Goal: Information Seeking & Learning: Understand process/instructions

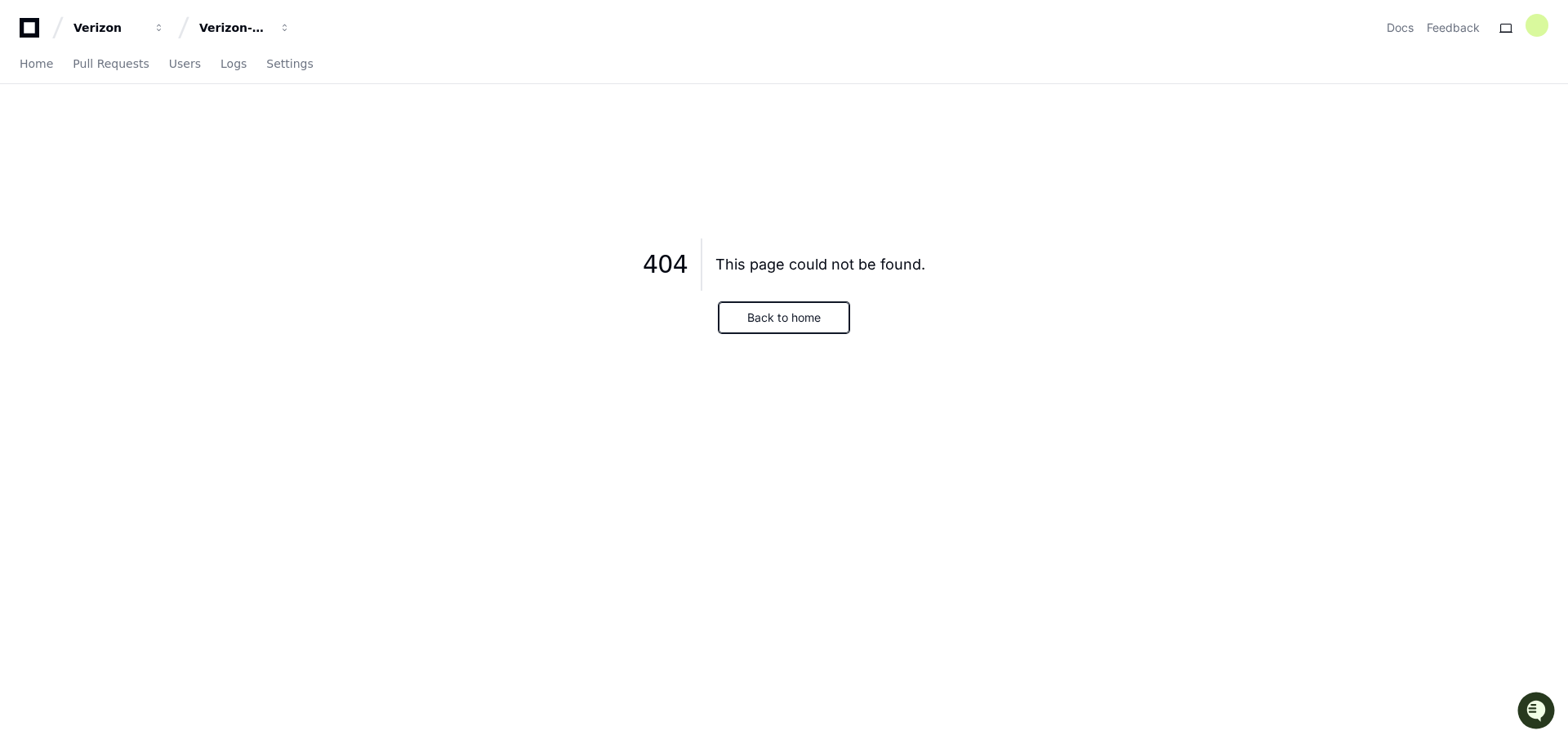
click at [792, 330] on button "Back to home" at bounding box center [783, 317] width 130 height 31
click at [42, 63] on span "Home" at bounding box center [37, 64] width 33 height 10
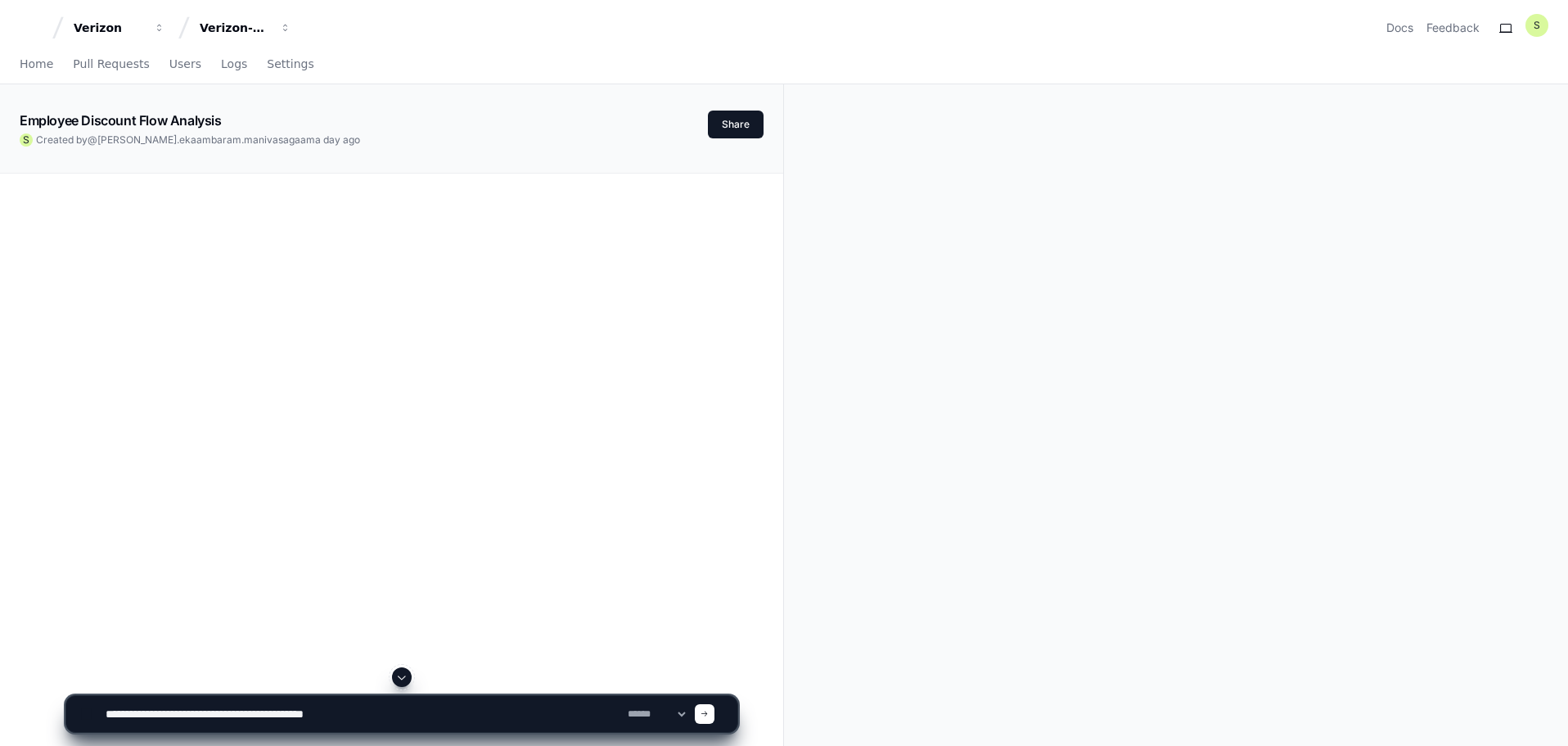
type textarea "**********"
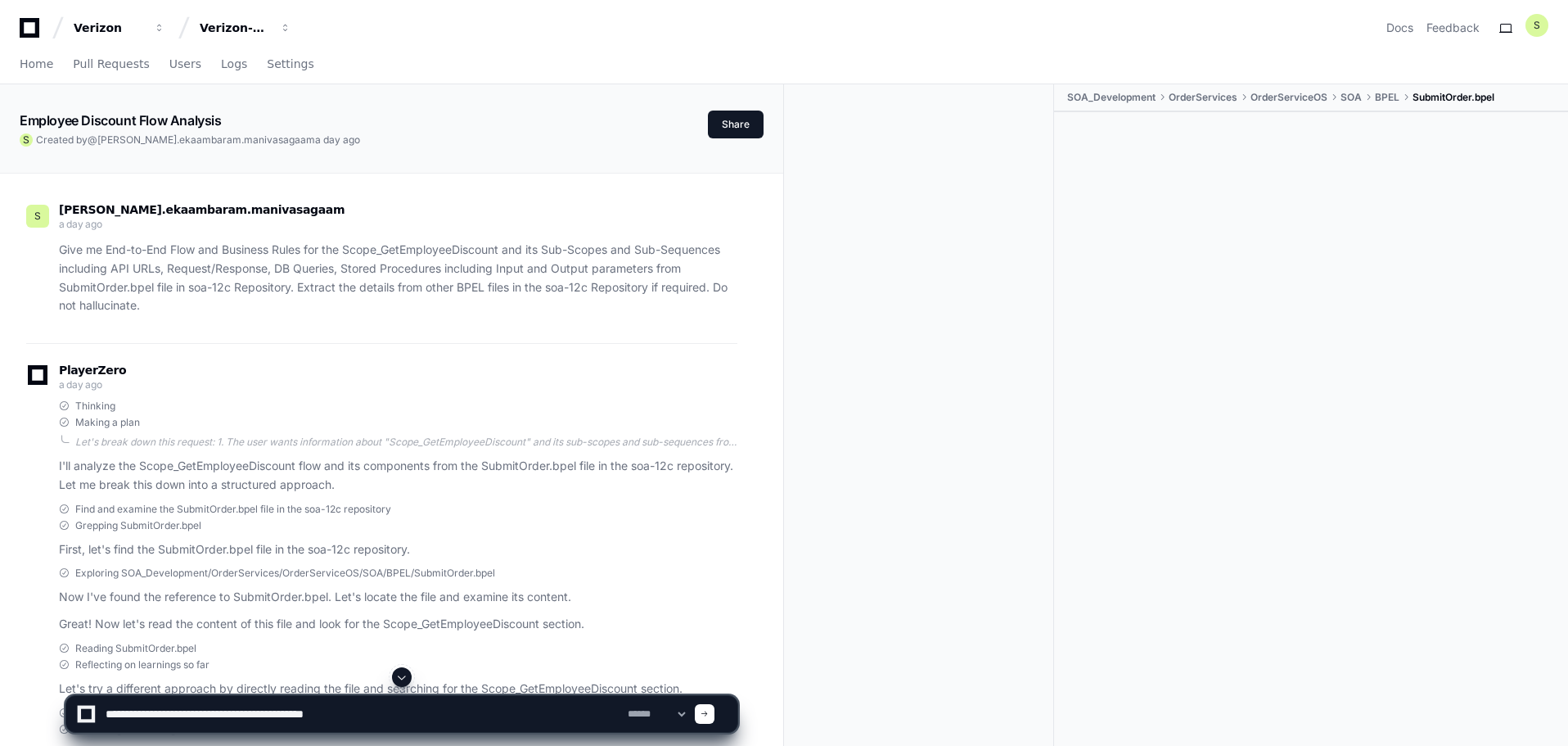
click at [436, 714] on textarea at bounding box center [363, 714] width 522 height 36
click at [39, 59] on span "Home" at bounding box center [37, 64] width 33 height 10
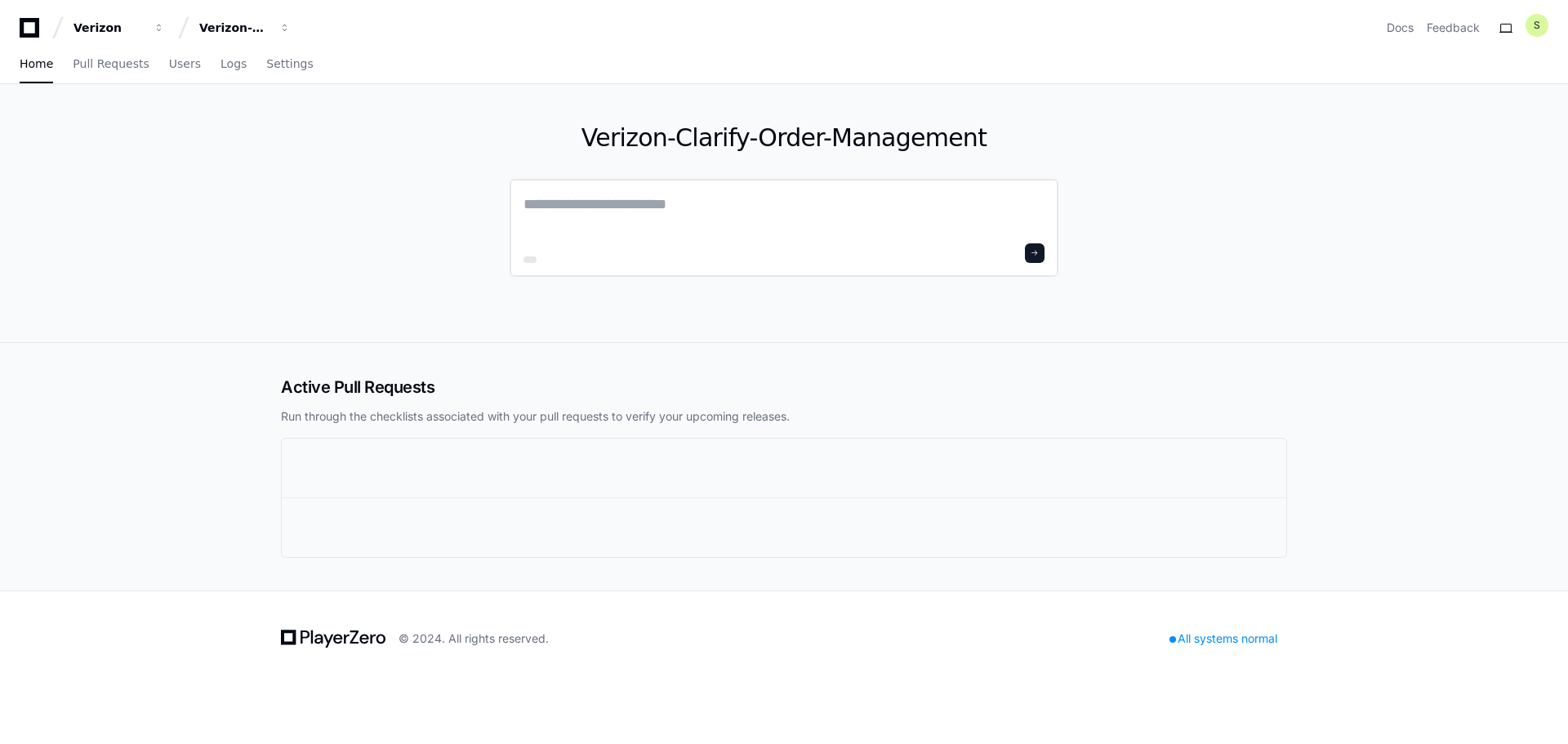
click at [664, 199] on textarea at bounding box center [784, 215] width 521 height 46
paste textarea "**********"
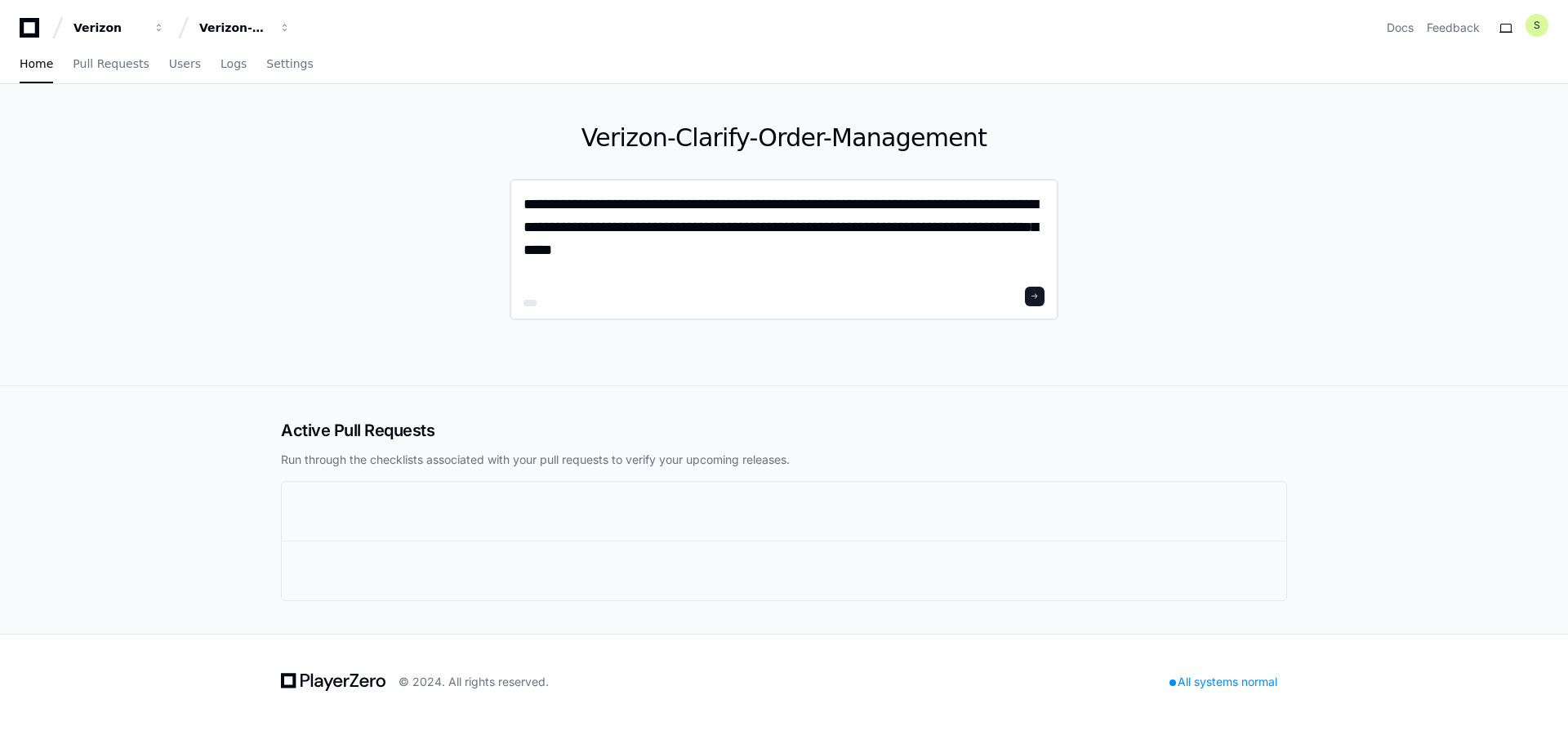
type textarea "**********"
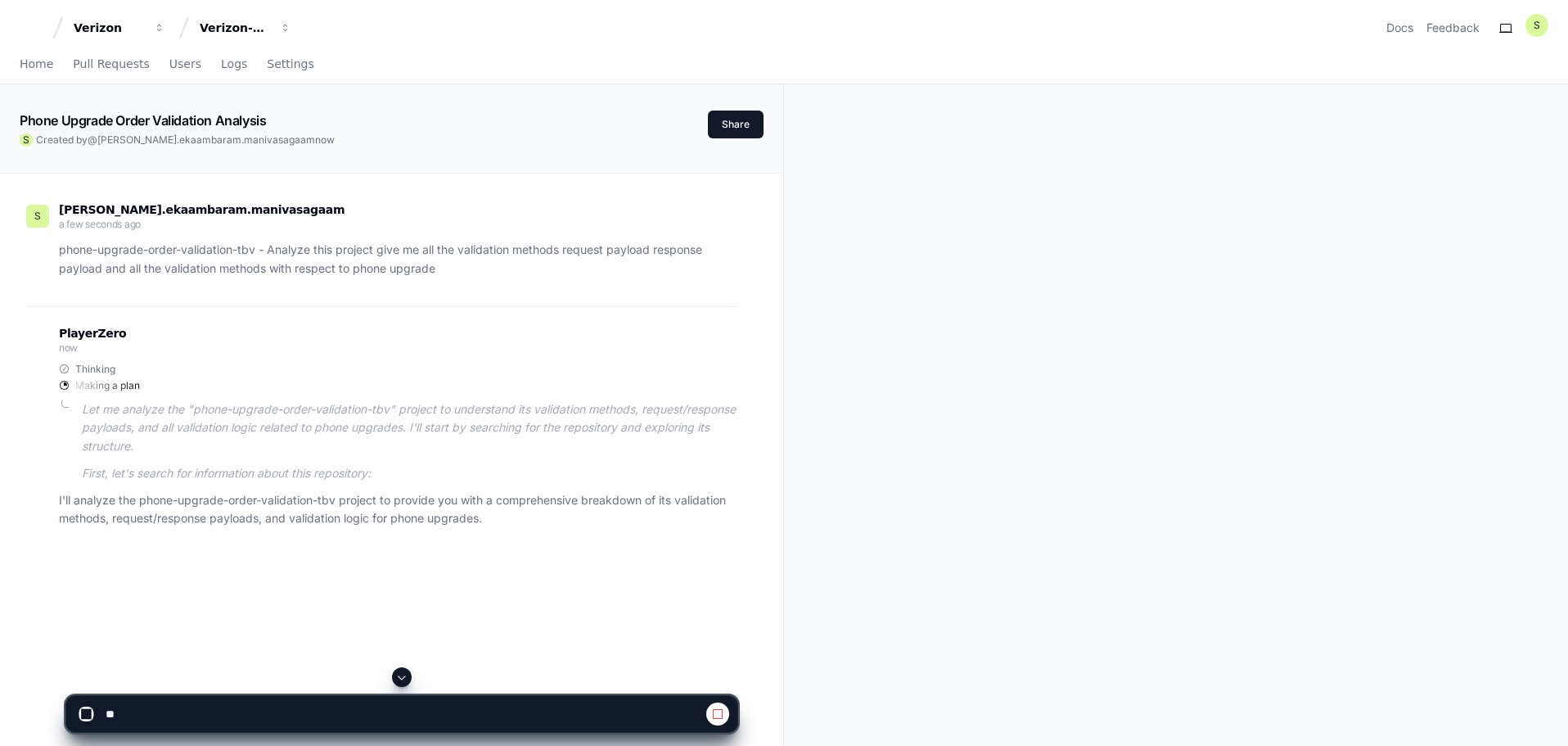
click at [248, 465] on p "First, let's search for information about this repository:" at bounding box center [409, 473] width 655 height 19
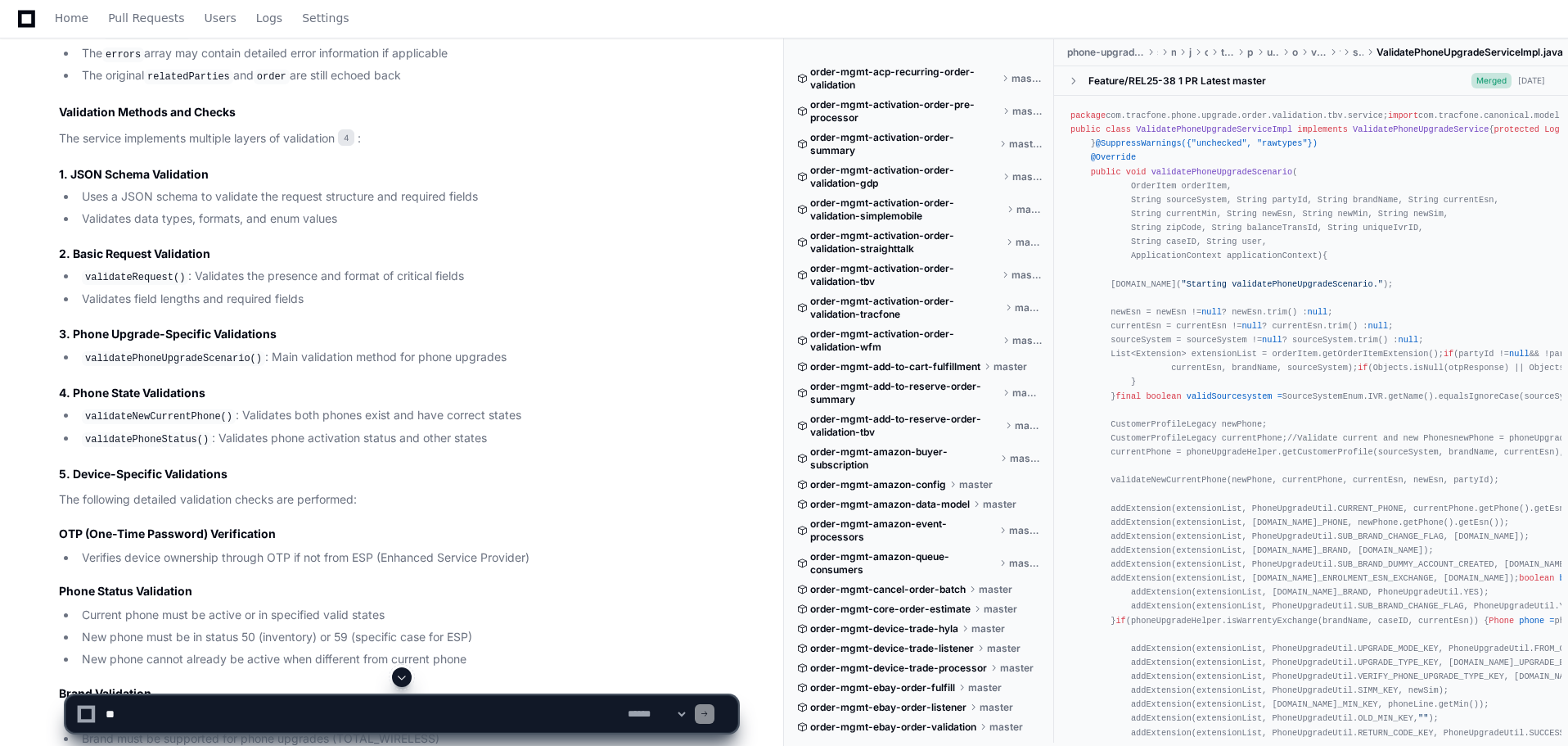
scroll to position [3218, 0]
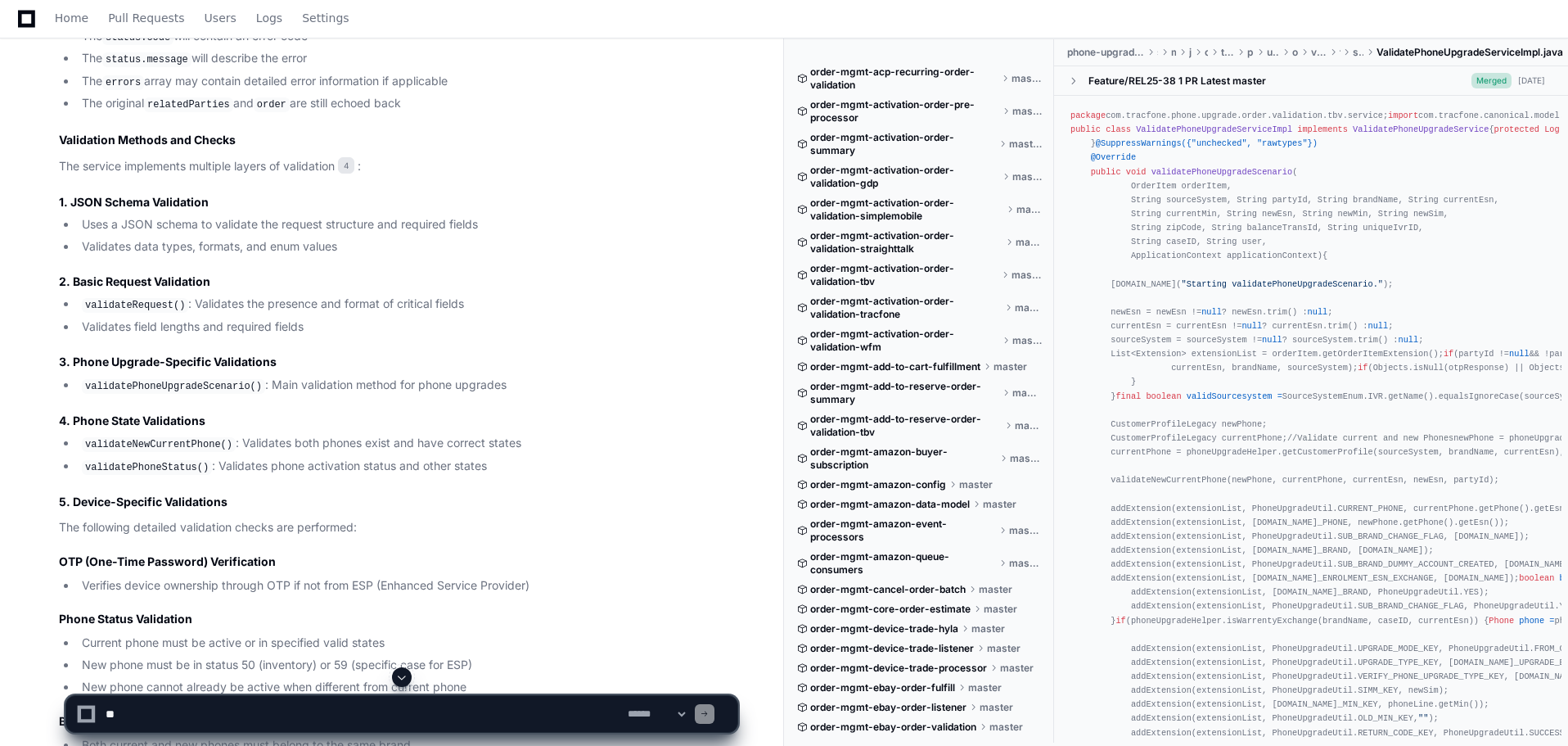
click at [149, 298] on code "validateRequest()" at bounding box center [135, 305] width 106 height 15
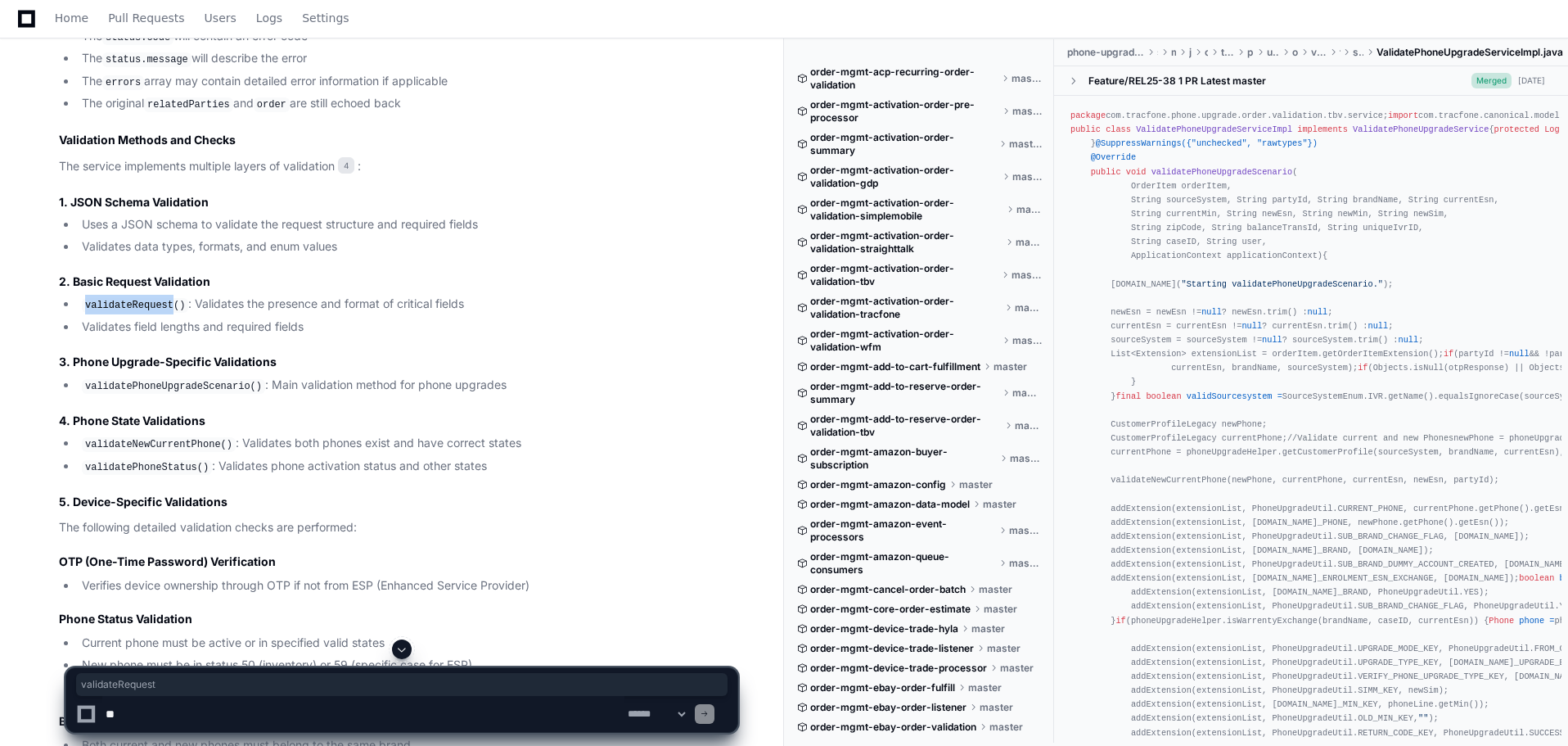
click at [149, 298] on code "validateRequest()" at bounding box center [135, 305] width 106 height 15
drag, startPoint x: 71, startPoint y: 193, endPoint x: 219, endPoint y: 191, distance: 148.0
click at [219, 194] on h3 "1. JSON Schema Validation" at bounding box center [398, 202] width 678 height 17
copy h3 "JSON Schema Validation"
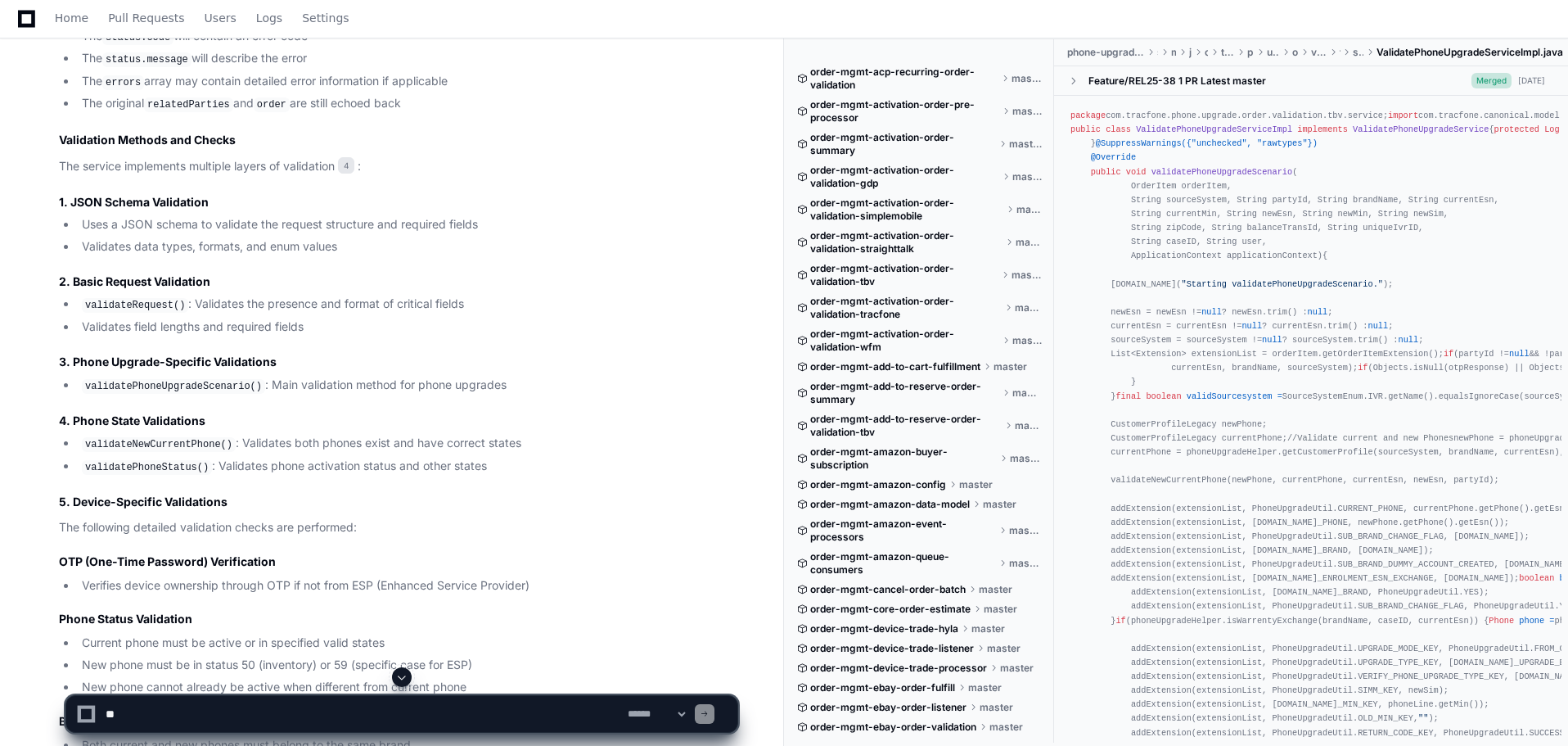
click at [126, 274] on h3 "2. Basic Request Validation" at bounding box center [398, 282] width 678 height 17
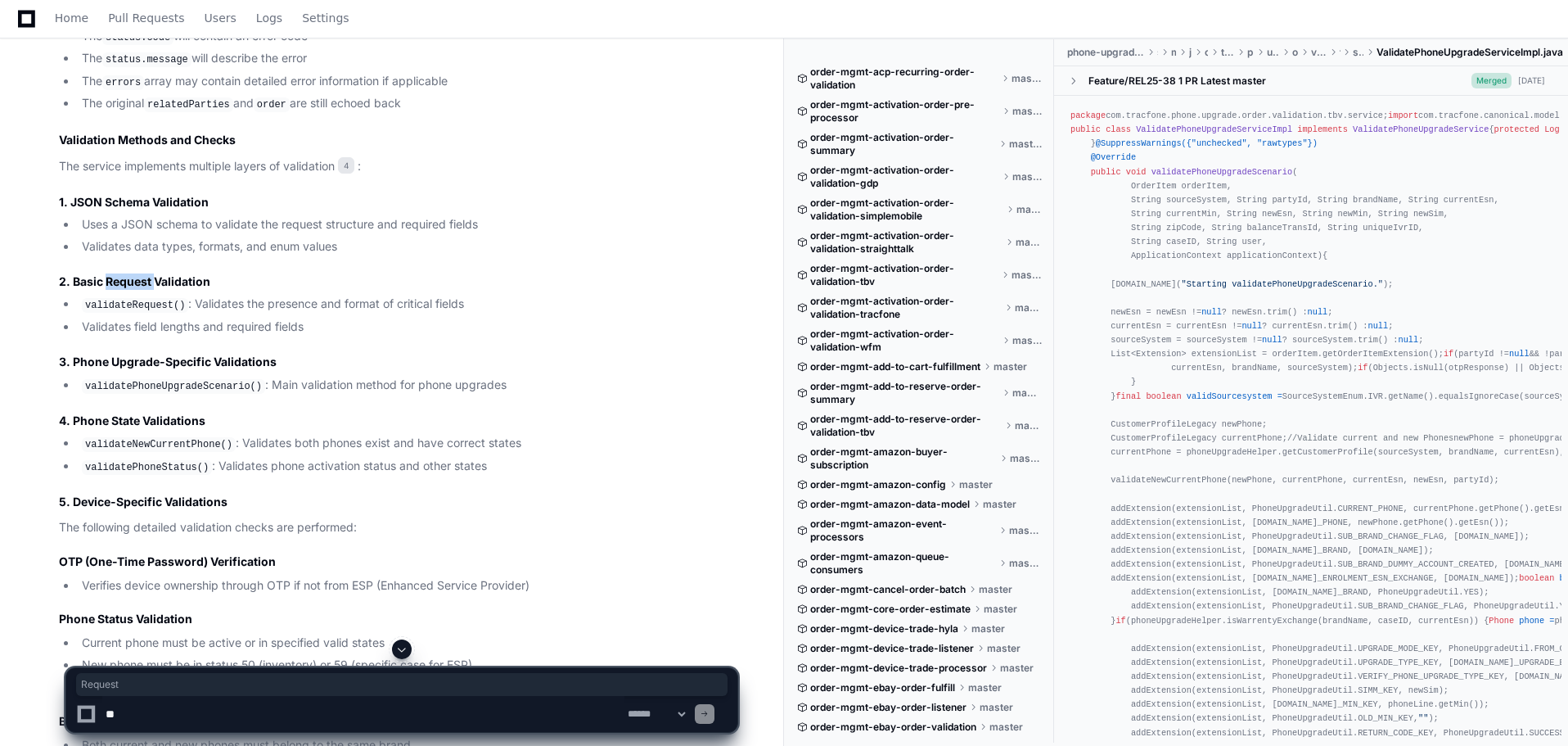
click at [126, 274] on h3 "2. Basic Request Validation" at bounding box center [398, 282] width 678 height 17
copy article "2. Basic Request Validation"
drag, startPoint x: 89, startPoint y: 294, endPoint x: 170, endPoint y: 298, distance: 81.1
click at [182, 294] on li "validateRequest() : Validates the presence and format of critical fields" at bounding box center [407, 304] width 660 height 20
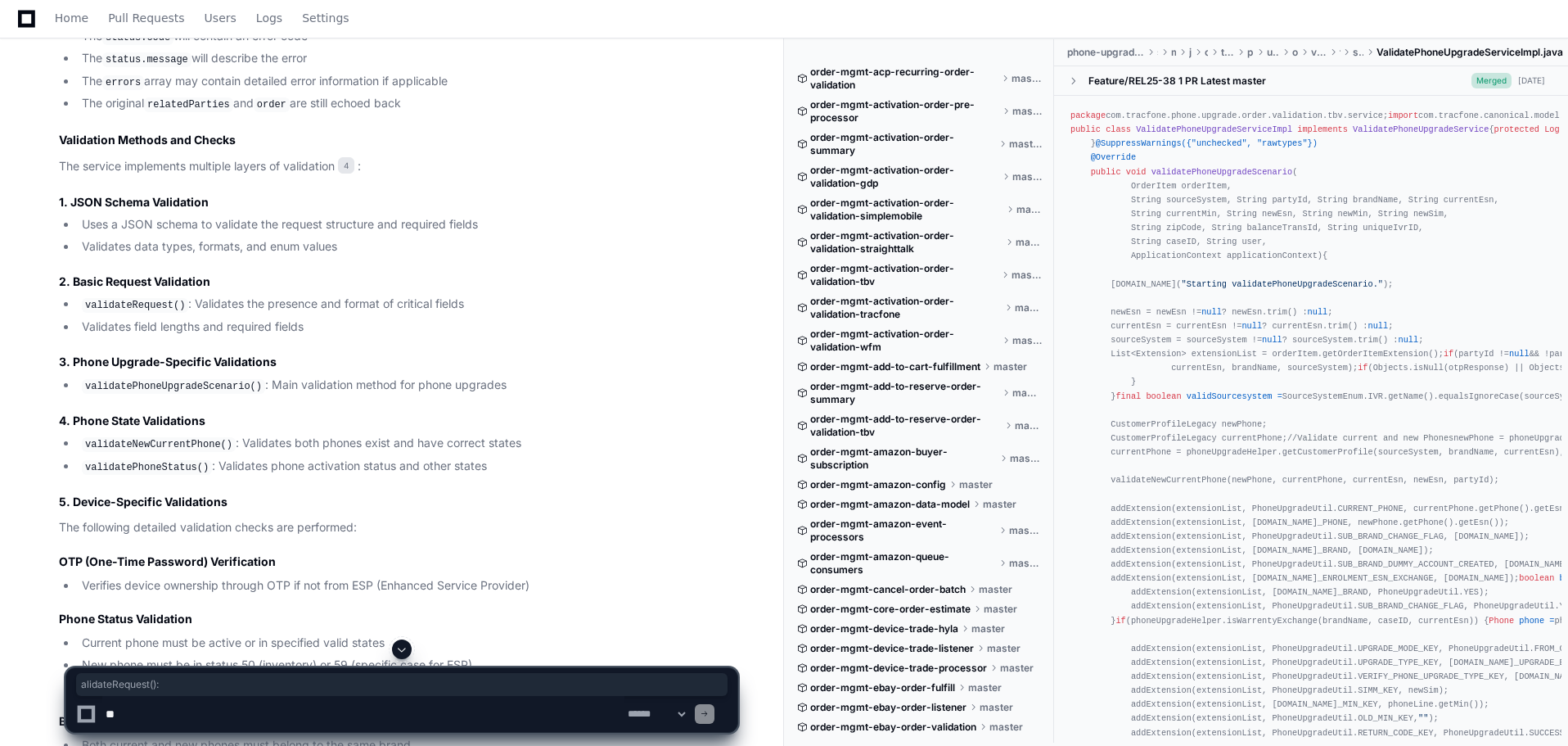
click at [106, 332] on article "Based on my comprehensive analysis of the phone-upgrade-order-validation-tbv pr…" at bounding box center [398, 87] width 678 height 4354
drag, startPoint x: 84, startPoint y: 294, endPoint x: 175, endPoint y: 296, distance: 91.0
click at [175, 298] on code "validateRequest()" at bounding box center [135, 305] width 106 height 15
copy code "validateRequest()"
drag, startPoint x: 86, startPoint y: 376, endPoint x: 247, endPoint y: 378, distance: 161.0
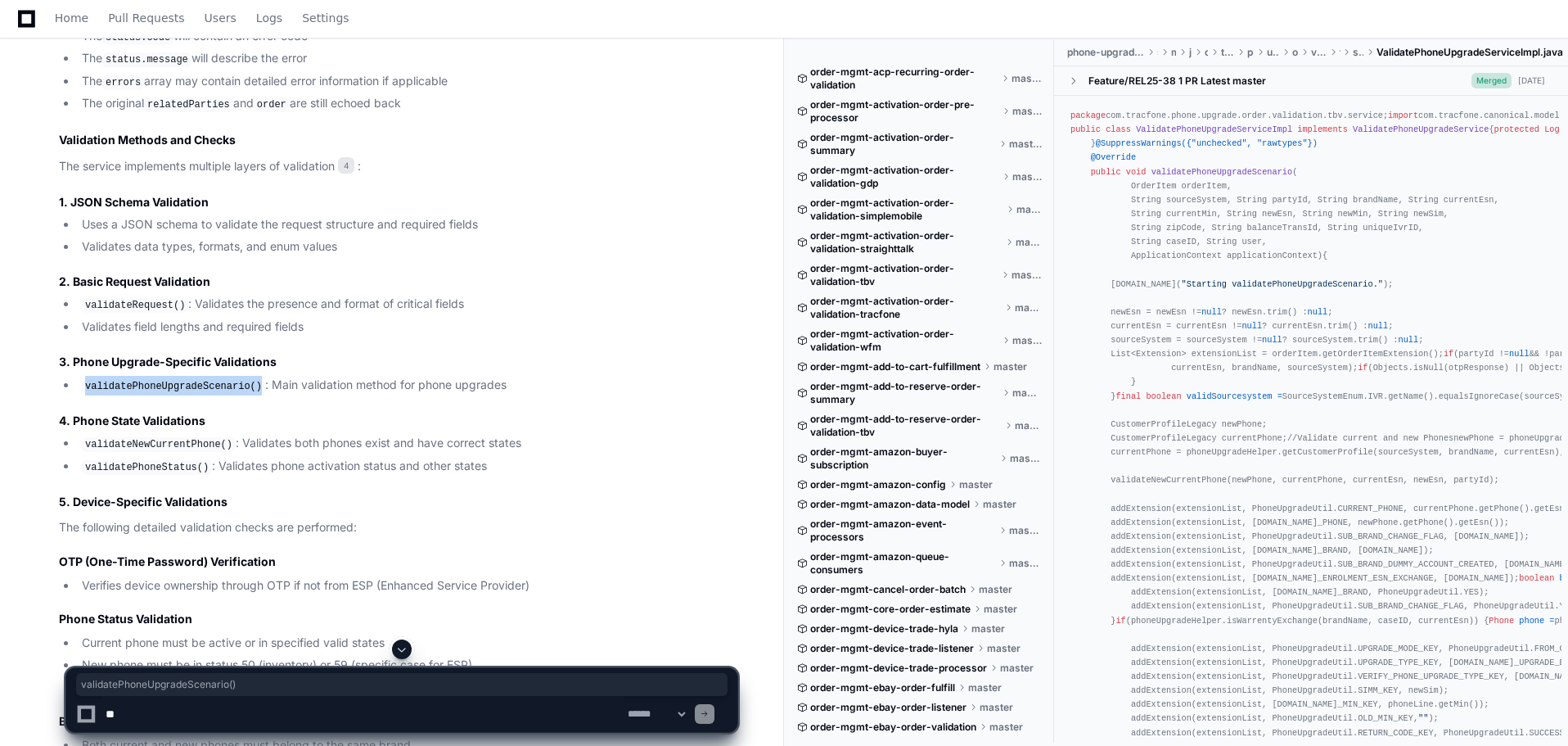
click at [247, 379] on code "validatePhoneUpgradeScenario()" at bounding box center [173, 387] width 183 height 15
copy code "validatePhoneUpgradeScenario()"
drag, startPoint x: 212, startPoint y: 273, endPoint x: 73, endPoint y: 266, distance: 139.2
click at [73, 274] on h3 "2. Basic Request Validation" at bounding box center [398, 282] width 678 height 17
copy h3 "Basic Request Validation"
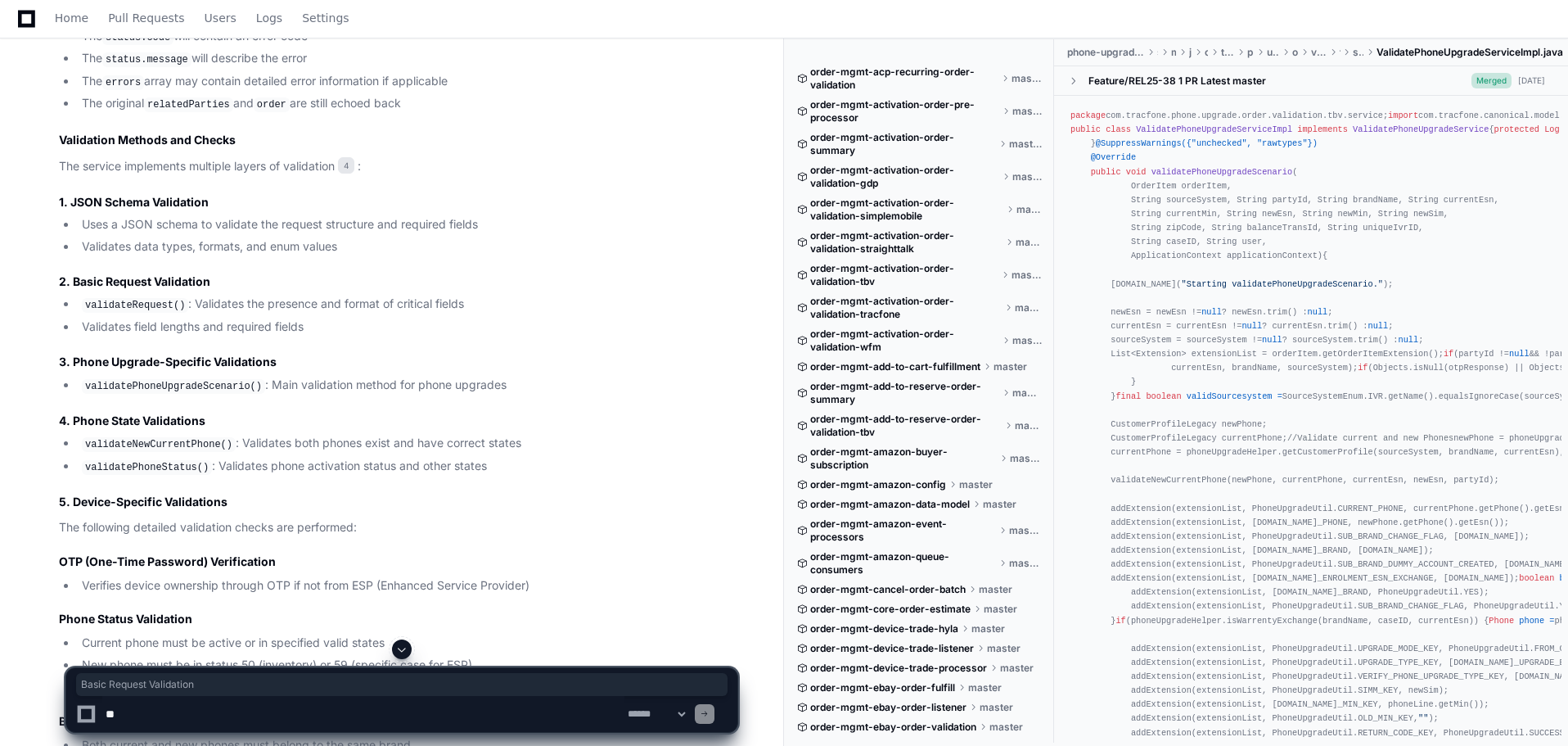
click at [130, 379] on code "validatePhoneUpgradeScenario()" at bounding box center [173, 387] width 183 height 15
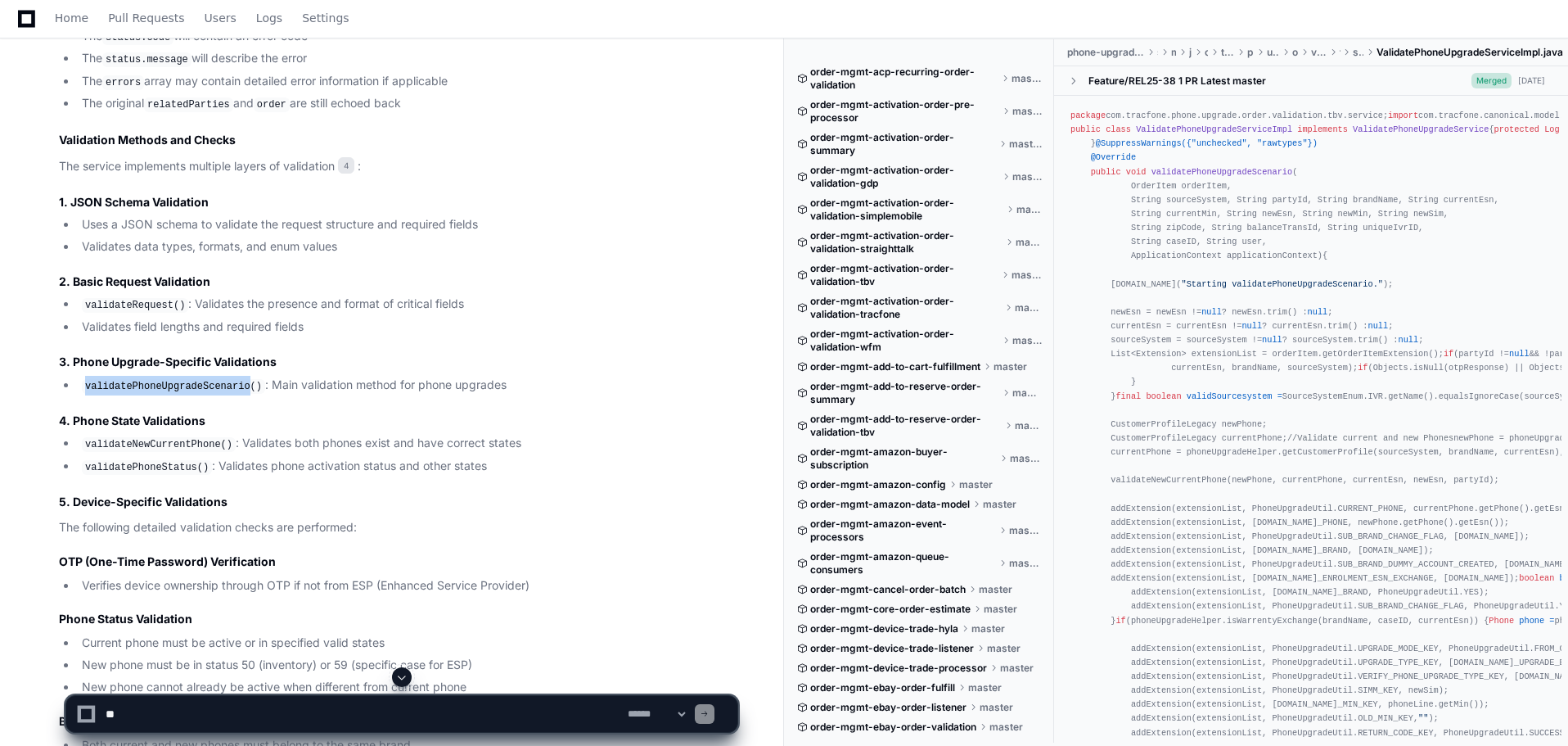
click at [130, 379] on code "validatePhoneUpgradeScenario()" at bounding box center [173, 387] width 183 height 15
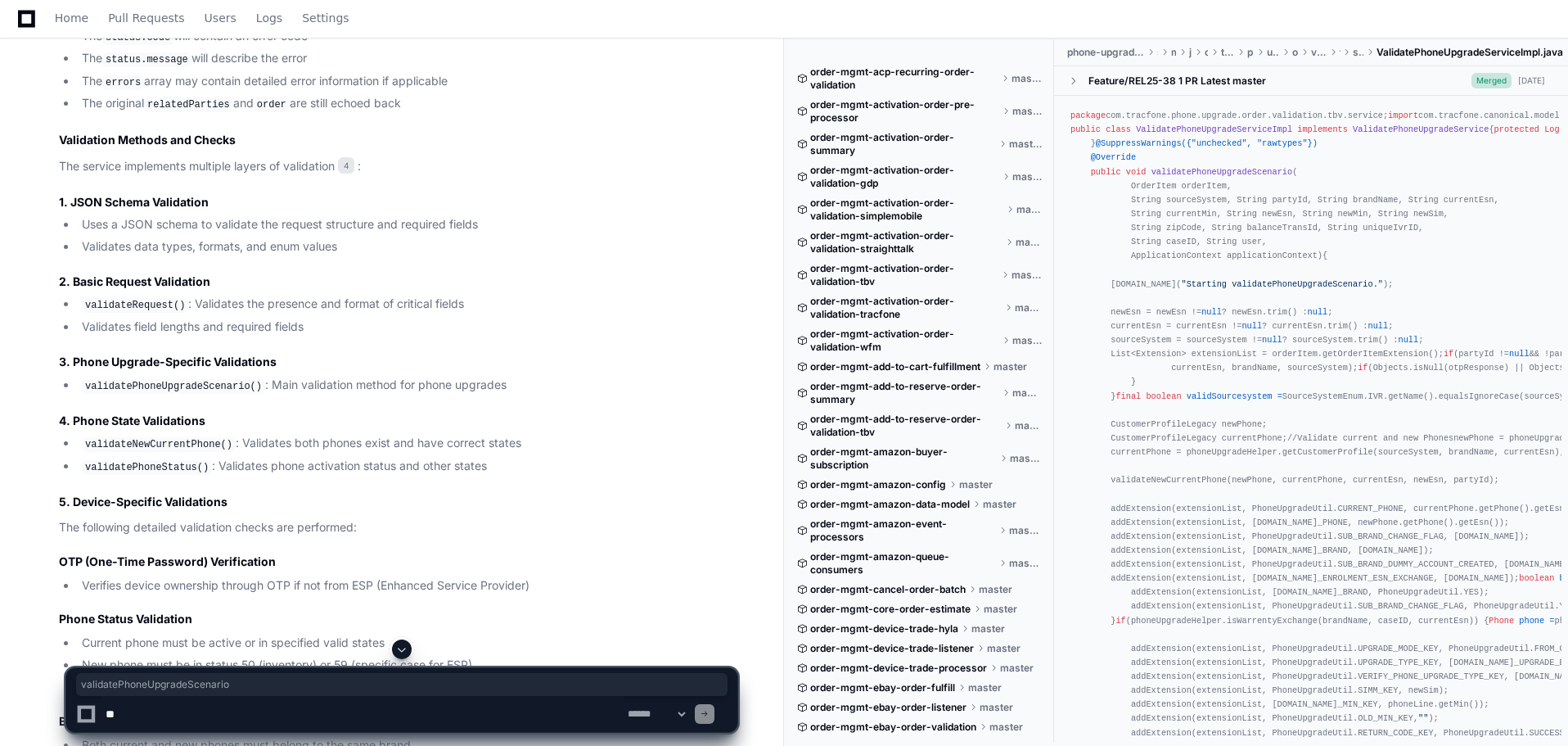
click at [167, 399] on article "Based on my comprehensive analysis of the phone-upgrade-order-validation-tbv pr…" at bounding box center [398, 87] width 678 height 4354
drag, startPoint x: 86, startPoint y: 378, endPoint x: 250, endPoint y: 374, distance: 164.0
click at [250, 376] on li "validatePhoneUpgradeScenario() : Main validation method for phone upgrades" at bounding box center [407, 386] width 660 height 20
copy code "validatePhoneUpgradeScenario()"
drag, startPoint x: 86, startPoint y: 436, endPoint x: 219, endPoint y: 434, distance: 133.0
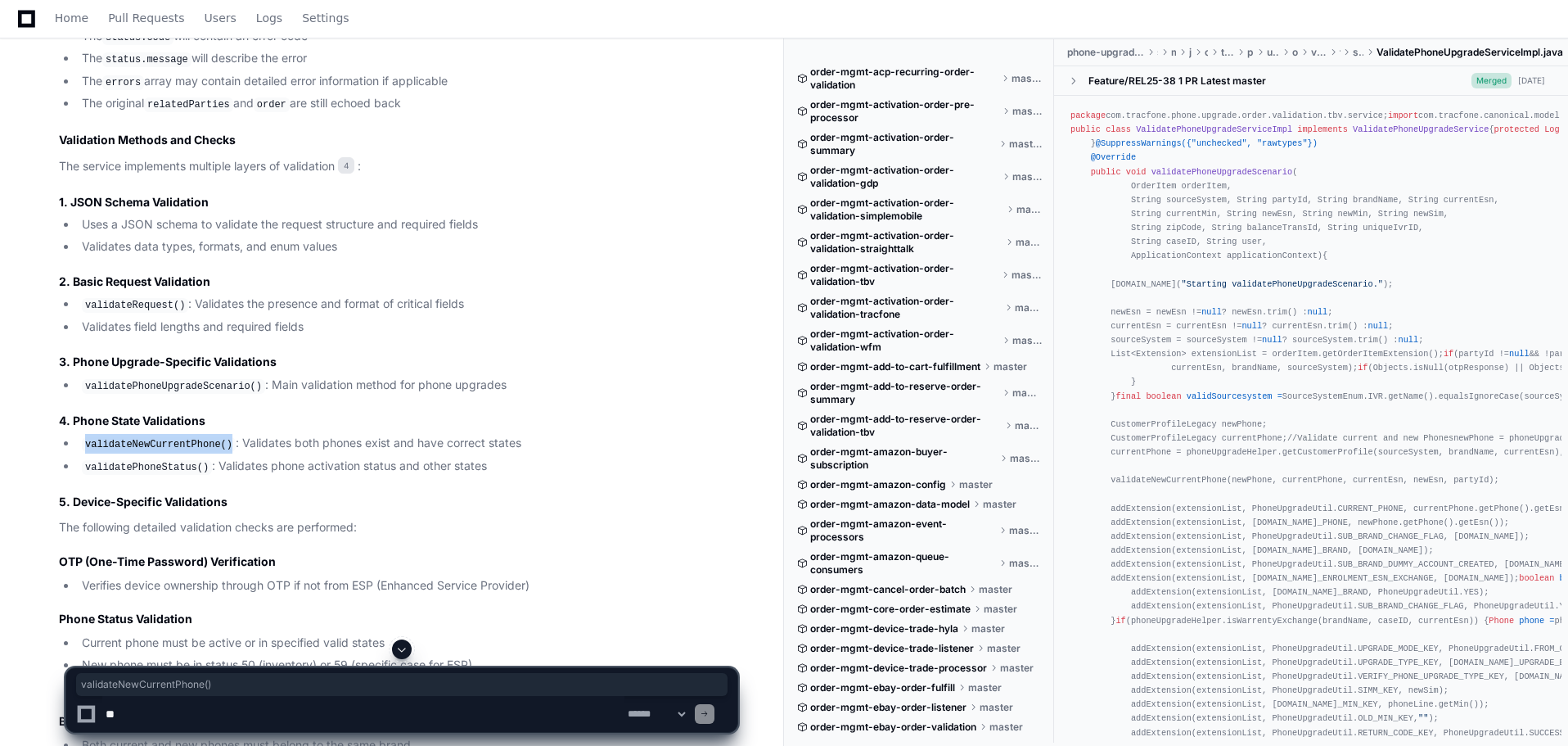
click at [219, 437] on code "validateNewCurrentPhone()" at bounding box center [158, 445] width 154 height 15
copy code "validateNewCurrentPhone()"
drag, startPoint x: 86, startPoint y: 458, endPoint x: 200, endPoint y: 454, distance: 114.1
click at [200, 460] on code "validatePhoneStatus()" at bounding box center [146, 467] width 130 height 15
copy code "validatePhoneStatus()"
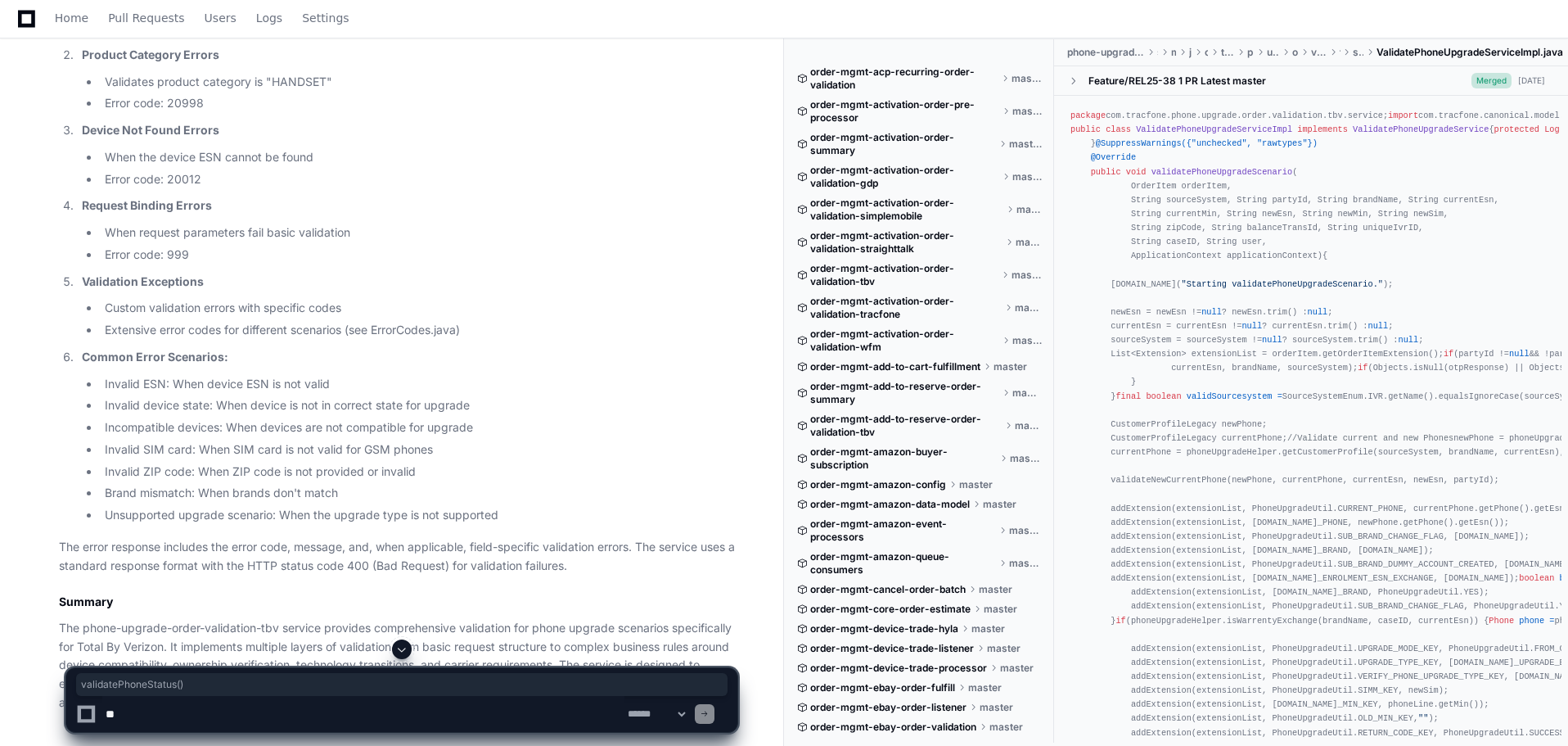
scroll to position [4854, 0]
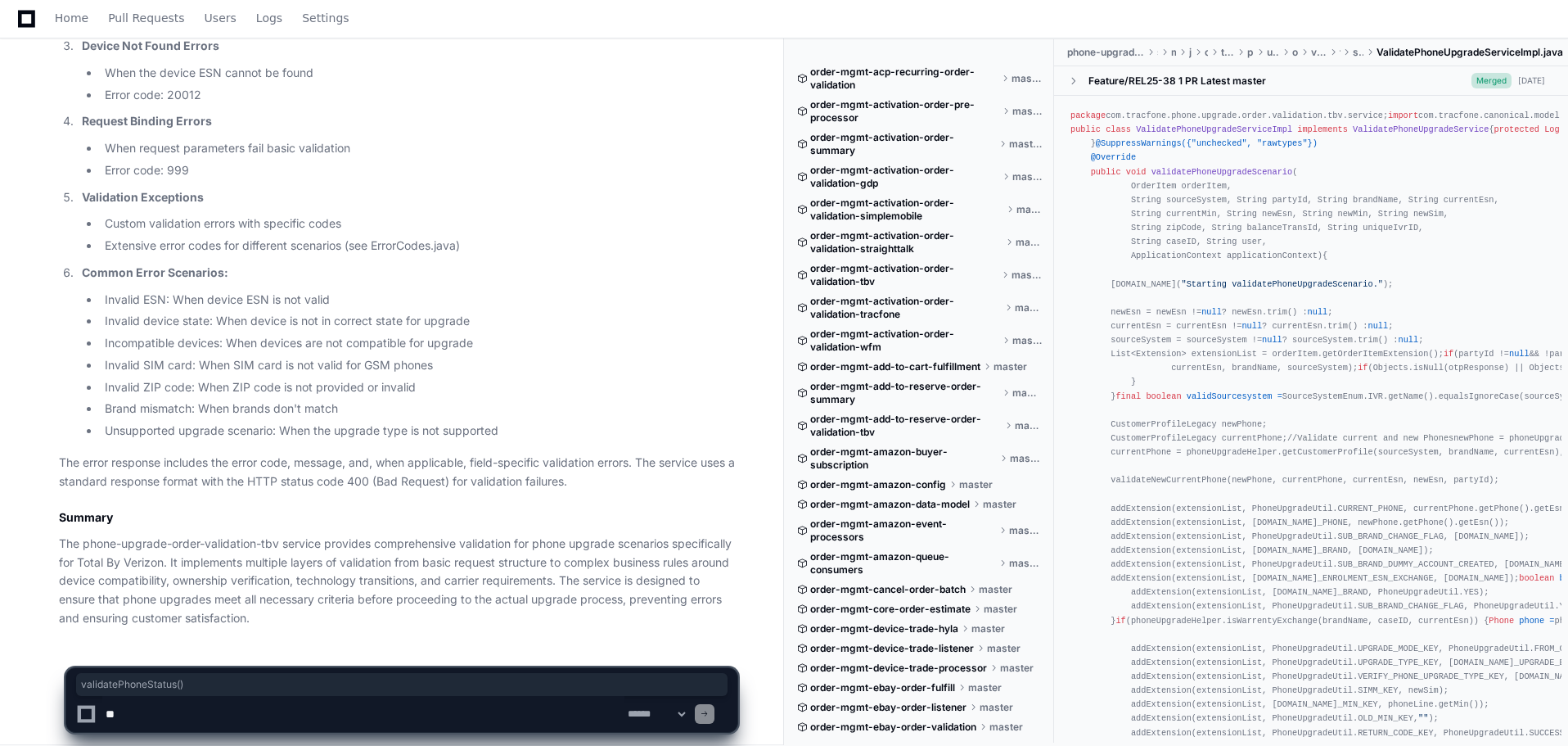
click at [244, 719] on textarea at bounding box center [363, 714] width 522 height 36
type textarea "**********"
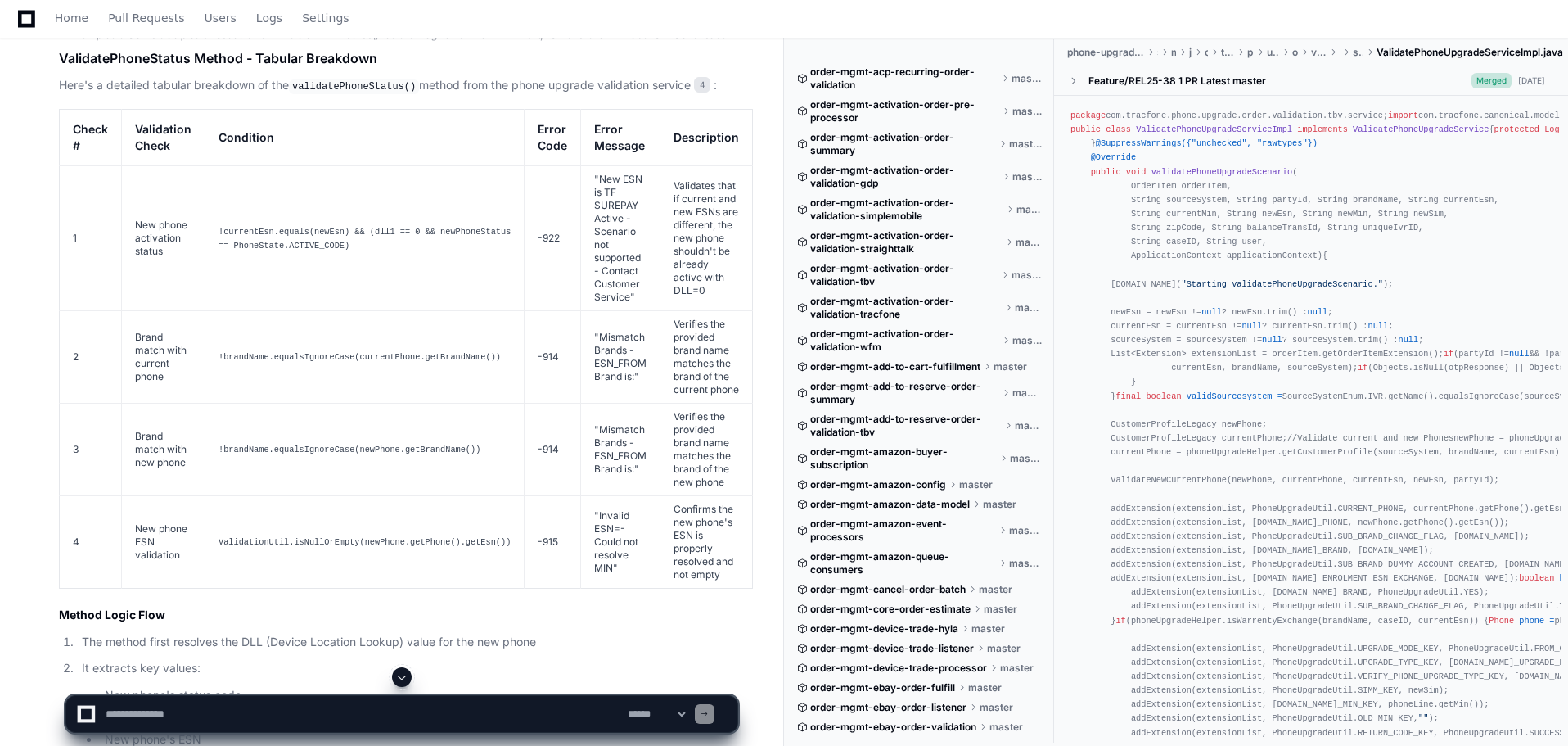
scroll to position [5995, 0]
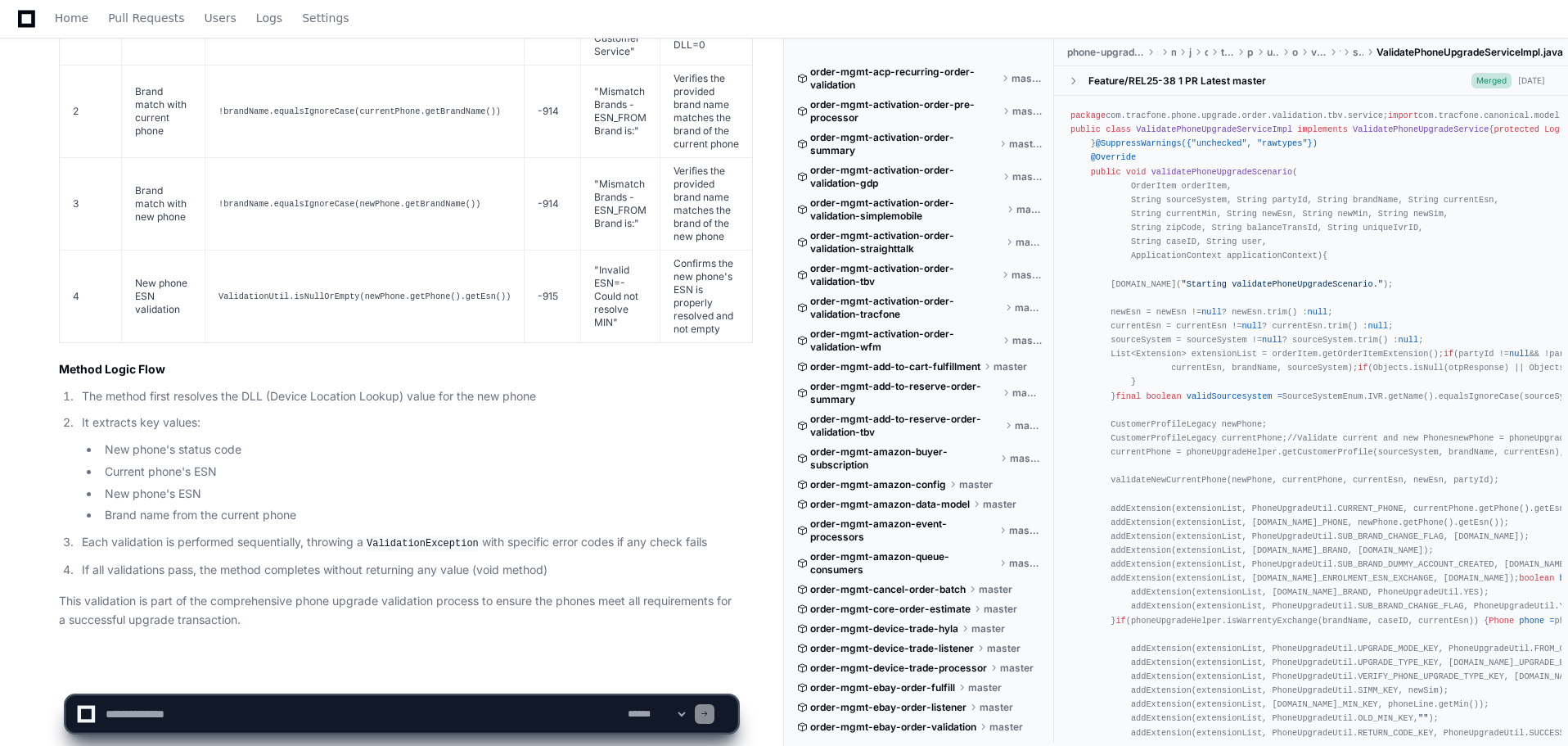
click at [266, 699] on textarea at bounding box center [363, 714] width 522 height 36
type textarea "**********"
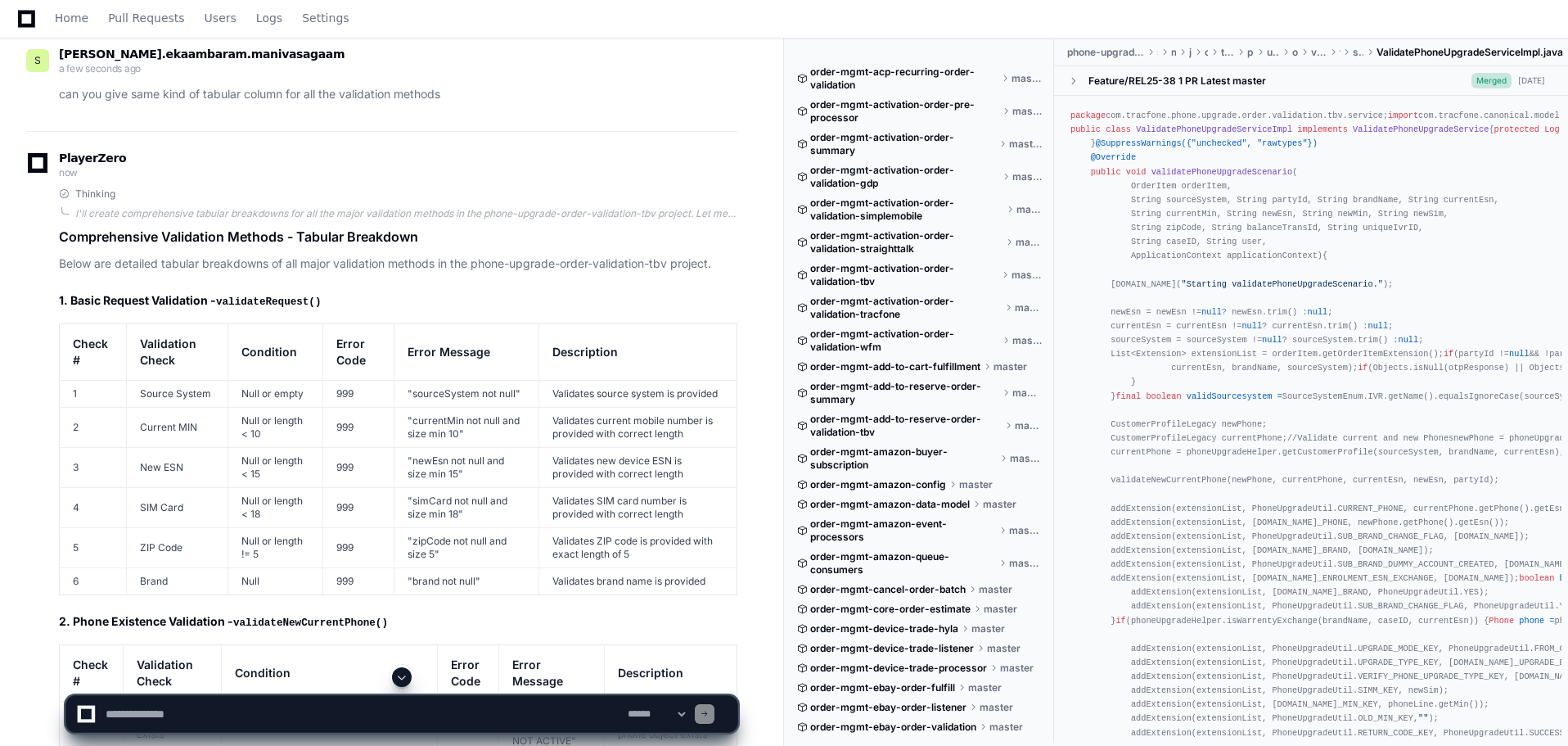
scroll to position [6767, 0]
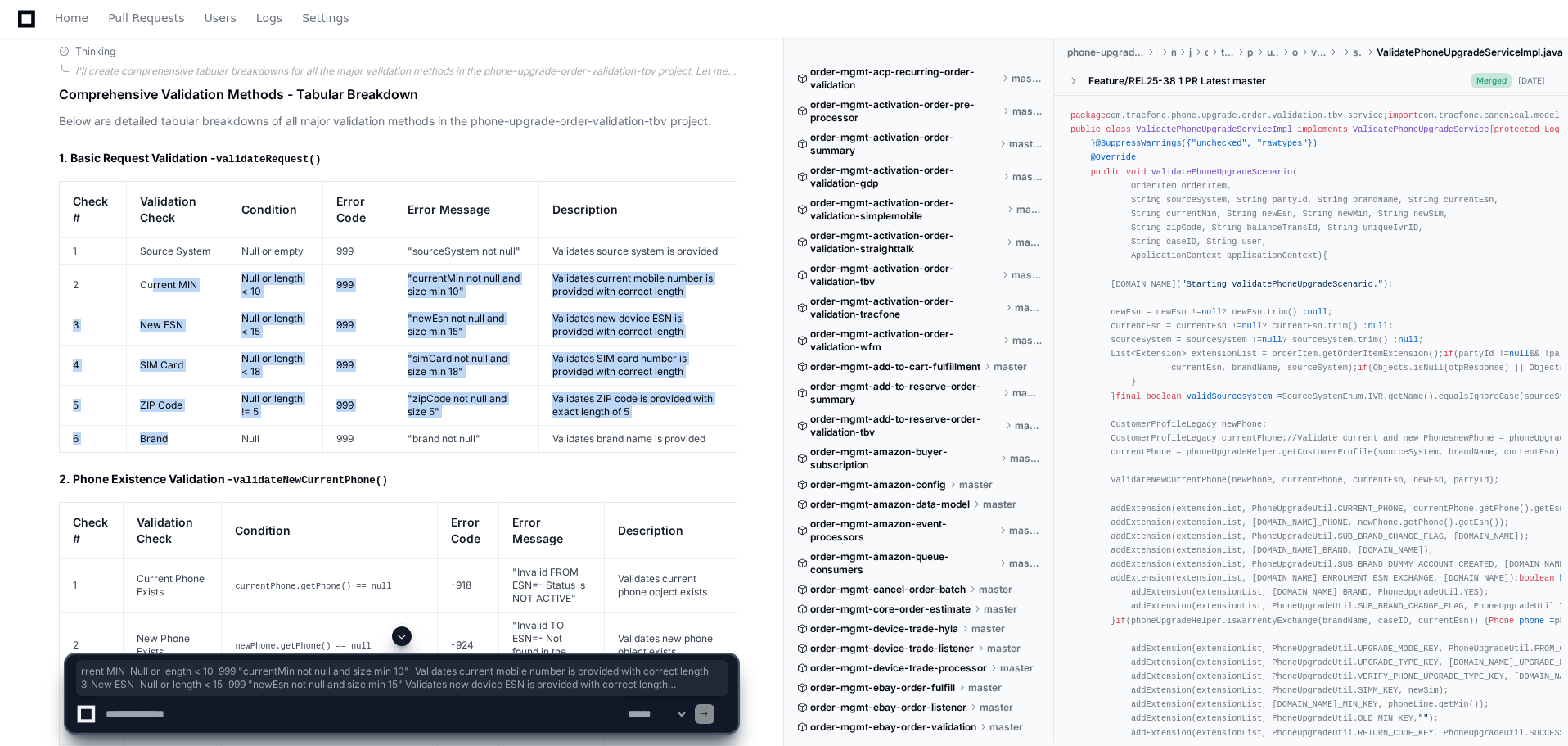
drag, startPoint x: 178, startPoint y: 420, endPoint x: 153, endPoint y: 263, distance: 159.0
click at [153, 263] on tbody "1 Source System Null or empty 999 "sourceSystem not null" Validates source syst…" at bounding box center [398, 344] width 678 height 215
click at [249, 344] on td "Null or length < 18" at bounding box center [275, 364] width 96 height 40
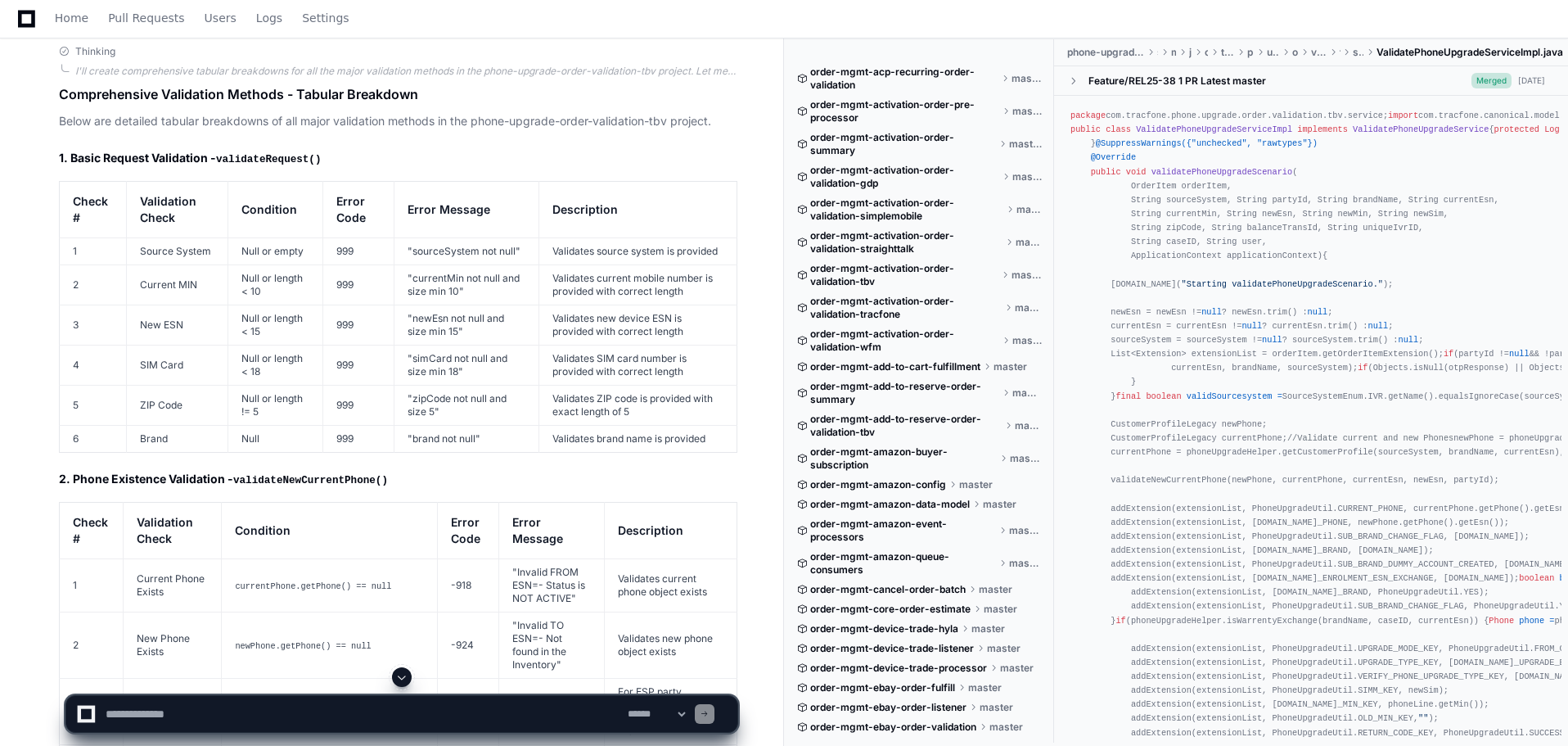
click at [170, 237] on td "Source System" at bounding box center [178, 250] width 101 height 27
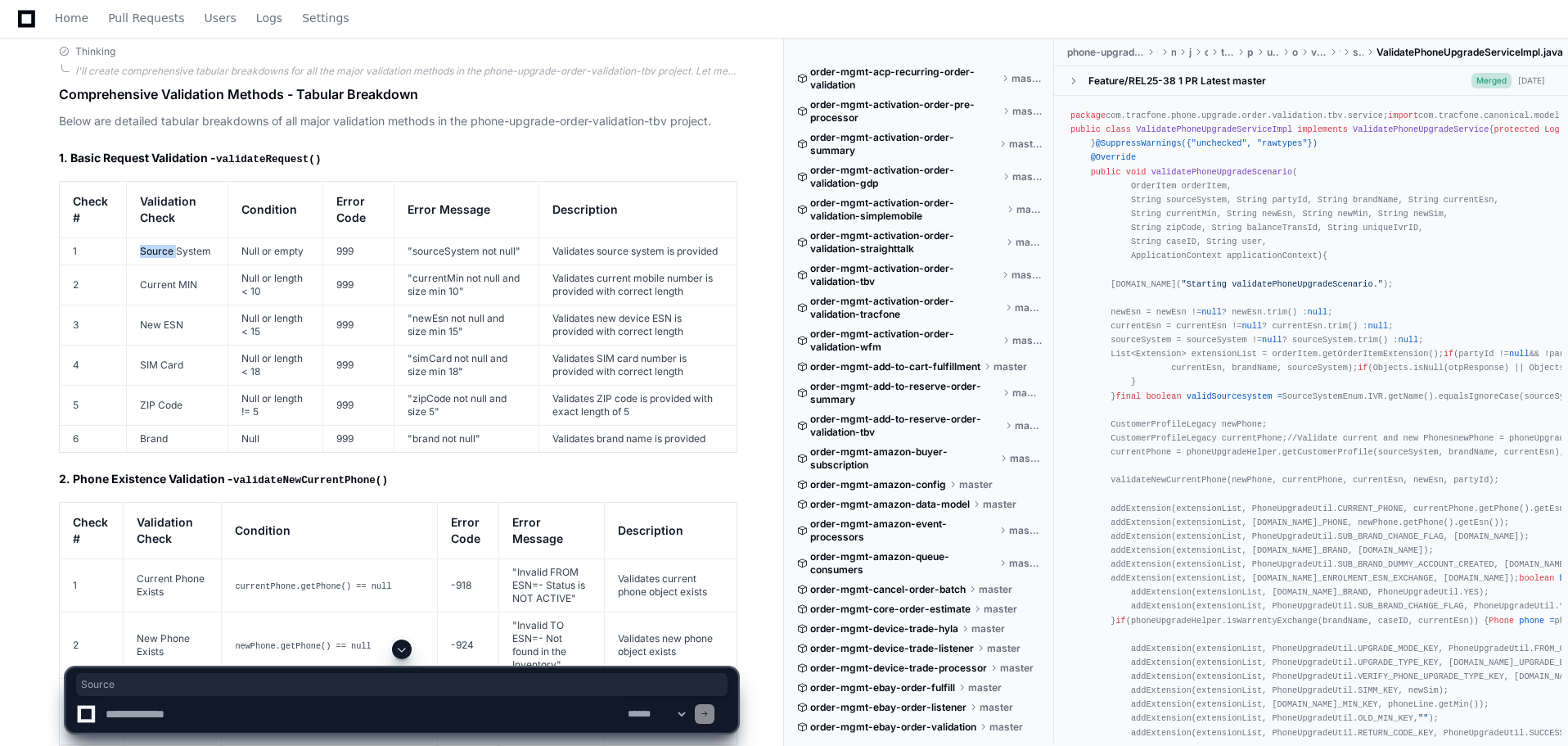
click at [170, 237] on td "Source System" at bounding box center [178, 250] width 101 height 27
copy tr "Source System"
click at [185, 266] on td "Current MIN" at bounding box center [178, 284] width 101 height 40
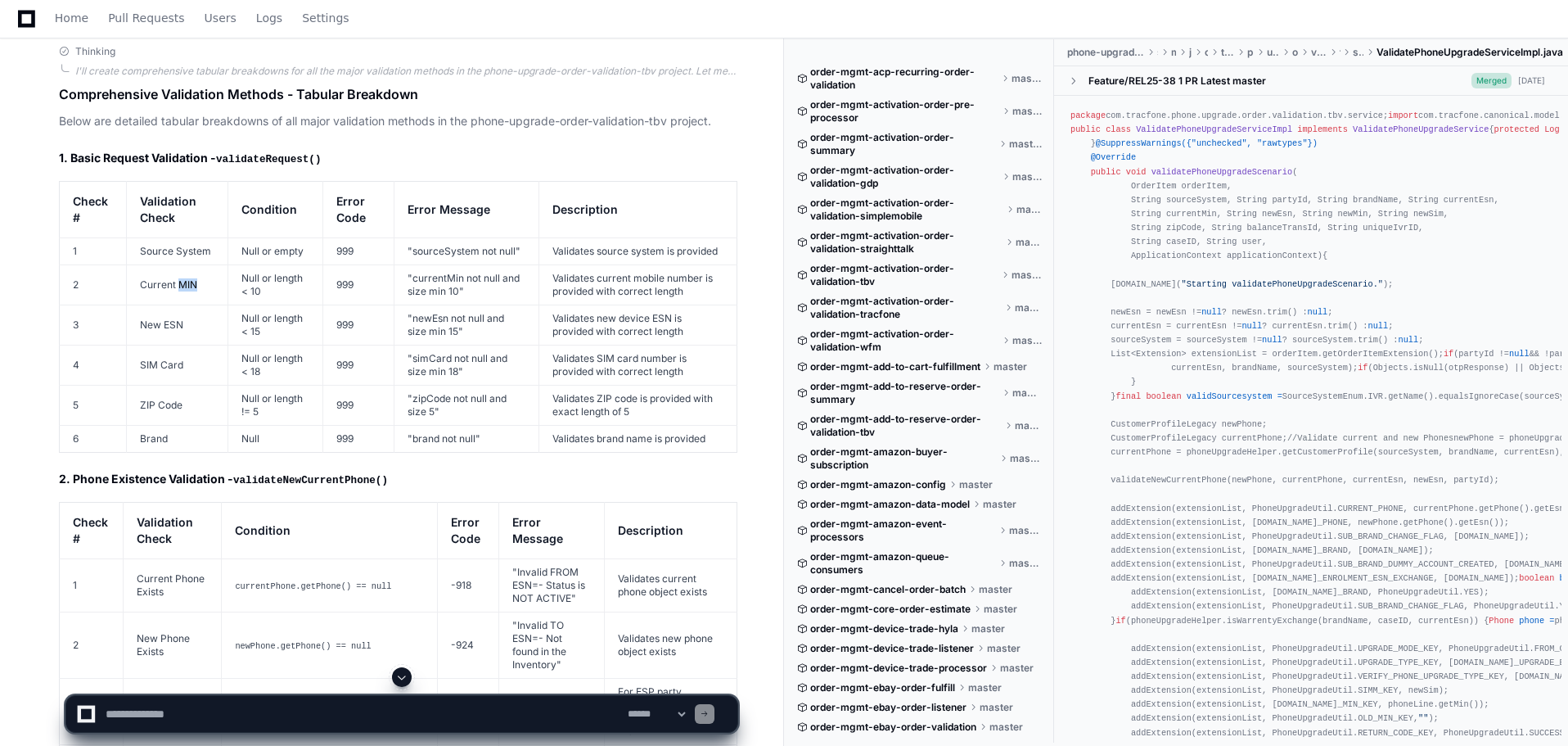
click at [185, 266] on td "Current MIN" at bounding box center [178, 284] width 101 height 40
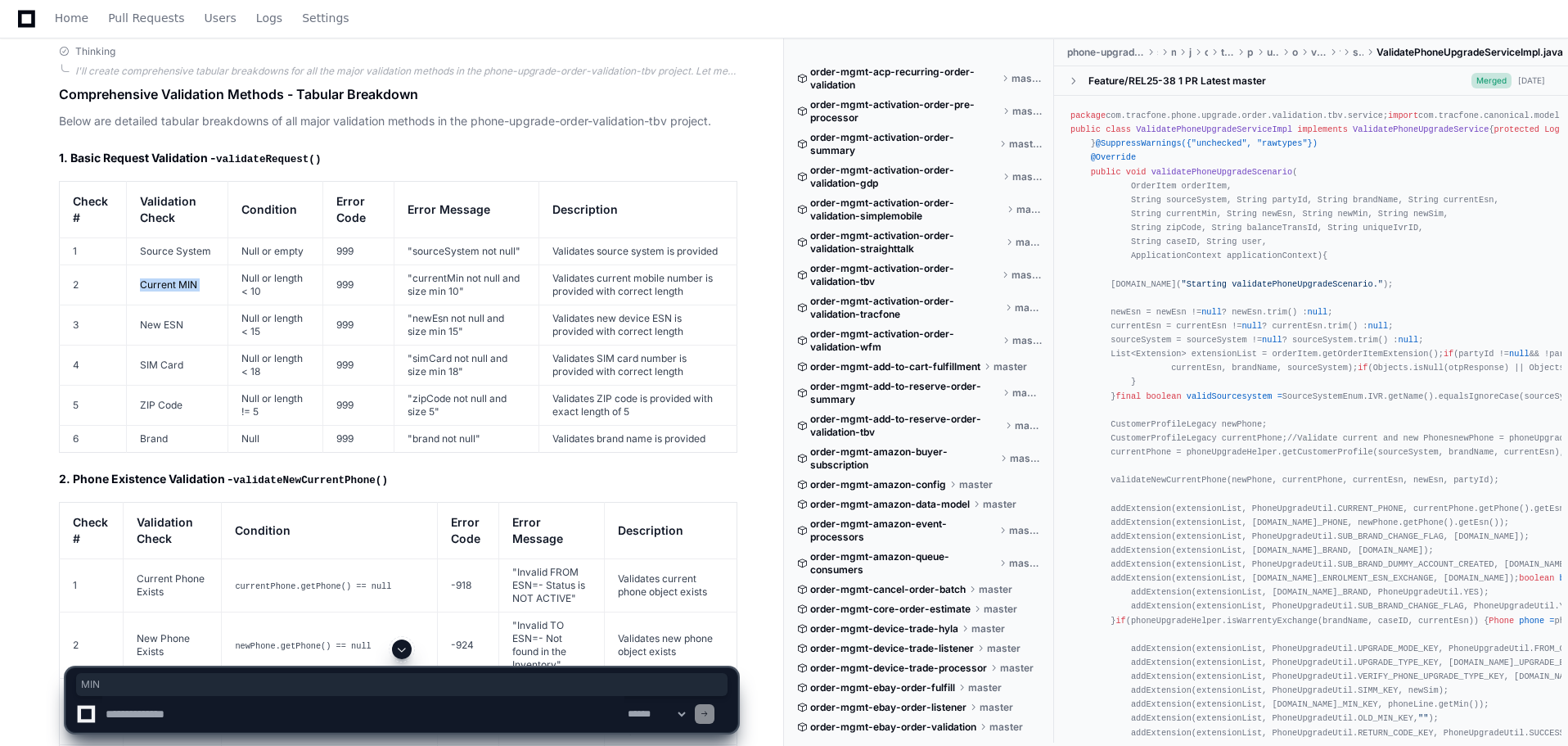
click at [185, 266] on td "Current MIN" at bounding box center [178, 284] width 101 height 40
copy tr "Current MIN"
click at [157, 319] on td "New ESN" at bounding box center [178, 324] width 101 height 40
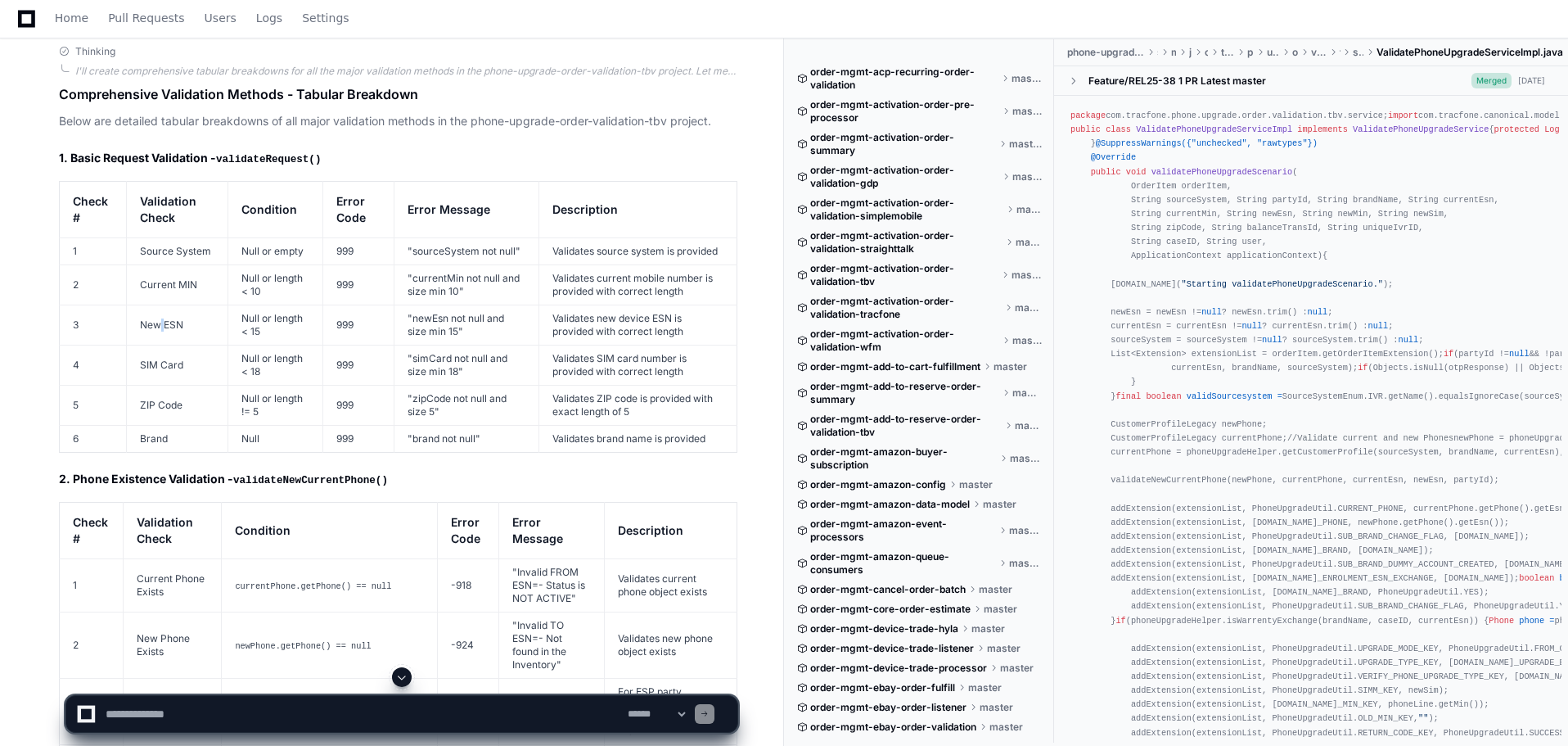
click at [157, 319] on td "New ESN" at bounding box center [178, 324] width 101 height 40
click at [160, 315] on td "New ESN" at bounding box center [178, 324] width 101 height 40
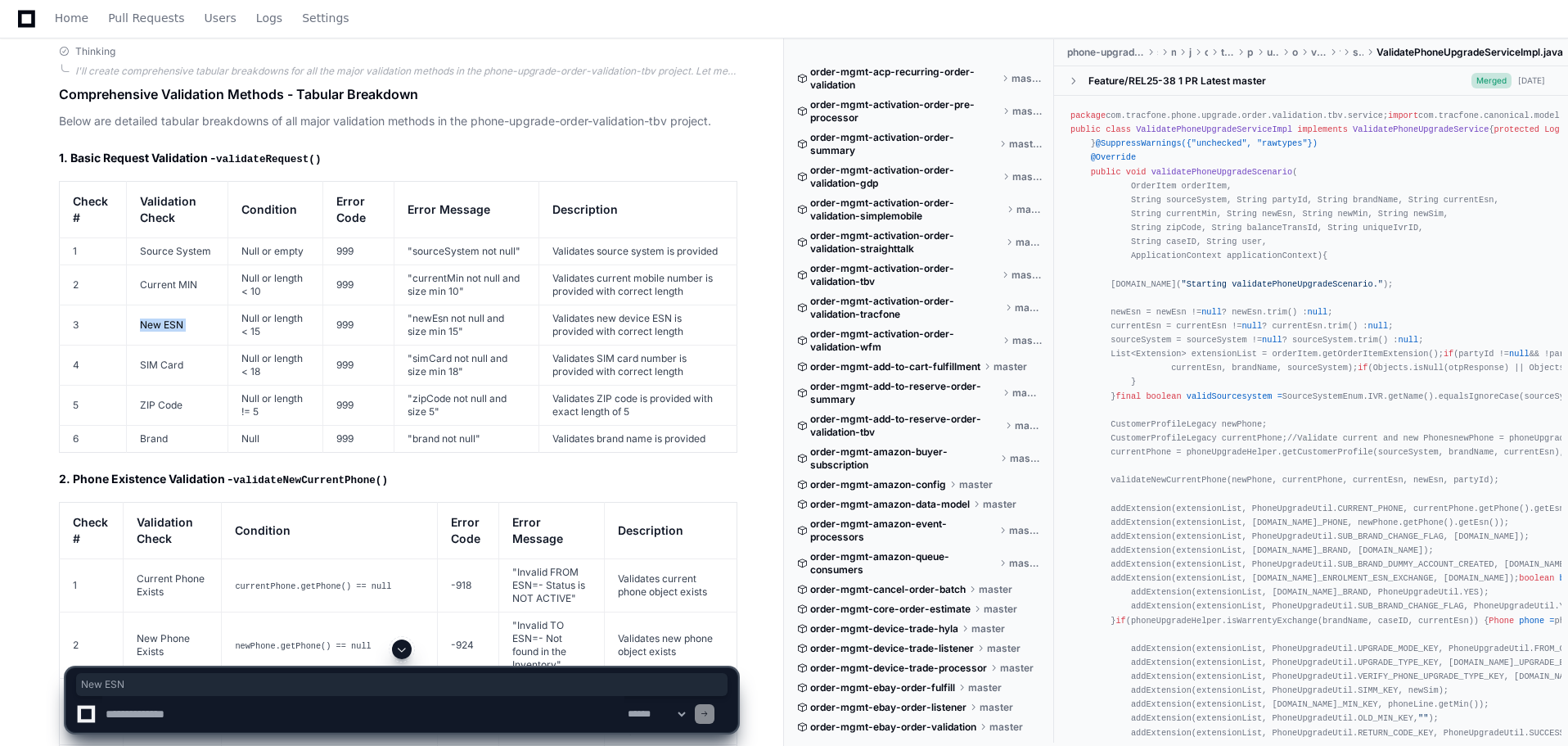
click at [160, 315] on td "New ESN" at bounding box center [178, 324] width 101 height 40
click at [169, 351] on td "SIM Card" at bounding box center [178, 364] width 101 height 40
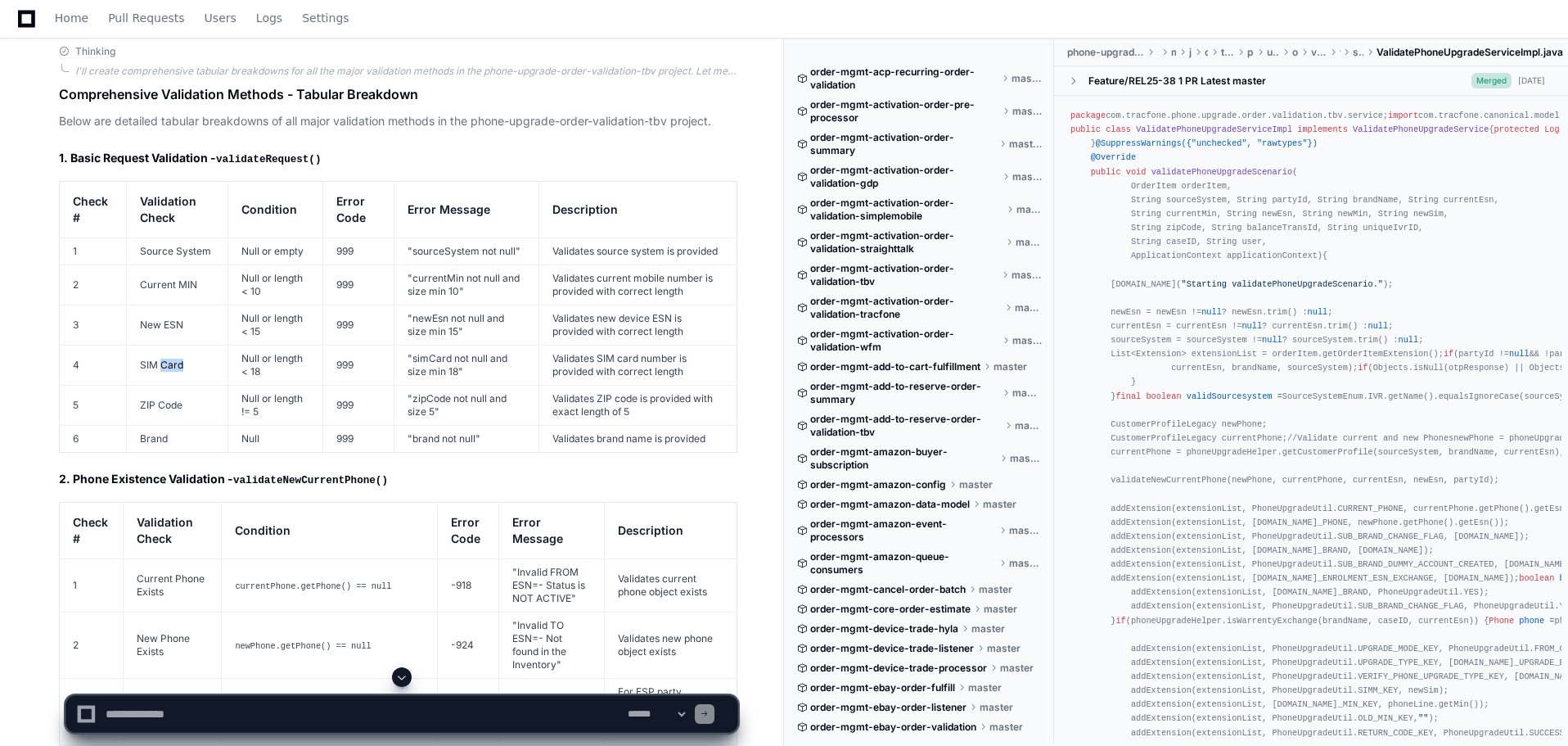
click at [169, 351] on td "SIM Card" at bounding box center [178, 364] width 101 height 40
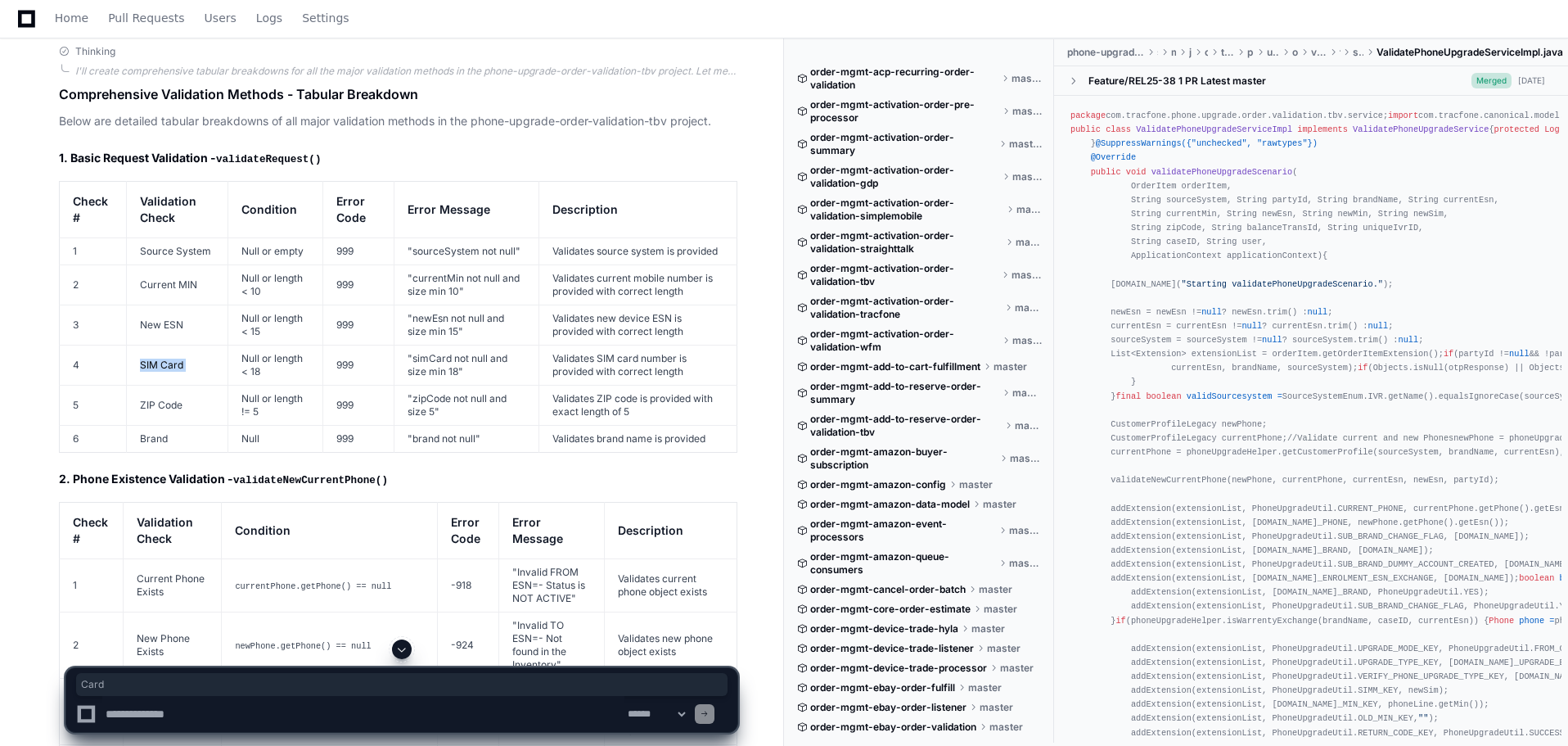
click at [169, 351] on td "SIM Card" at bounding box center [178, 364] width 101 height 40
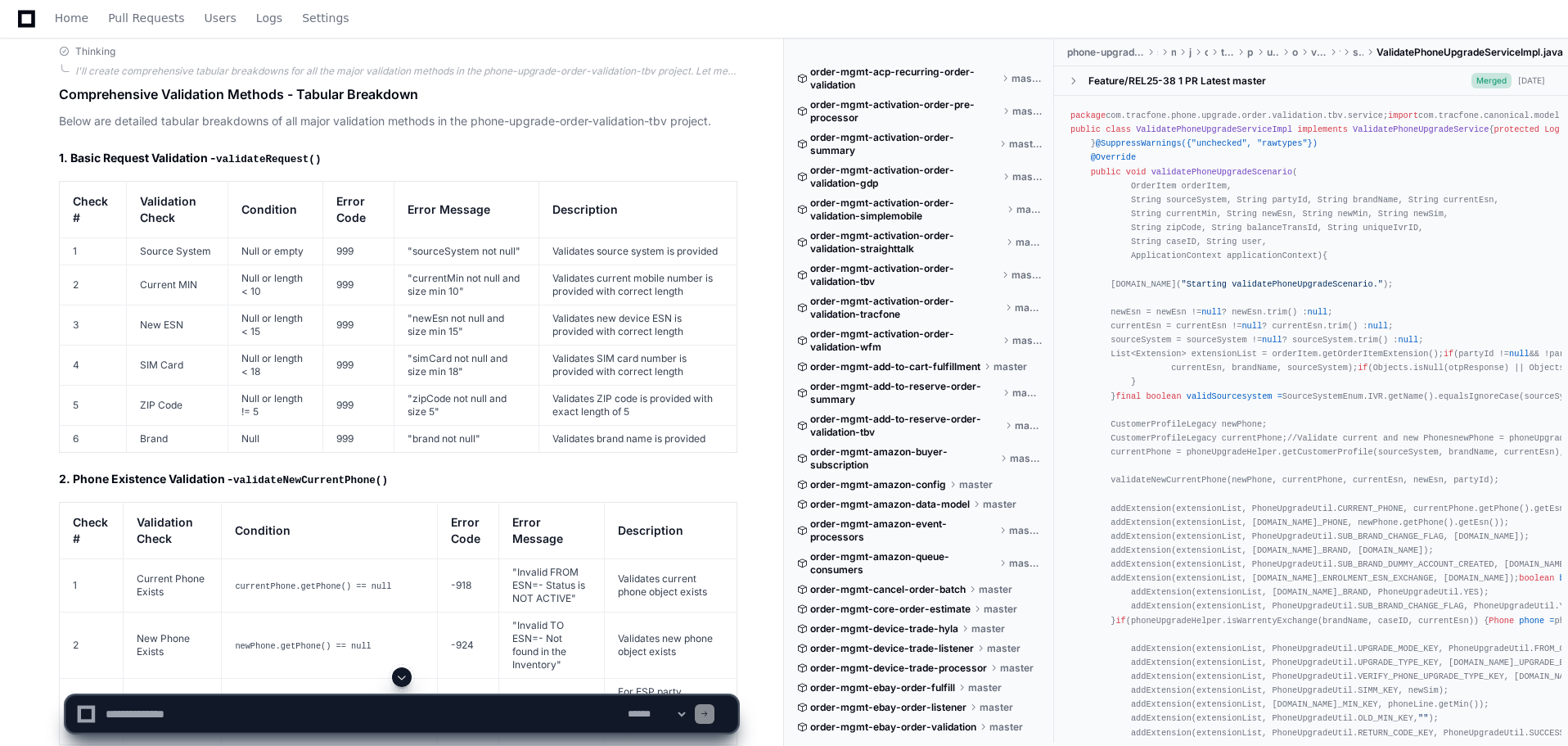
click at [151, 391] on td "ZIP Code" at bounding box center [178, 405] width 101 height 40
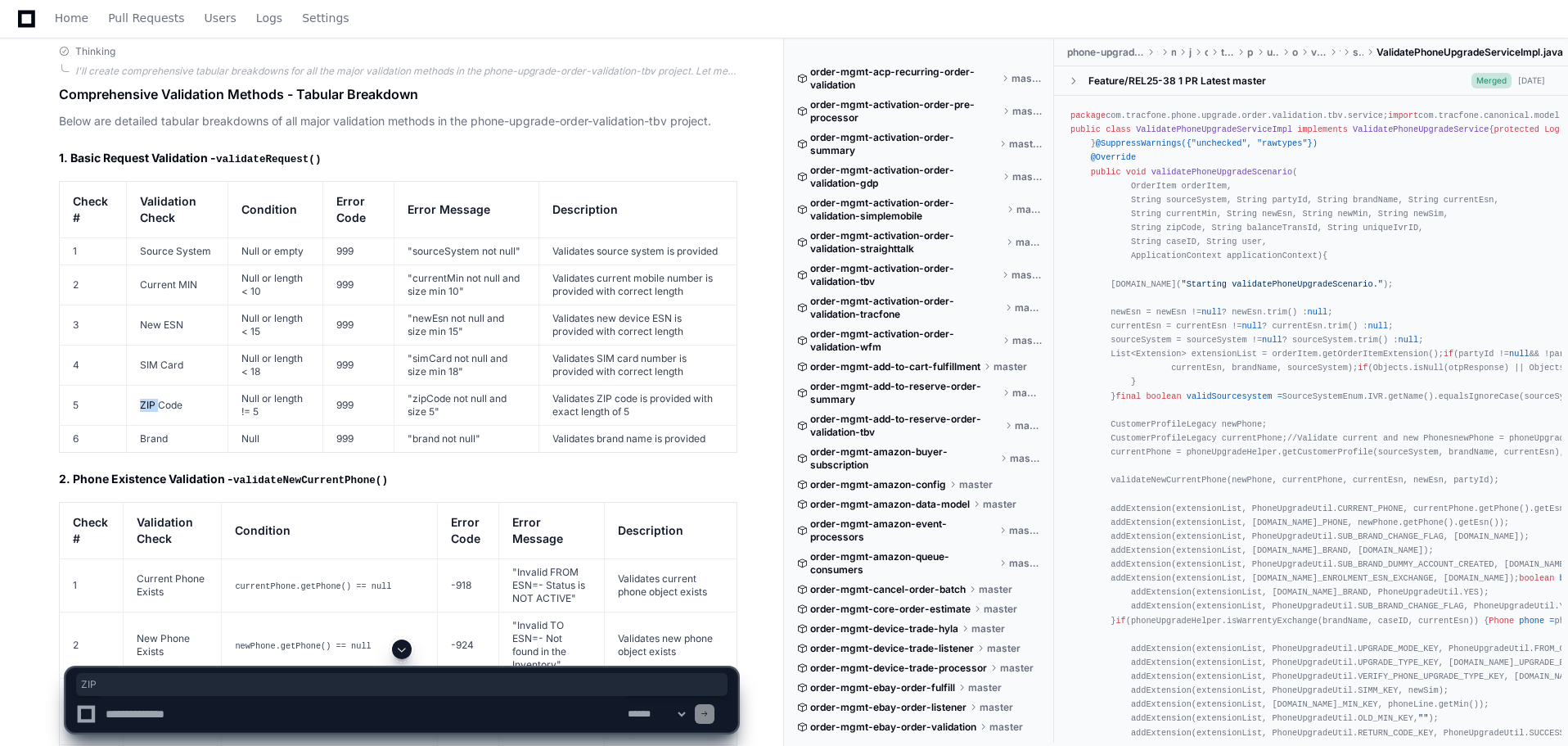
click at [151, 391] on td "ZIP Code" at bounding box center [178, 405] width 101 height 40
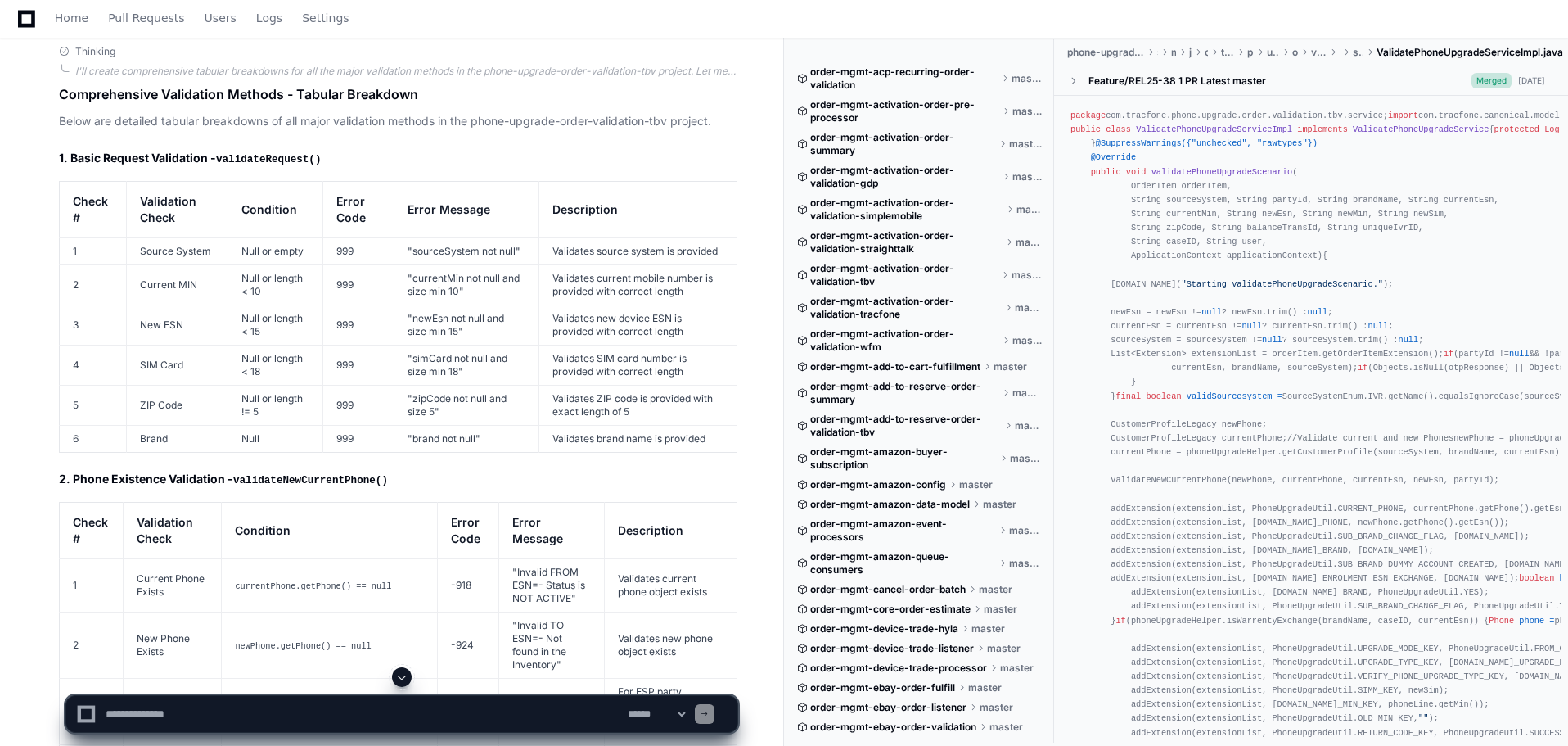
click at [145, 425] on td "Brand" at bounding box center [178, 438] width 101 height 27
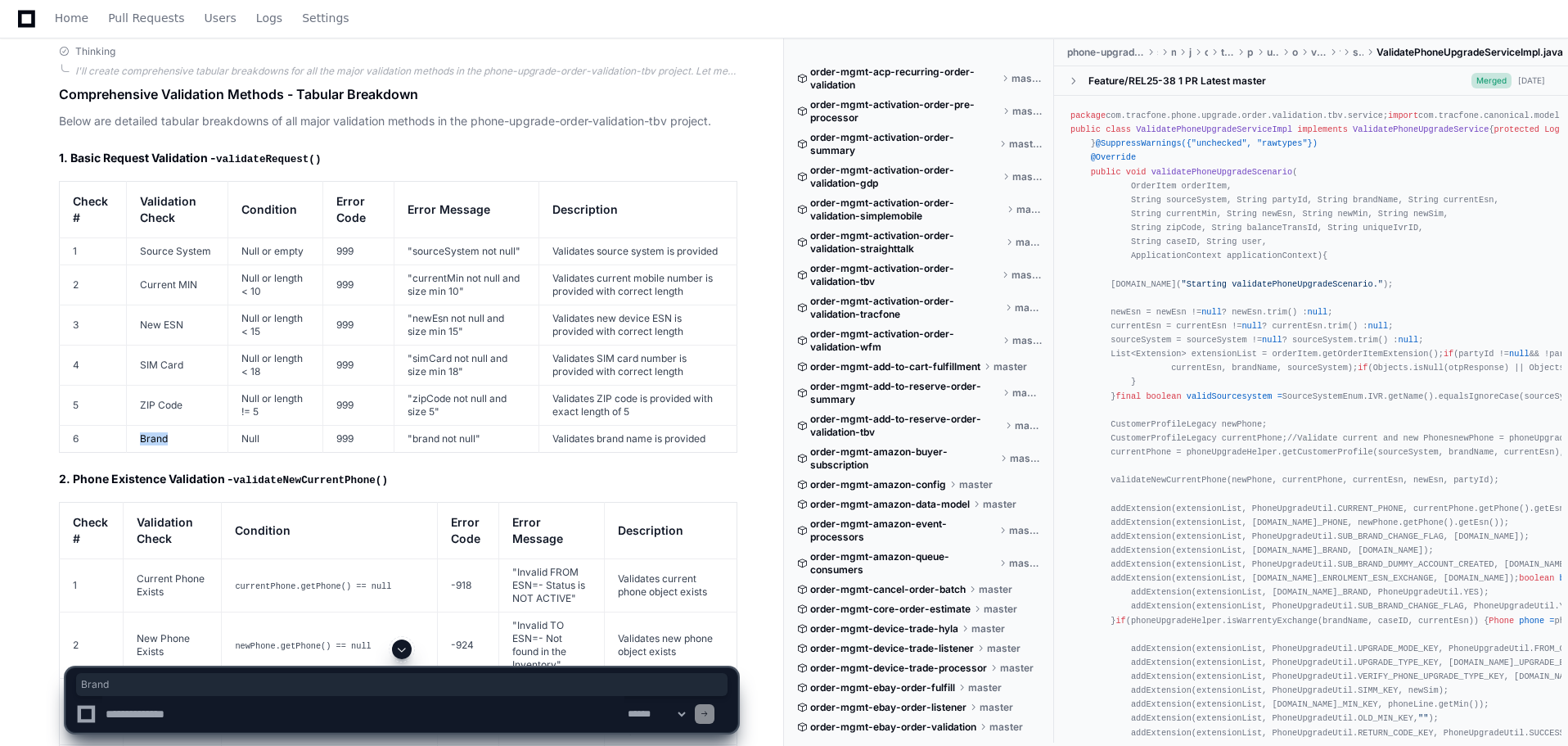
click at [145, 425] on td "Brand" at bounding box center [178, 438] width 101 height 27
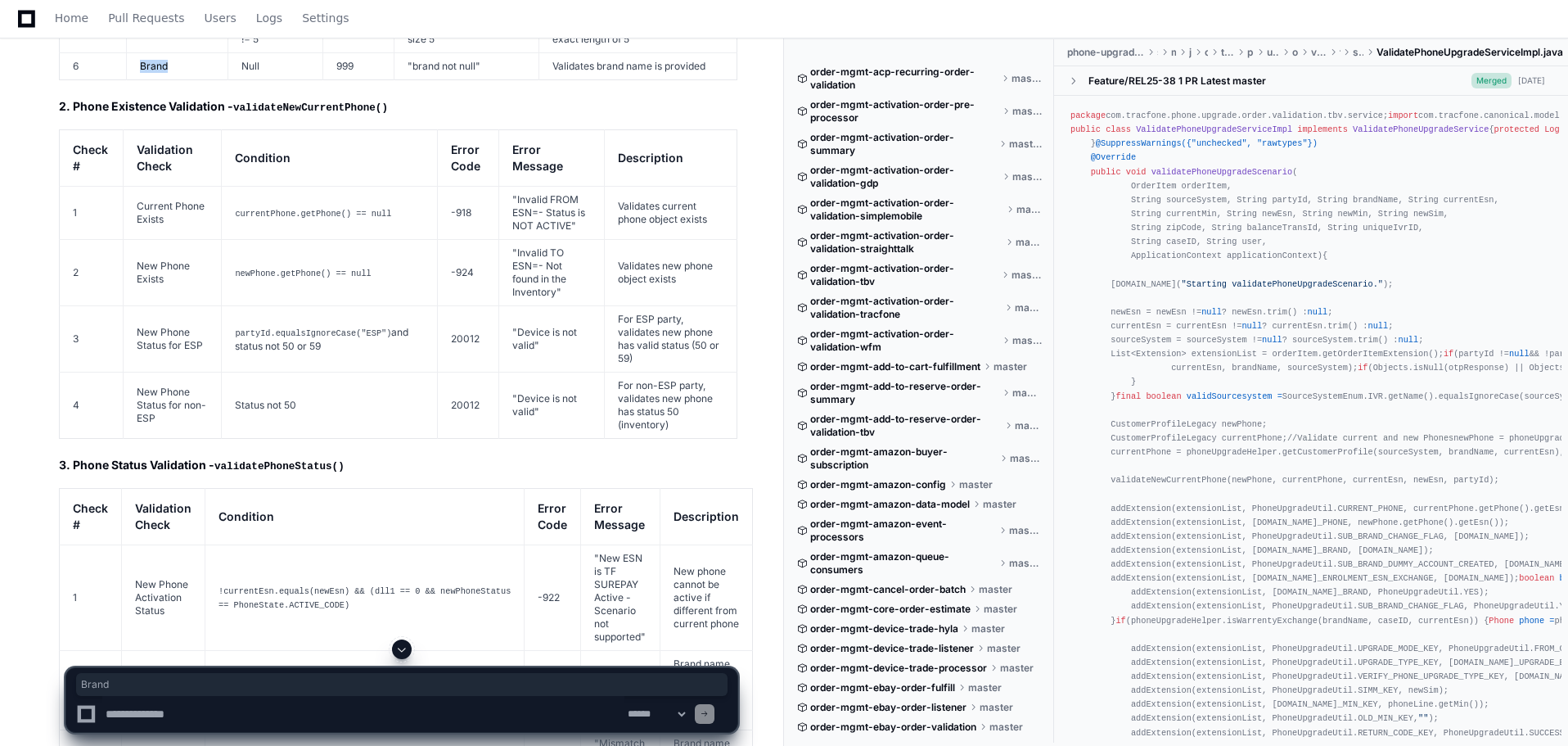
scroll to position [7095, 0]
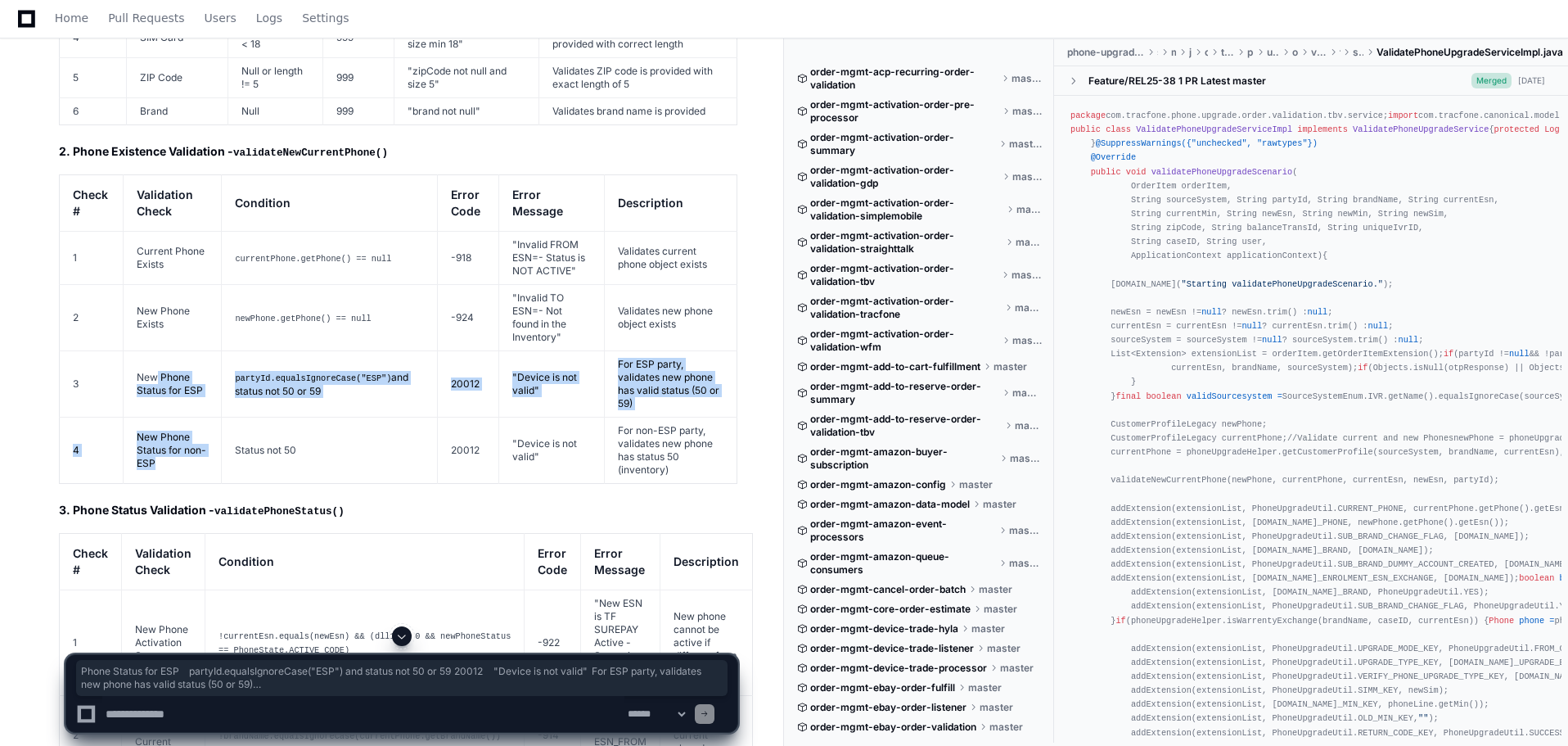
drag, startPoint x: 160, startPoint y: 412, endPoint x: 156, endPoint y: 328, distance: 84.1
click at [156, 328] on tbody "1 Current Phone Exists currentPhone.getPhone() == null -918 "Invalid FROM ESN= …" at bounding box center [398, 358] width 678 height 252
click at [159, 351] on td "New Phone Status for ESP" at bounding box center [173, 384] width 98 height 67
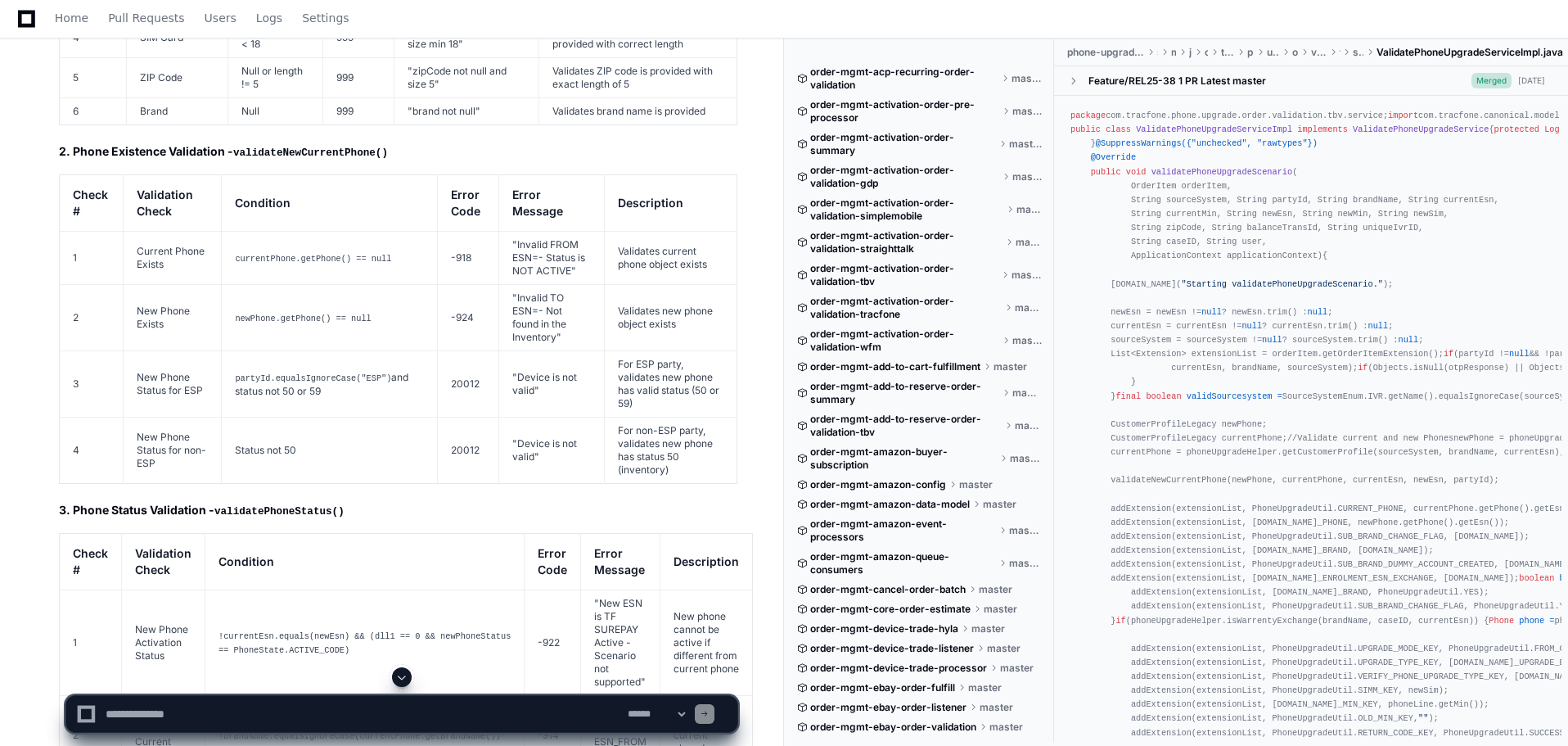
click at [135, 238] on td "Current Phone Exists" at bounding box center [173, 259] width 98 height 53
click at [136, 238] on td "Current Phone Exists" at bounding box center [173, 259] width 98 height 53
click at [160, 256] on td "Current Phone Exists" at bounding box center [173, 259] width 98 height 53
click at [158, 246] on td "Current Phone Exists" at bounding box center [173, 259] width 98 height 53
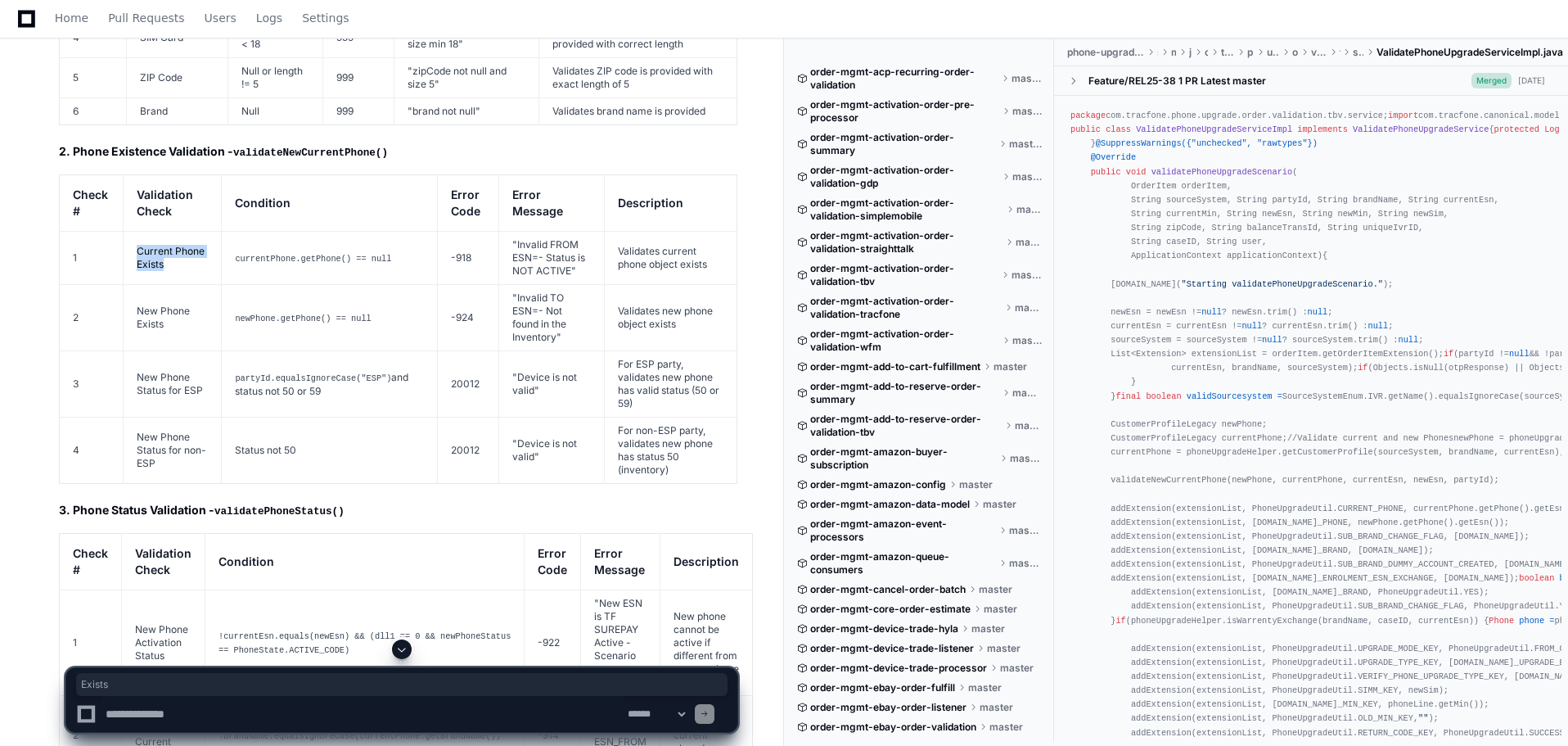
click at [158, 246] on td "Current Phone Exists" at bounding box center [173, 259] width 98 height 53
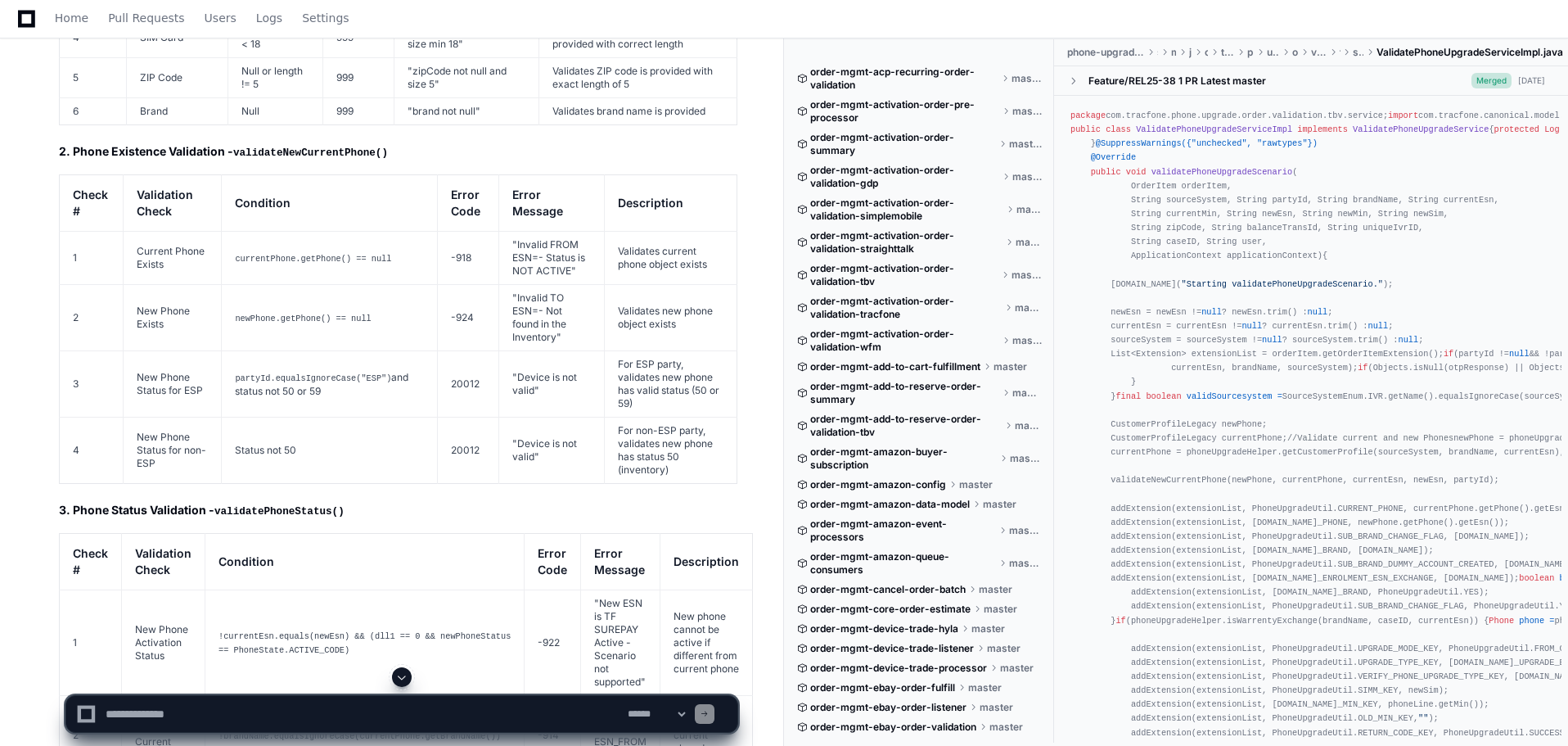
click at [158, 286] on td "New Phone Exists" at bounding box center [173, 319] width 98 height 67
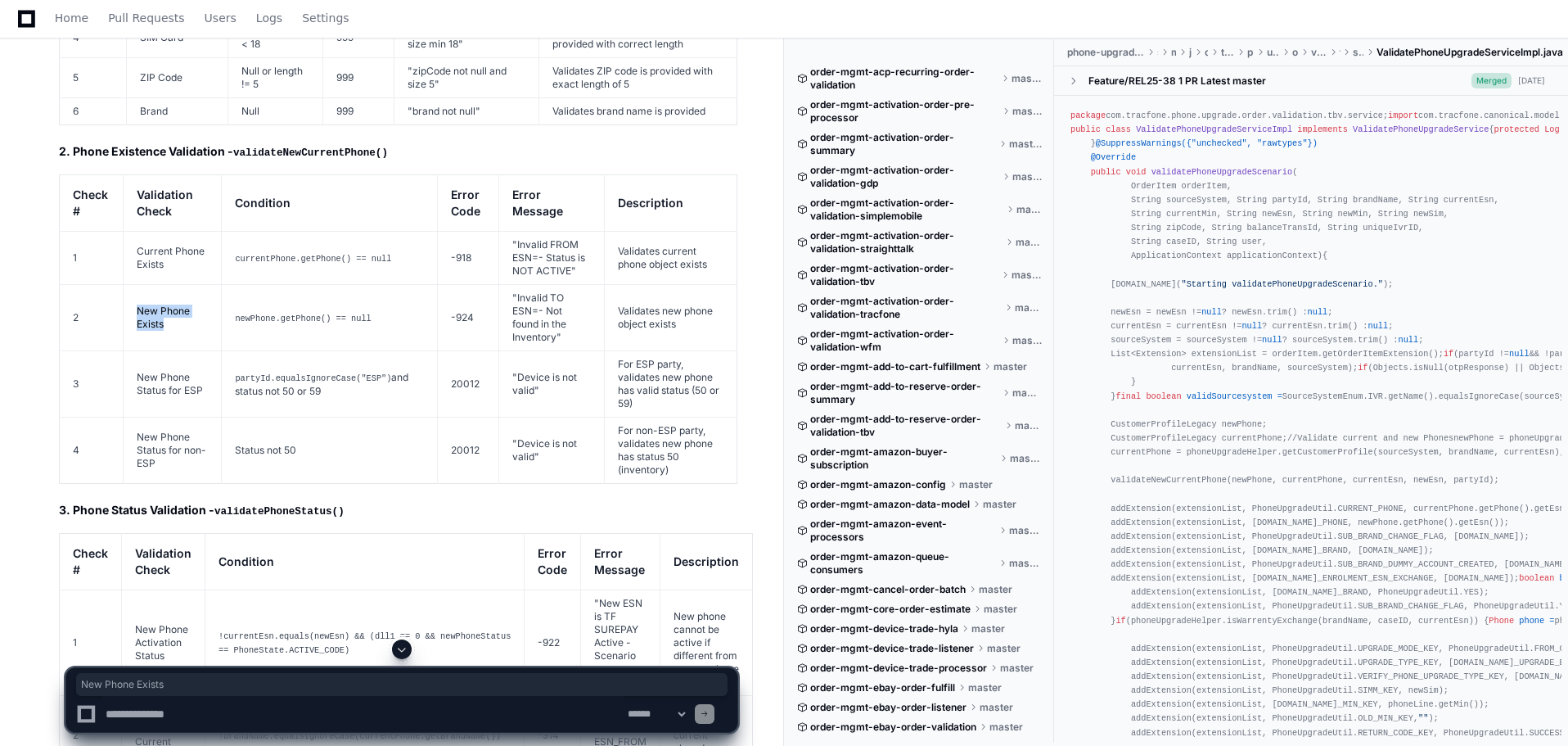
click at [158, 286] on td "New Phone Exists" at bounding box center [173, 319] width 98 height 67
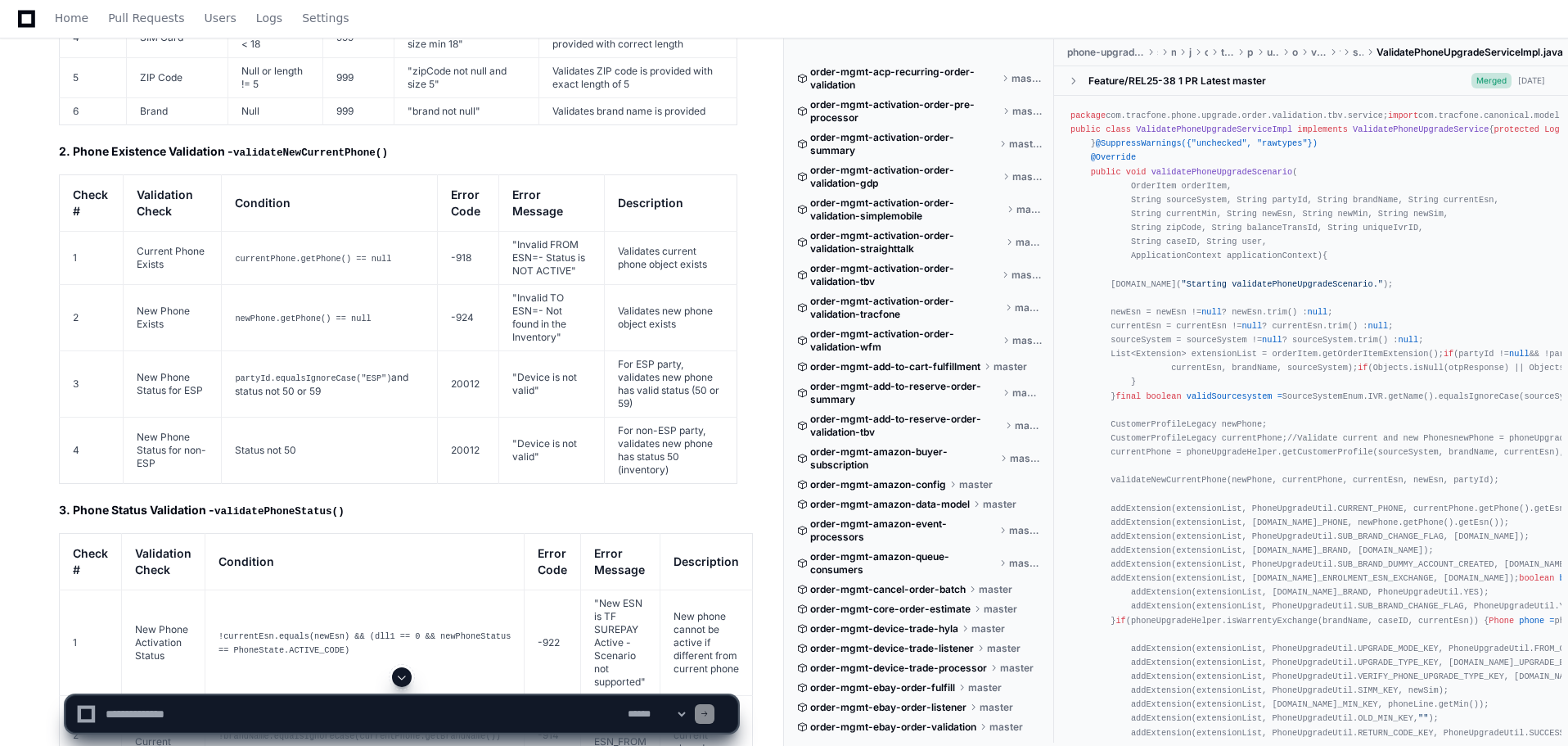
click at [161, 351] on td "New Phone Status for ESP" at bounding box center [173, 384] width 98 height 67
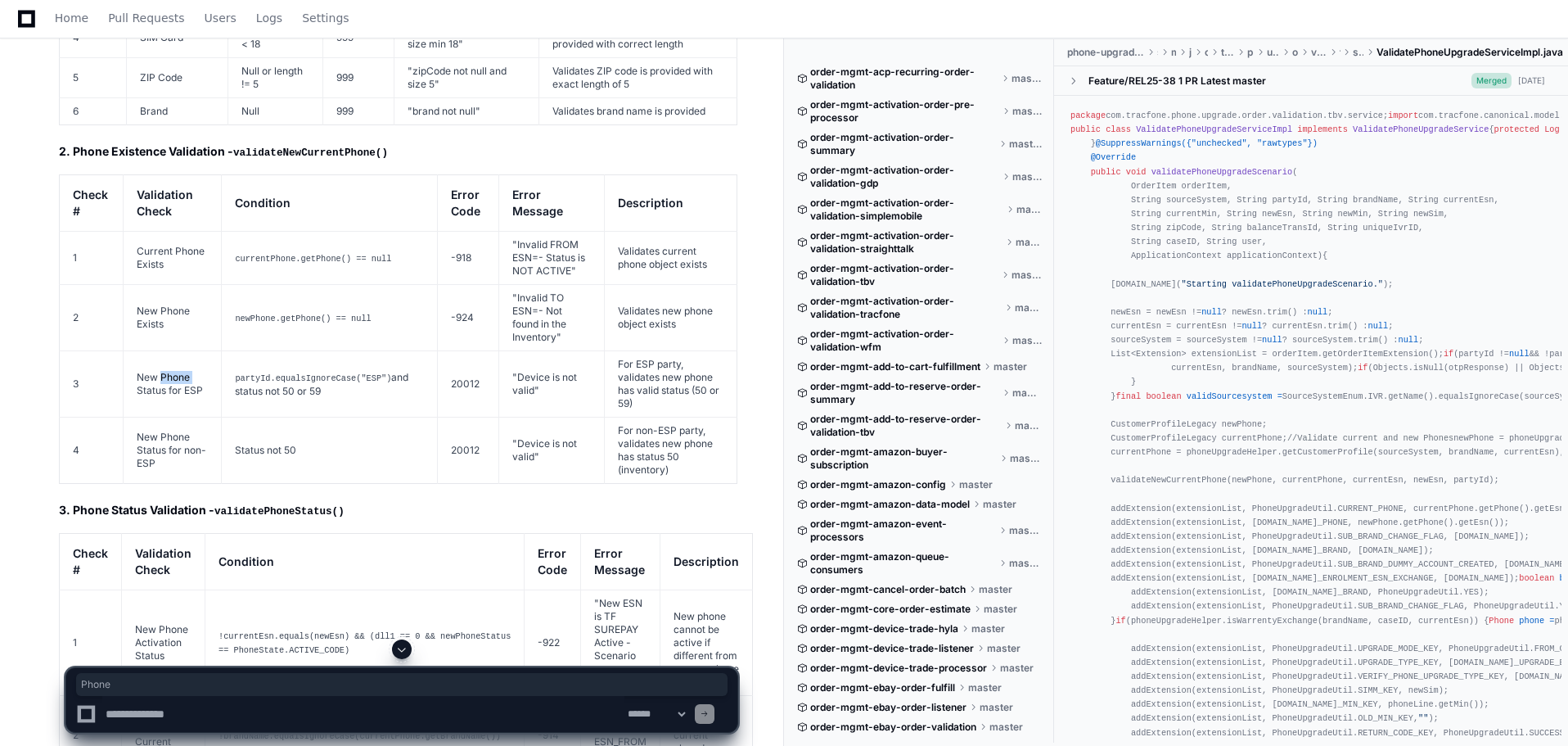
click at [161, 351] on td "New Phone Status for ESP" at bounding box center [173, 384] width 98 height 67
click at [147, 417] on td "New Phone Status for non-ESP" at bounding box center [173, 451] width 98 height 67
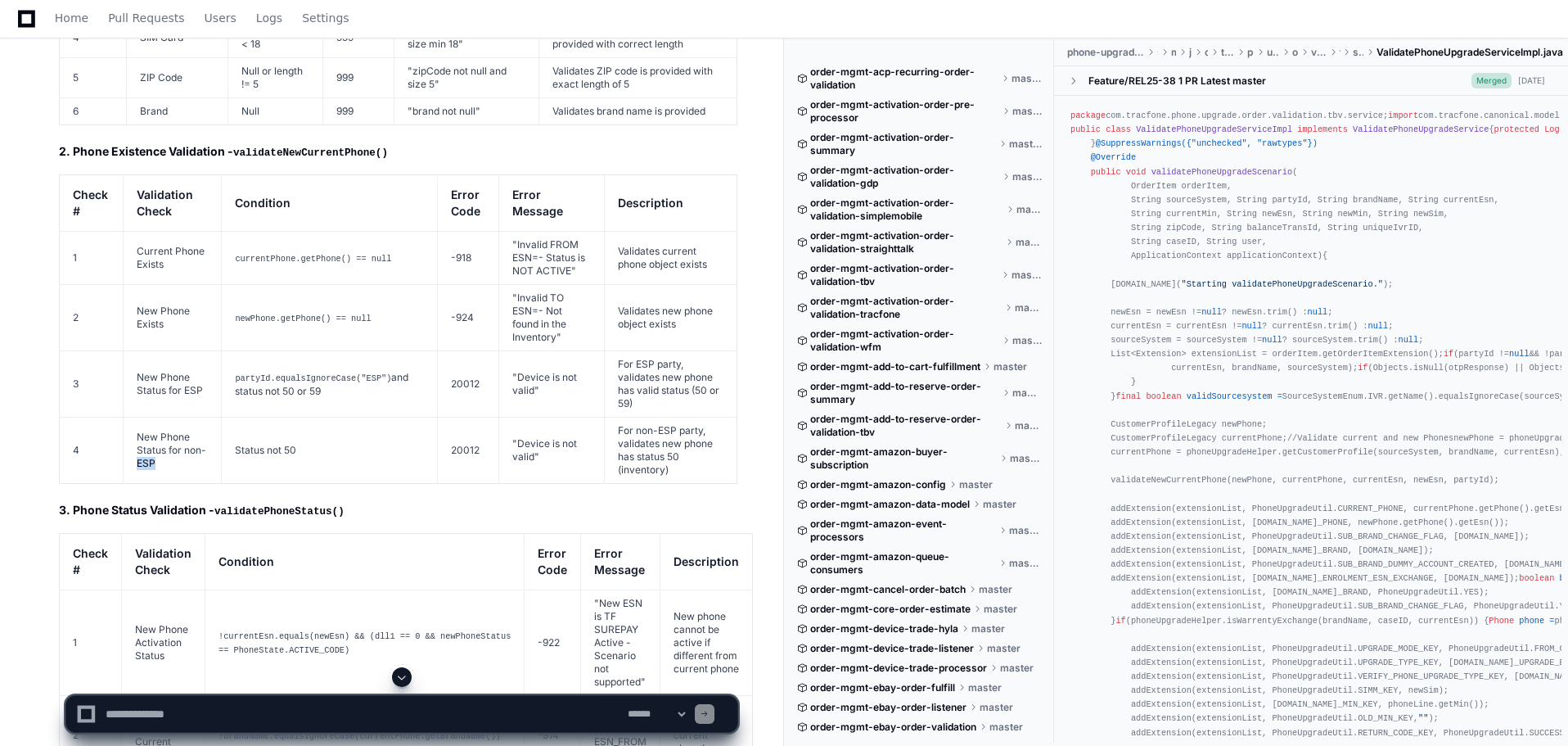
click at [147, 417] on td "New Phone Status for non-ESP" at bounding box center [173, 451] width 98 height 67
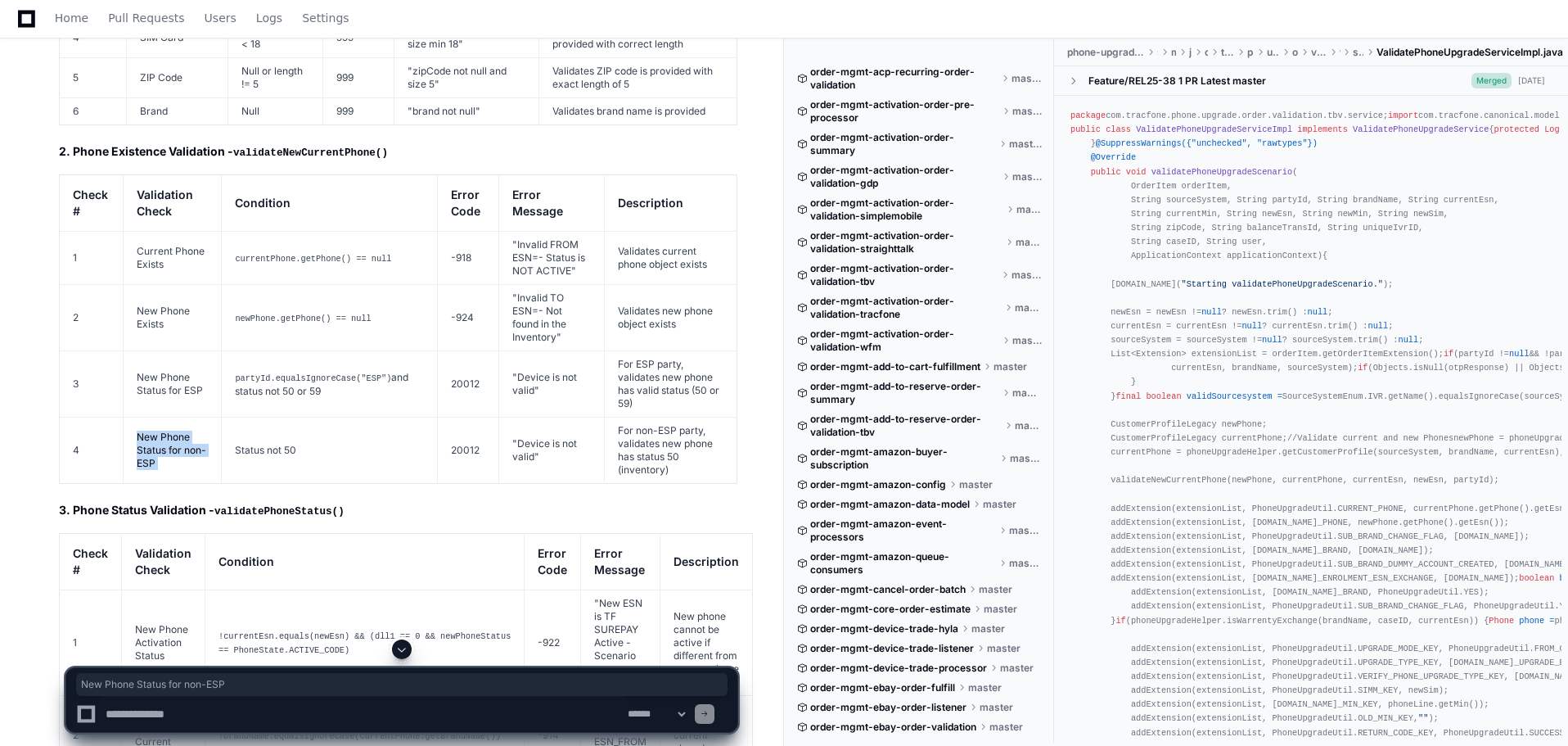
click at [147, 417] on td "New Phone Status for non-ESP" at bounding box center [173, 451] width 98 height 67
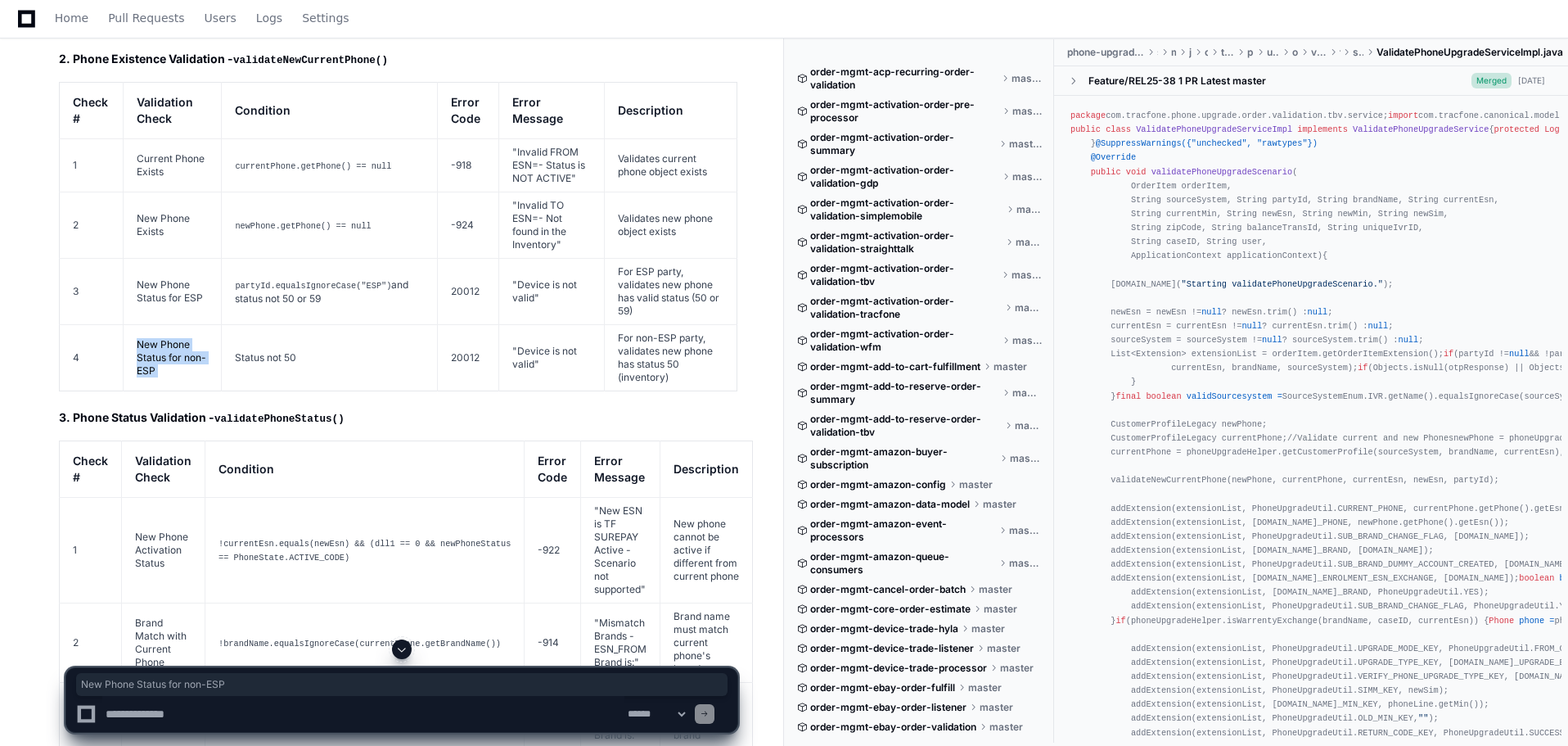
scroll to position [7423, 0]
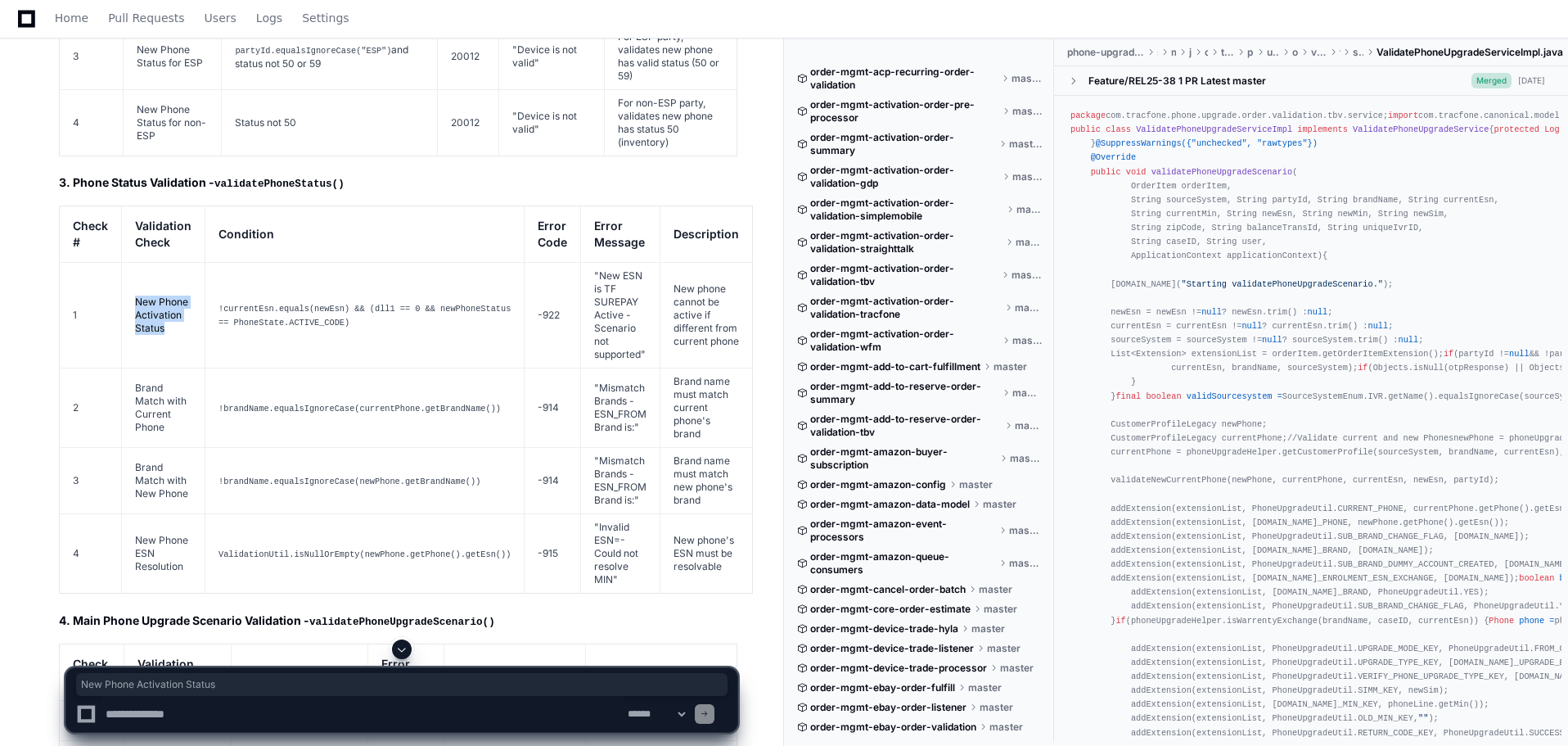
drag, startPoint x: 164, startPoint y: 280, endPoint x: 130, endPoint y: 244, distance: 49.5
click at [130, 263] on td "New Phone Activation Status" at bounding box center [164, 315] width 83 height 106
drag, startPoint x: 165, startPoint y: 360, endPoint x: 135, endPoint y: 327, distance: 44.6
click at [135, 368] on td "Brand Match with Current Phone" at bounding box center [164, 408] width 83 height 79
click at [170, 447] on td "Brand Match with New Phone" at bounding box center [164, 481] width 83 height 67
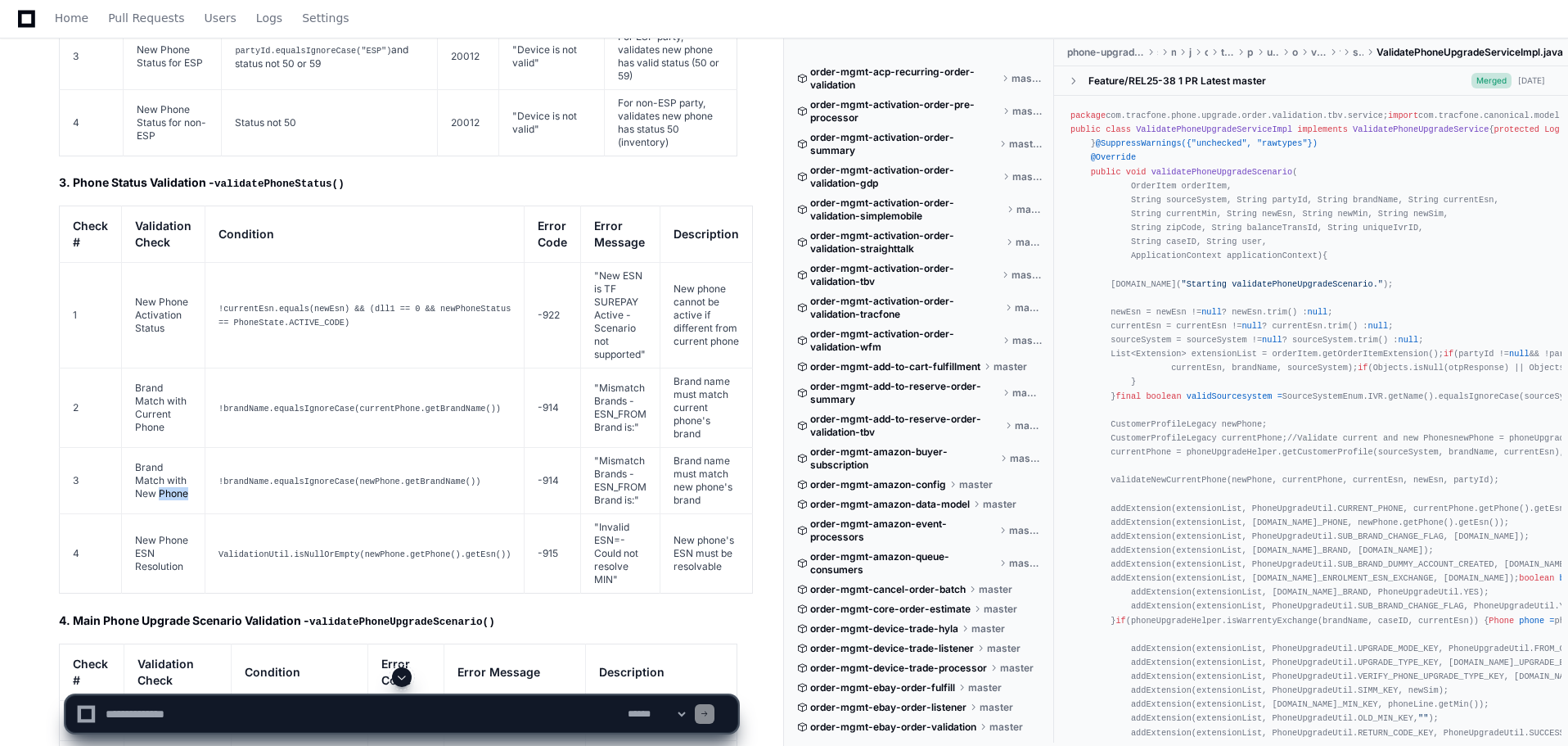
click at [170, 447] on td "Brand Match with New Phone" at bounding box center [164, 481] width 83 height 67
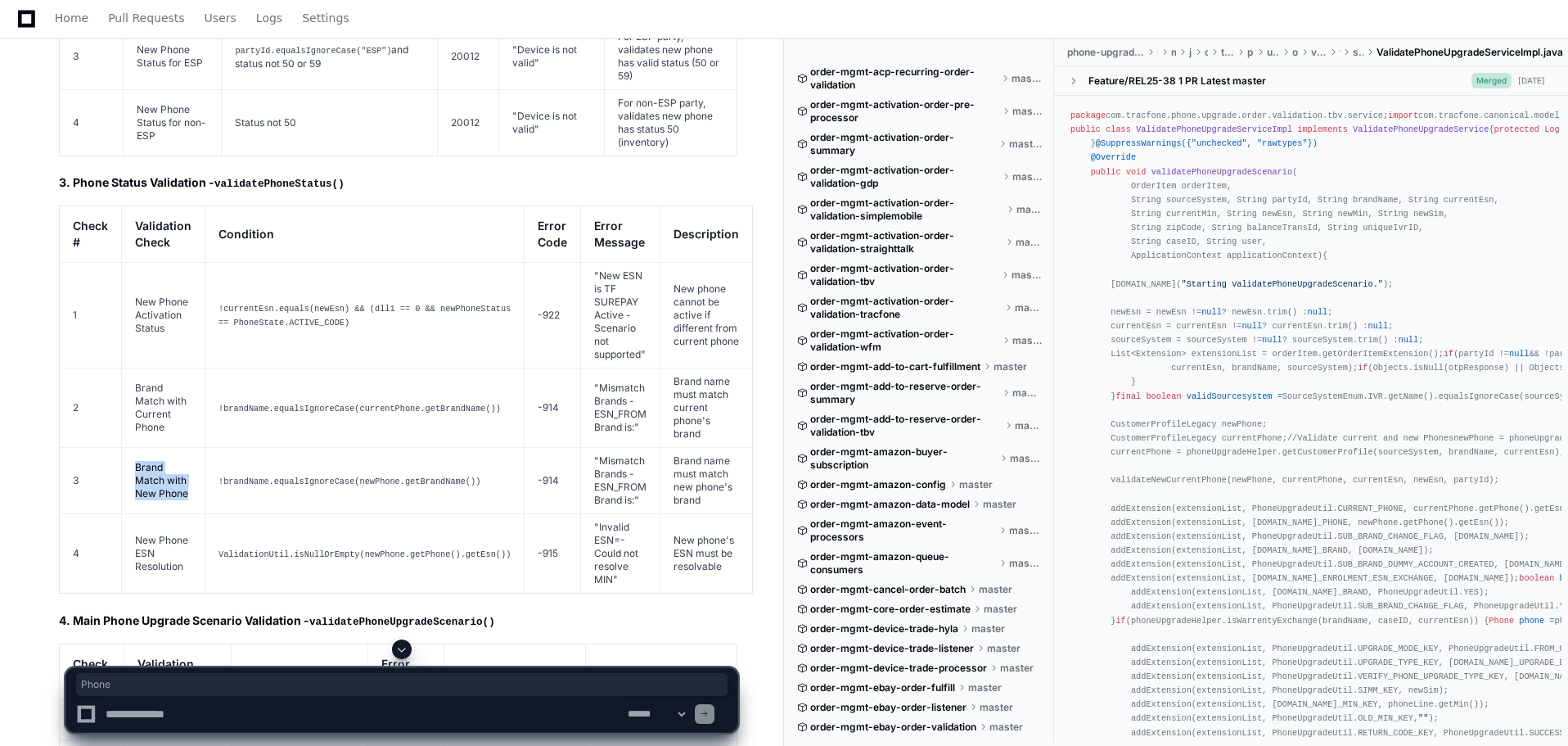
click at [170, 447] on td "Brand Match with New Phone" at bounding box center [164, 481] width 83 height 67
click at [165, 514] on td "New Phone ESN Resolution" at bounding box center [164, 553] width 83 height 79
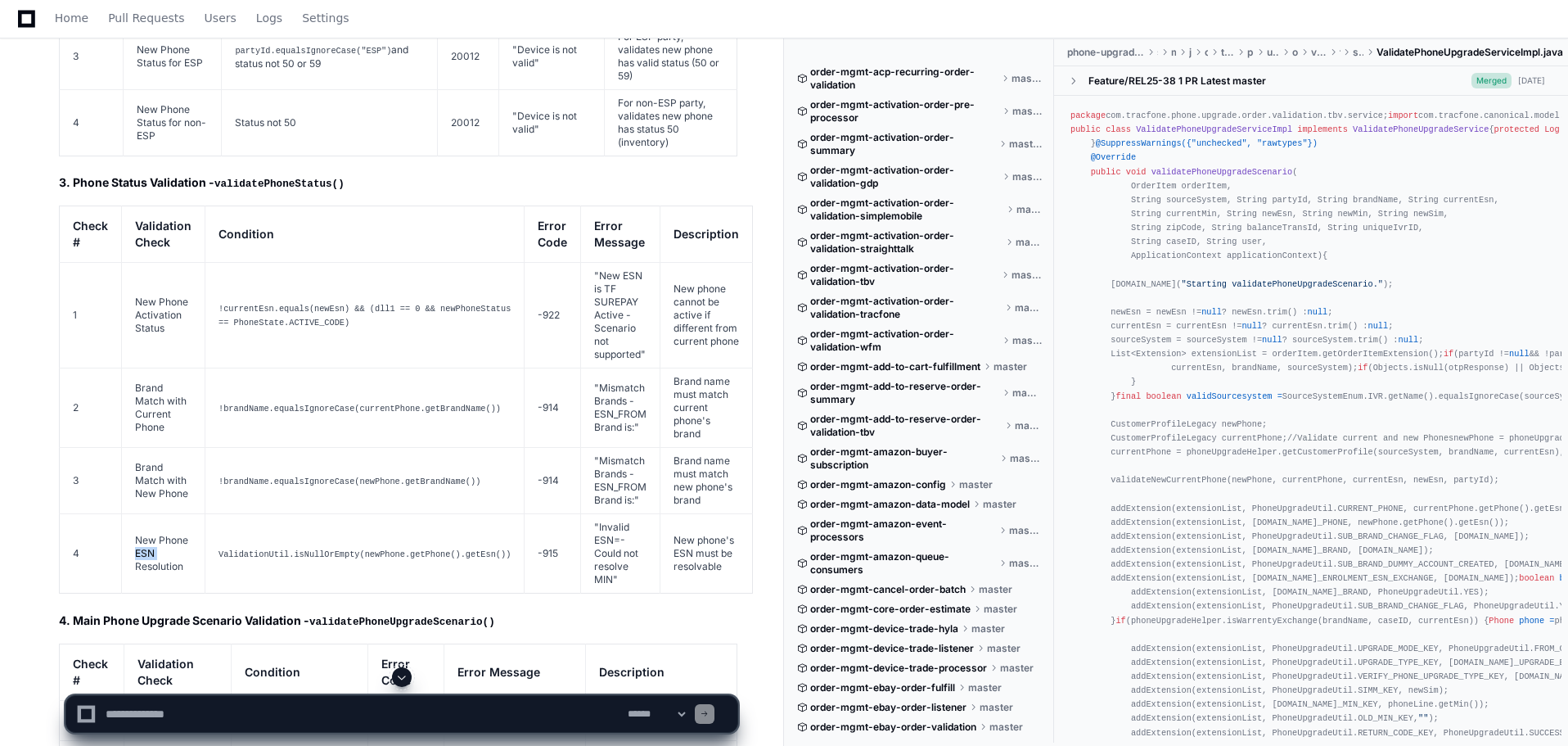
click at [165, 514] on td "New Phone ESN Resolution" at bounding box center [164, 553] width 83 height 79
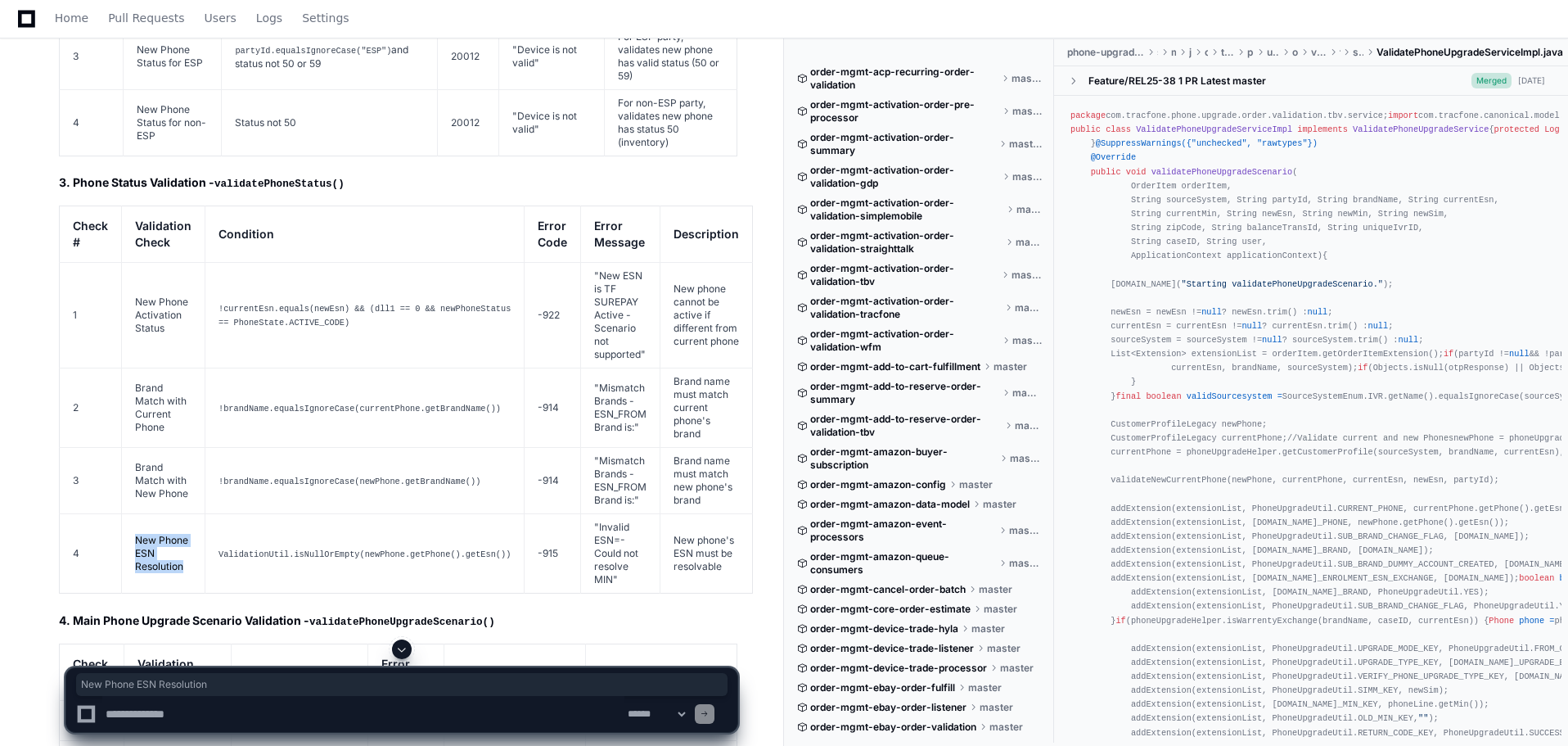
click at [165, 514] on td "New Phone ESN Resolution" at bounding box center [164, 553] width 83 height 79
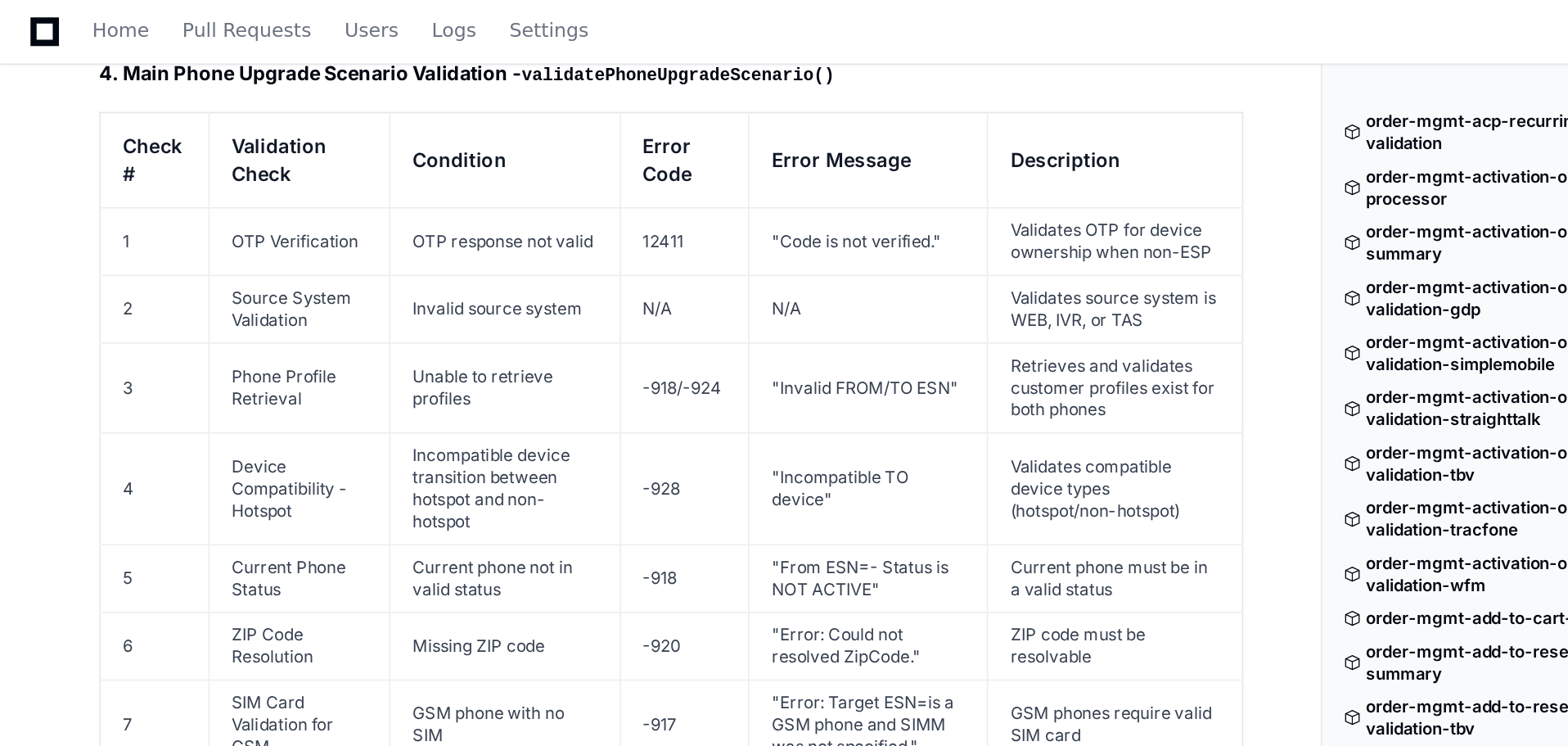
scroll to position [7957, 0]
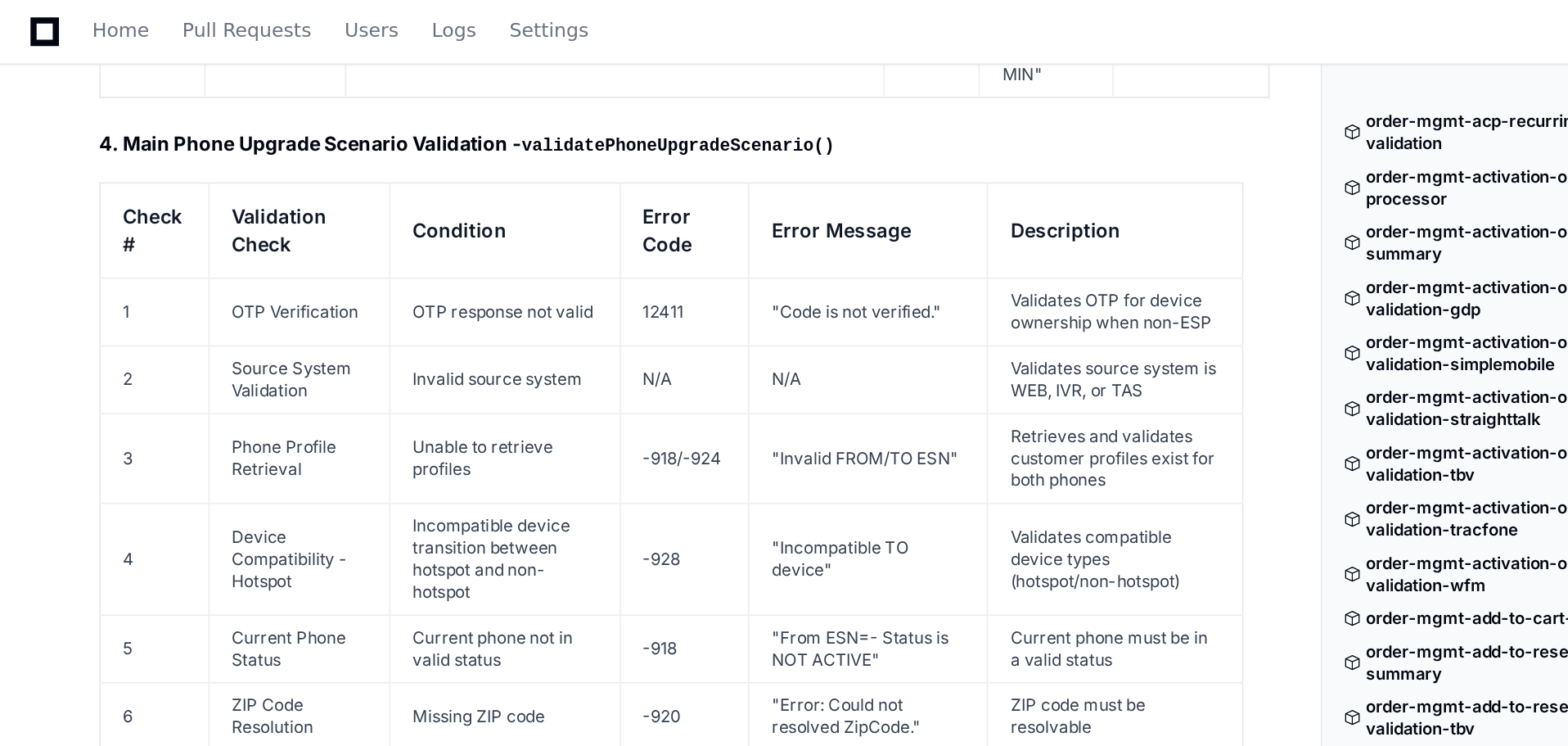
click at [150, 165] on td "OTP Verification" at bounding box center [177, 185] width 107 height 40
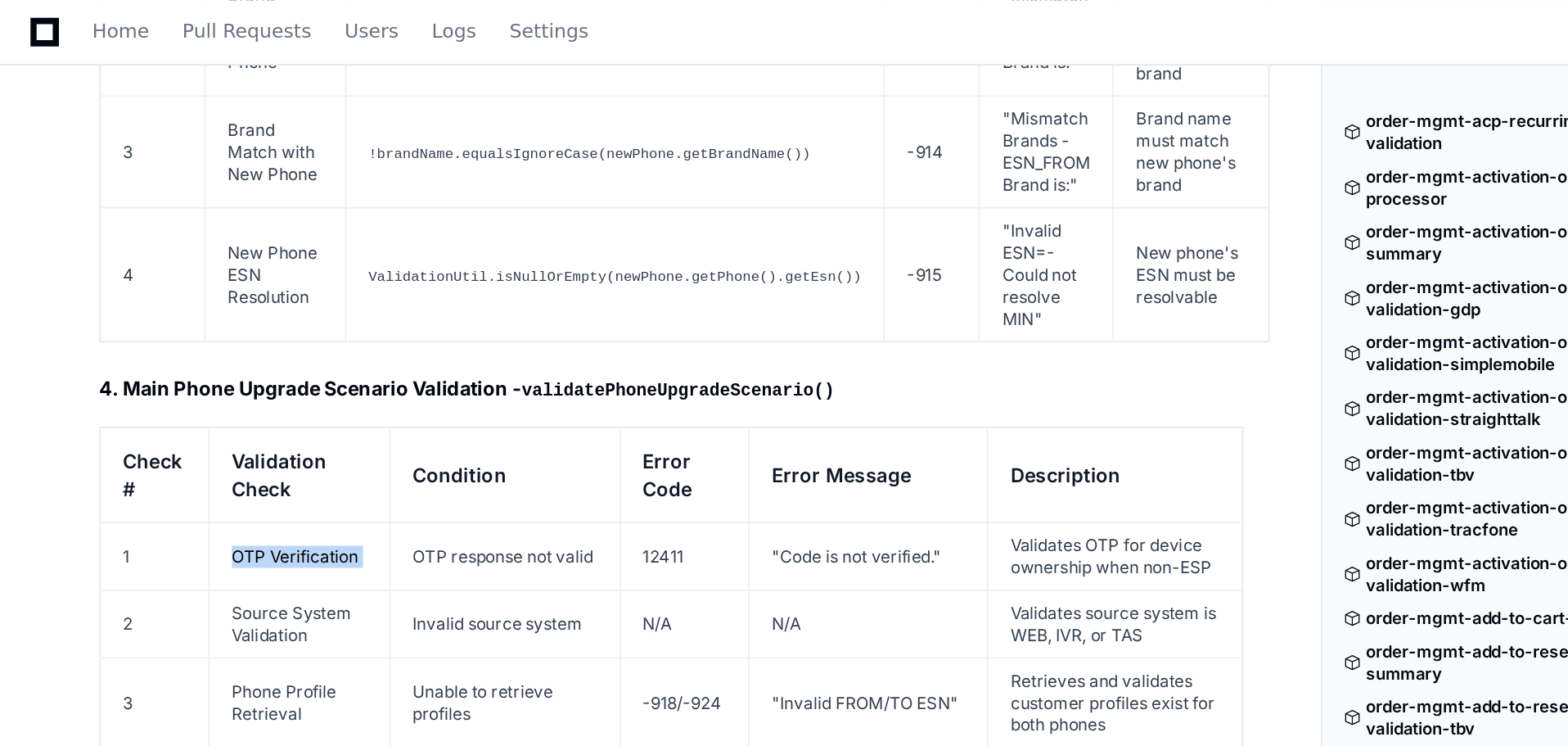
scroll to position [7812, 0]
click at [168, 350] on td "Source System Validation" at bounding box center [177, 370] width 107 height 40
click at [157, 390] on td "Phone Profile Retrieval" at bounding box center [177, 417] width 107 height 53
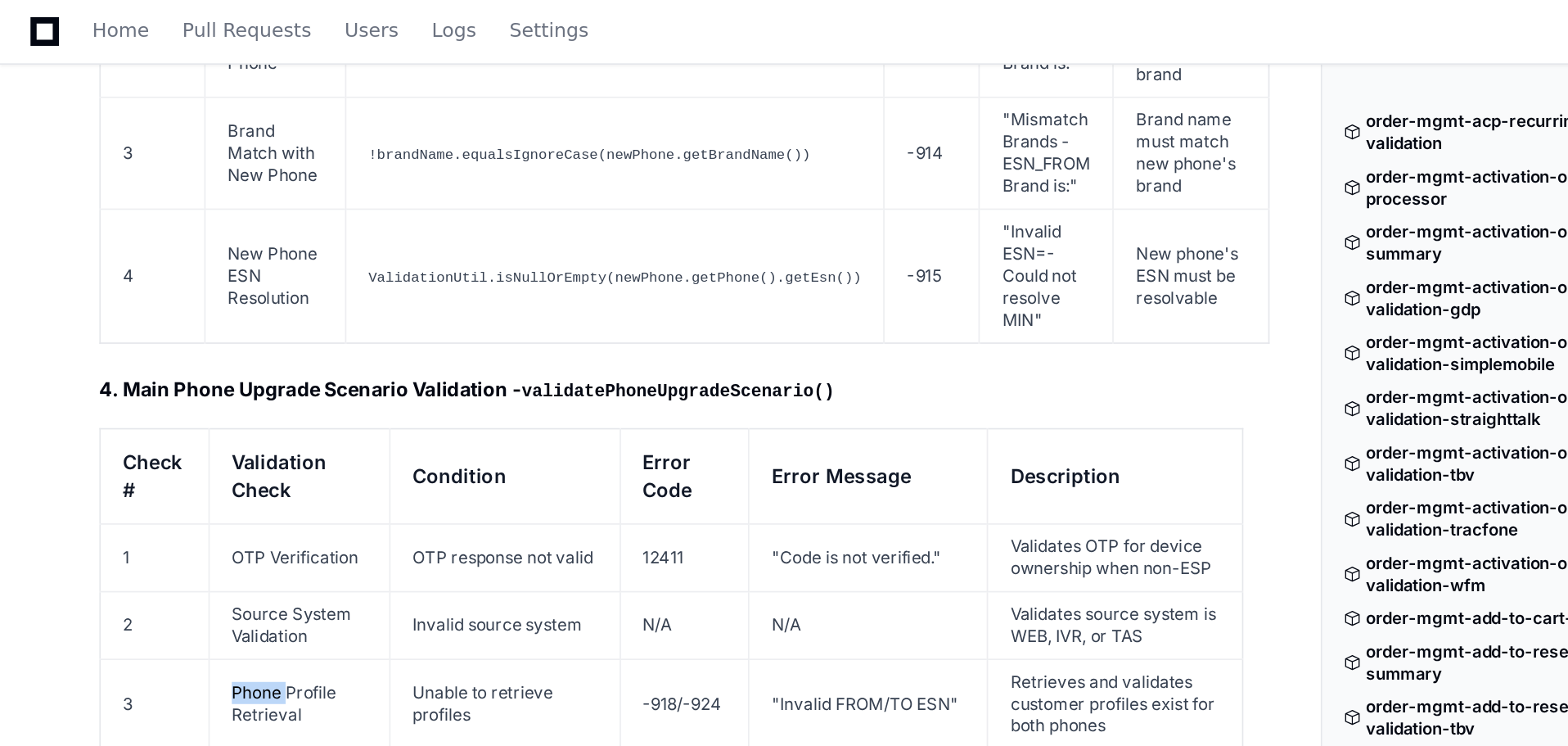
click at [157, 390] on td "Phone Profile Retrieval" at bounding box center [177, 417] width 107 height 53
click at [160, 443] on td "Device Compatibility - Hotspot" at bounding box center [177, 477] width 107 height 67
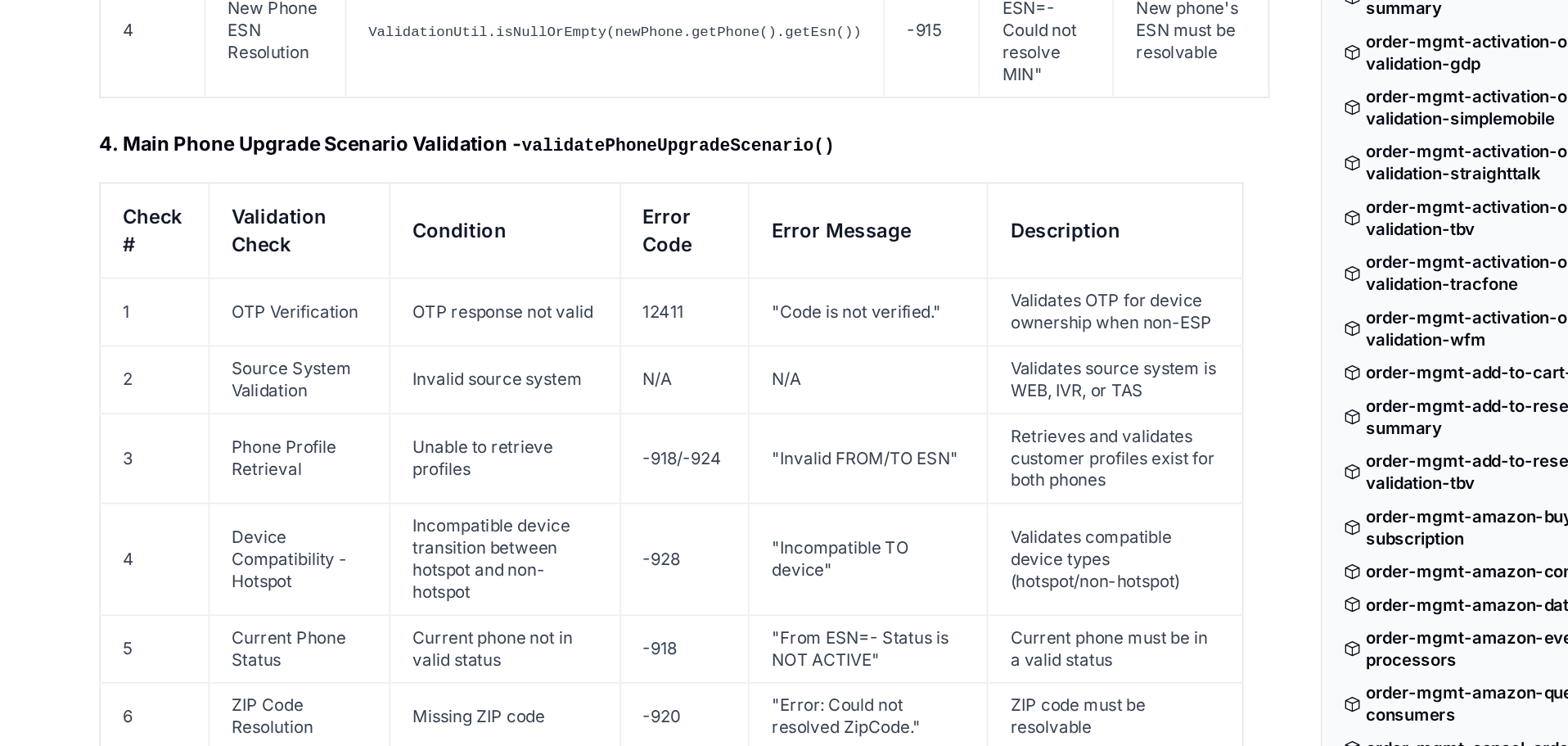
click at [169, 510] on td "Current Phone Status" at bounding box center [177, 530] width 107 height 40
click at [172, 550] on td "ZIP Code Resolution" at bounding box center [177, 570] width 107 height 40
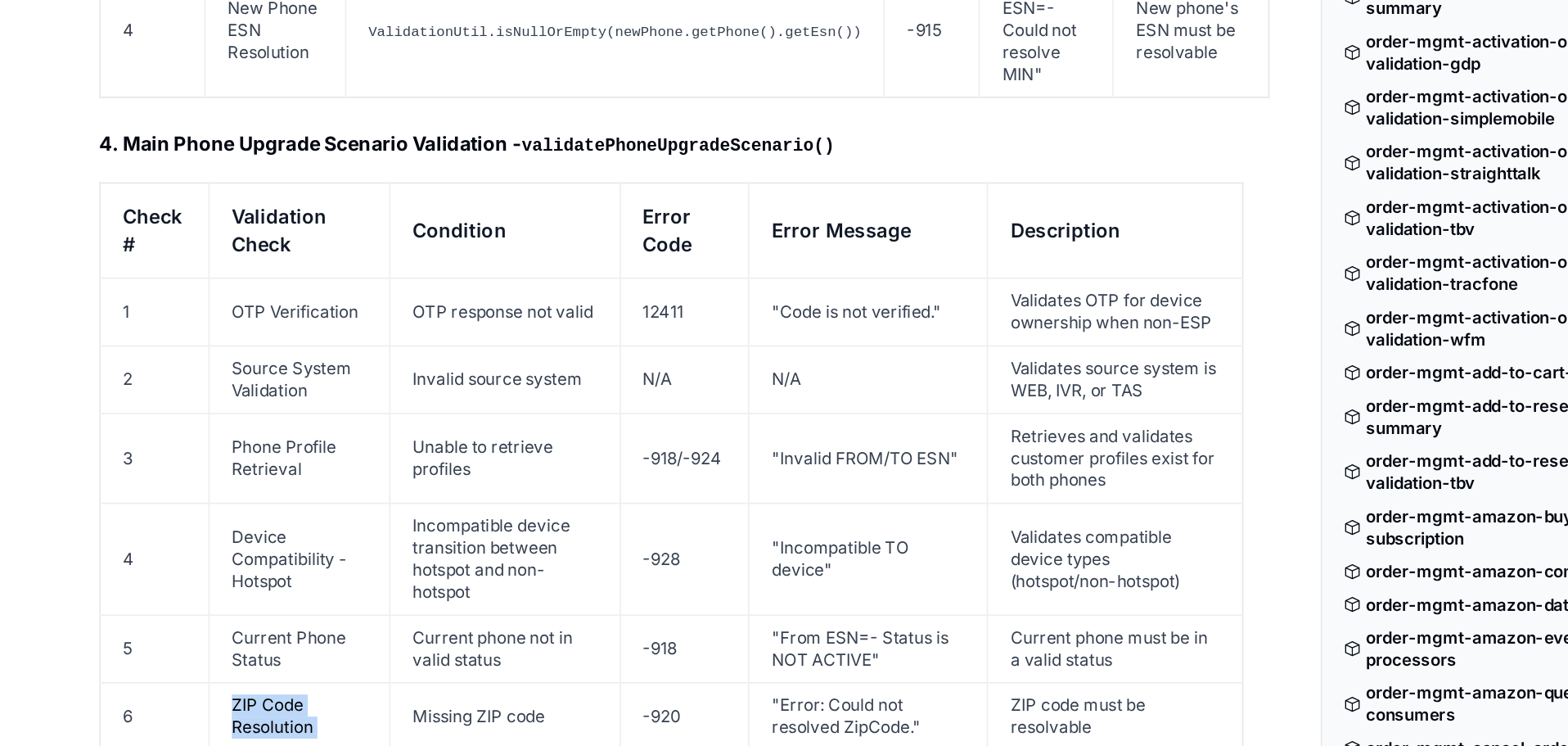
click at [172, 550] on td "ZIP Code Resolution" at bounding box center [177, 570] width 107 height 40
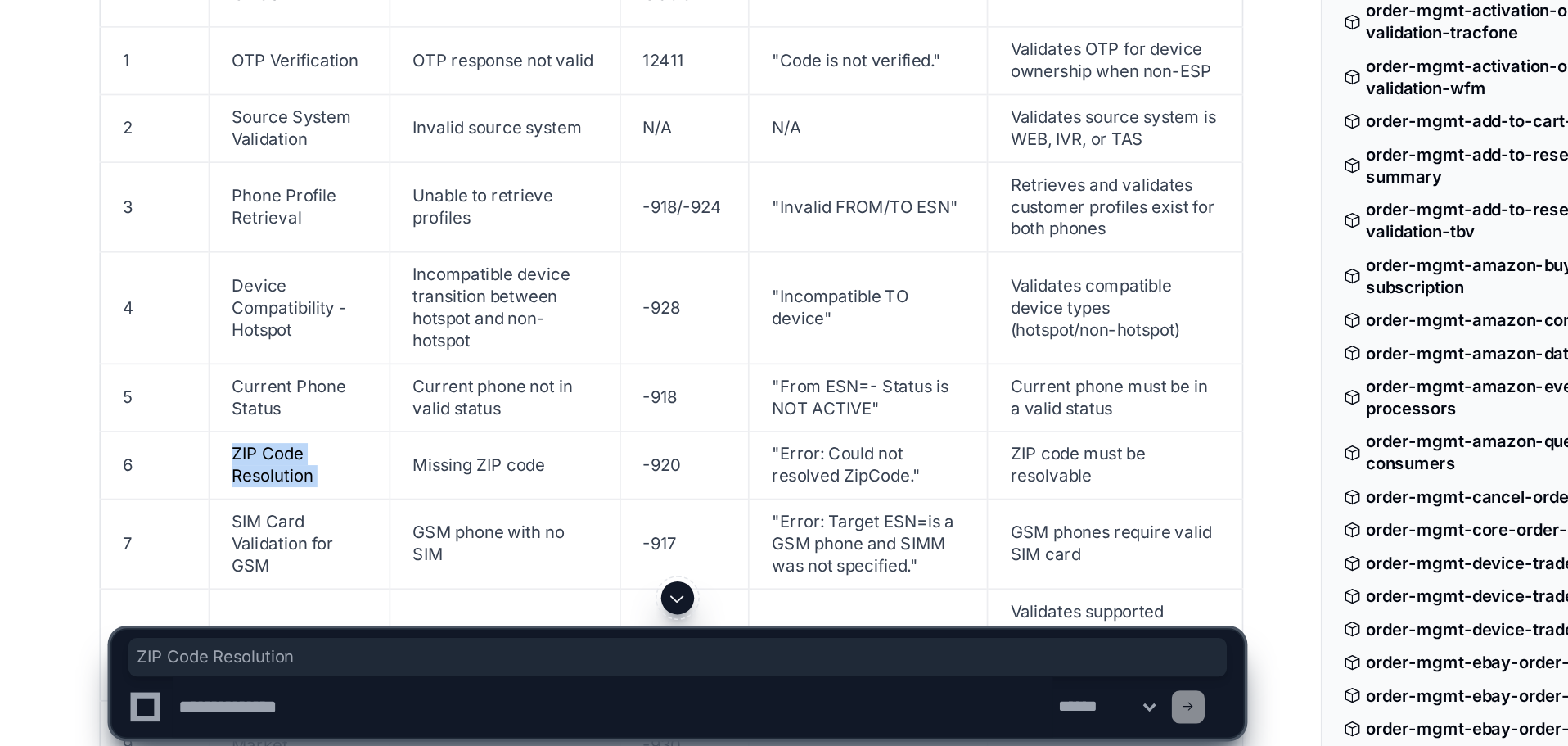
scroll to position [7811, 0]
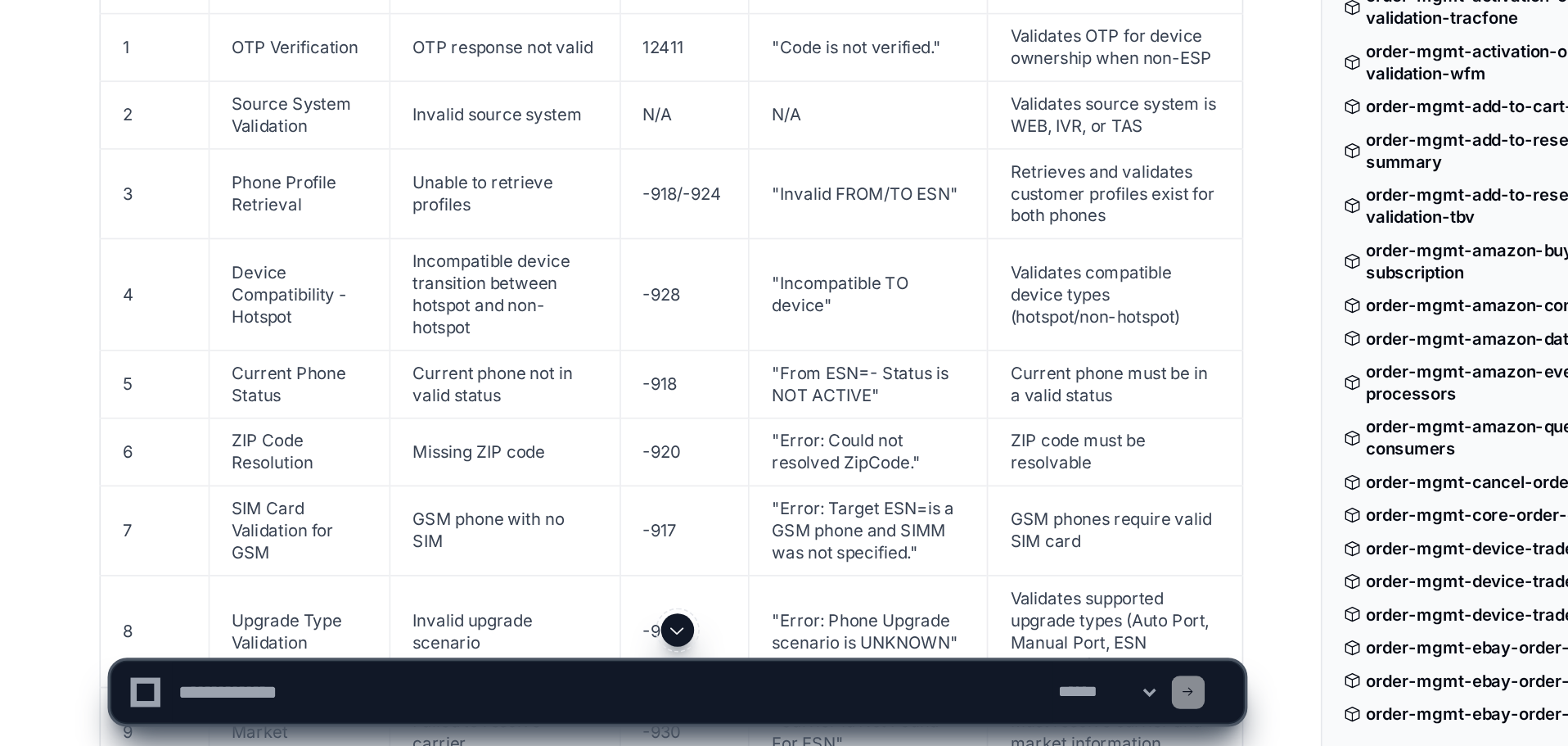
click at [181, 591] on td "SIM Card Validation for GSM" at bounding box center [177, 618] width 107 height 53
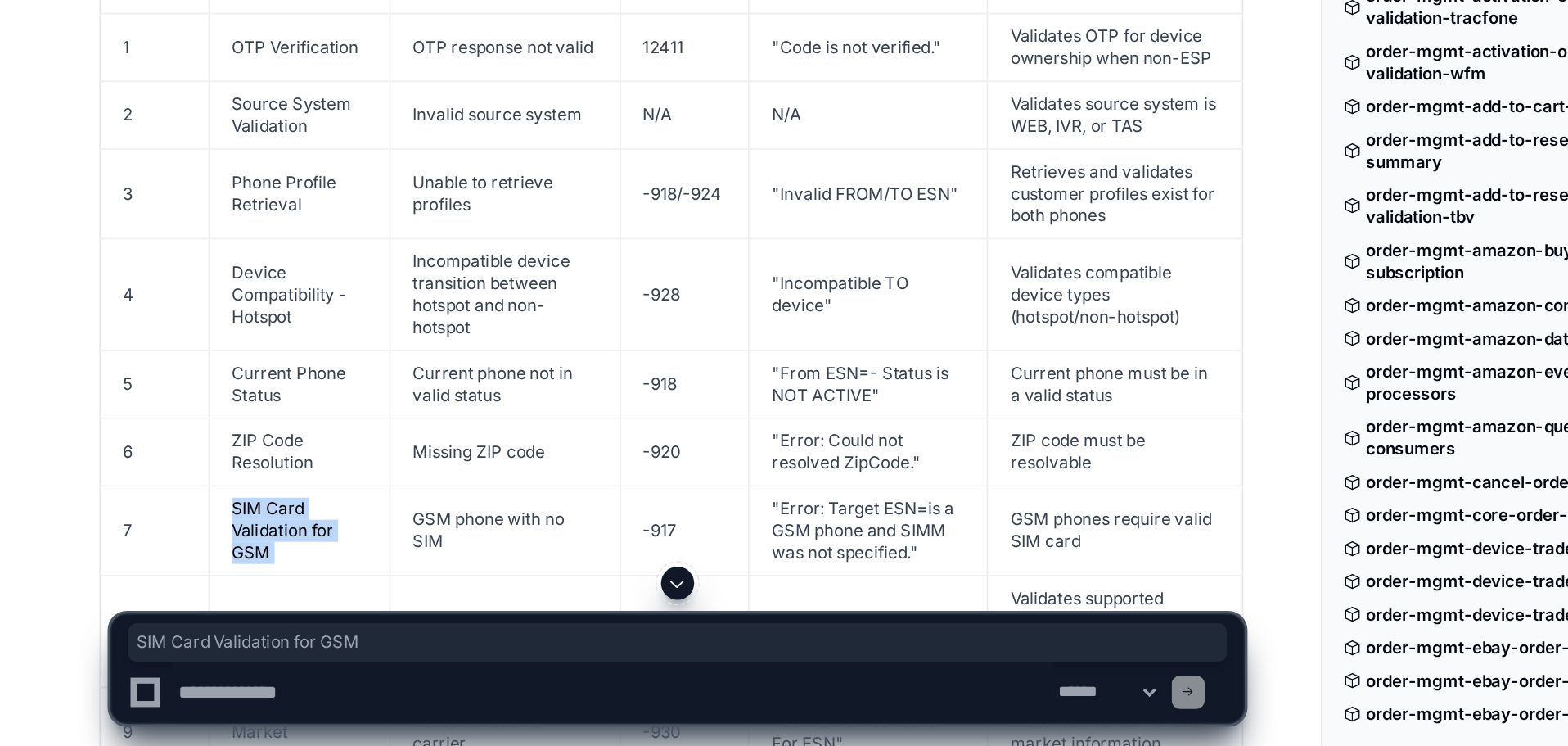
click at [181, 591] on td "SIM Card Validation for GSM" at bounding box center [177, 618] width 107 height 53
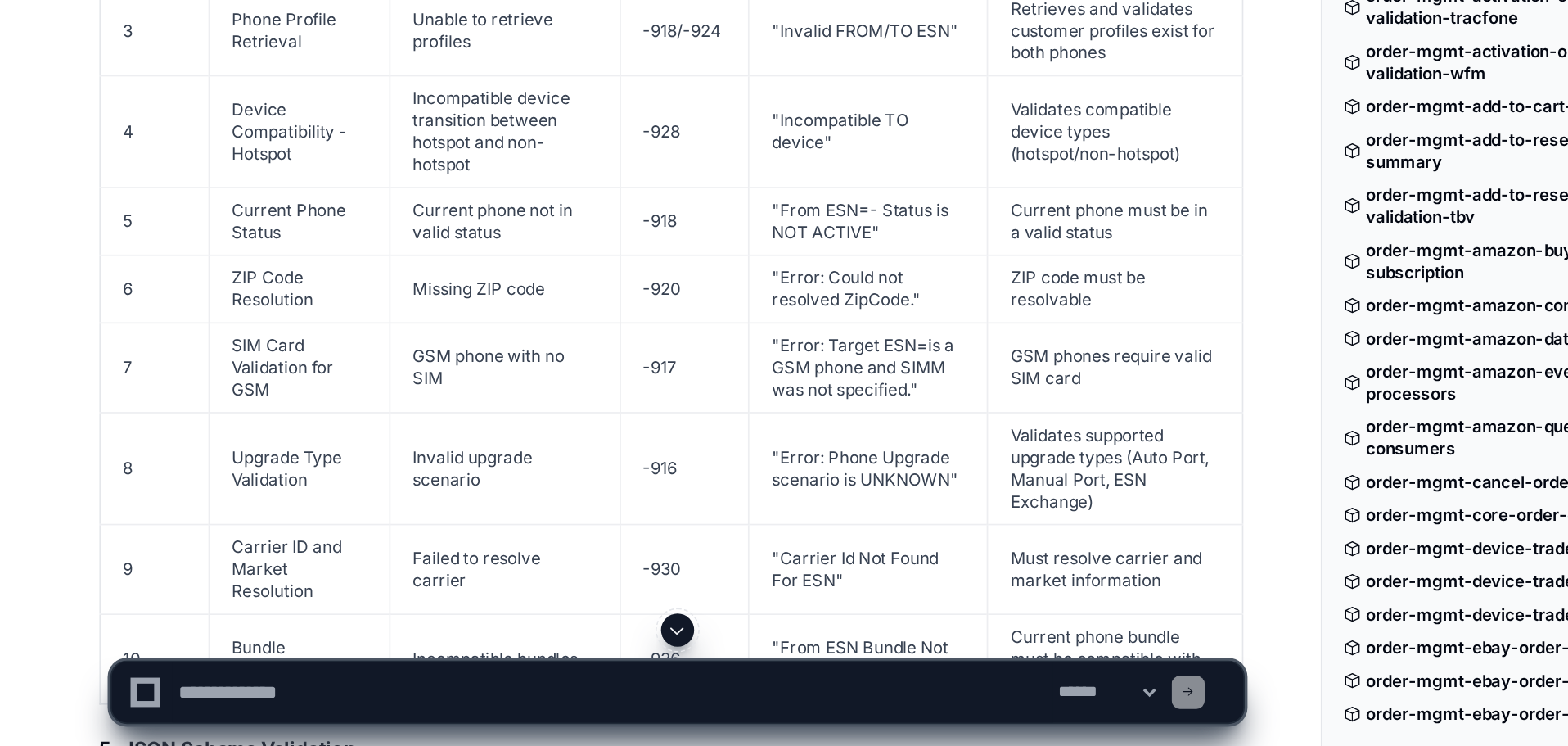
click at [171, 547] on td "Upgrade Type Validation" at bounding box center [177, 580] width 107 height 67
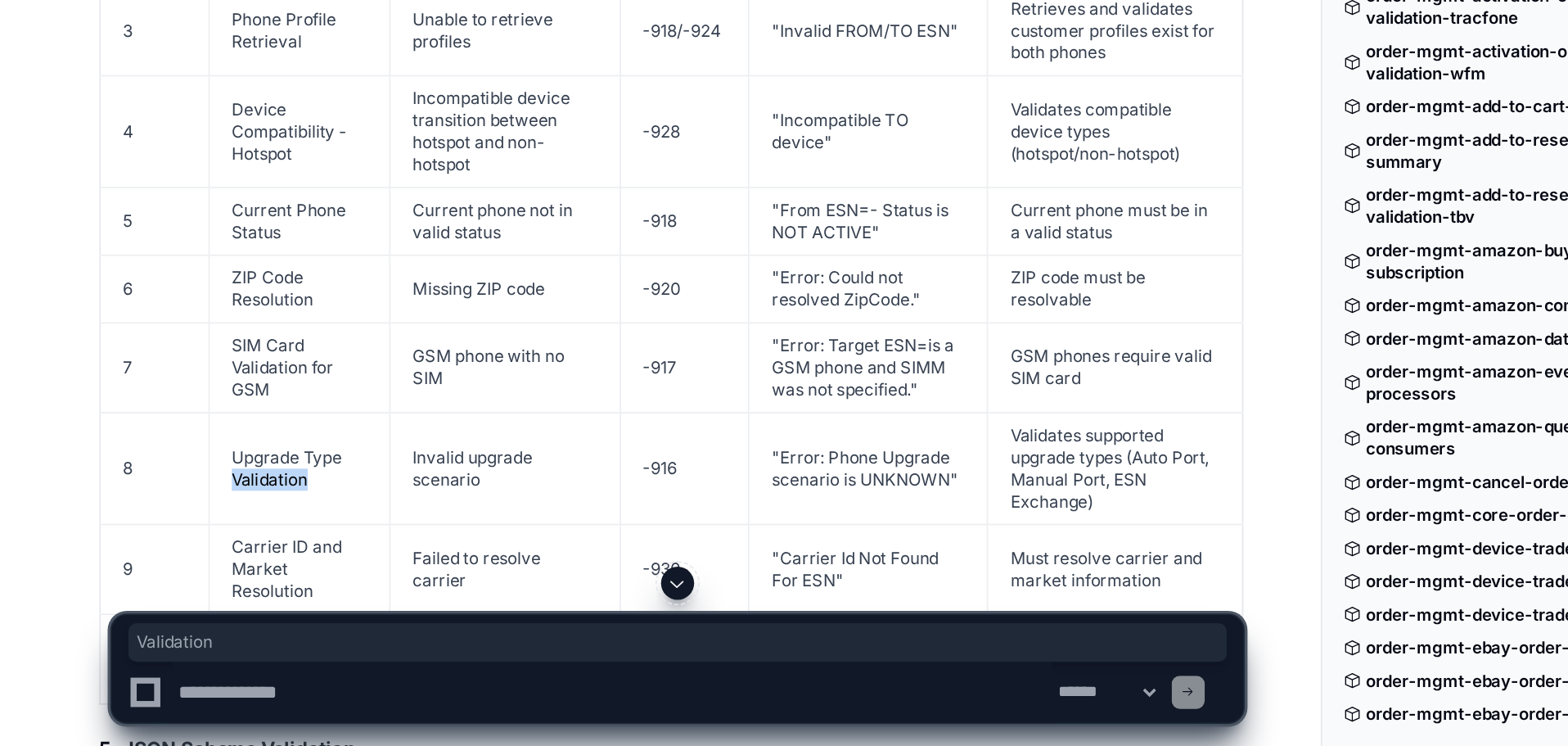
click at [171, 547] on td "Upgrade Type Validation" at bounding box center [177, 580] width 107 height 67
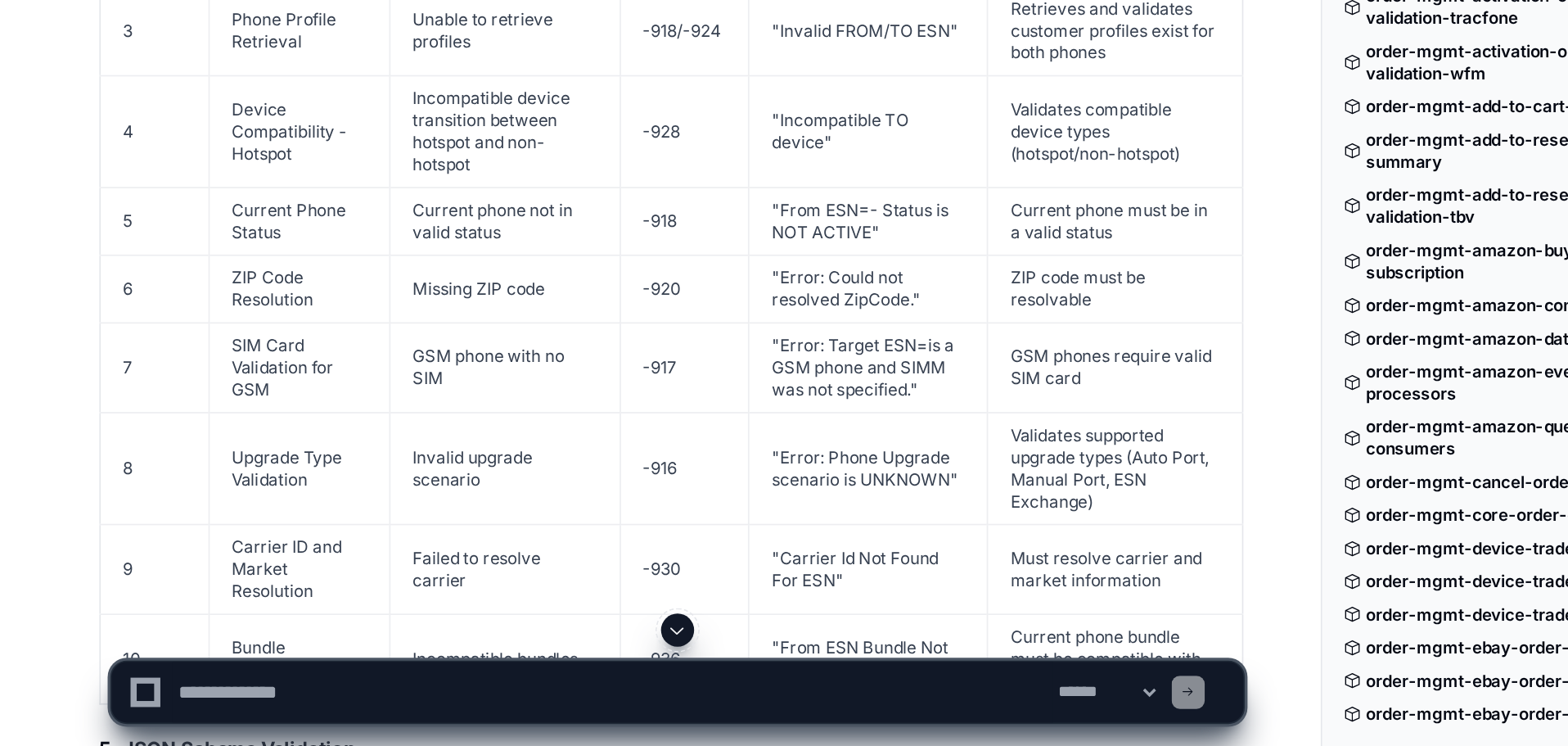
click at [145, 614] on td "Carrier ID and Market Resolution" at bounding box center [177, 640] width 107 height 53
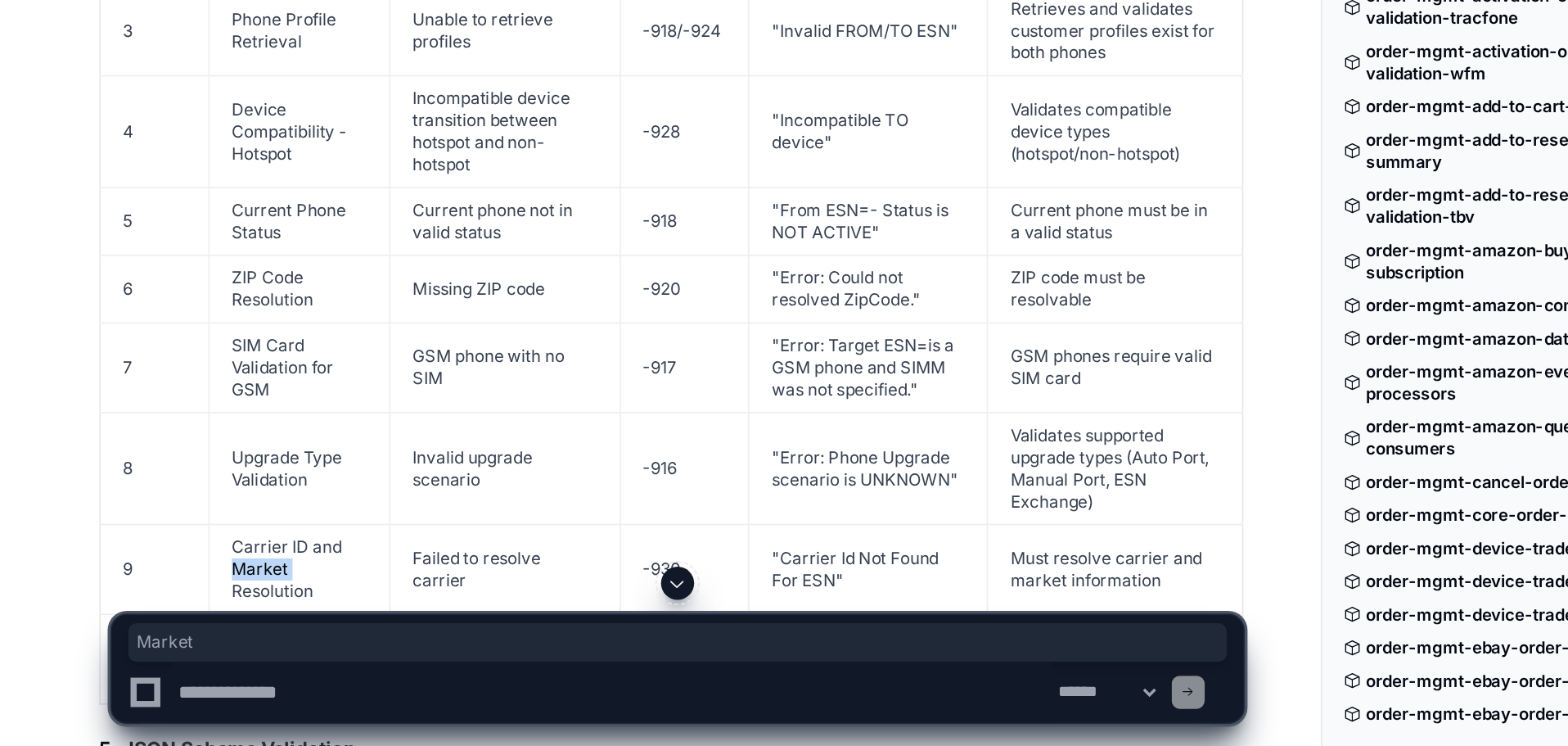
click at [145, 614] on td "Carrier ID and Market Resolution" at bounding box center [177, 640] width 107 height 53
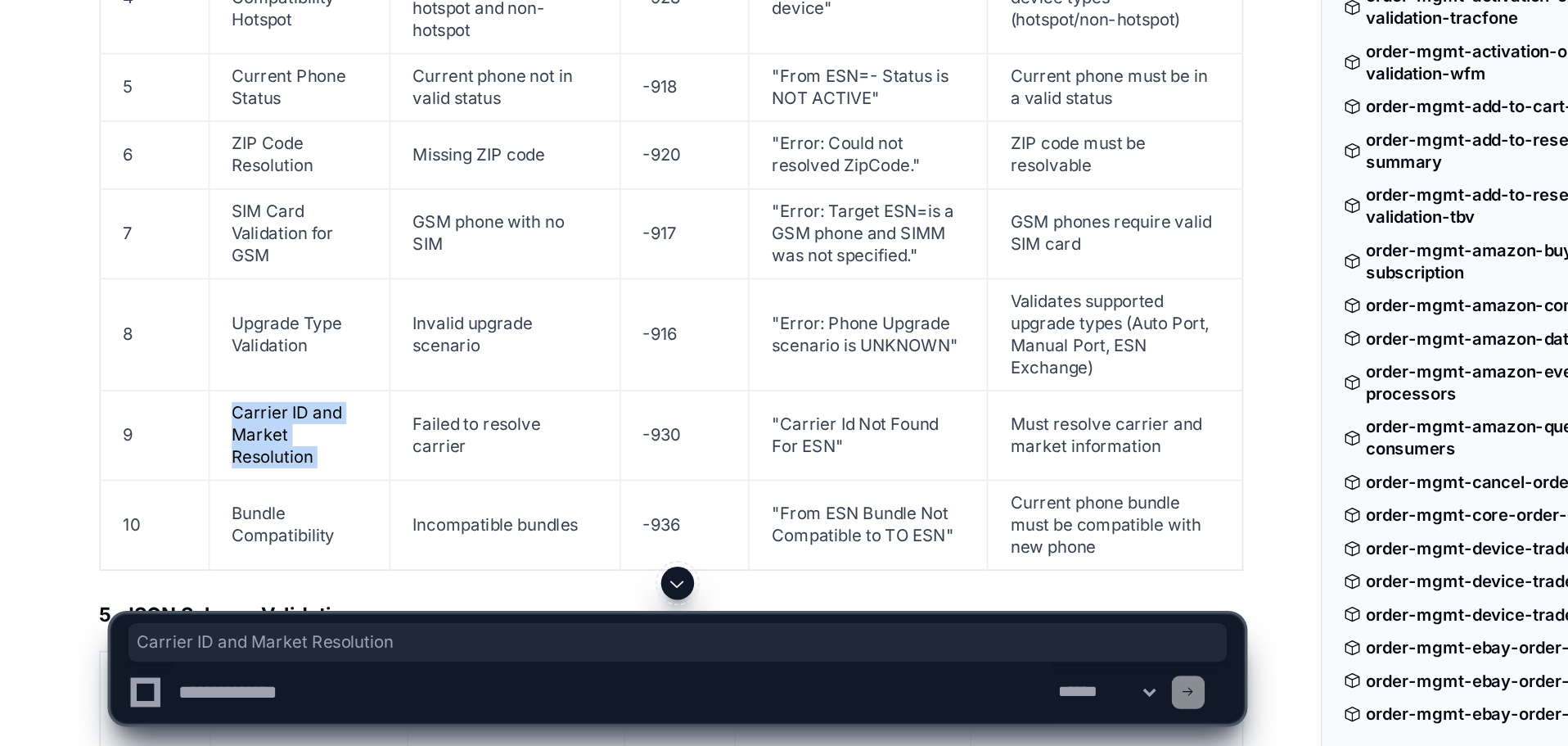
scroll to position [8006, 0]
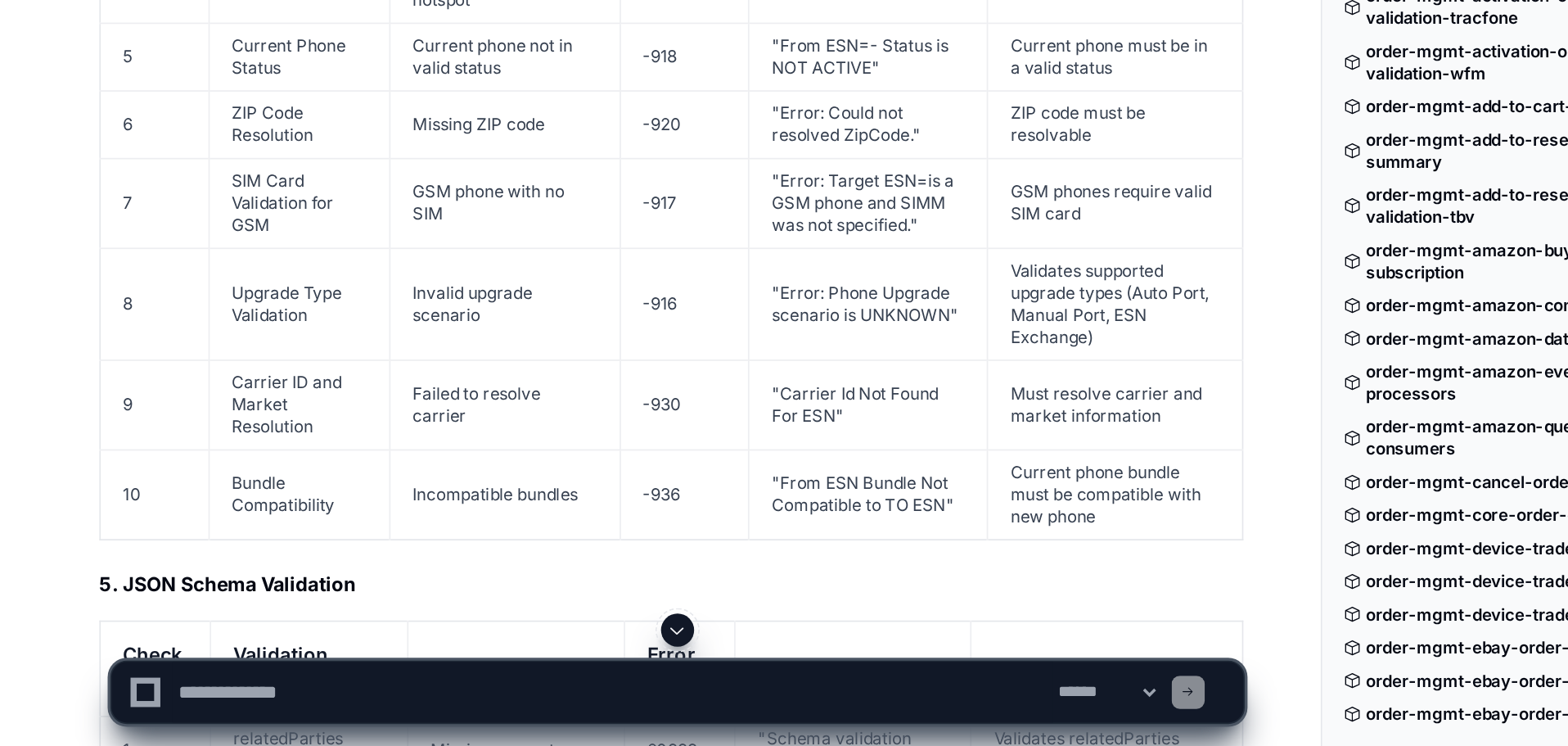
click at [168, 570] on td "Bundle Compatibility" at bounding box center [177, 596] width 107 height 53
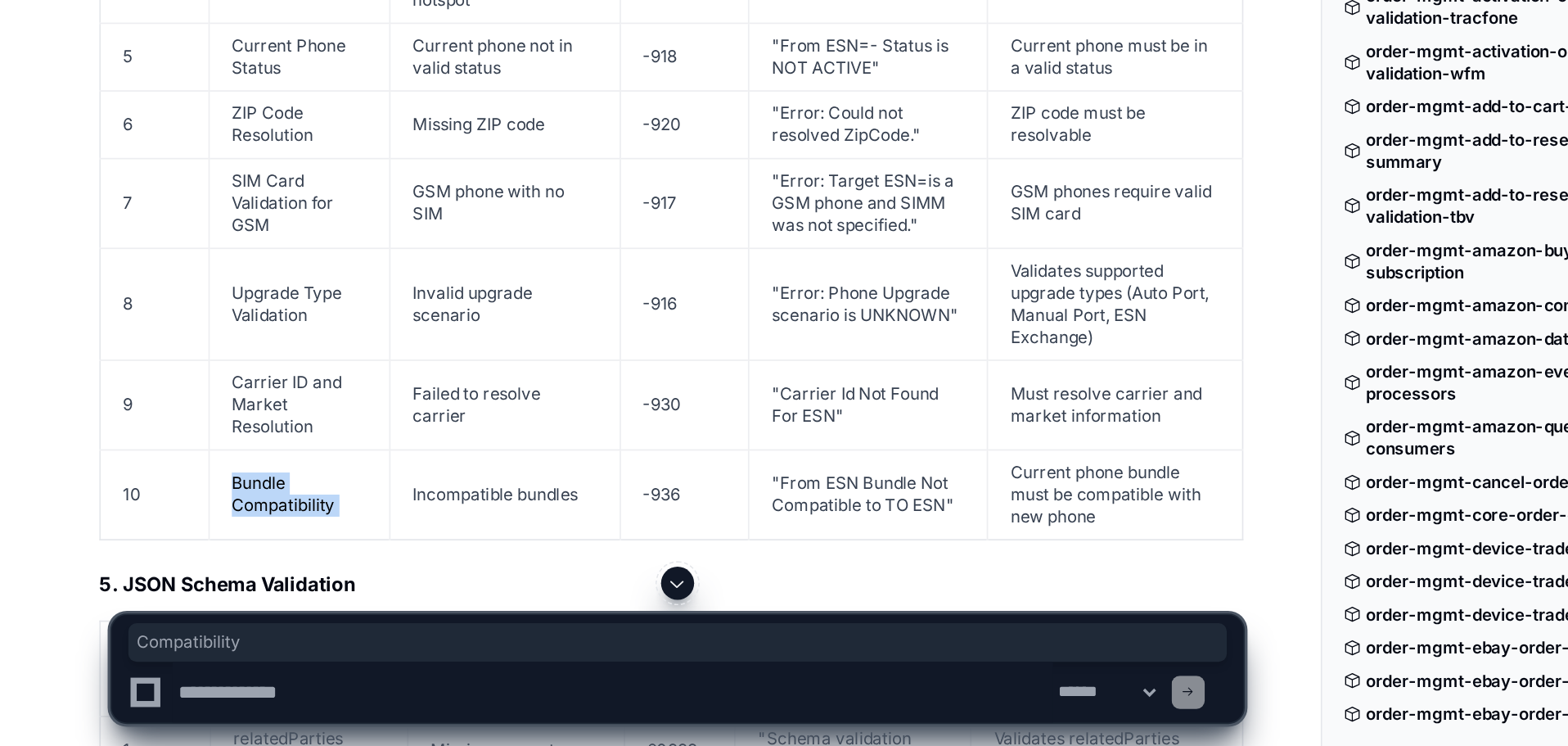
click at [168, 570] on td "Bundle Compatibility" at bounding box center [177, 596] width 107 height 53
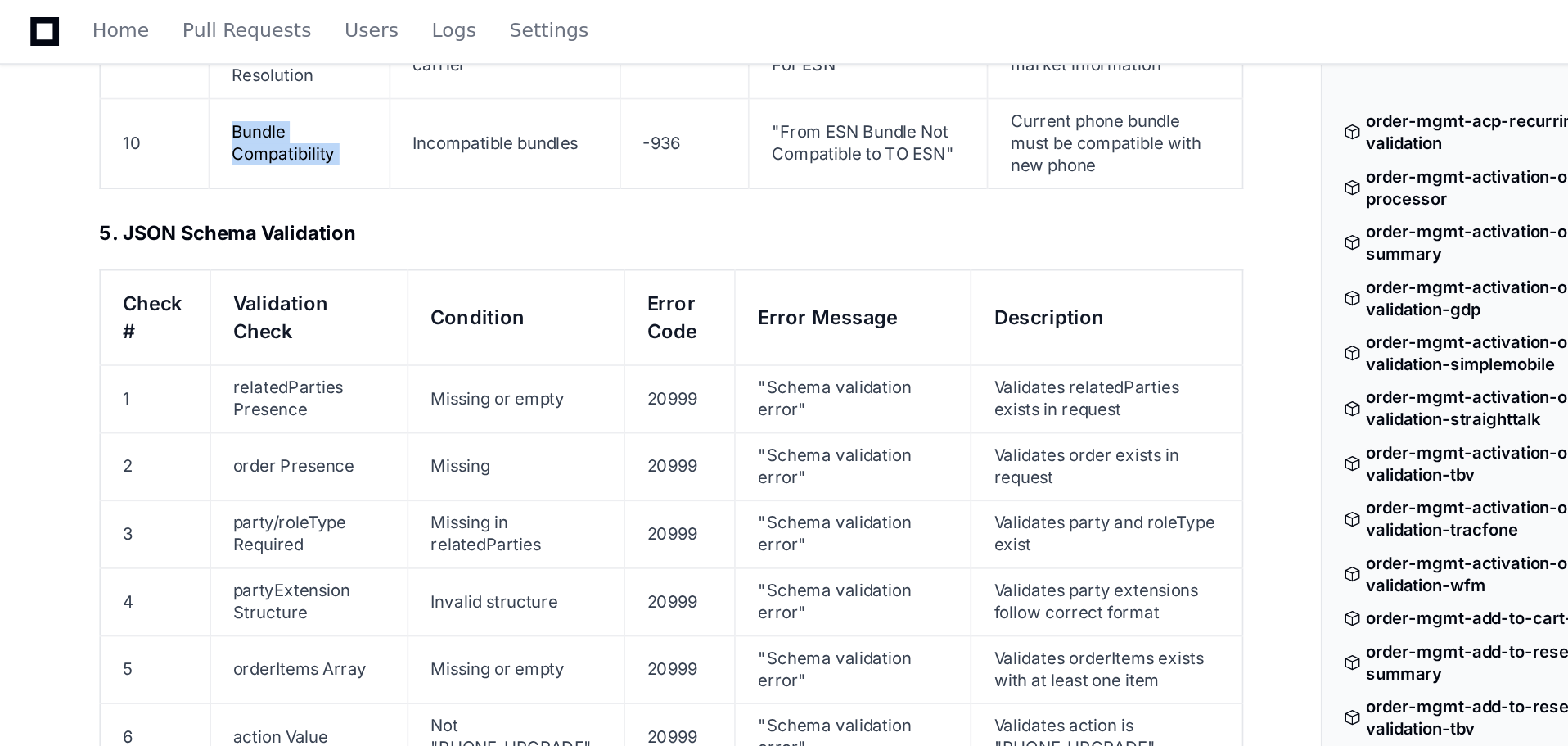
scroll to position [8441, 0]
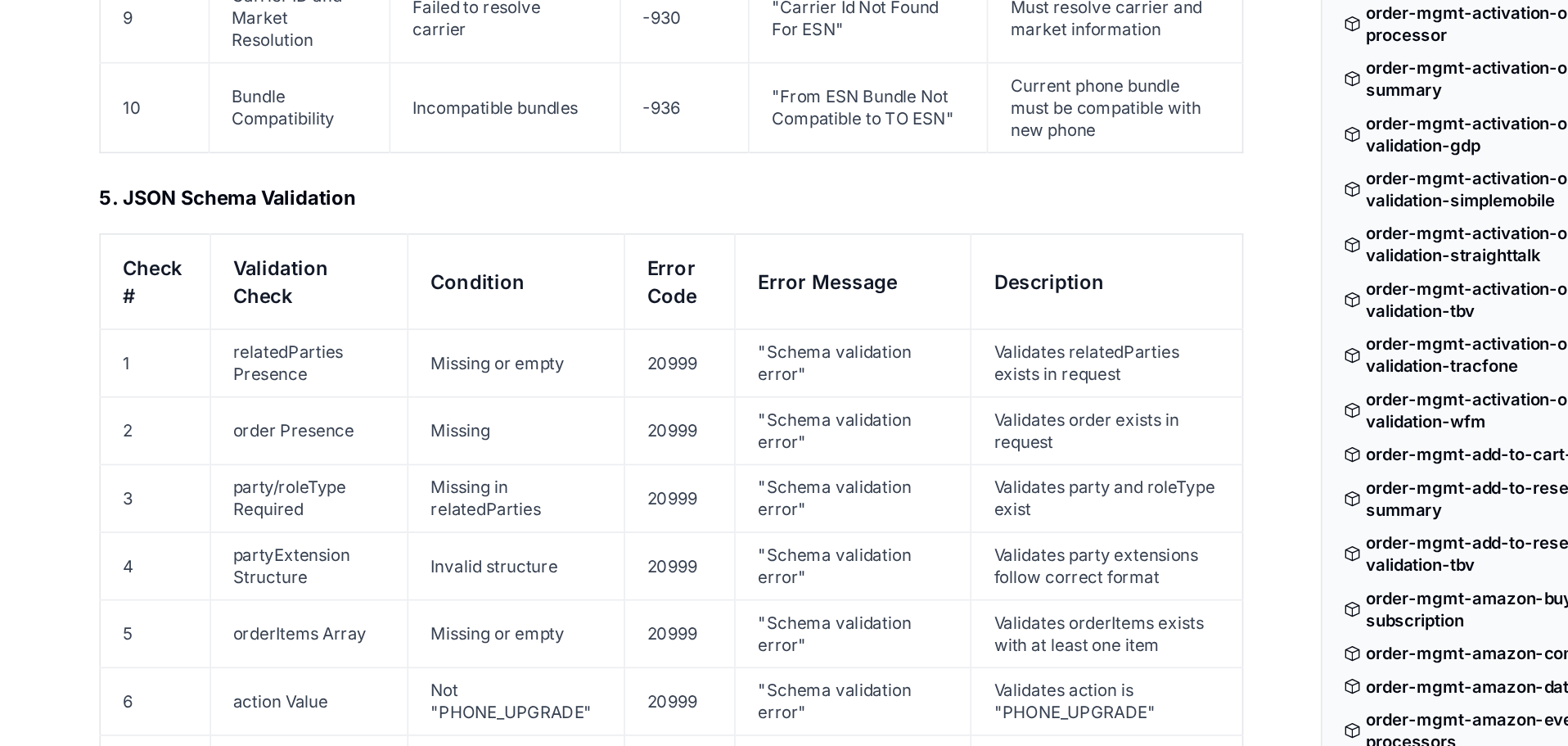
click at [155, 293] on td "relatedParties Presence" at bounding box center [183, 313] width 117 height 40
click at [182, 333] on td "order Presence" at bounding box center [183, 353] width 117 height 40
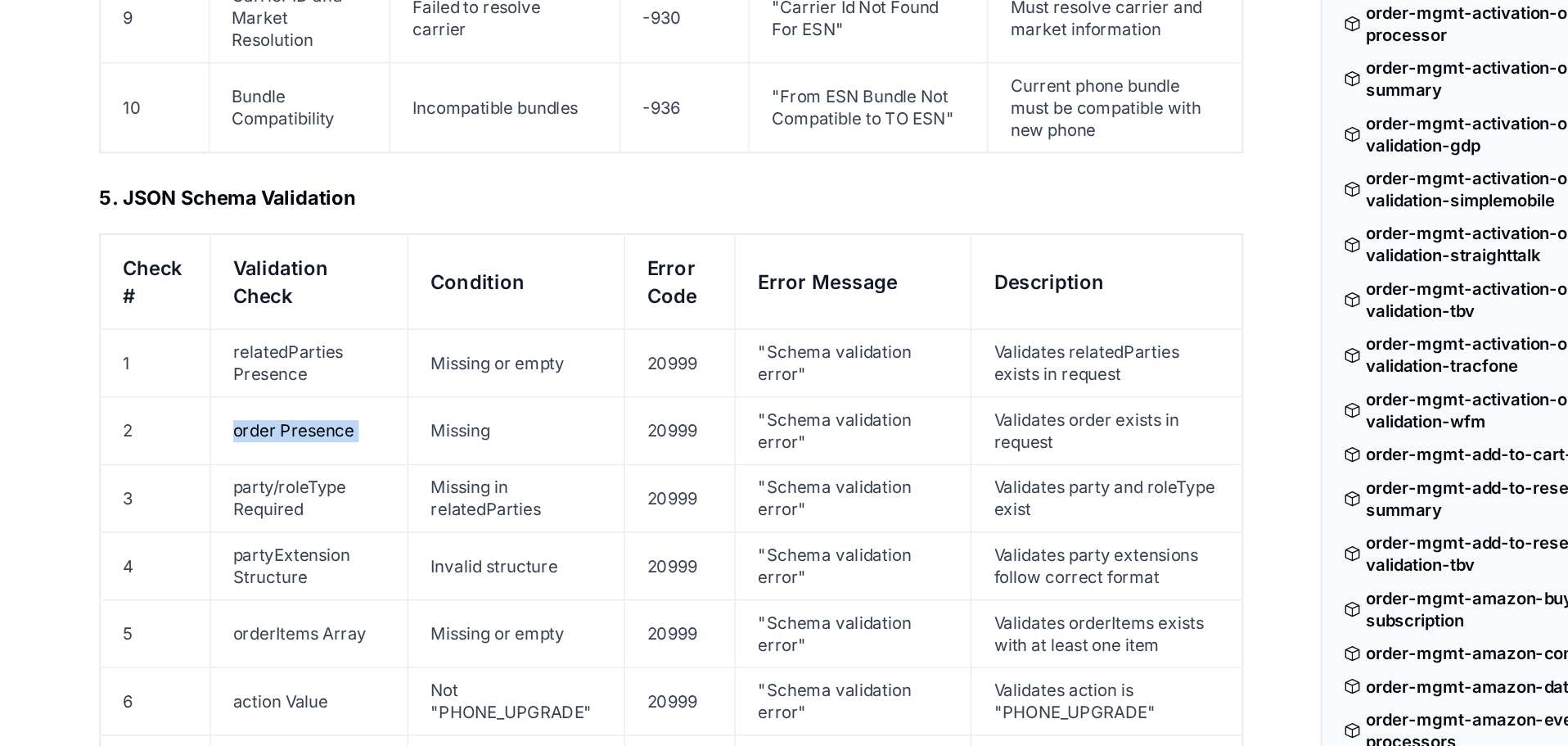
click at [182, 333] on td "order Presence" at bounding box center [183, 353] width 117 height 40
click at [156, 373] on td "party/roleType Required" at bounding box center [183, 393] width 117 height 40
click at [143, 413] on td "partyExtension Structure" at bounding box center [183, 433] width 117 height 40
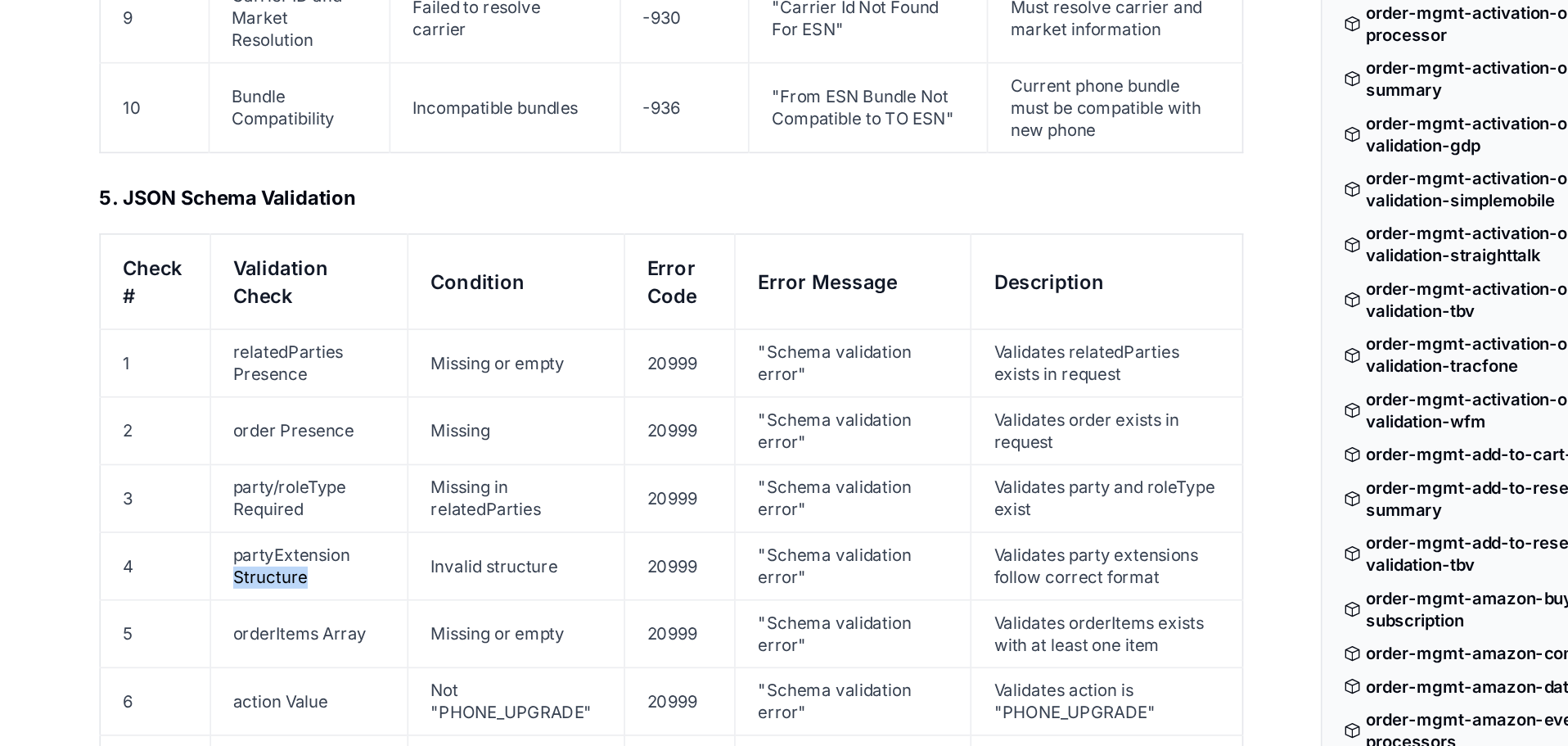
click at [143, 413] on td "partyExtension Structure" at bounding box center [183, 433] width 117 height 40
click at [179, 453] on td "orderItems Array" at bounding box center [183, 473] width 117 height 40
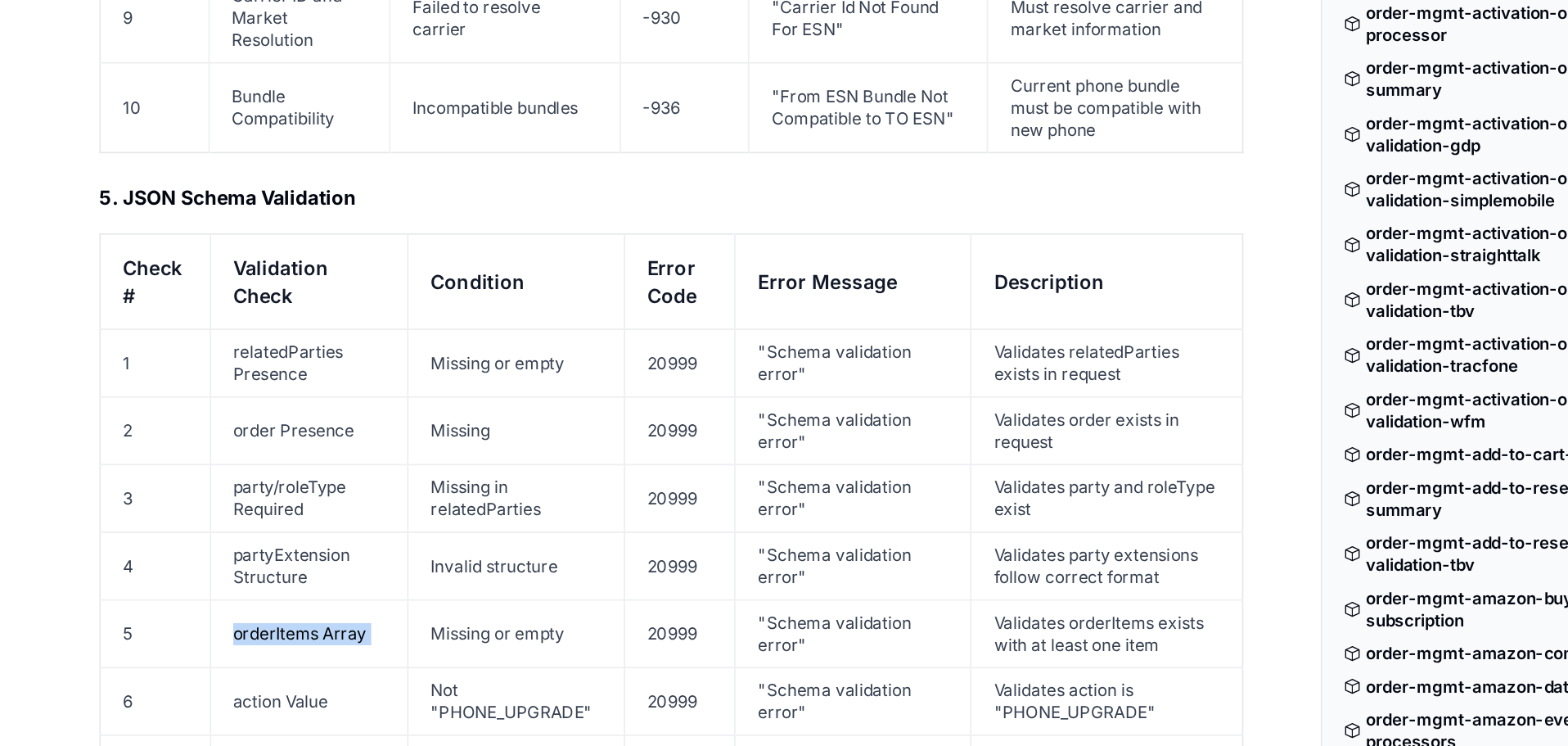
click at [179, 453] on td "orderItems Array" at bounding box center [183, 473] width 117 height 40
click at [155, 493] on td "action Value" at bounding box center [183, 513] width 117 height 40
click at [158, 493] on td "action Value" at bounding box center [183, 513] width 117 height 40
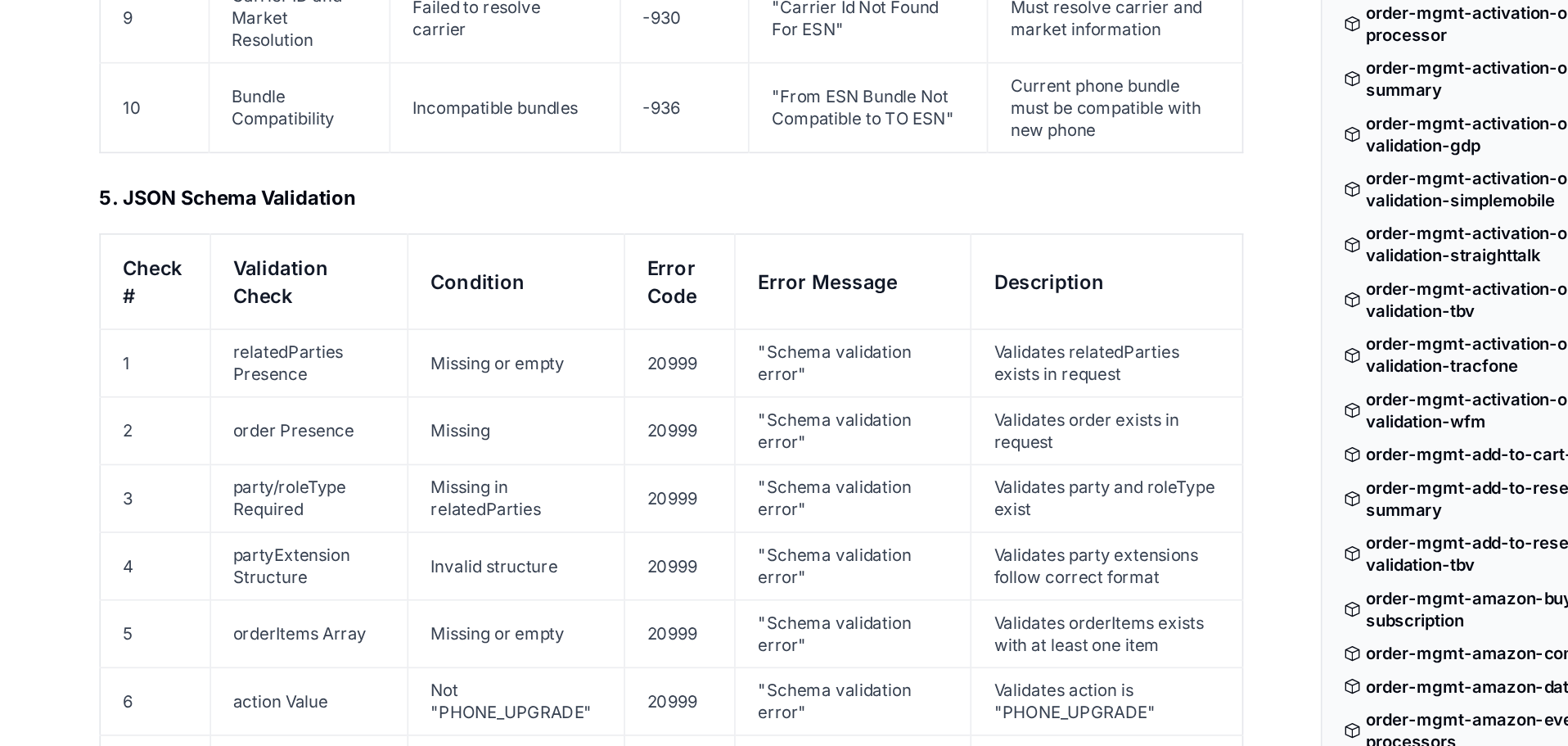
click at [173, 534] on td "productCategory Value" at bounding box center [183, 554] width 117 height 40
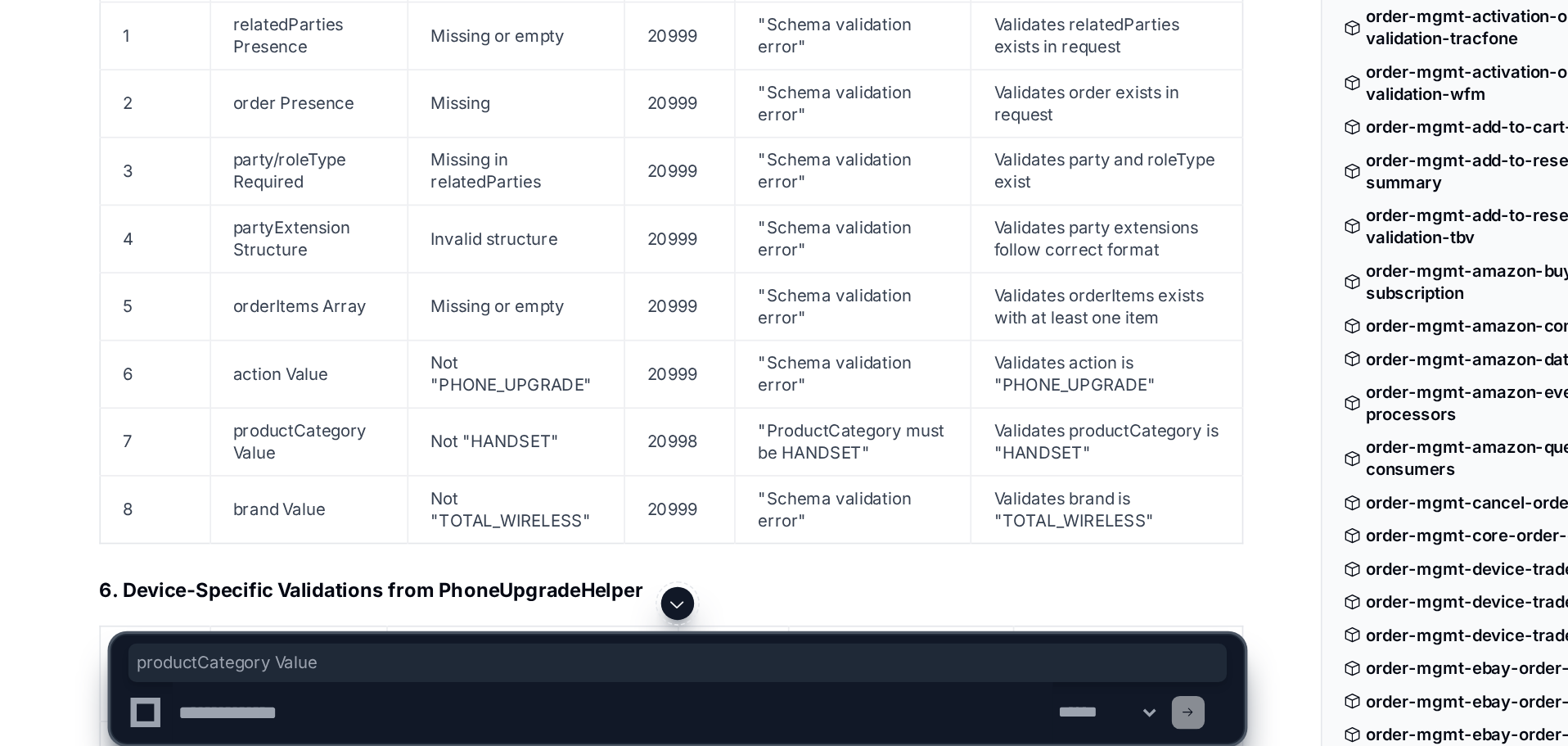
click at [181, 574] on td "brand Value" at bounding box center [183, 594] width 117 height 40
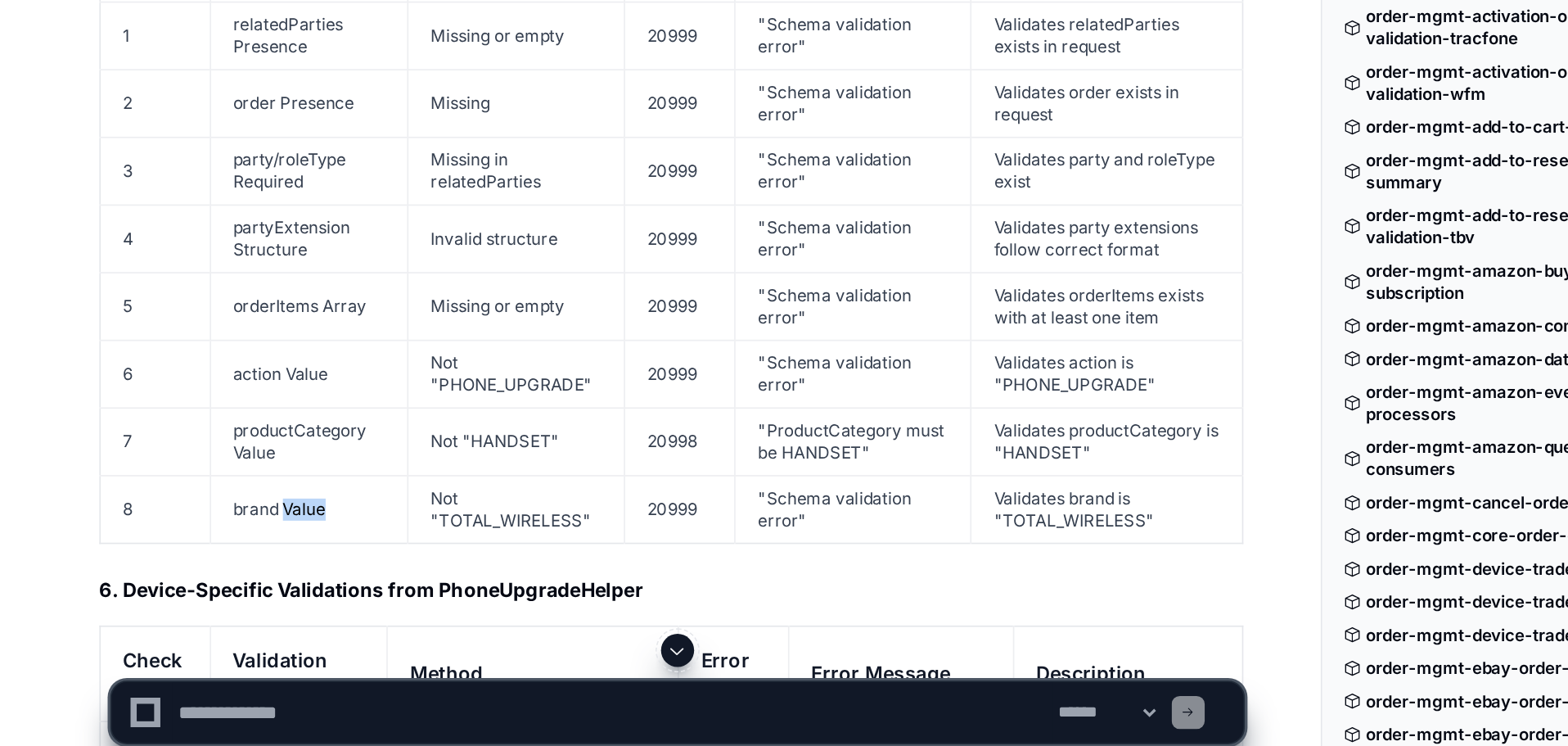
click at [181, 574] on td "brand Value" at bounding box center [183, 594] width 117 height 40
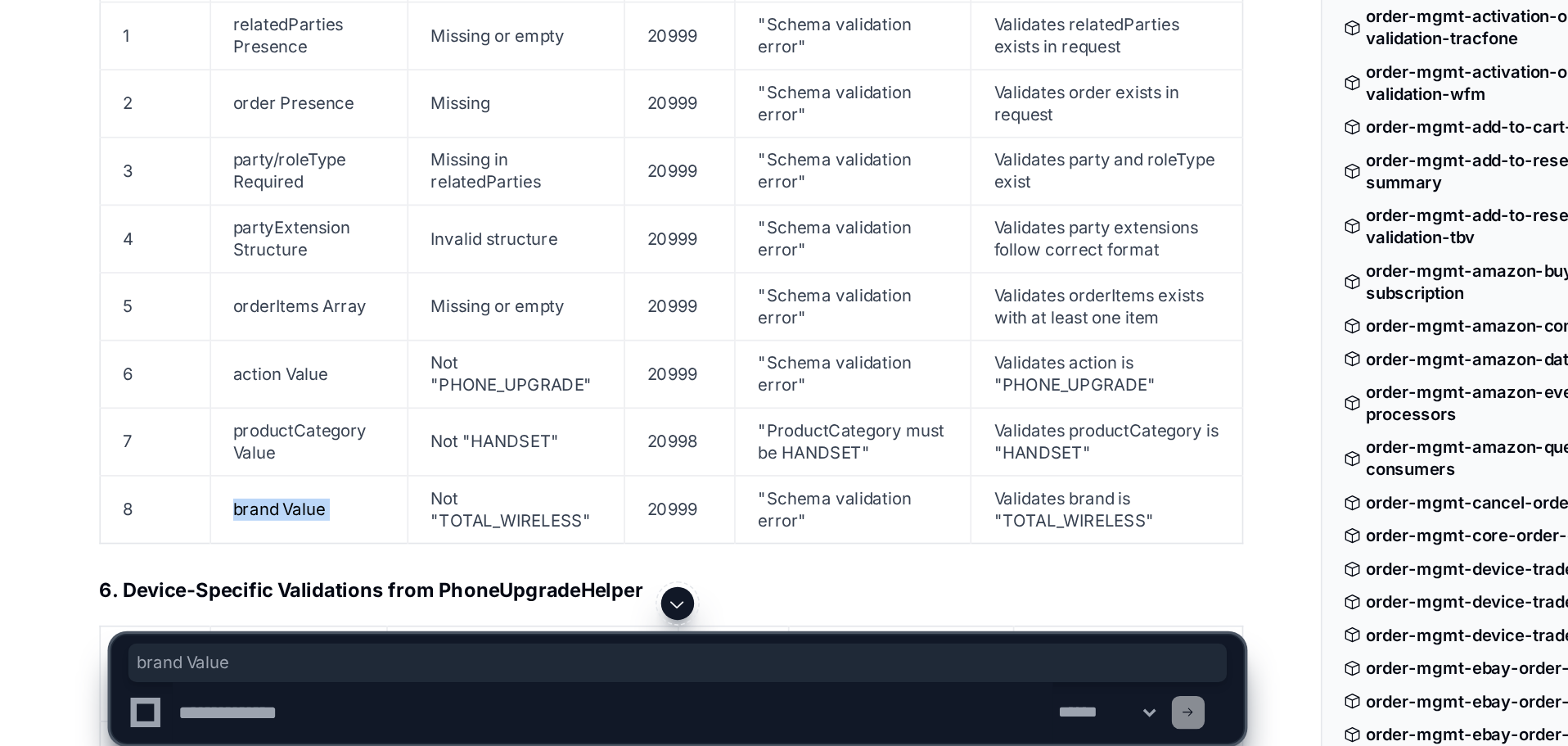
click at [181, 574] on td "brand Value" at bounding box center [183, 594] width 117 height 40
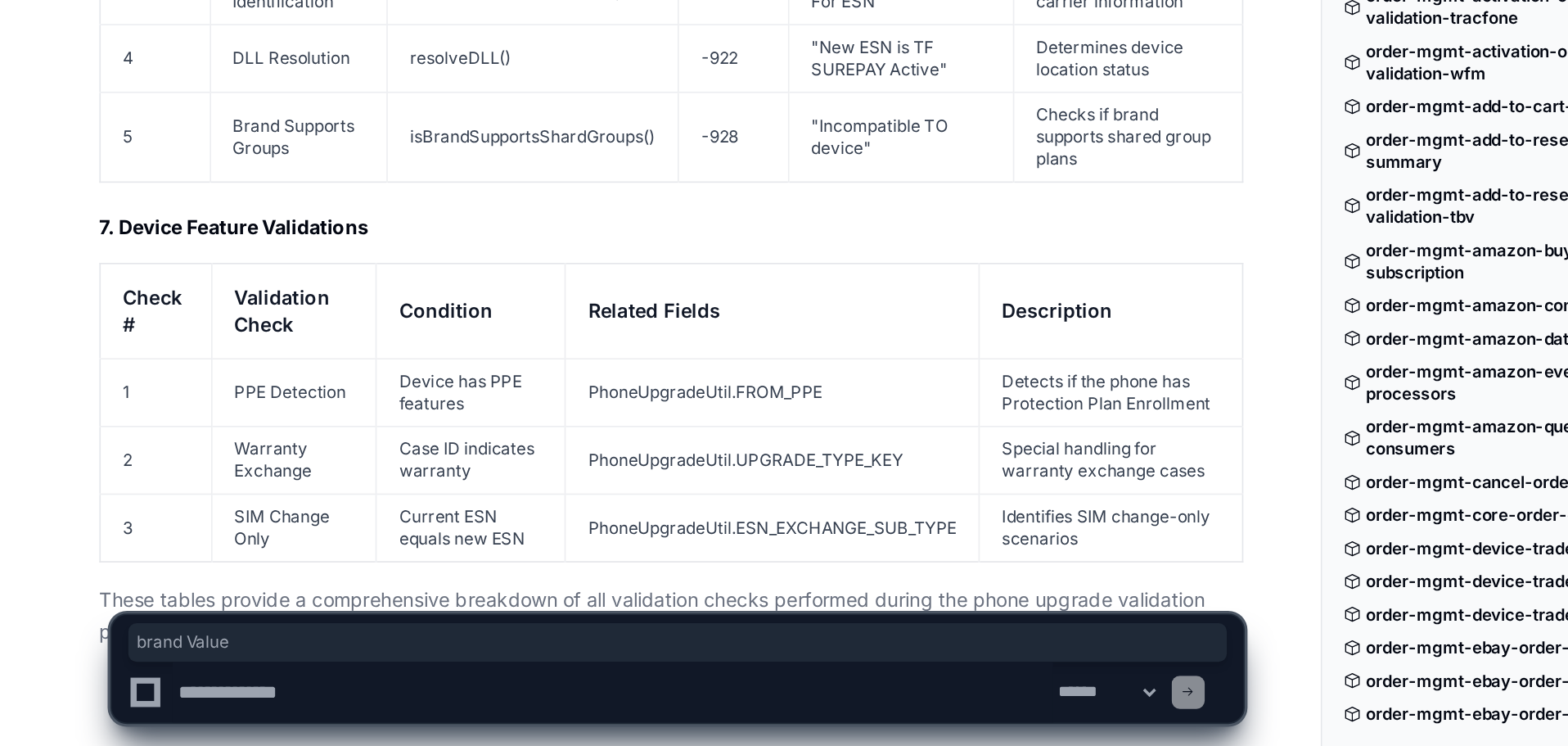
scroll to position [8972, 0]
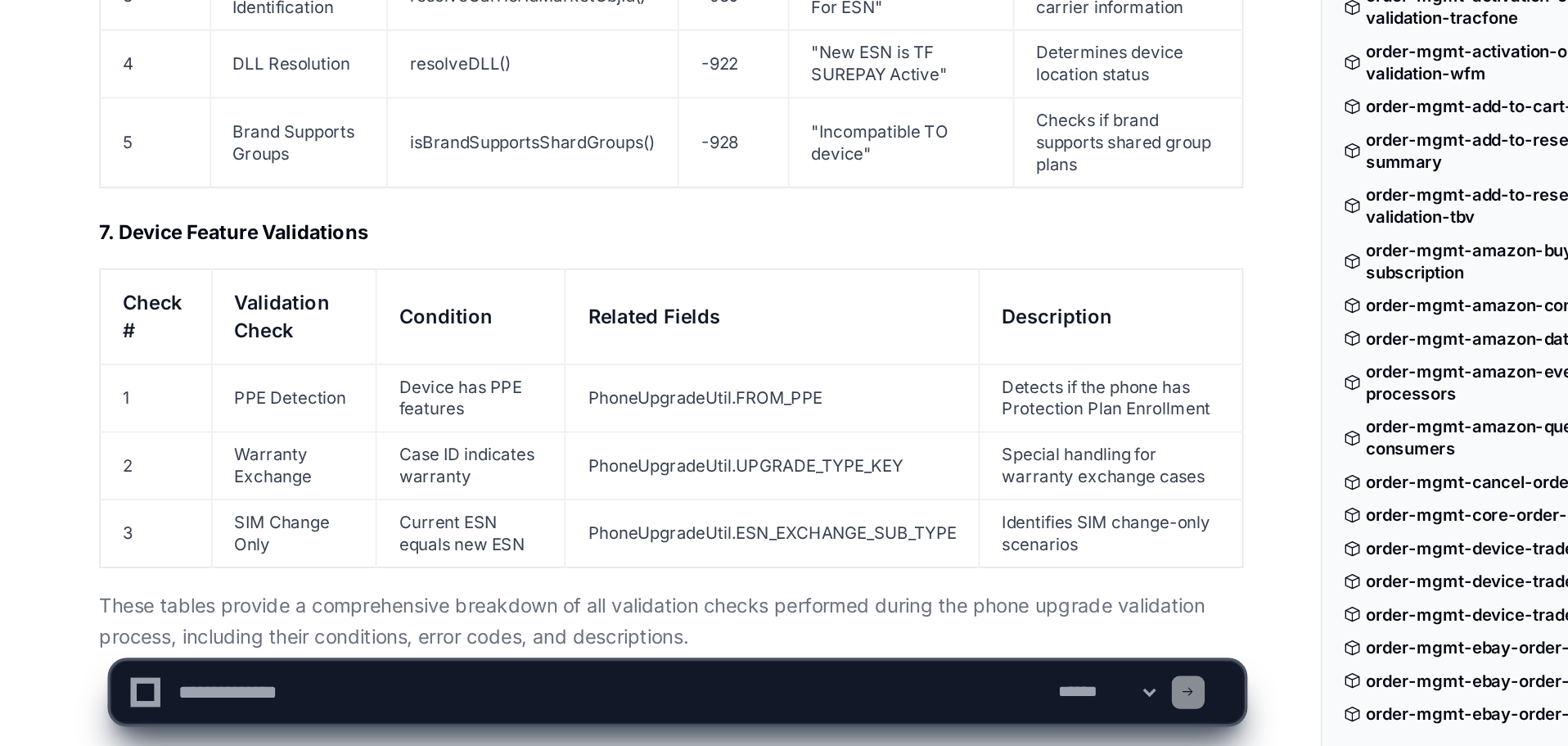
click at [364, 519] on td "PhoneUpgradeUtil.FROM_PPE" at bounding box center [458, 539] width 245 height 40
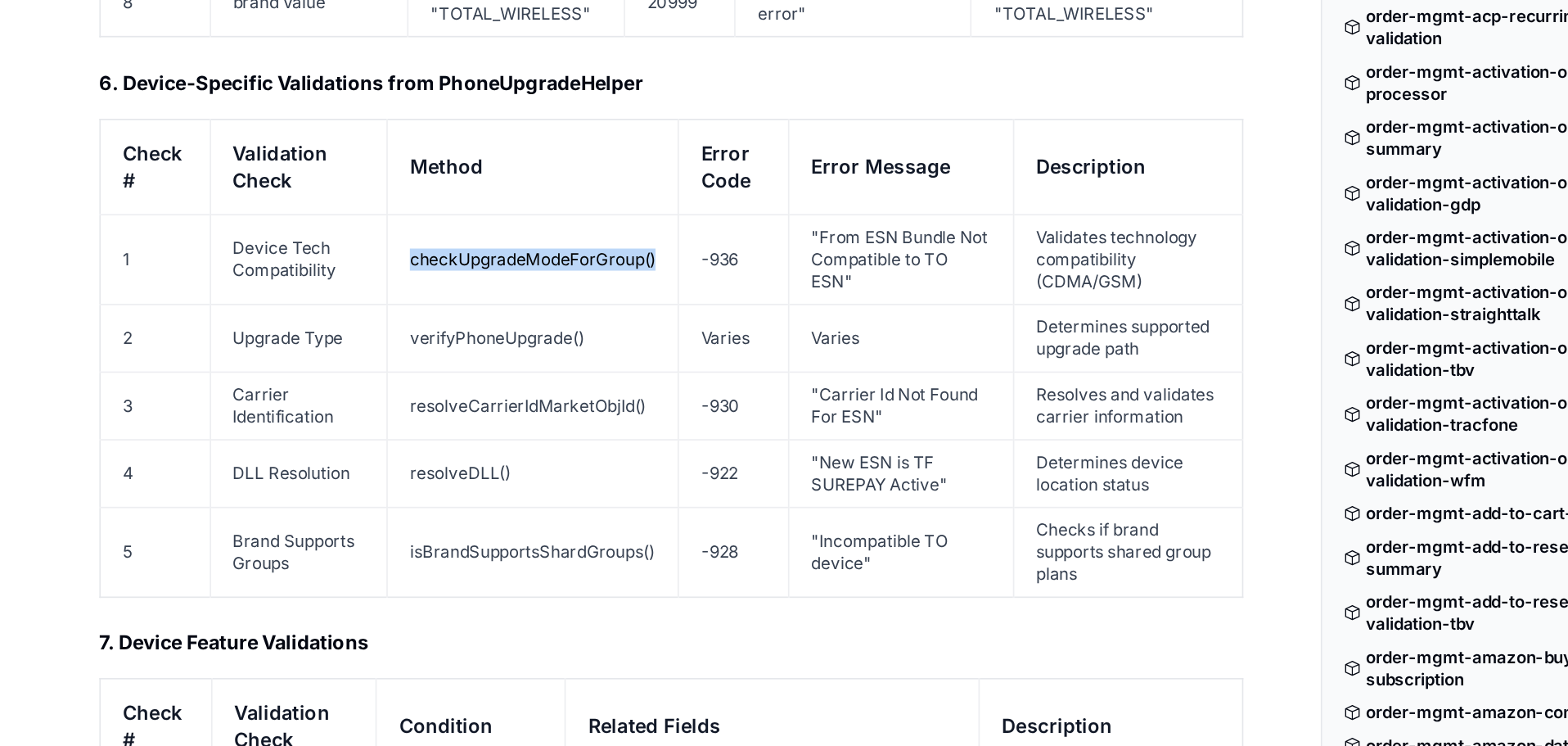
drag, startPoint x: 244, startPoint y: 145, endPoint x: 394, endPoint y: 147, distance: 150.0
click at [394, 189] on td "checkUpgradeModeForGroup()" at bounding box center [317, 215] width 173 height 53
click at [278, 242] on td "verifyPhoneUpgrade()" at bounding box center [317, 262] width 173 height 40
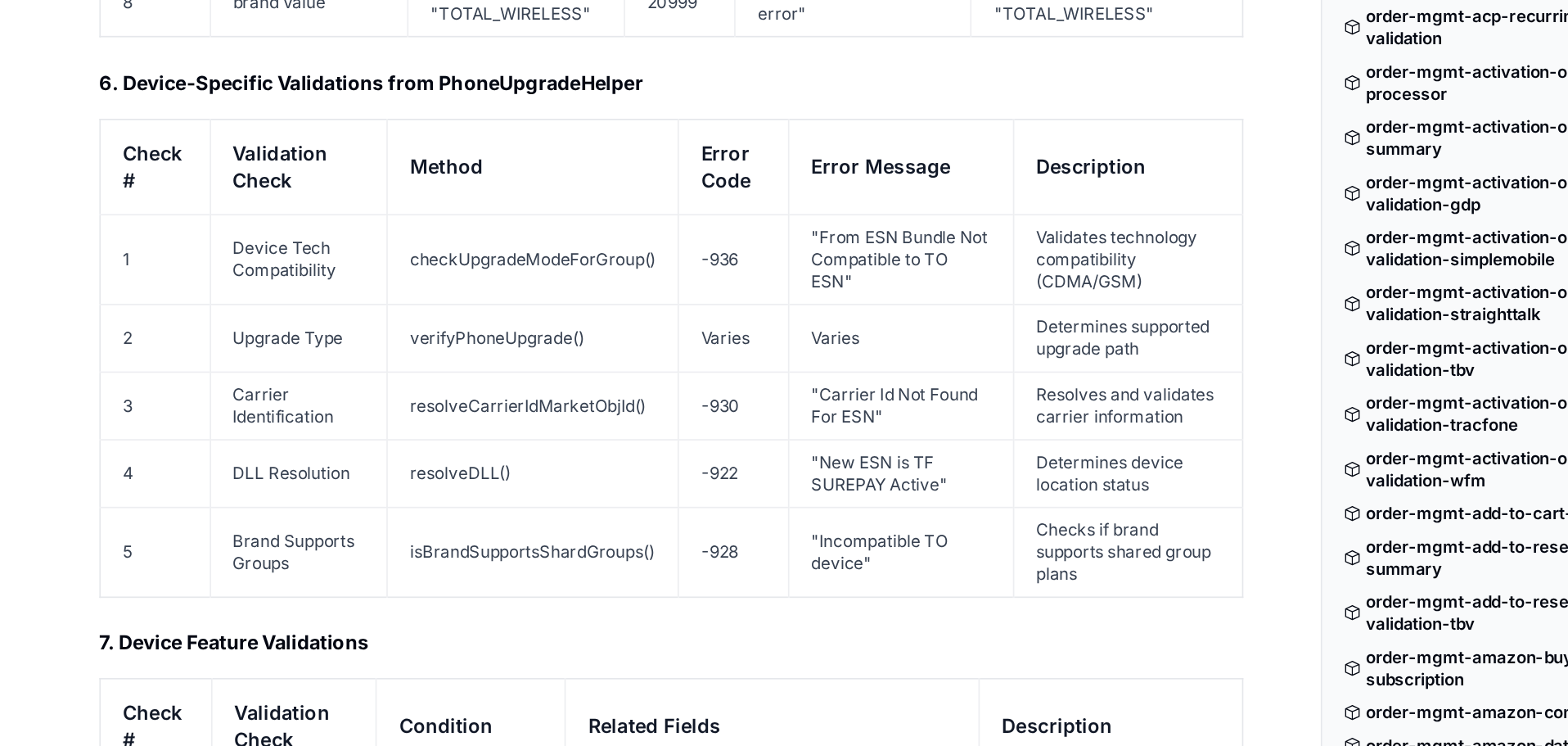
click at [307, 283] on td "resolveCarrierIdMarketObjId()" at bounding box center [317, 303] width 173 height 40
click at [293, 323] on td "resolveDLL()" at bounding box center [317, 343] width 173 height 40
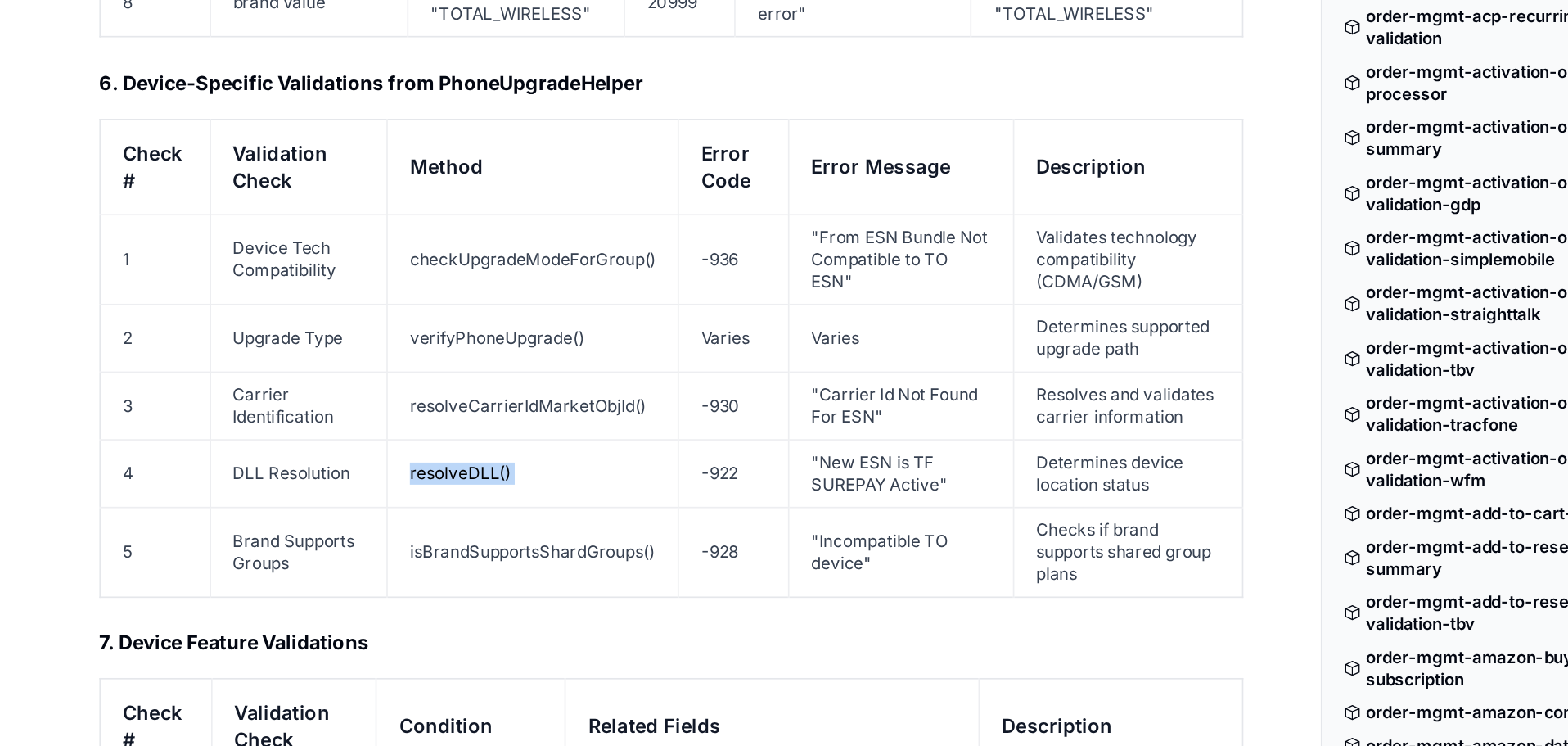
click at [293, 323] on td "resolveDLL()" at bounding box center [317, 343] width 173 height 40
click at [298, 363] on td "isBrandSupportsShardGroups()" at bounding box center [317, 389] width 173 height 53
click at [645, 363] on td "Checks if brand supports shared group plans" at bounding box center [668, 389] width 136 height 53
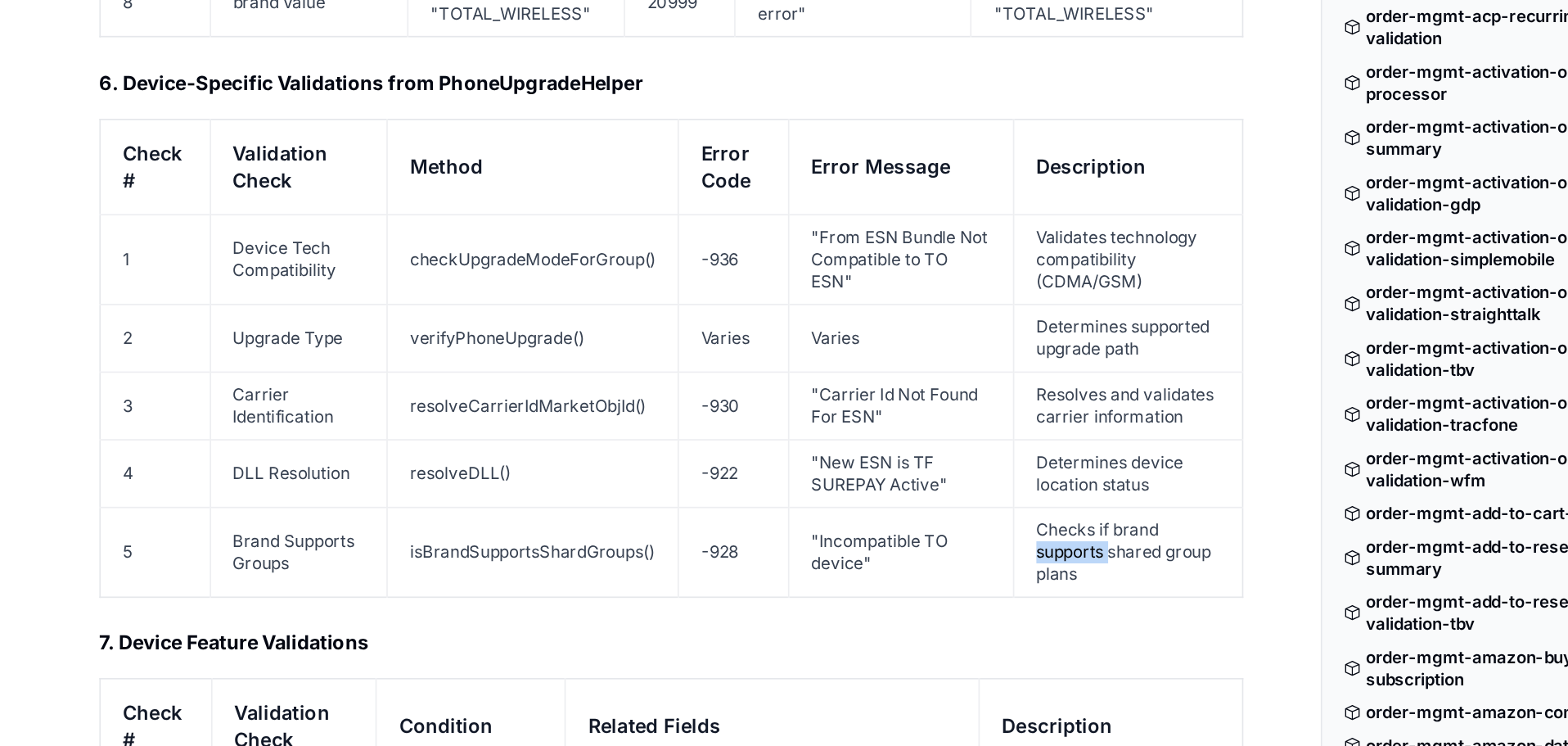
click at [645, 363] on td "Checks if brand supports shared group plans" at bounding box center [668, 389] width 136 height 53
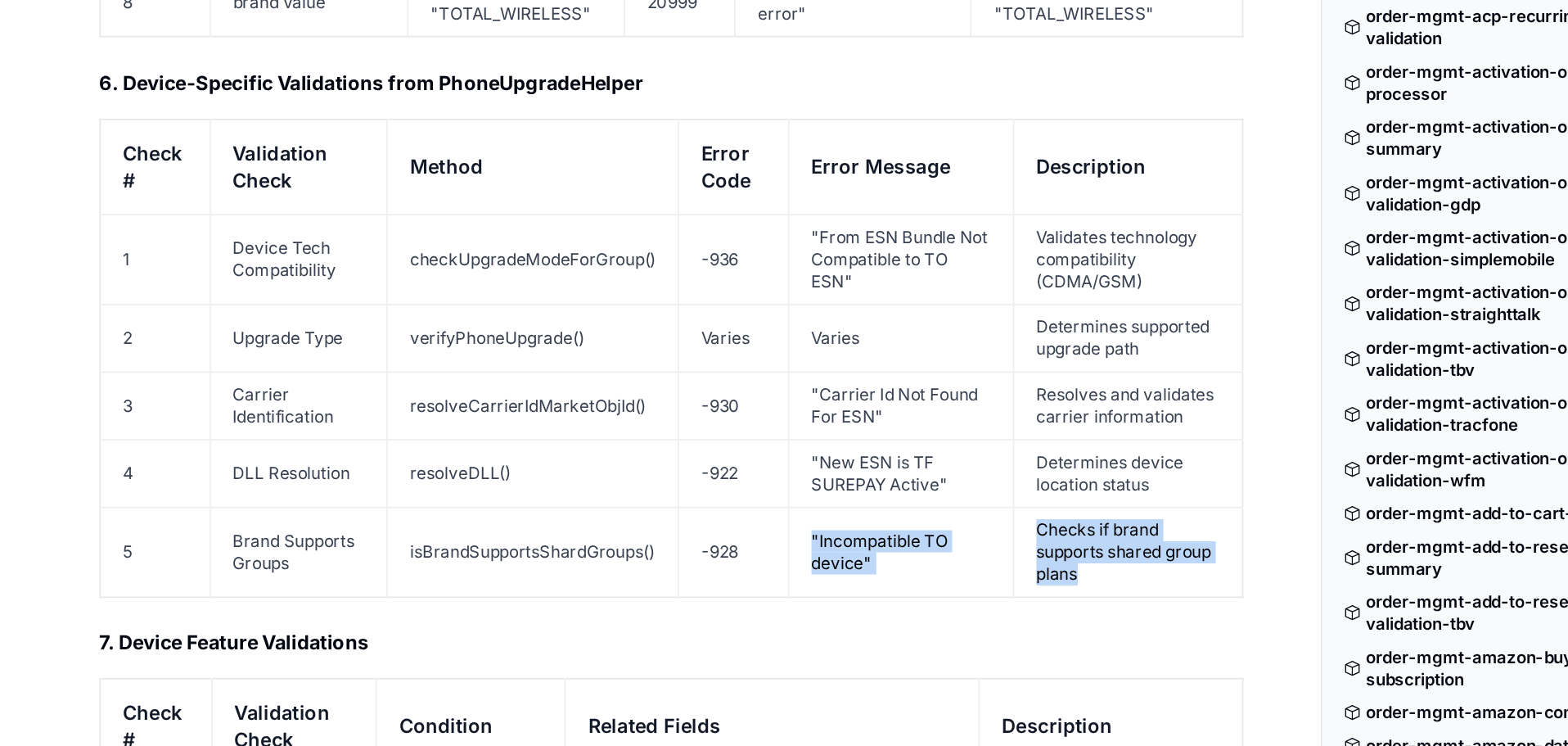
drag, startPoint x: 478, startPoint y: 309, endPoint x: 642, endPoint y: 332, distance: 165.6
click at [642, 363] on tr "5 Brand Supports Groups isBrandSupportsShardGroups() -928 "Incompatible TO devi…" at bounding box center [398, 389] width 678 height 53
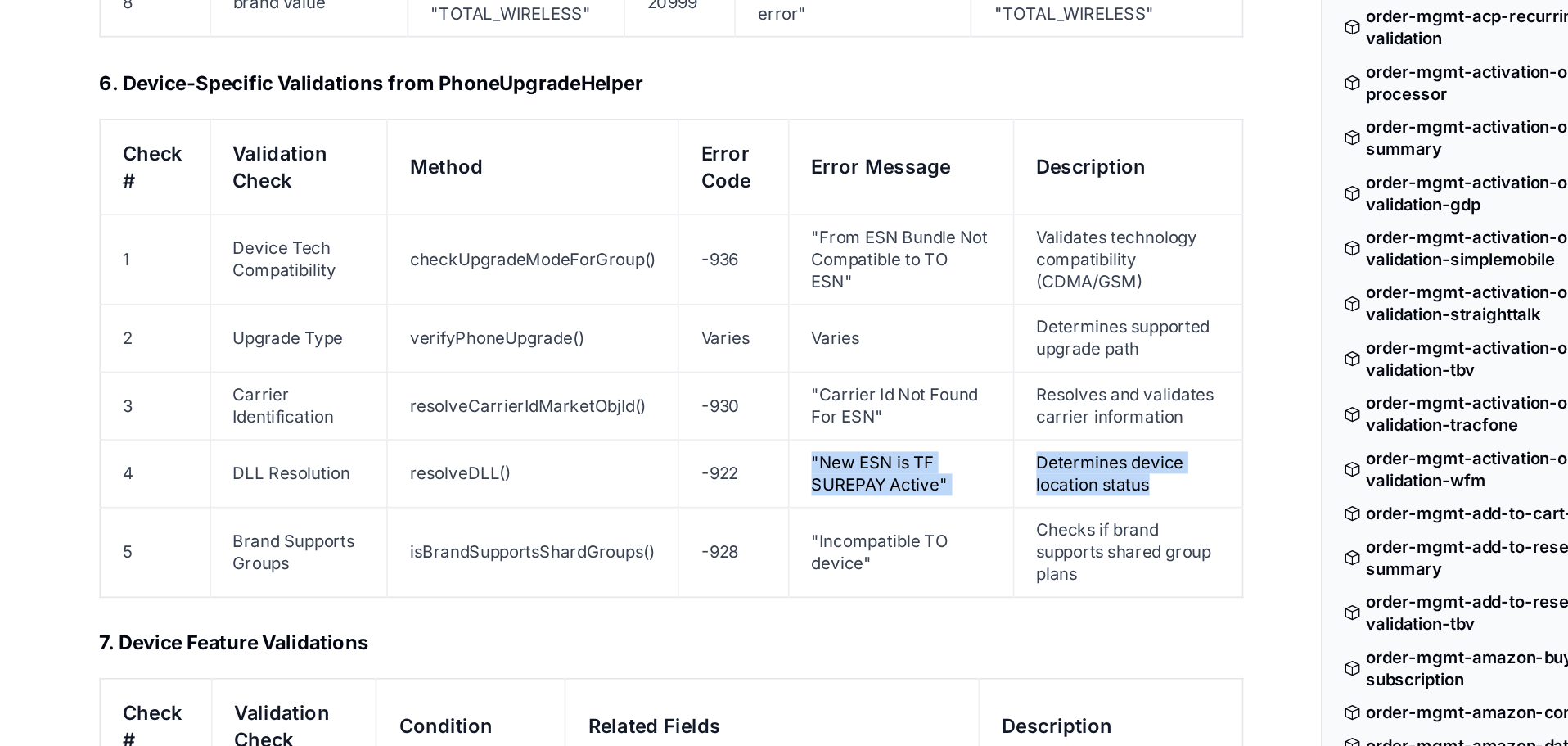
drag, startPoint x: 481, startPoint y: 262, endPoint x: 694, endPoint y: 284, distance: 214.1
click at [694, 323] on tr "4 DLL Resolution resolveDLL() -922 "New ESN is TF SUREPAY Active" Determines de…" at bounding box center [398, 343] width 678 height 40
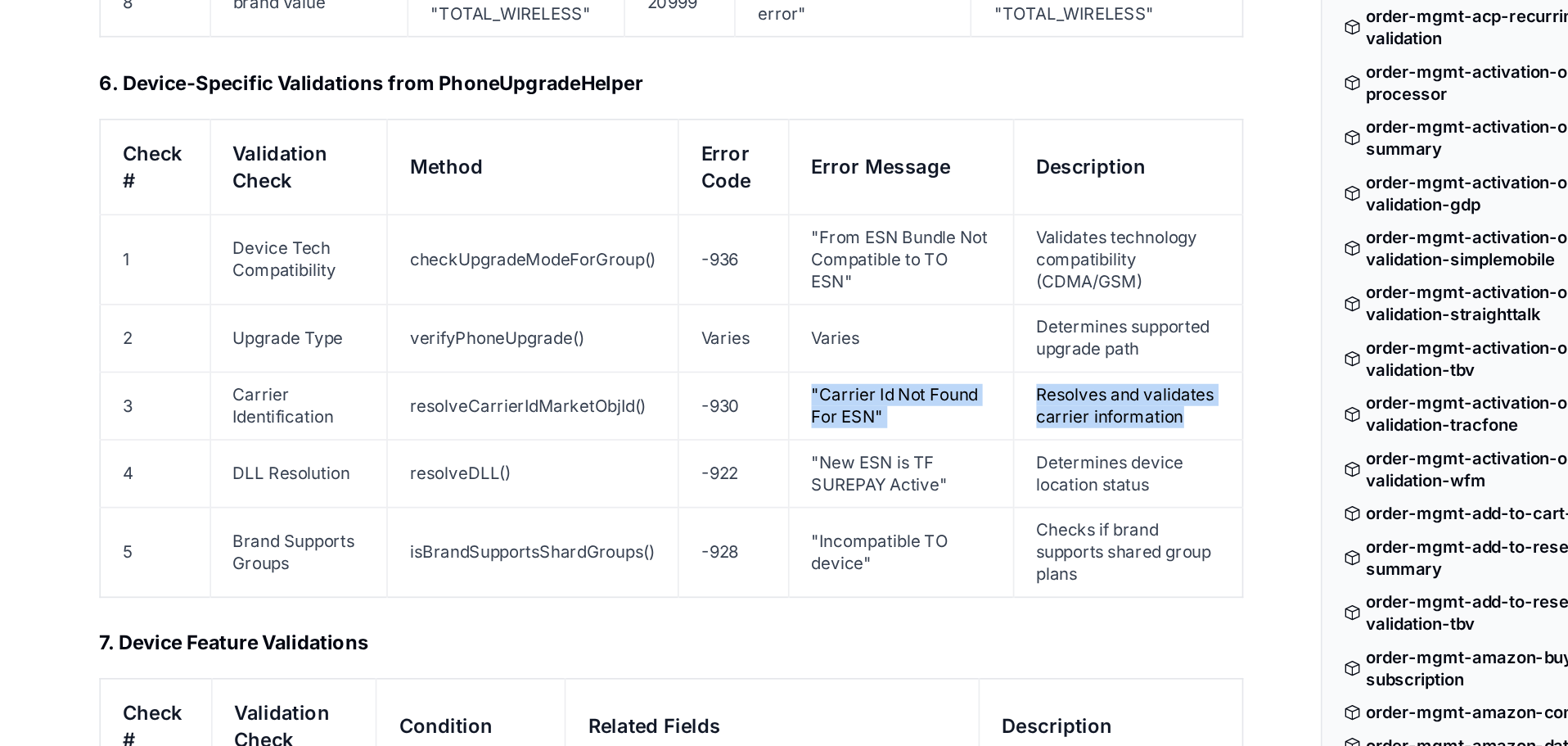
drag, startPoint x: 481, startPoint y: 225, endPoint x: 702, endPoint y: 242, distance: 221.7
click at [702, 283] on tr "3 Carrier Identification resolveCarrierIdMarketObjId() -930 "Carrier Id Not Fou…" at bounding box center [398, 303] width 678 height 40
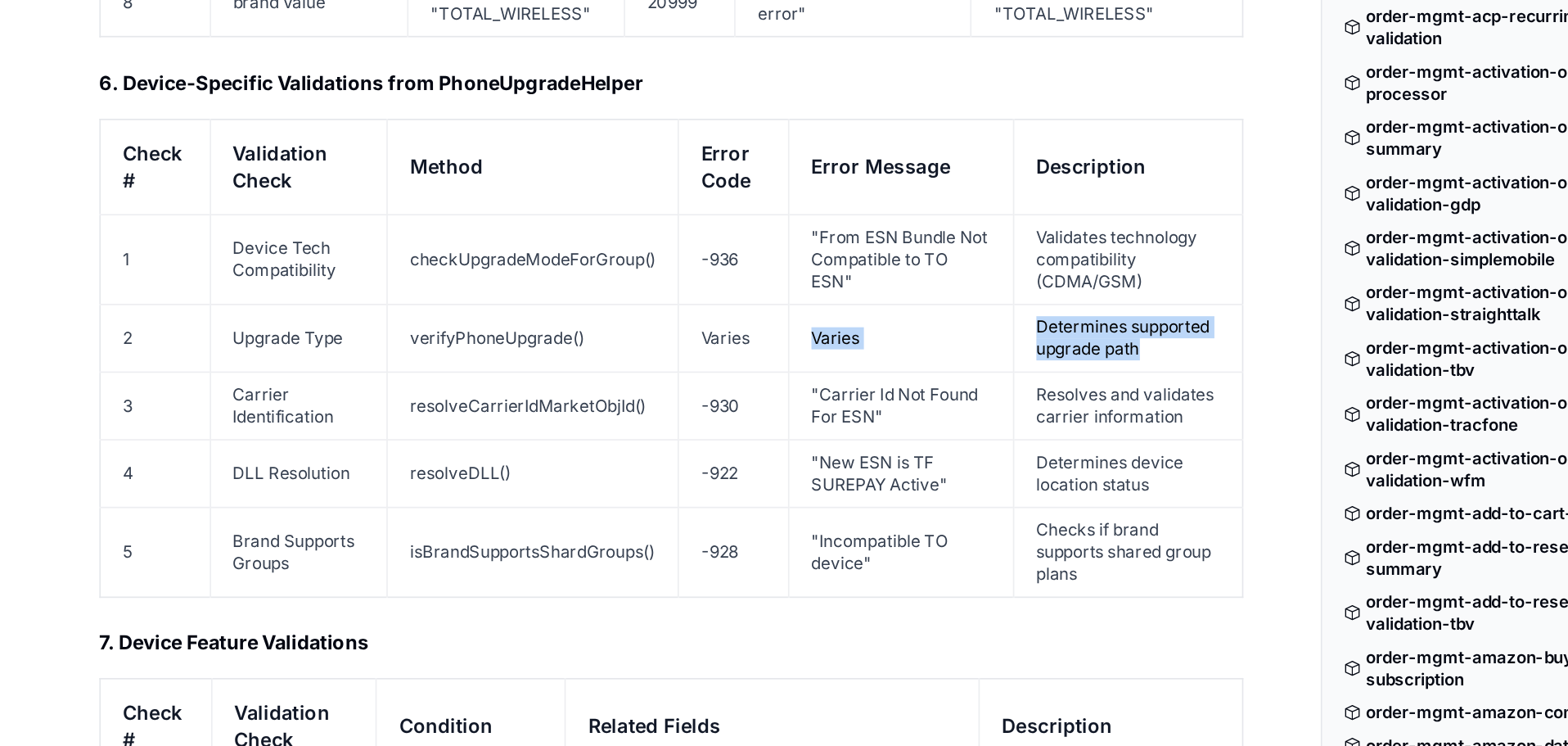
drag, startPoint x: 483, startPoint y: 189, endPoint x: 689, endPoint y: 201, distance: 206.3
click at [689, 242] on tr "2 Upgrade Type verifyPhoneUpgrade() Varies Varies Determines supported upgrade …" at bounding box center [398, 262] width 678 height 40
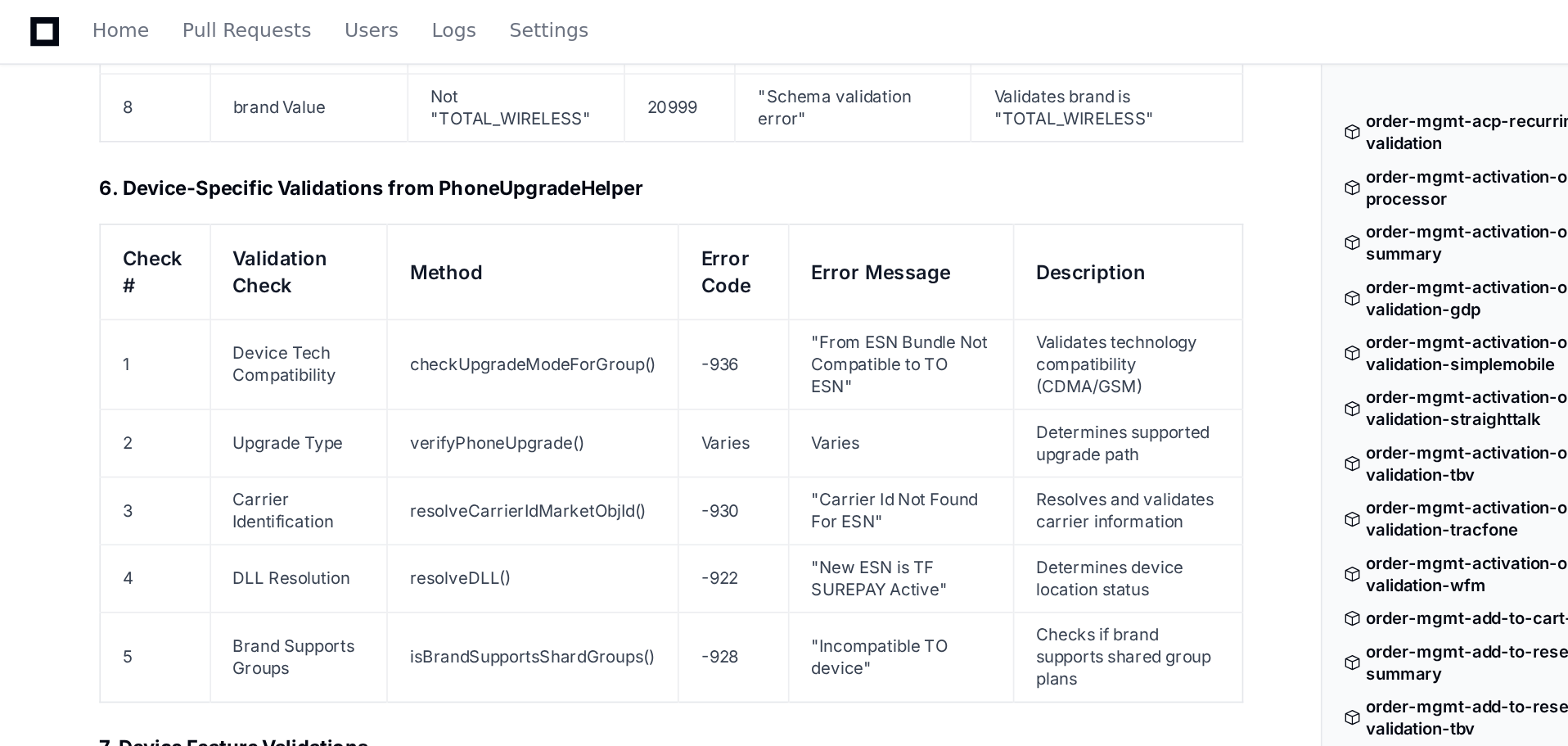
drag, startPoint x: 688, startPoint y: 153, endPoint x: 489, endPoint y: 131, distance: 200.2
click at [489, 189] on tr "1 Device Tech Compatibility checkUpgradeModeForGroup() -936 "From ESN Bundle No…" at bounding box center [398, 215] width 678 height 53
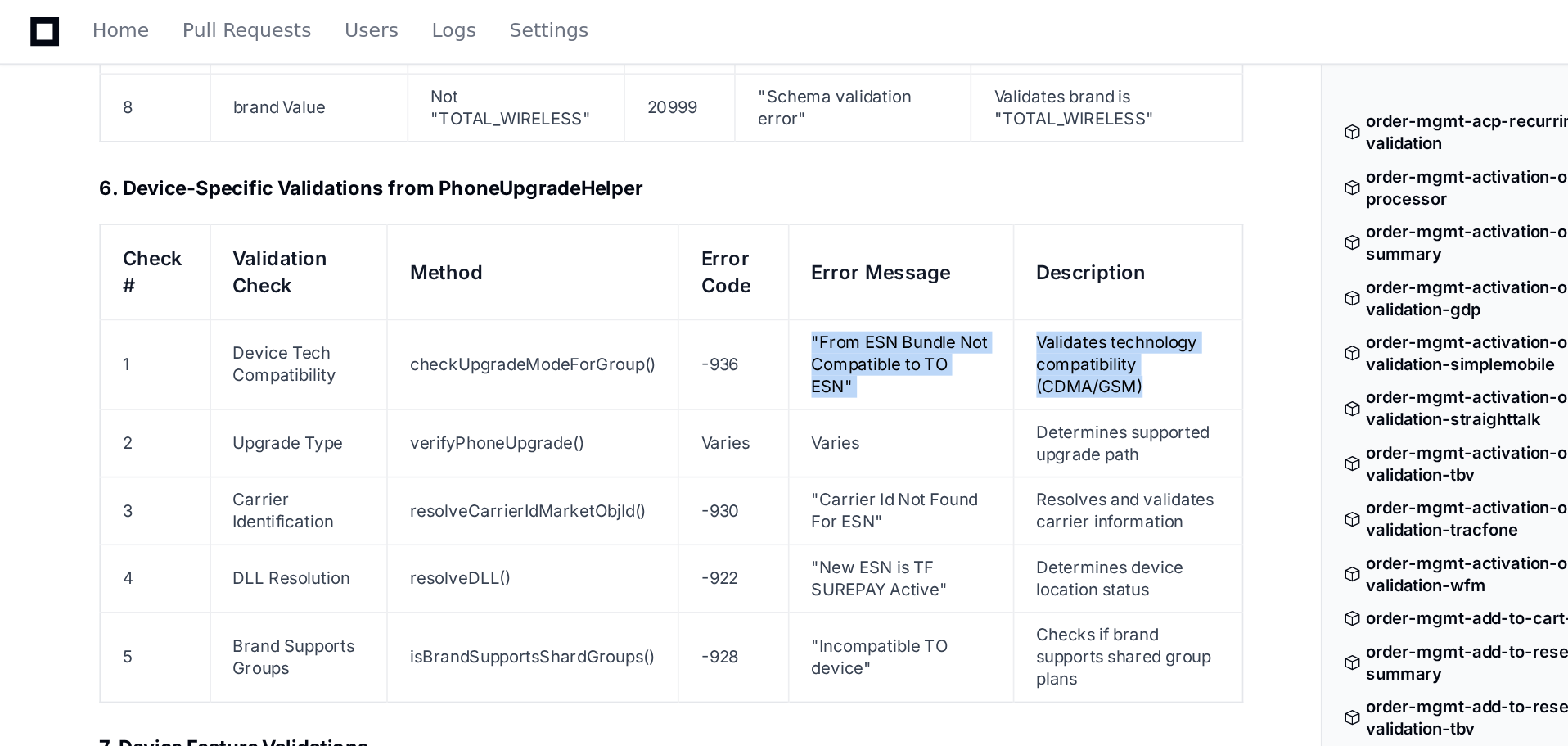
drag, startPoint x: 481, startPoint y: 127, endPoint x: 684, endPoint y: 162, distance: 206.0
click at [684, 189] on tr "1 Device Tech Compatibility checkUpgradeModeForGroup() -936 "From ESN Bundle No…" at bounding box center [398, 215] width 678 height 53
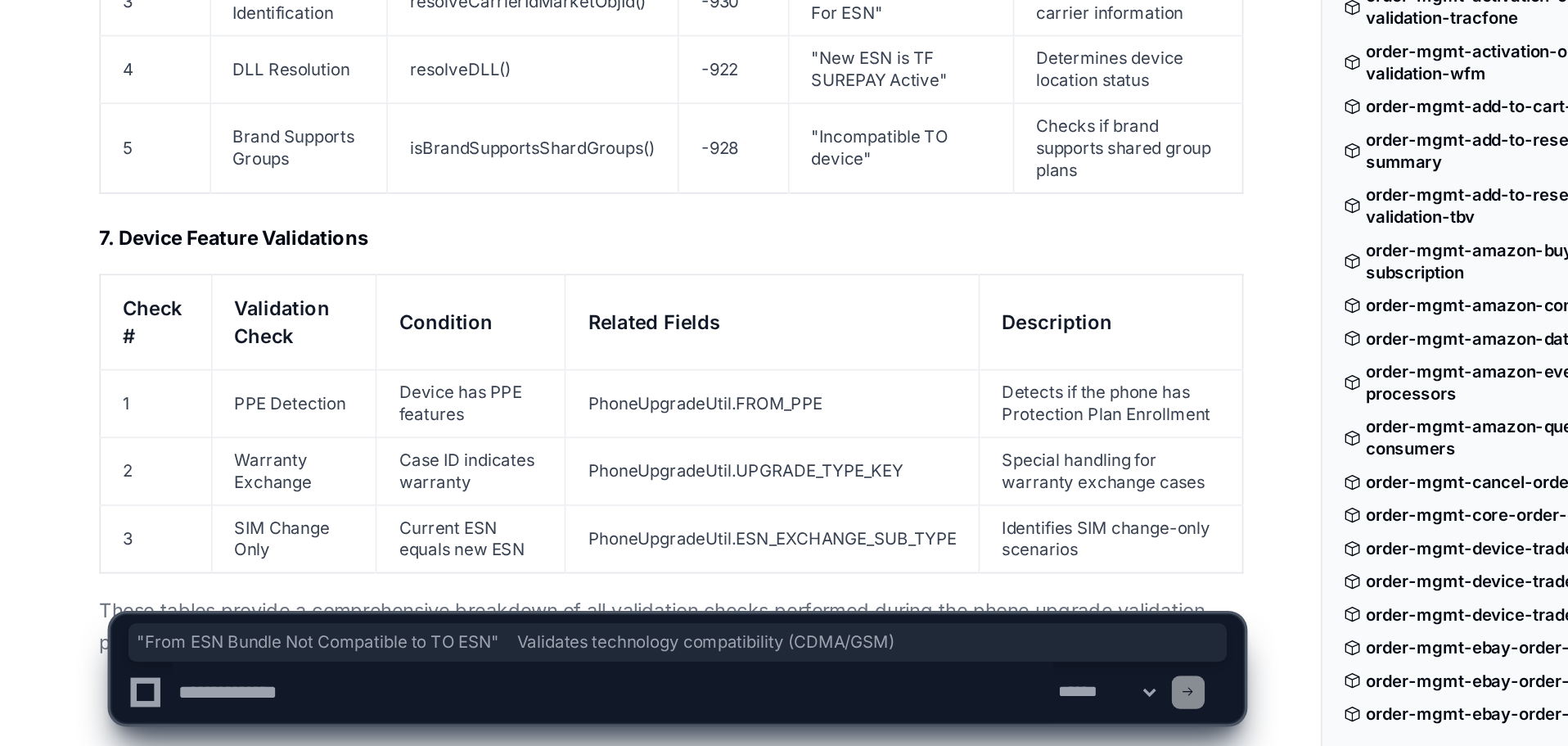
scroll to position [8968, 0]
click at [261, 603] on td "Current ESN equals new ESN" at bounding box center [279, 623] width 112 height 40
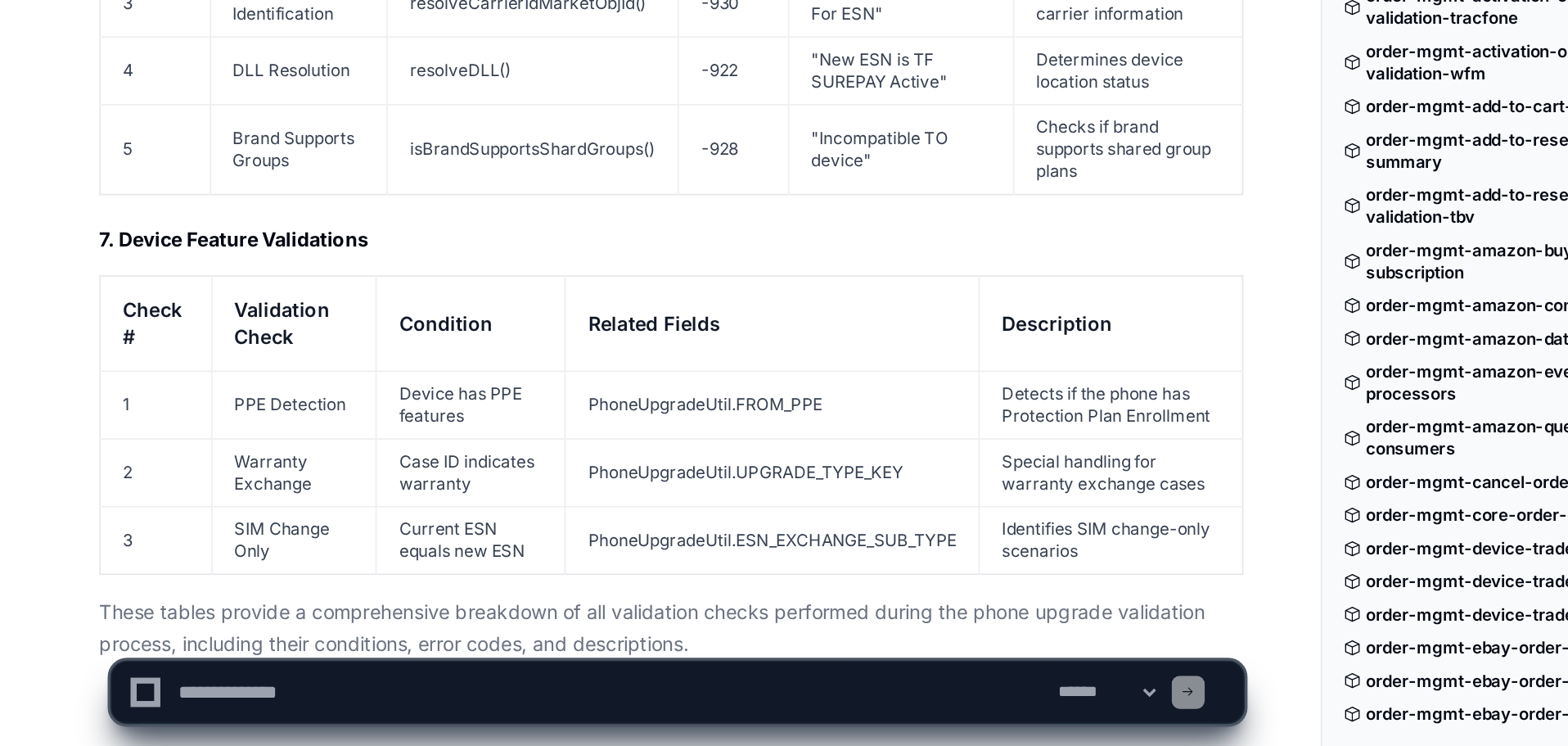
scroll to position [8964, 0]
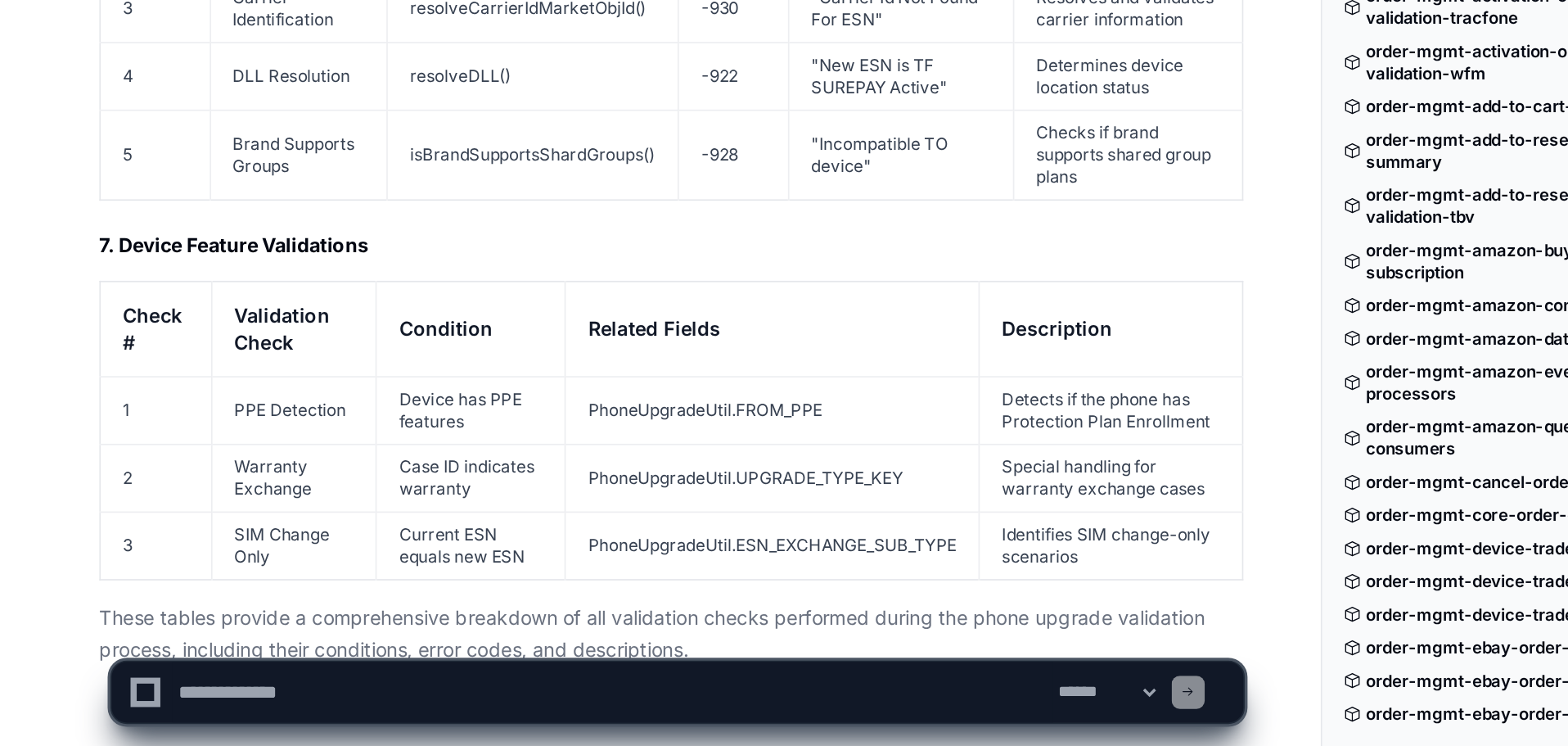
click at [166, 526] on td "PPE Detection" at bounding box center [174, 546] width 97 height 40
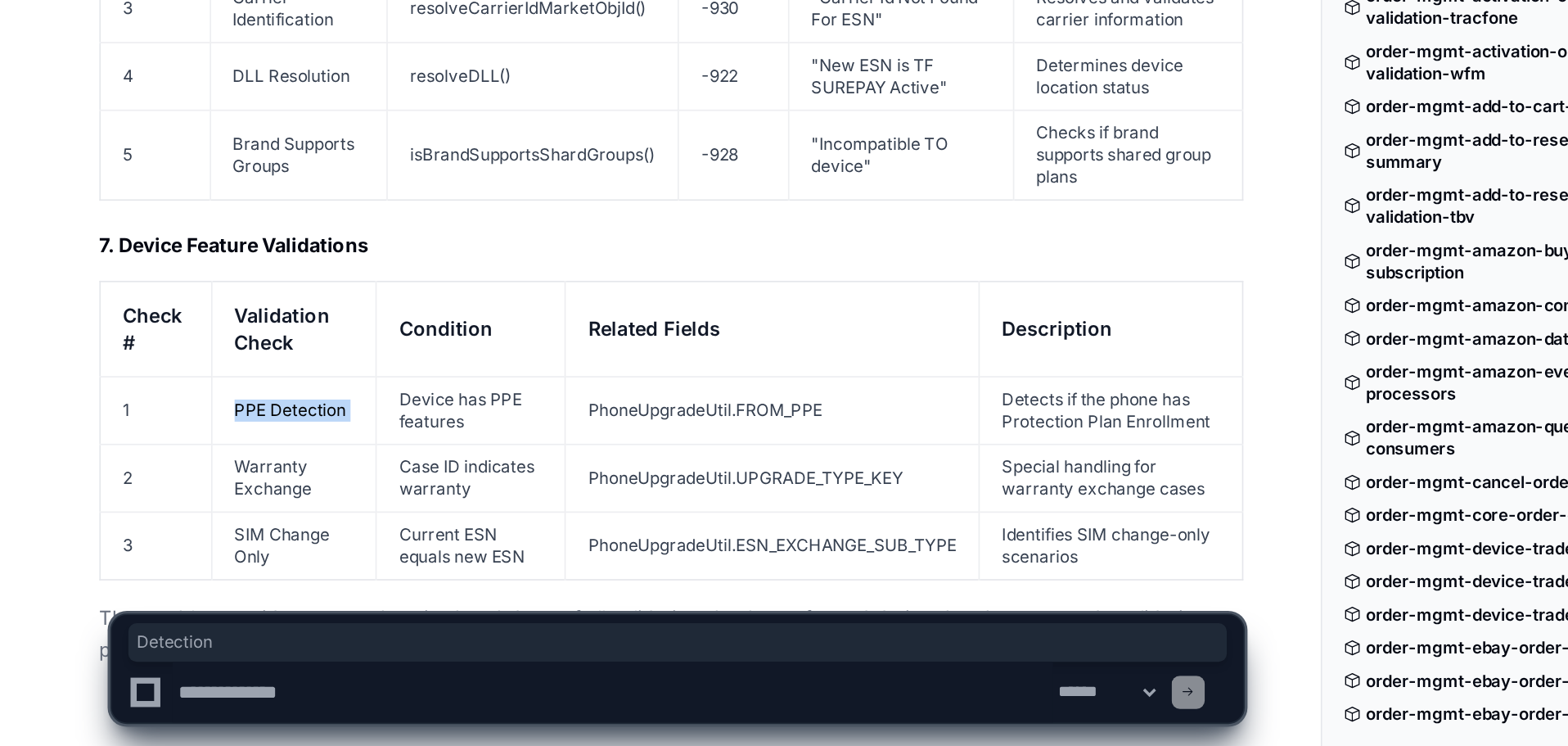
click at [166, 526] on td "PPE Detection" at bounding box center [174, 546] width 97 height 40
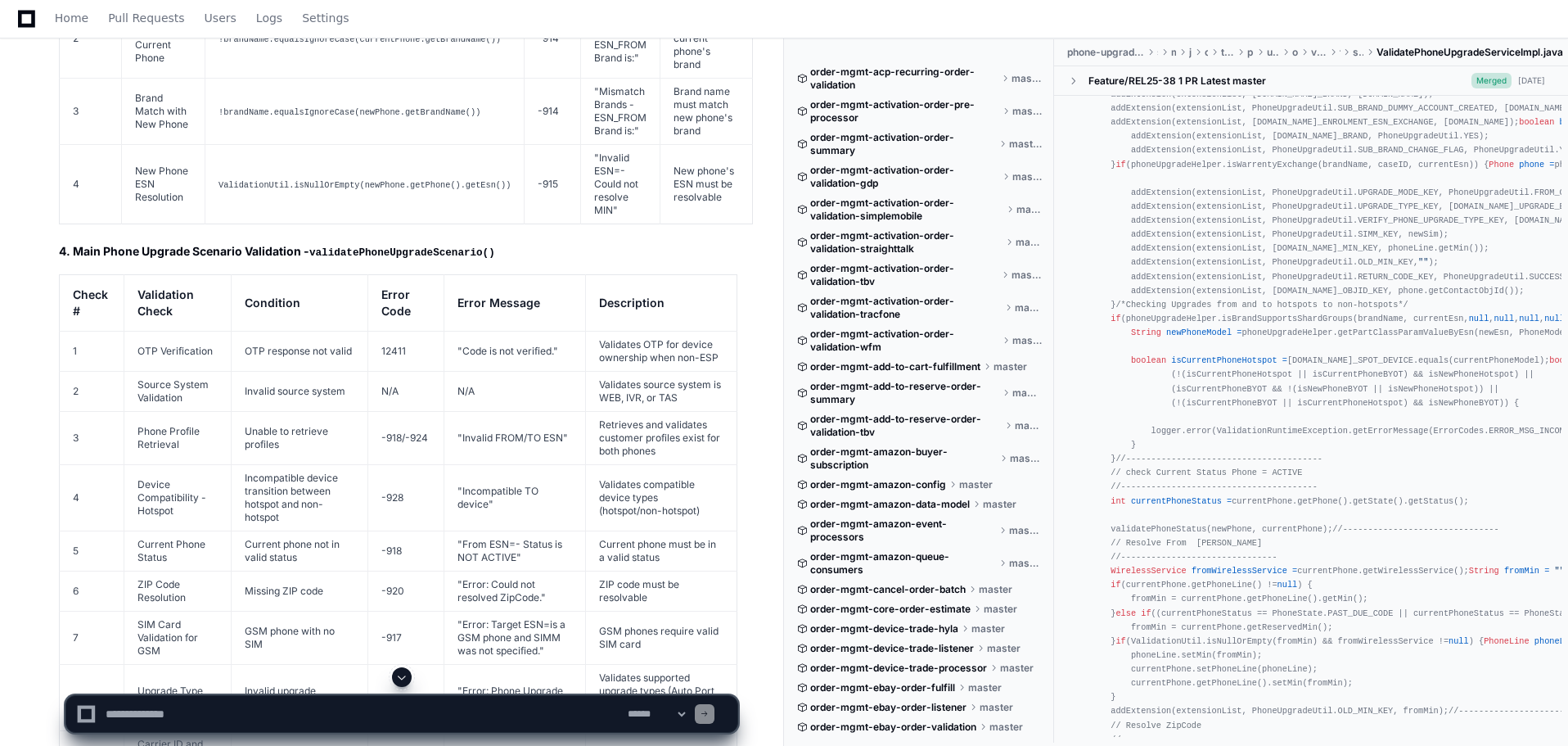
scroll to position [7870, 0]
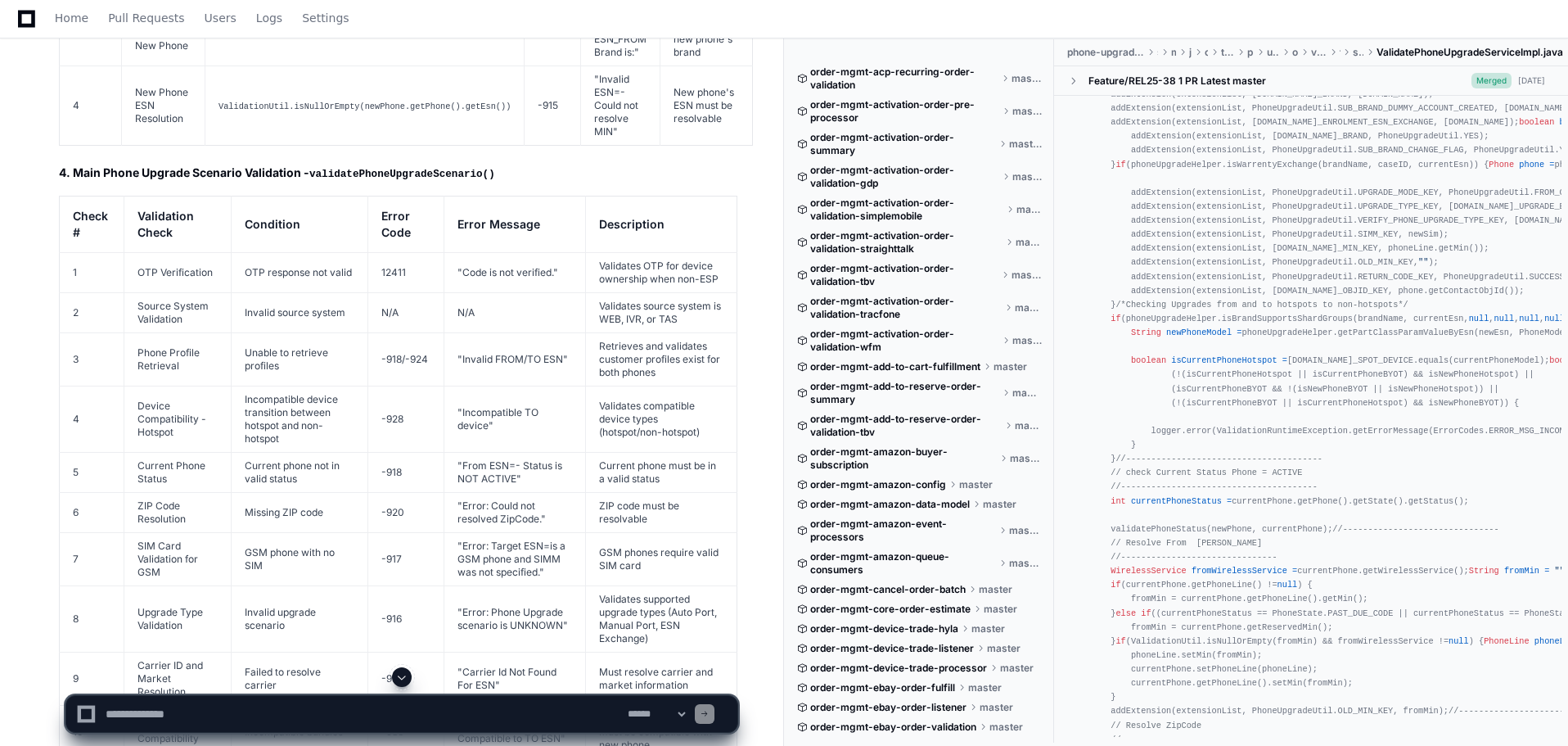
click at [240, 292] on td "Invalid source system" at bounding box center [299, 312] width 136 height 40
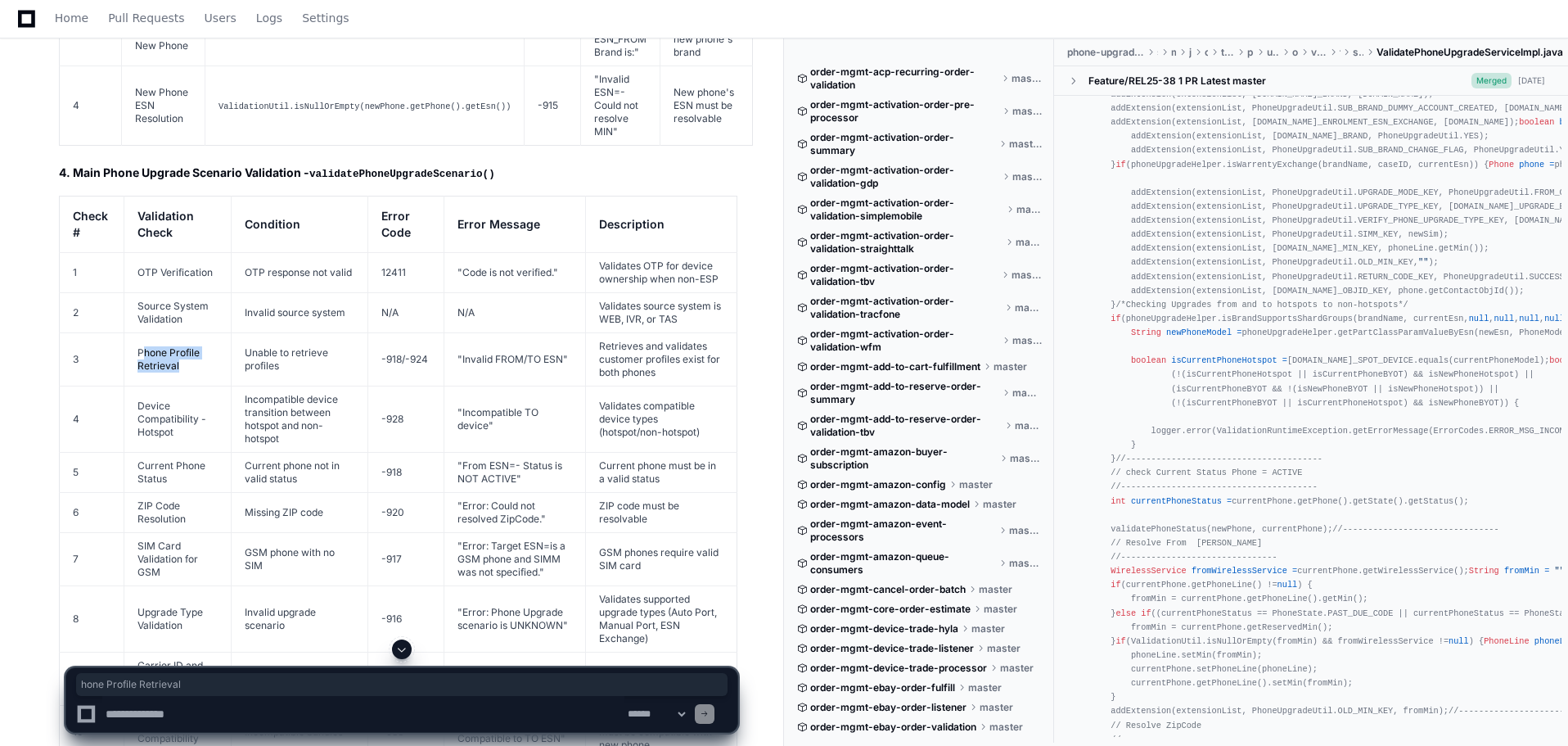
drag, startPoint x: 177, startPoint y: 296, endPoint x: 145, endPoint y: 286, distance: 33.5
click at [145, 333] on td "Phone Profile Retrieval" at bounding box center [177, 359] width 107 height 53
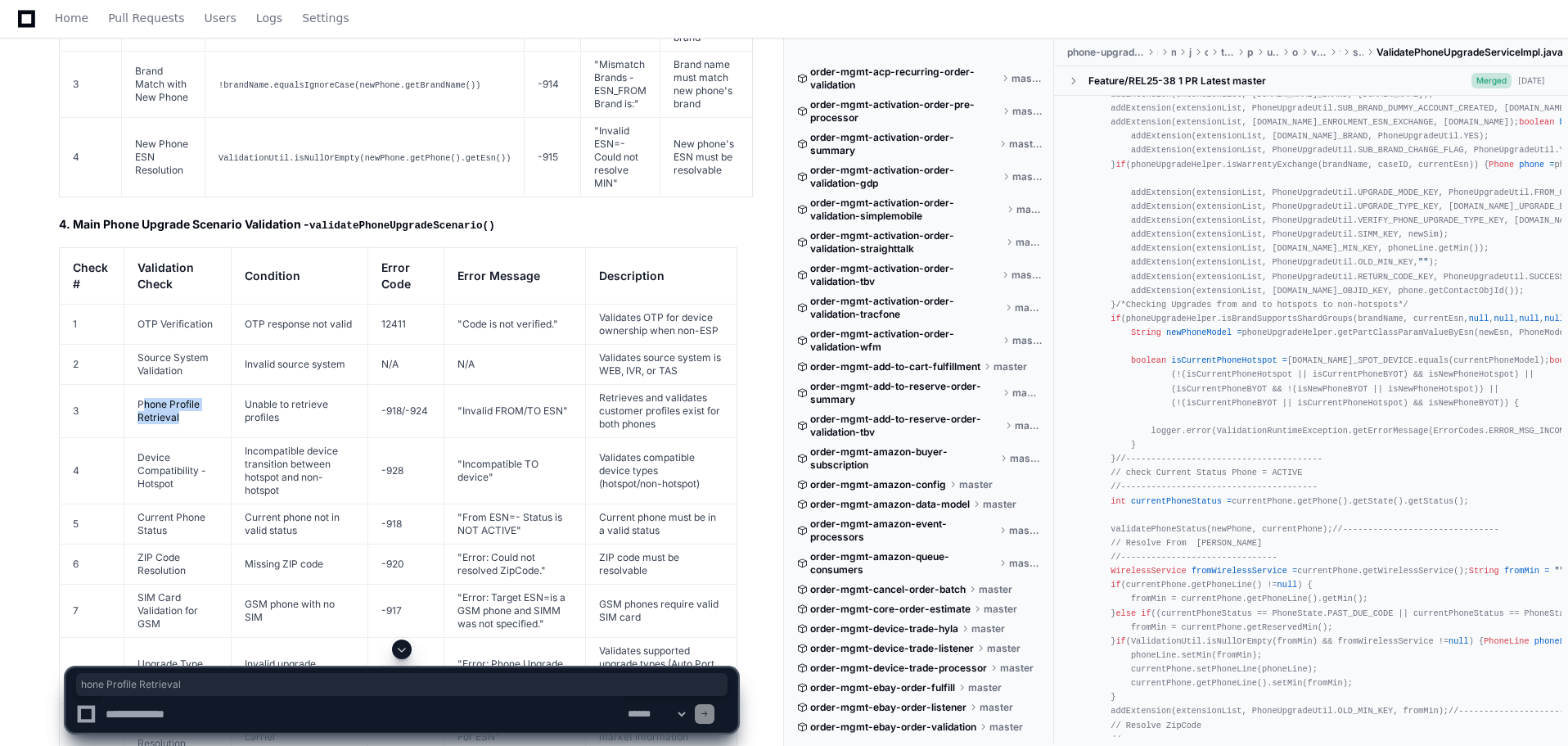
scroll to position [7789, 0]
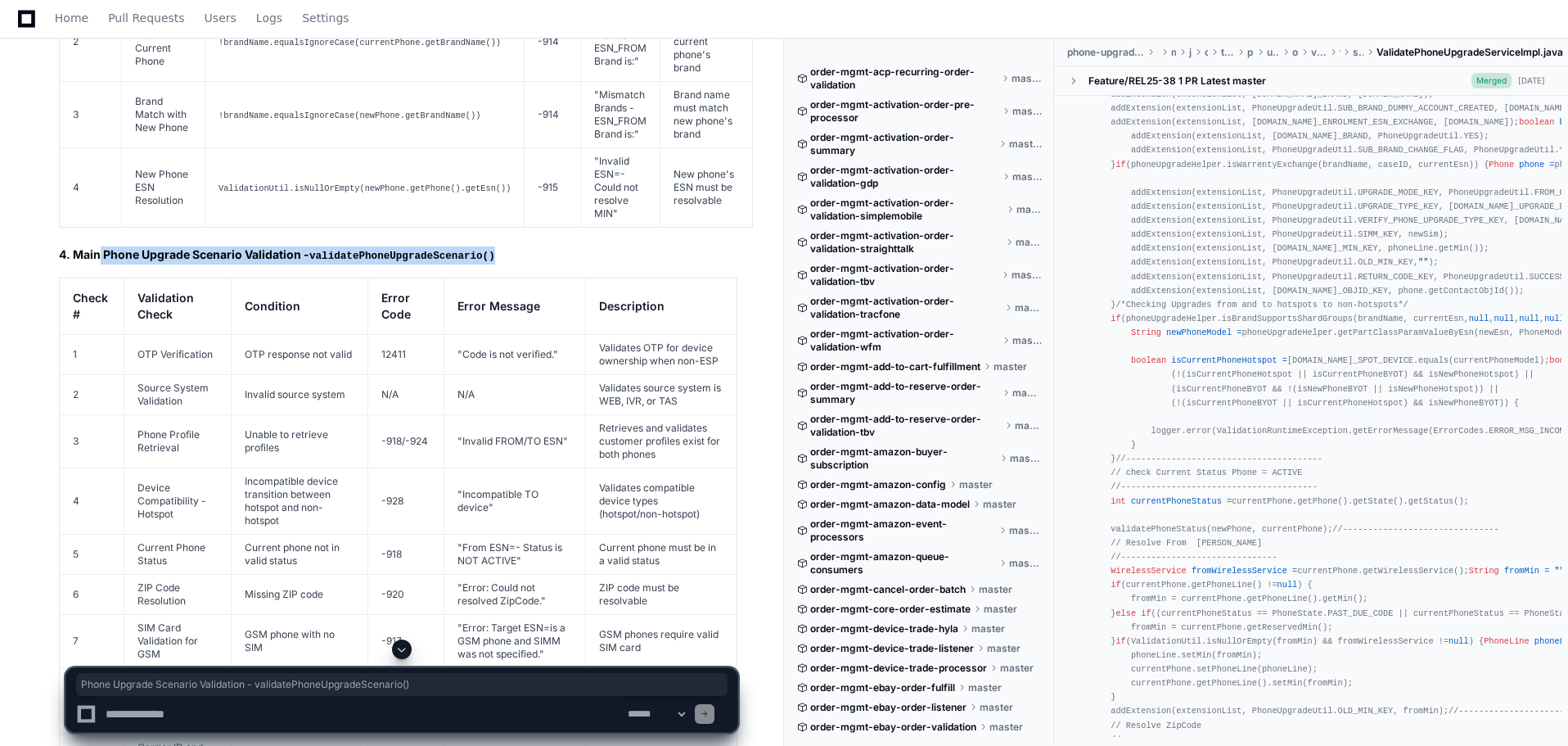
drag, startPoint x: 100, startPoint y: 183, endPoint x: 540, endPoint y: 180, distance: 440.0
click at [540, 246] on h2 "4. Main Phone Upgrade Scenario Validation - validatePhoneUpgradeScenario()" at bounding box center [398, 255] width 678 height 18
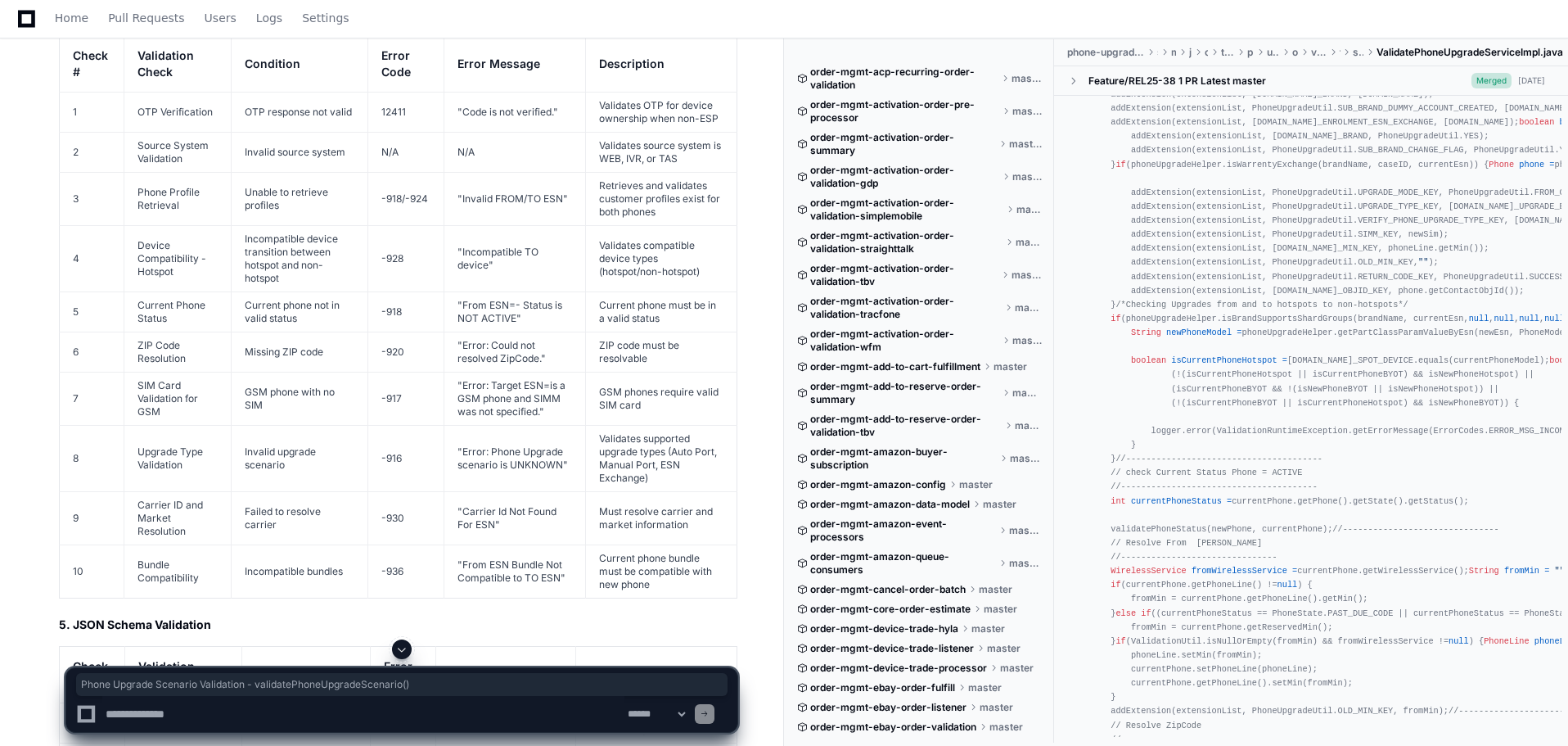
scroll to position [8115, 0]
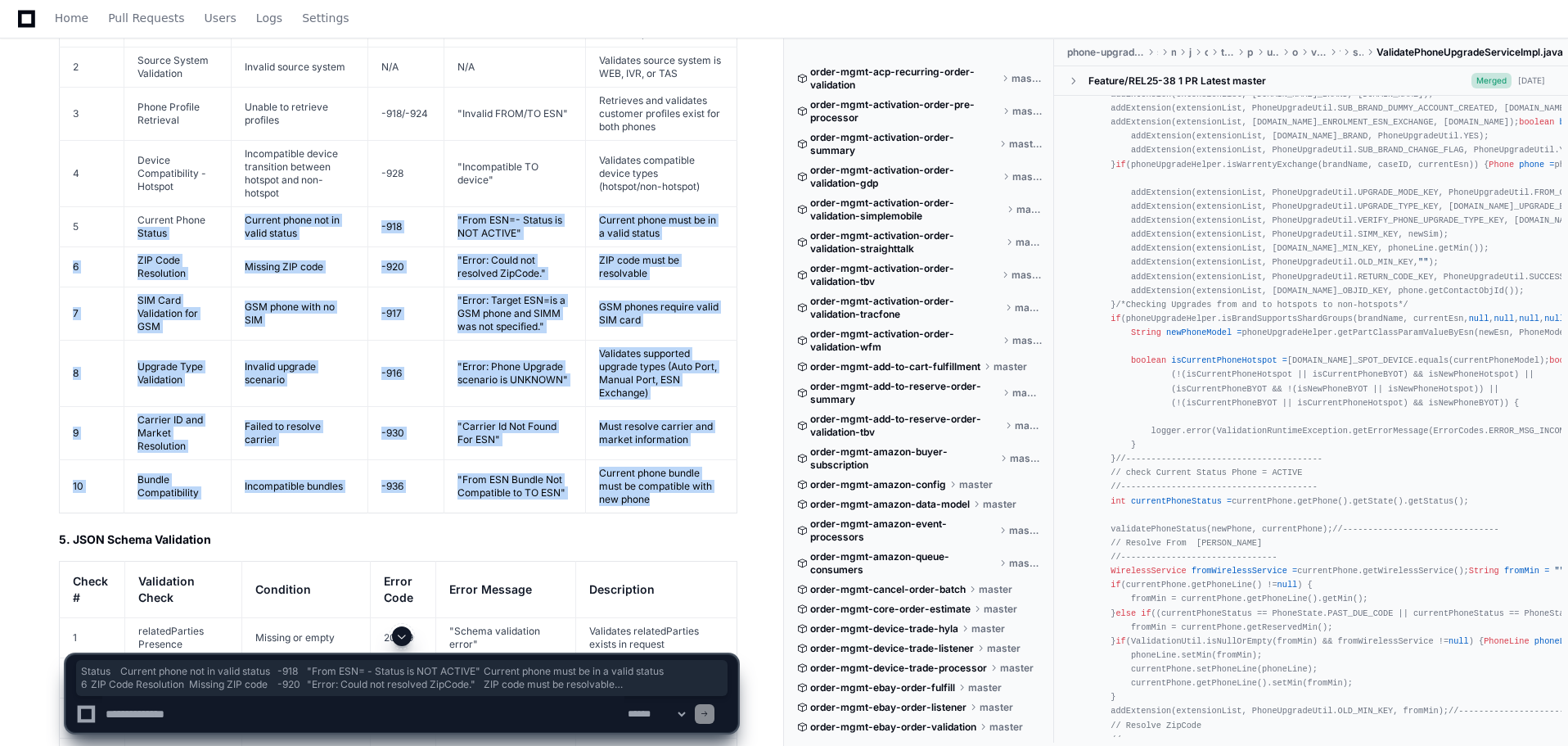
drag, startPoint x: 684, startPoint y: 428, endPoint x: 224, endPoint y: 140, distance: 542.7
click at [224, 140] on tbody "1 OTP Verification OTP response not valid 12411 "Code is not verified." Validat…" at bounding box center [398, 259] width 678 height 506
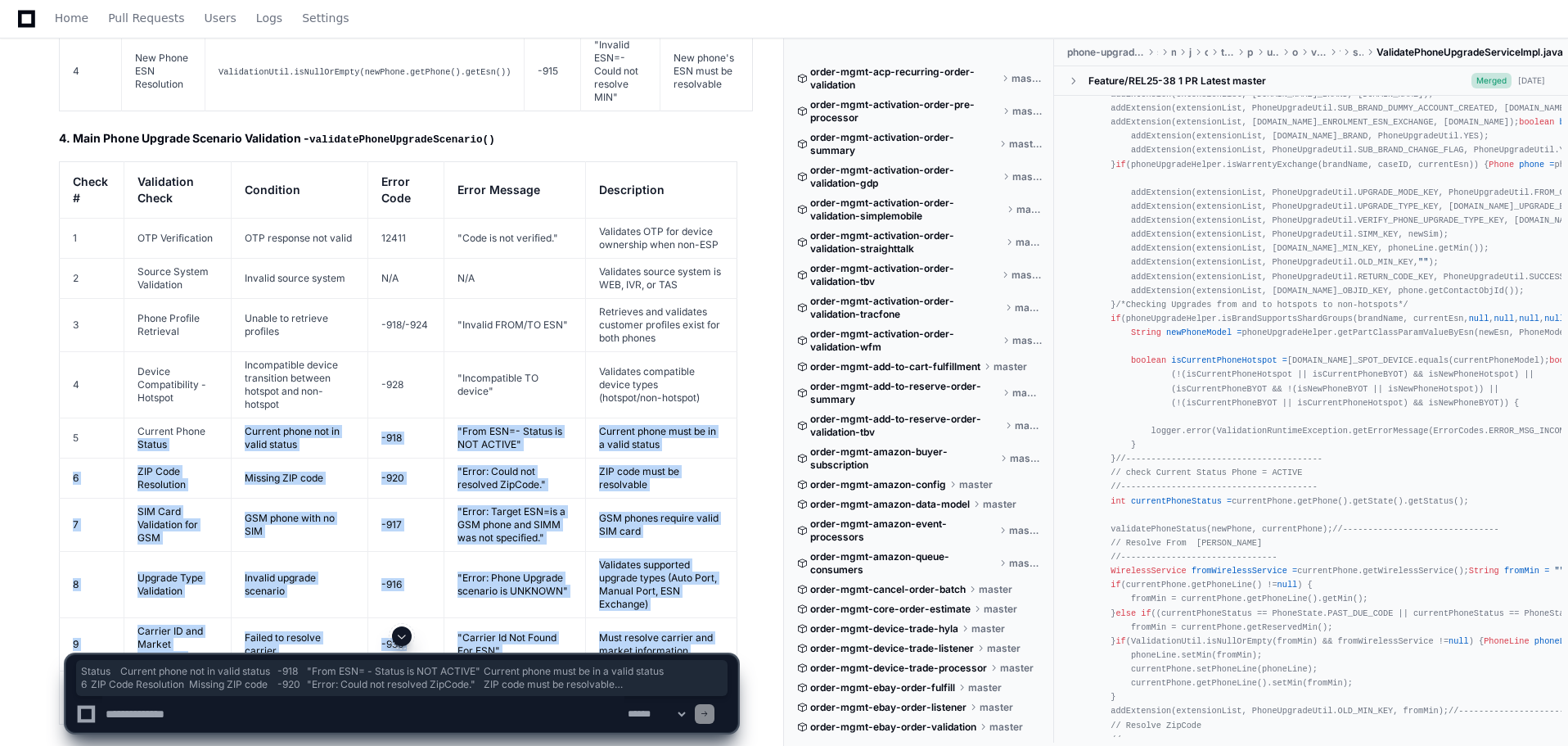
scroll to position [7870, 0]
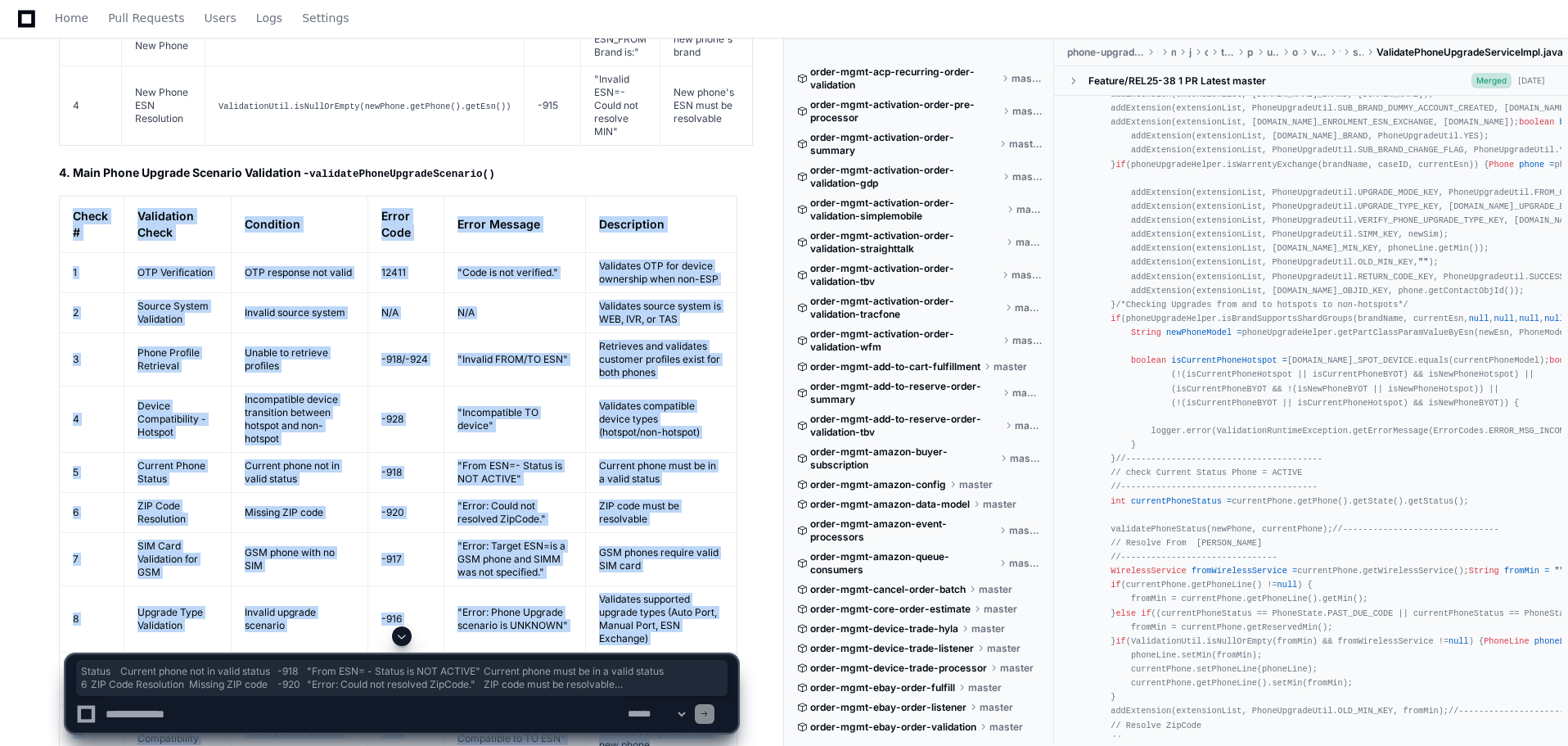
click at [70, 195] on th "Check #" at bounding box center [92, 224] width 65 height 57
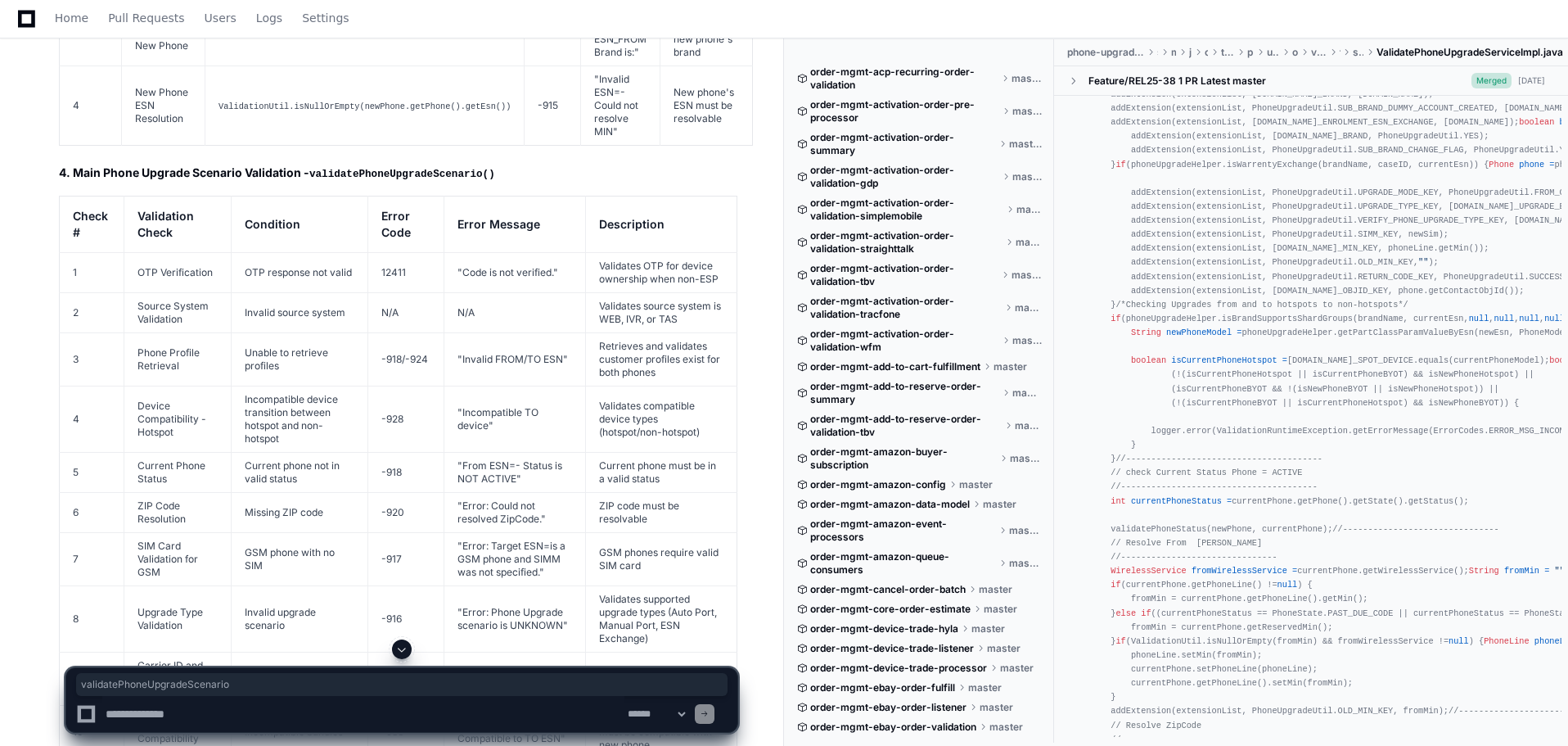
click at [373, 452] on td "-918" at bounding box center [406, 472] width 77 height 40
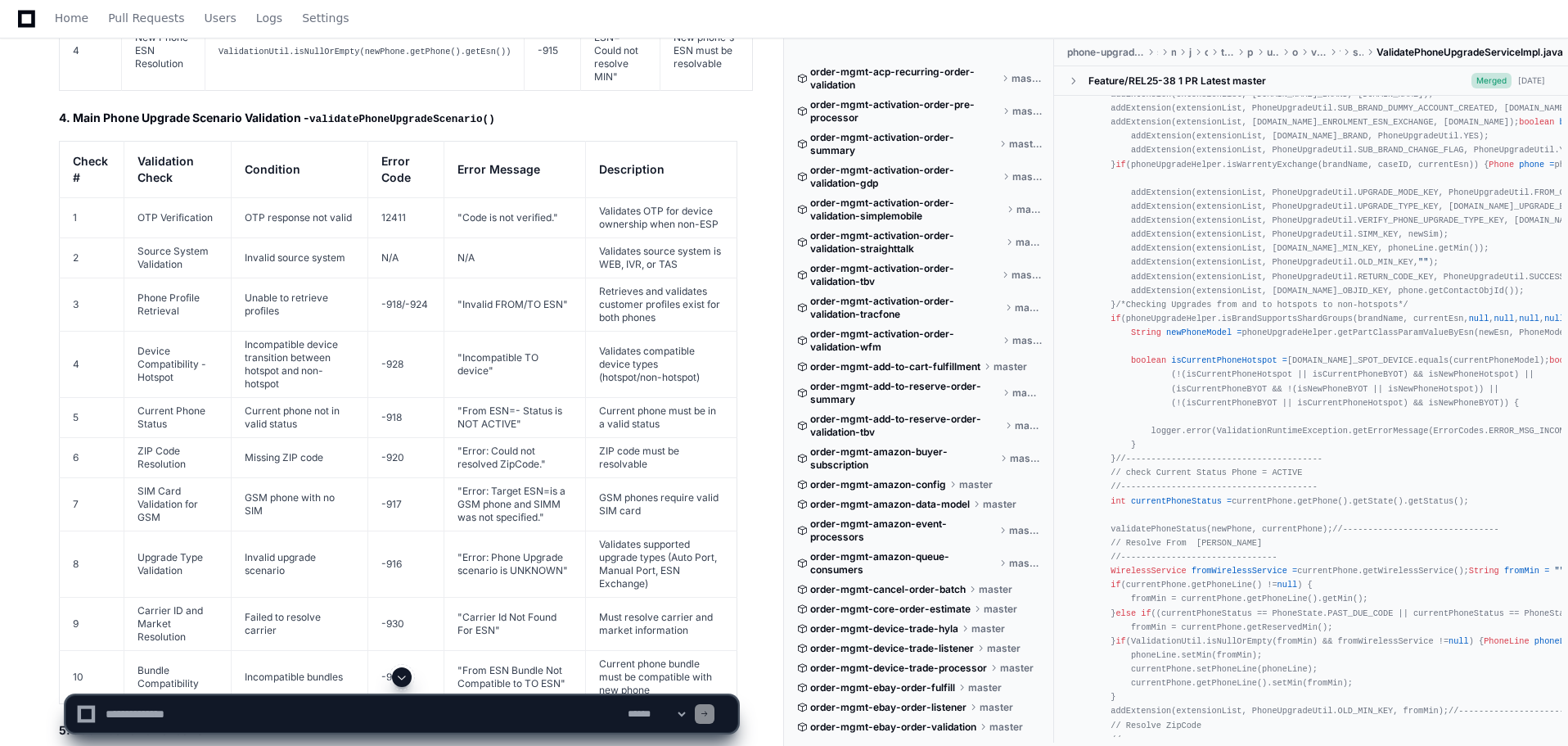
scroll to position [7952, 0]
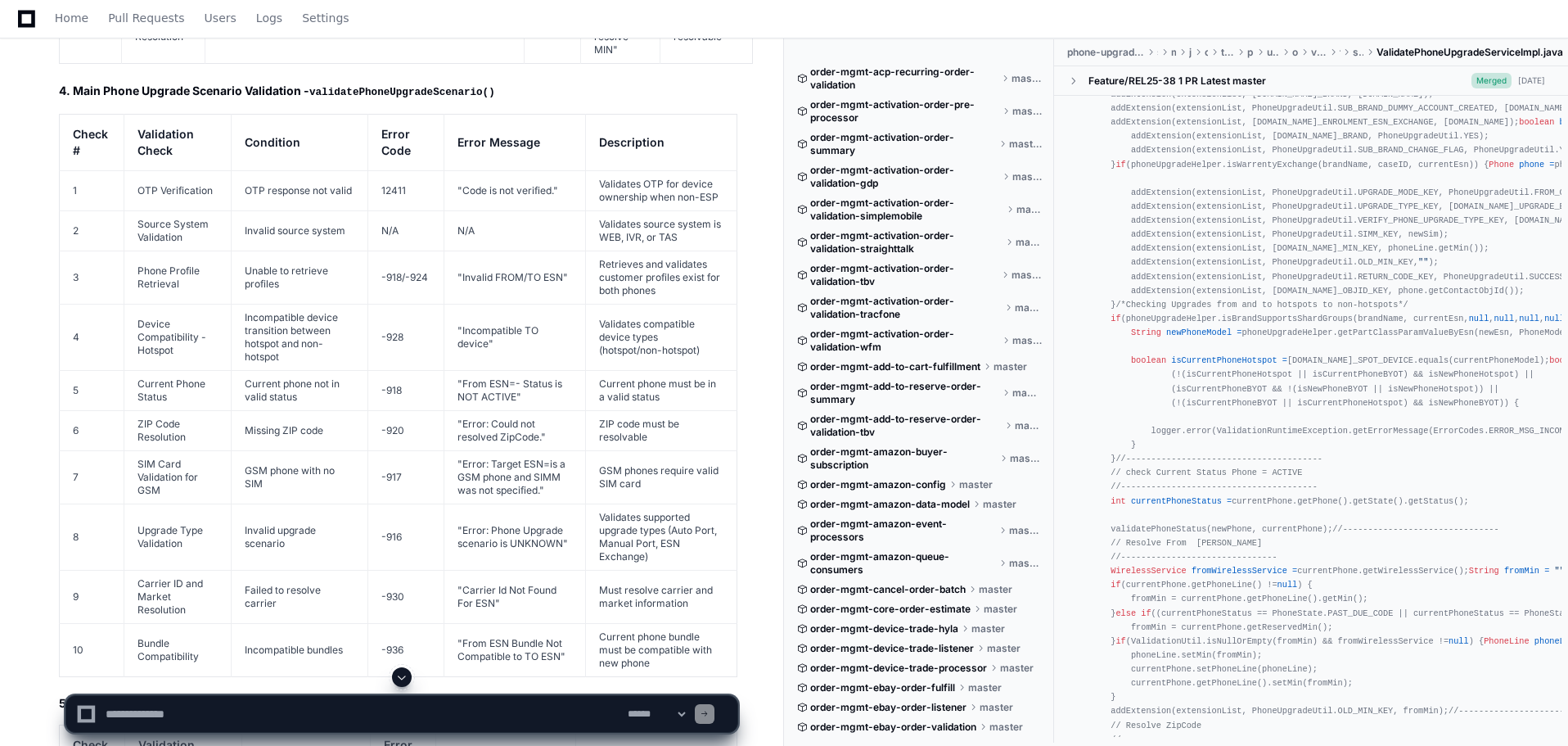
click at [389, 304] on td "-928" at bounding box center [406, 337] width 77 height 67
click at [517, 570] on td ""Carrier Id Not Found For ESN"" at bounding box center [515, 596] width 141 height 53
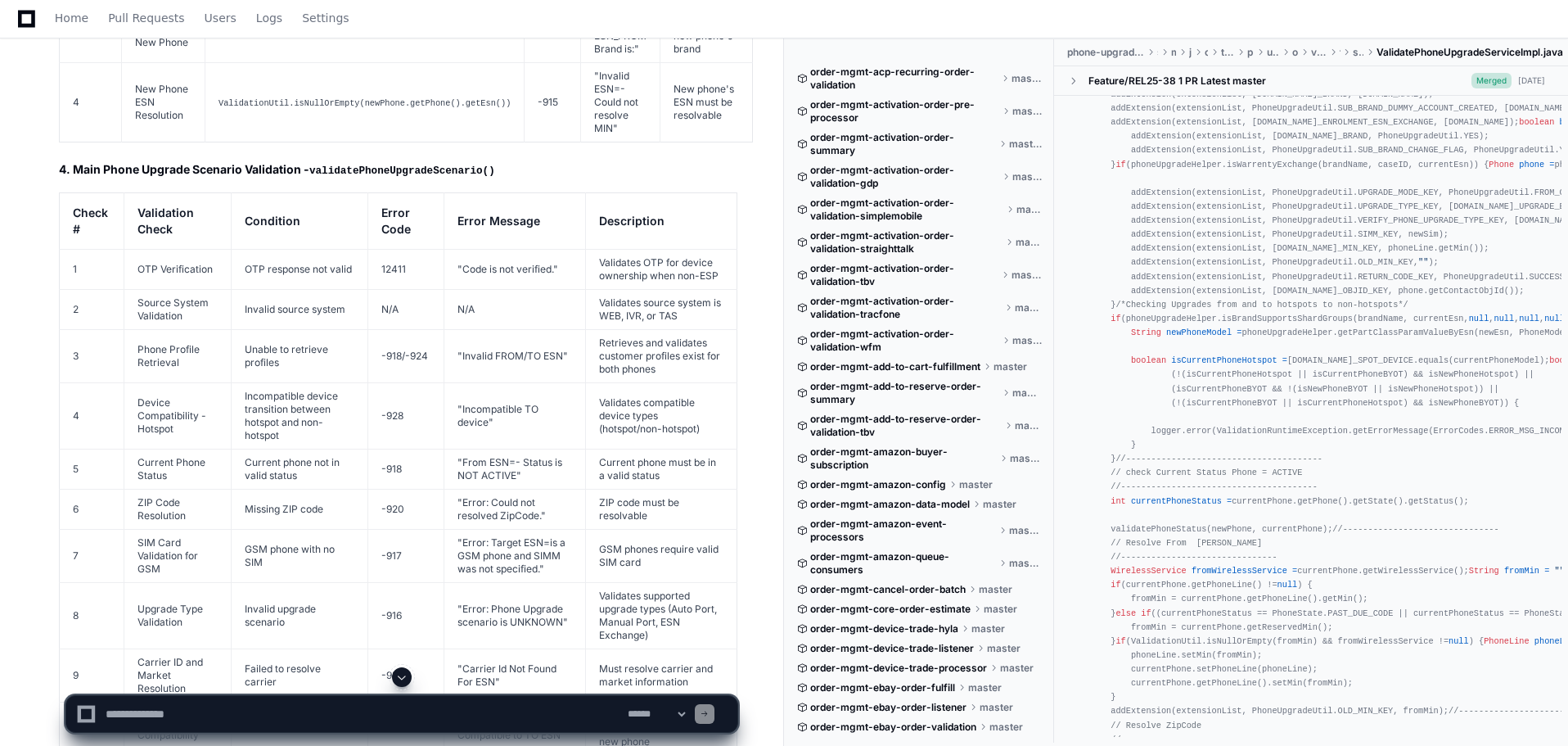
scroll to position [7706, 0]
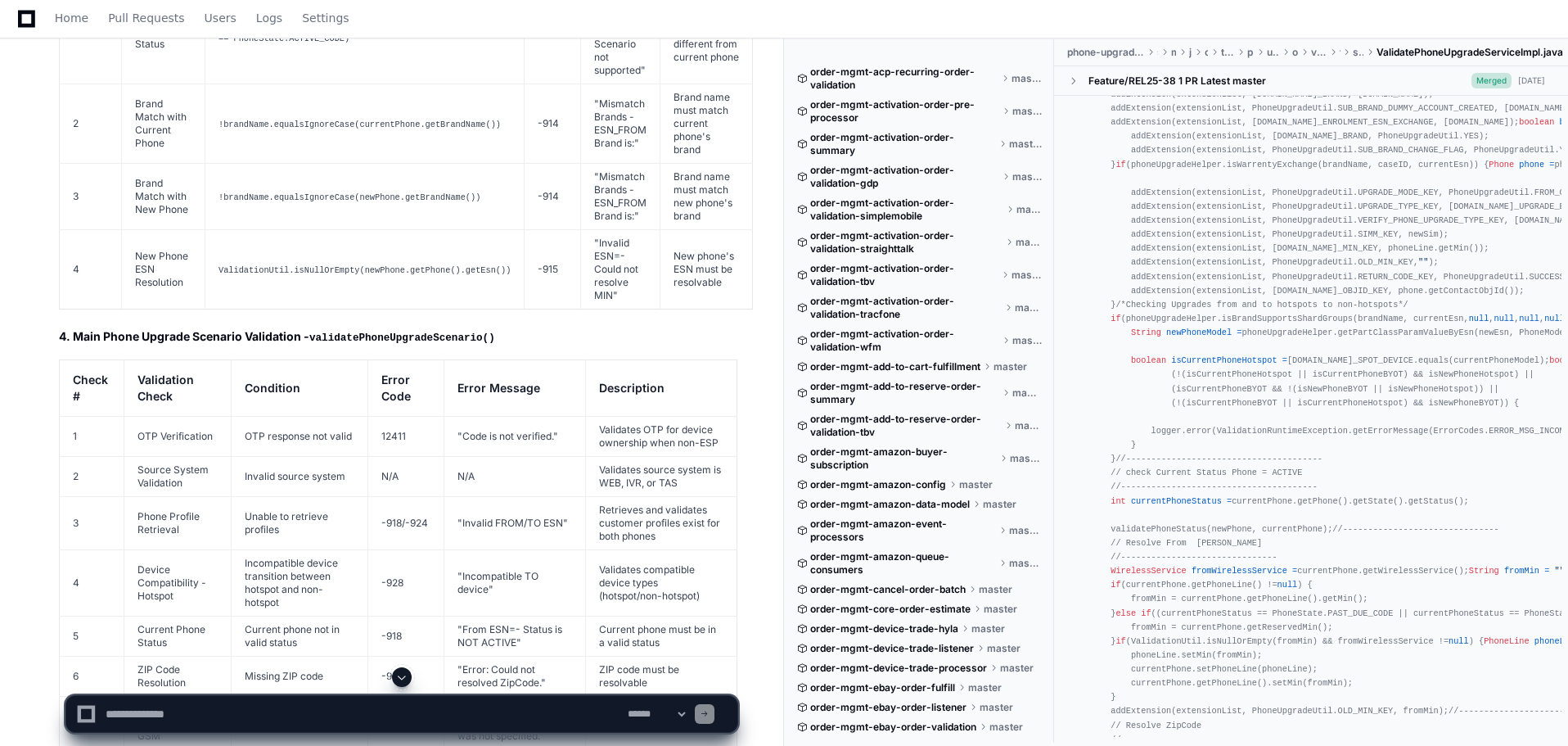
click at [329, 416] on td "OTP response not valid" at bounding box center [299, 436] width 136 height 40
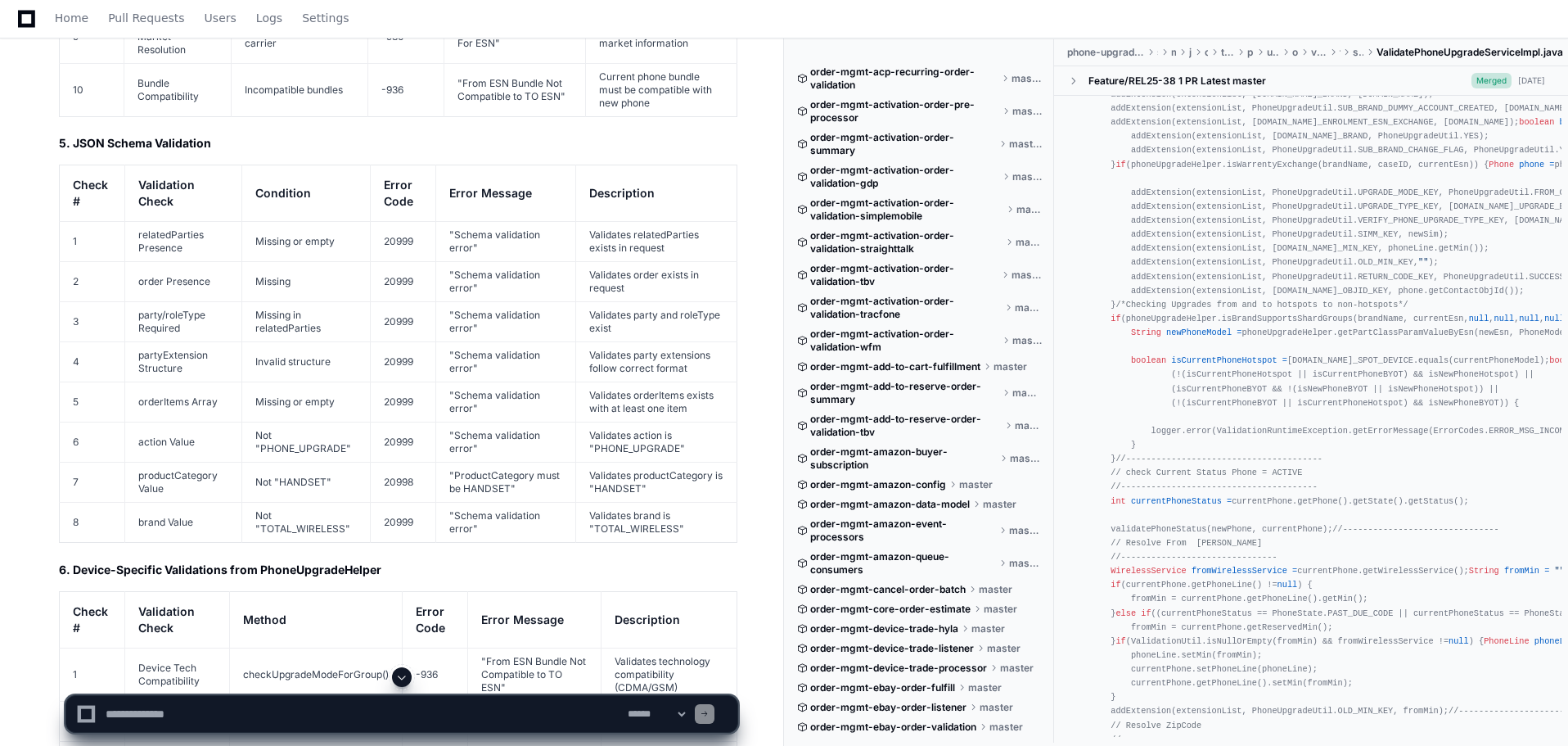
scroll to position [8362, 0]
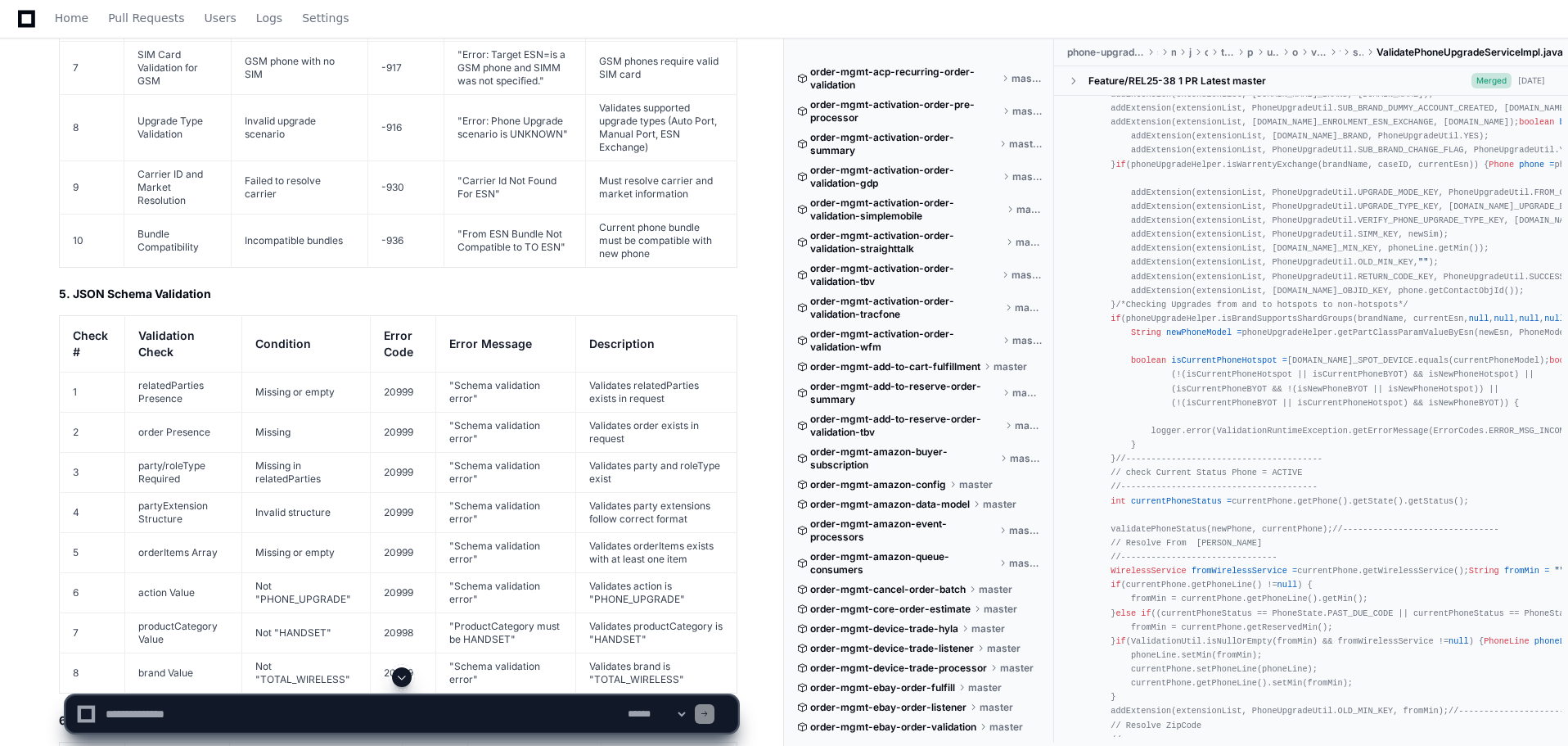
click at [245, 316] on th "Condition" at bounding box center [306, 344] width 129 height 57
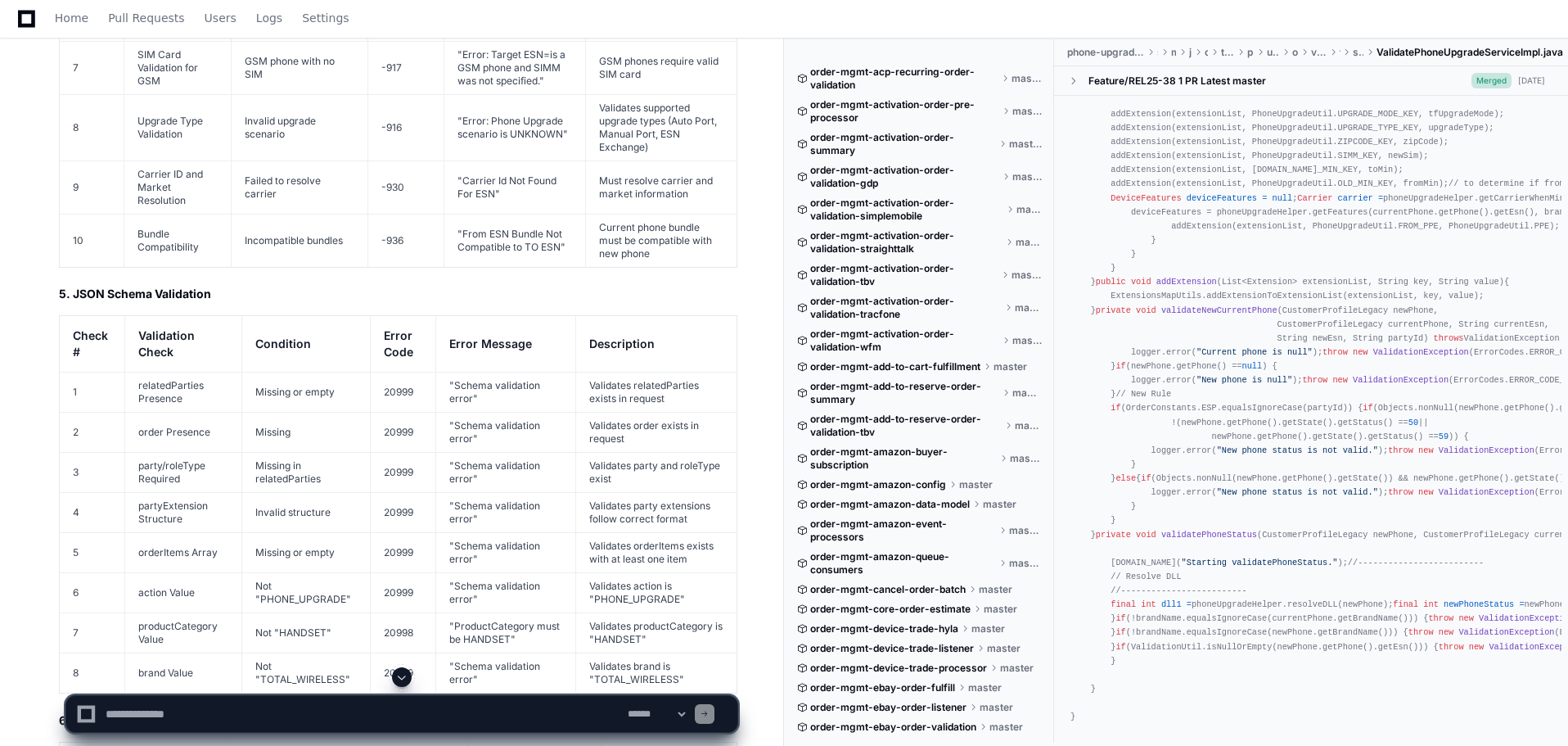
scroll to position [3278, 0]
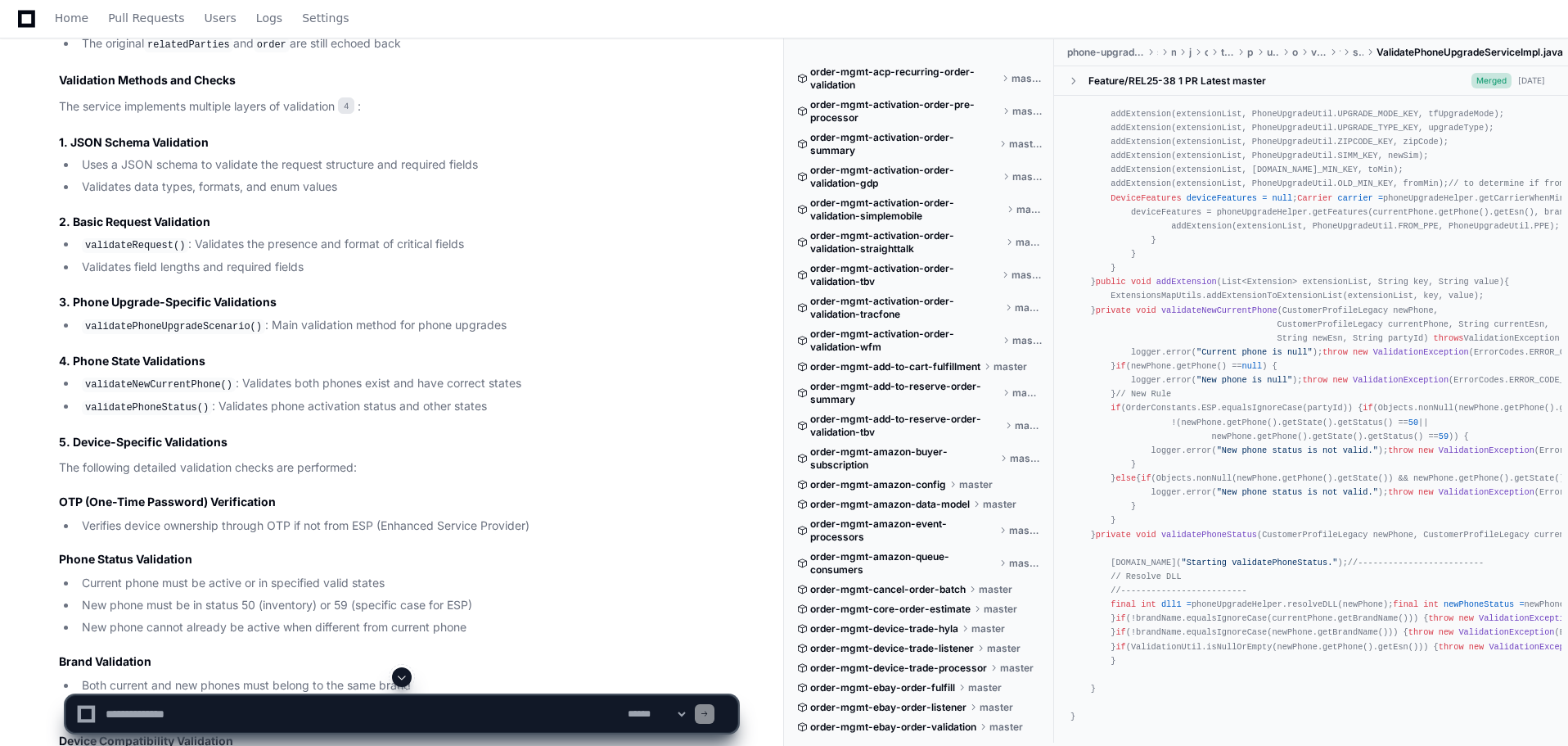
click at [356, 420] on article "Based on my comprehensive analysis of the phone-upgrade-order-validation-tbv pr…" at bounding box center [398, 27] width 678 height 4354
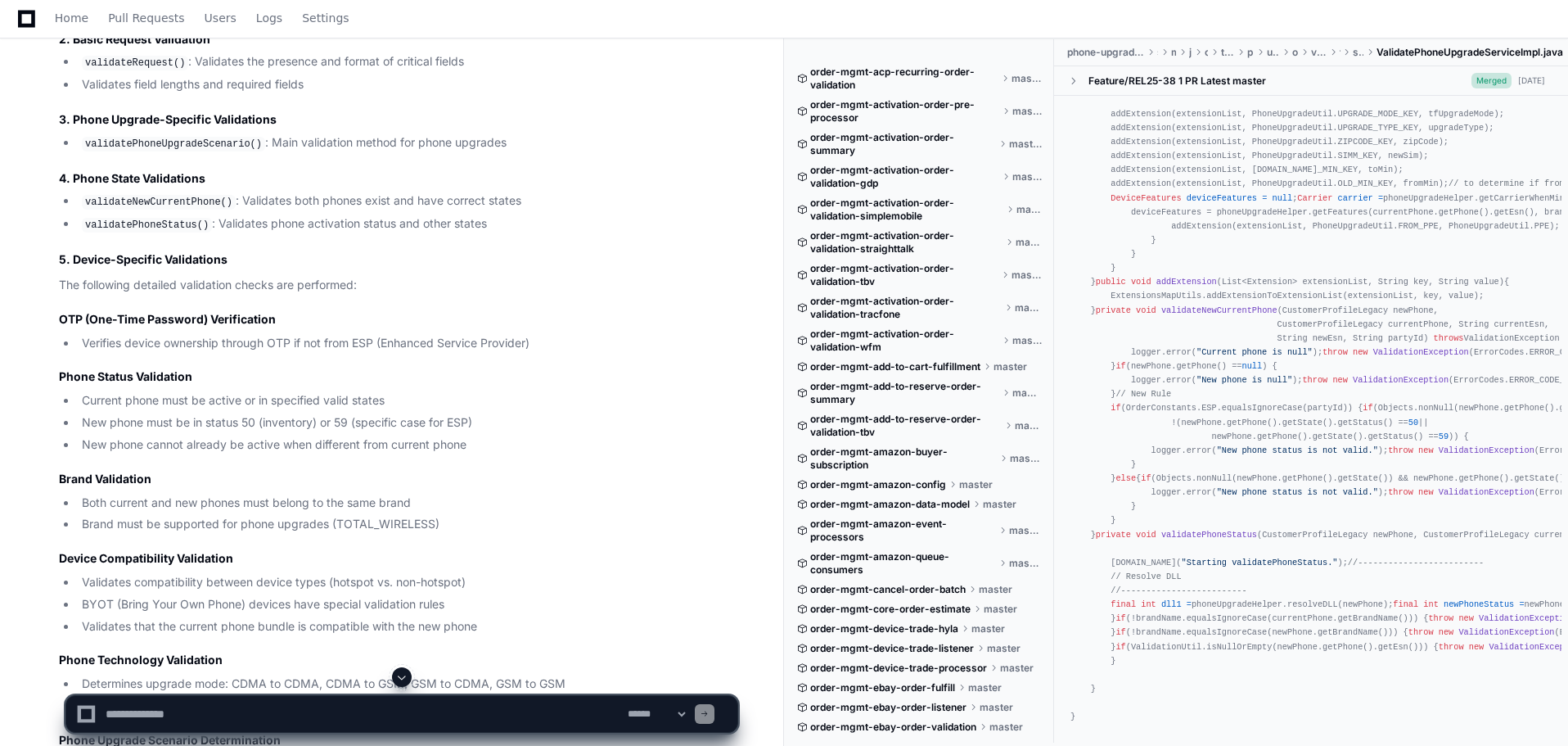
scroll to position [3523, 0]
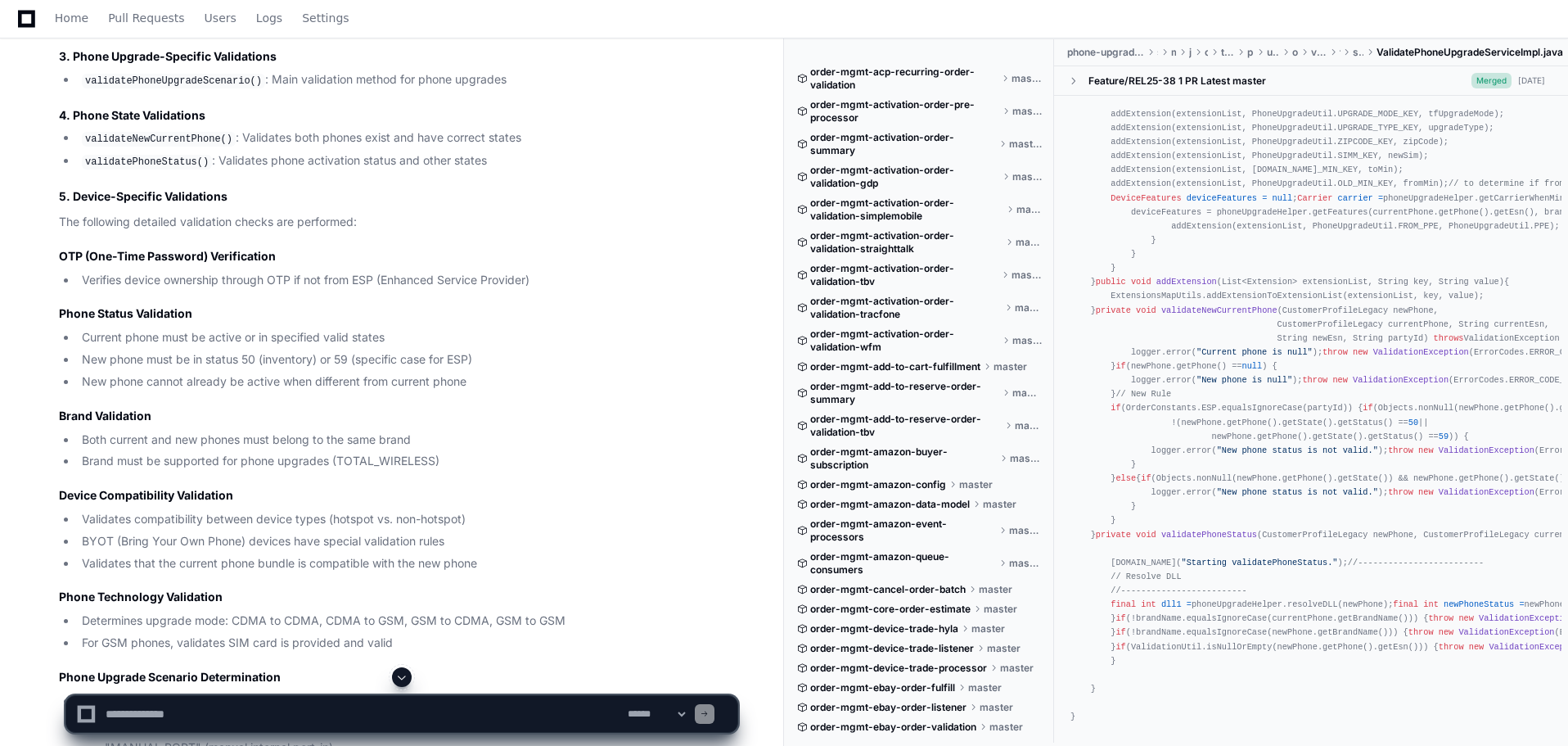
click at [1194, 315] on span "validateNewCurrentPhone" at bounding box center [1220, 310] width 116 height 10
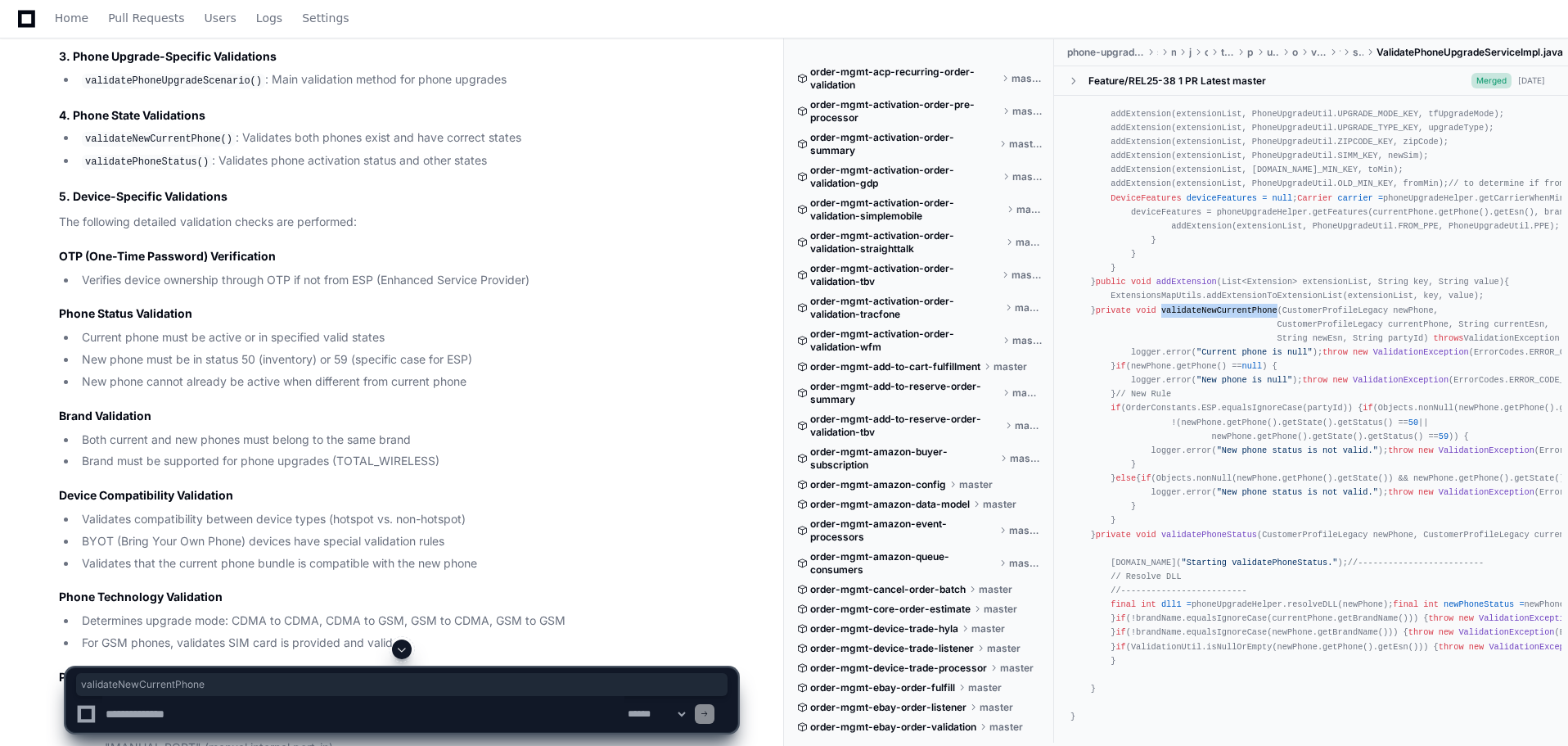
click at [1195, 315] on span "validateNewCurrentPhone" at bounding box center [1220, 310] width 116 height 10
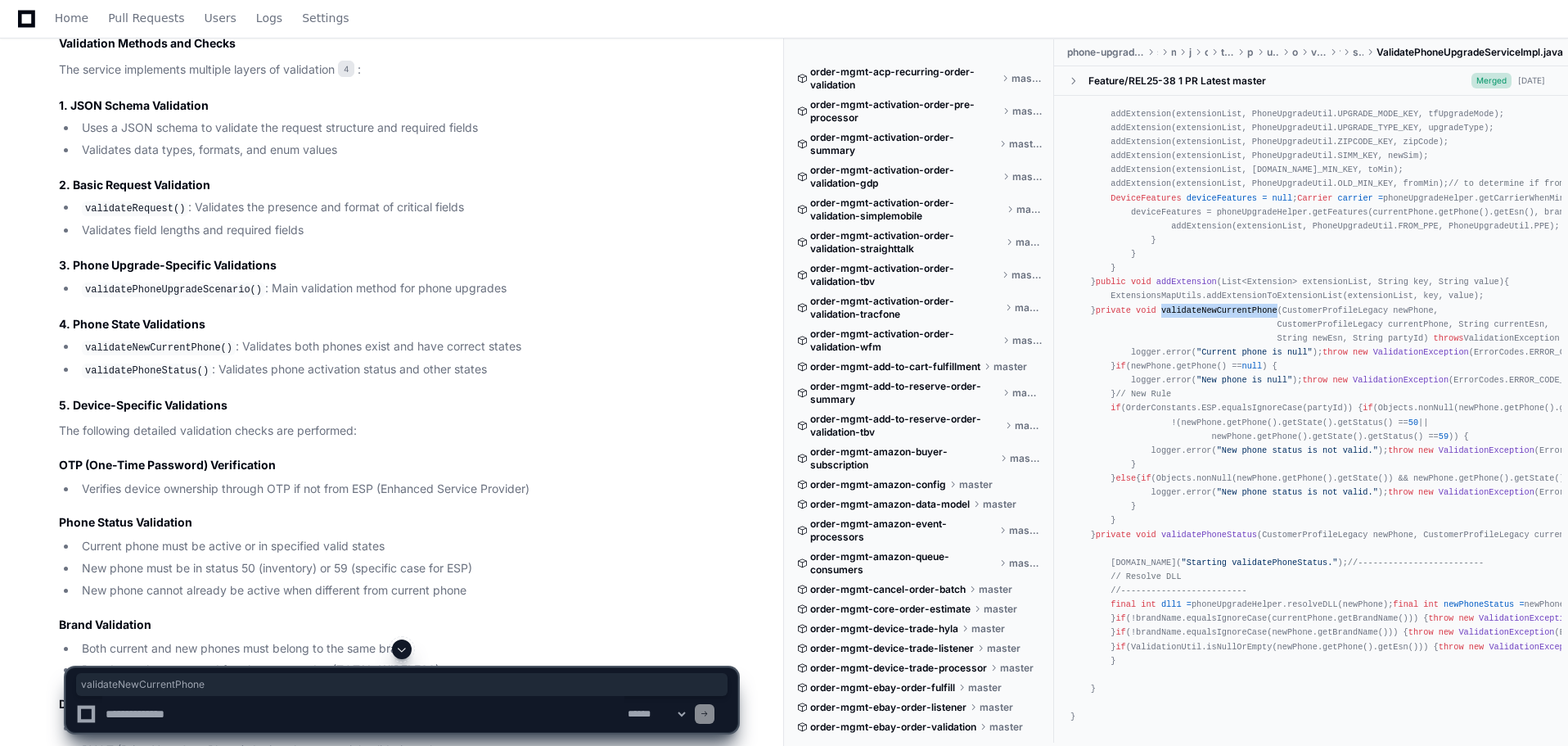
scroll to position [3278, 0]
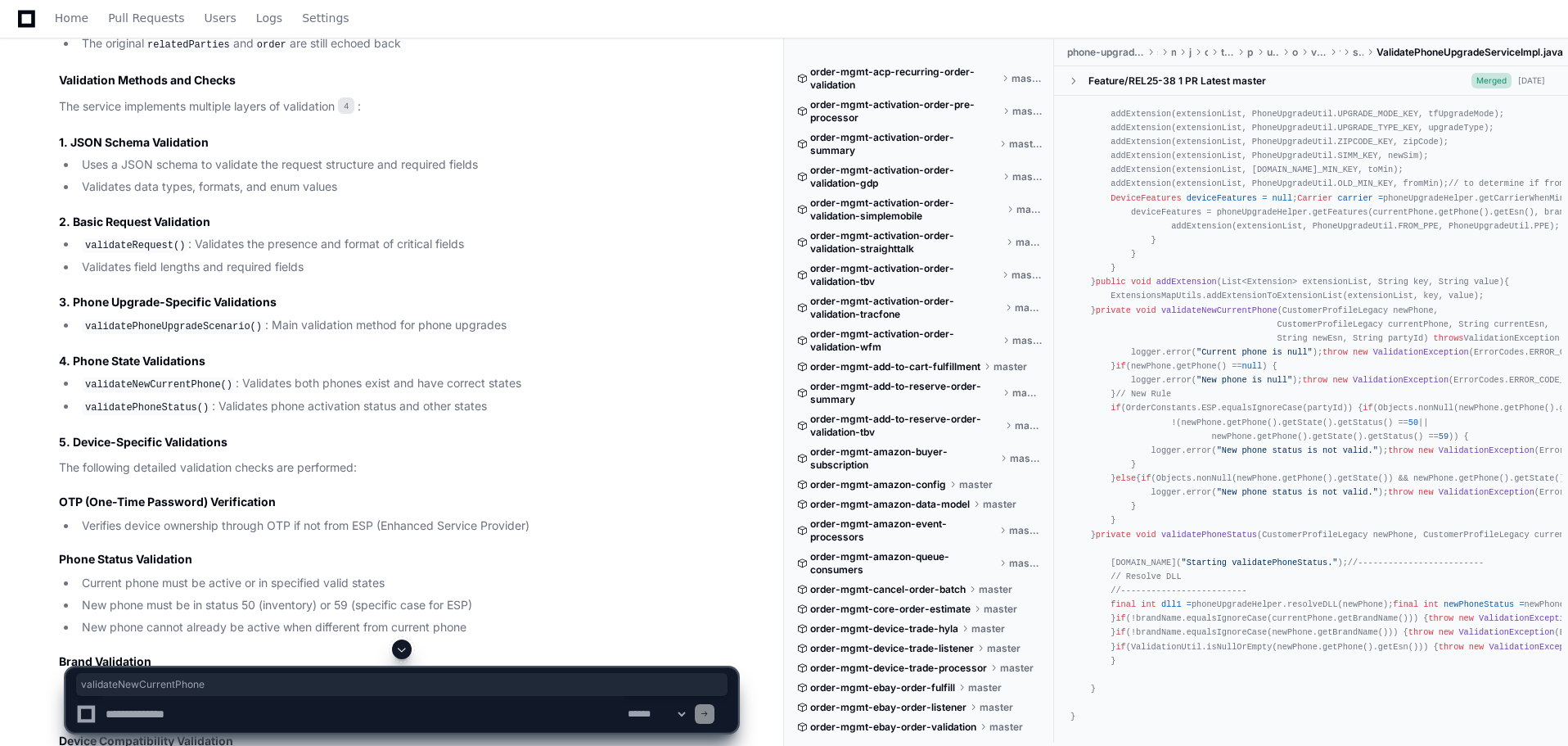
click at [244, 404] on article "Based on my comprehensive analysis of the phone-upgrade-order-validation-tbv pr…" at bounding box center [398, 27] width 678 height 4354
drag, startPoint x: 239, startPoint y: 368, endPoint x: 514, endPoint y: 377, distance: 275.1
click at [514, 377] on li "validateNewCurrentPhone() : Validates both phones exist and have correct states" at bounding box center [407, 384] width 660 height 20
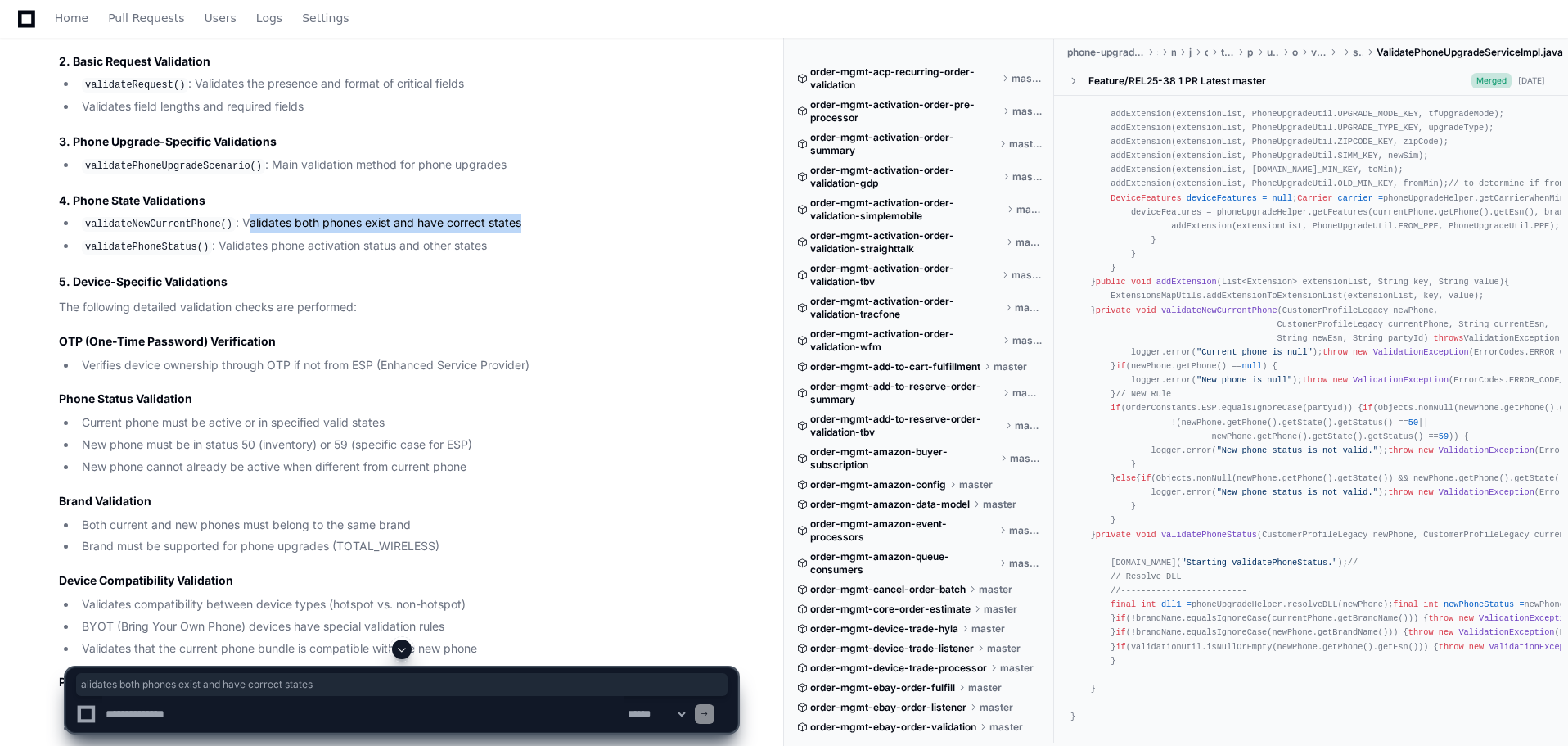
scroll to position [3523, 0]
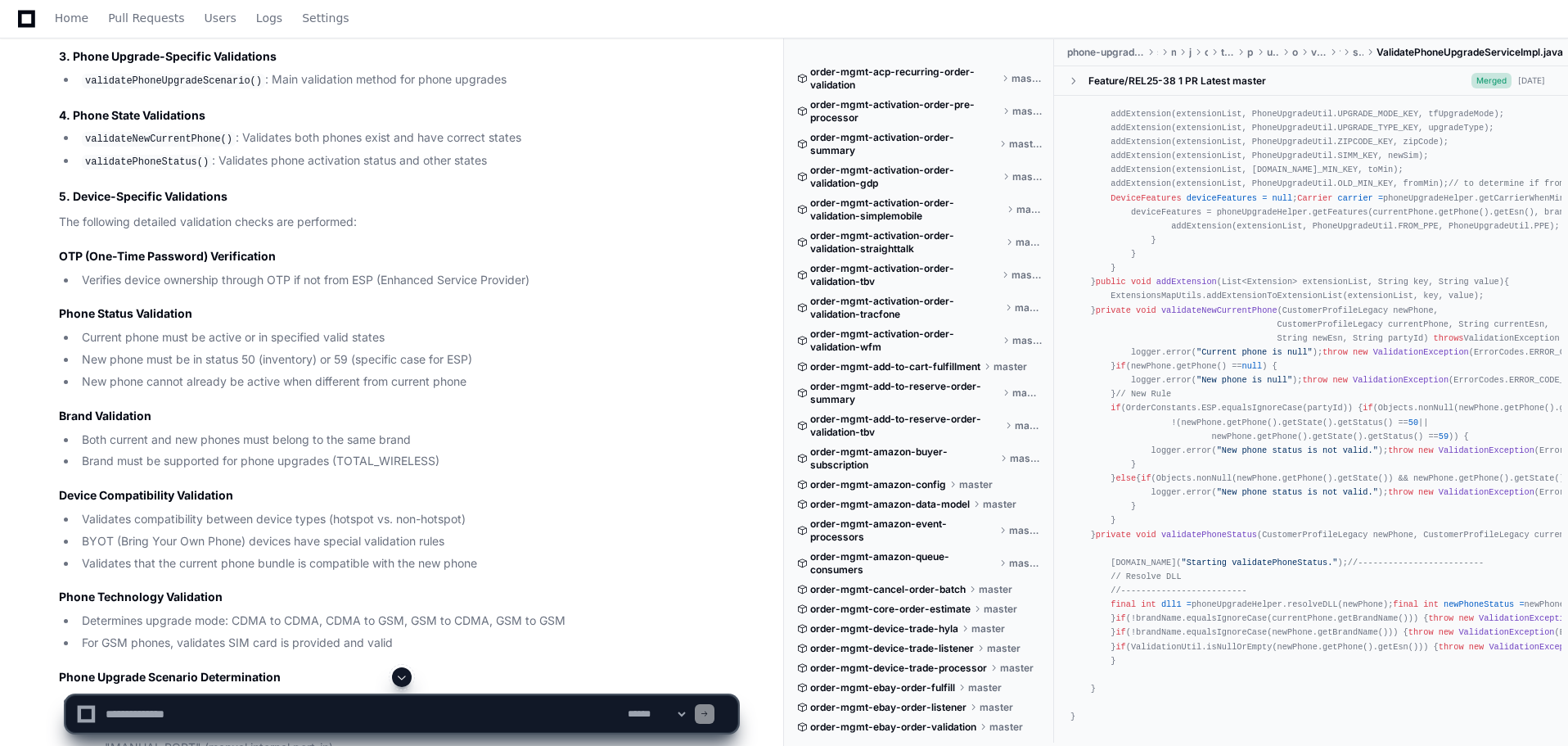
click at [188, 131] on code "validateNewCurrentPhone()" at bounding box center [158, 139] width 154 height 15
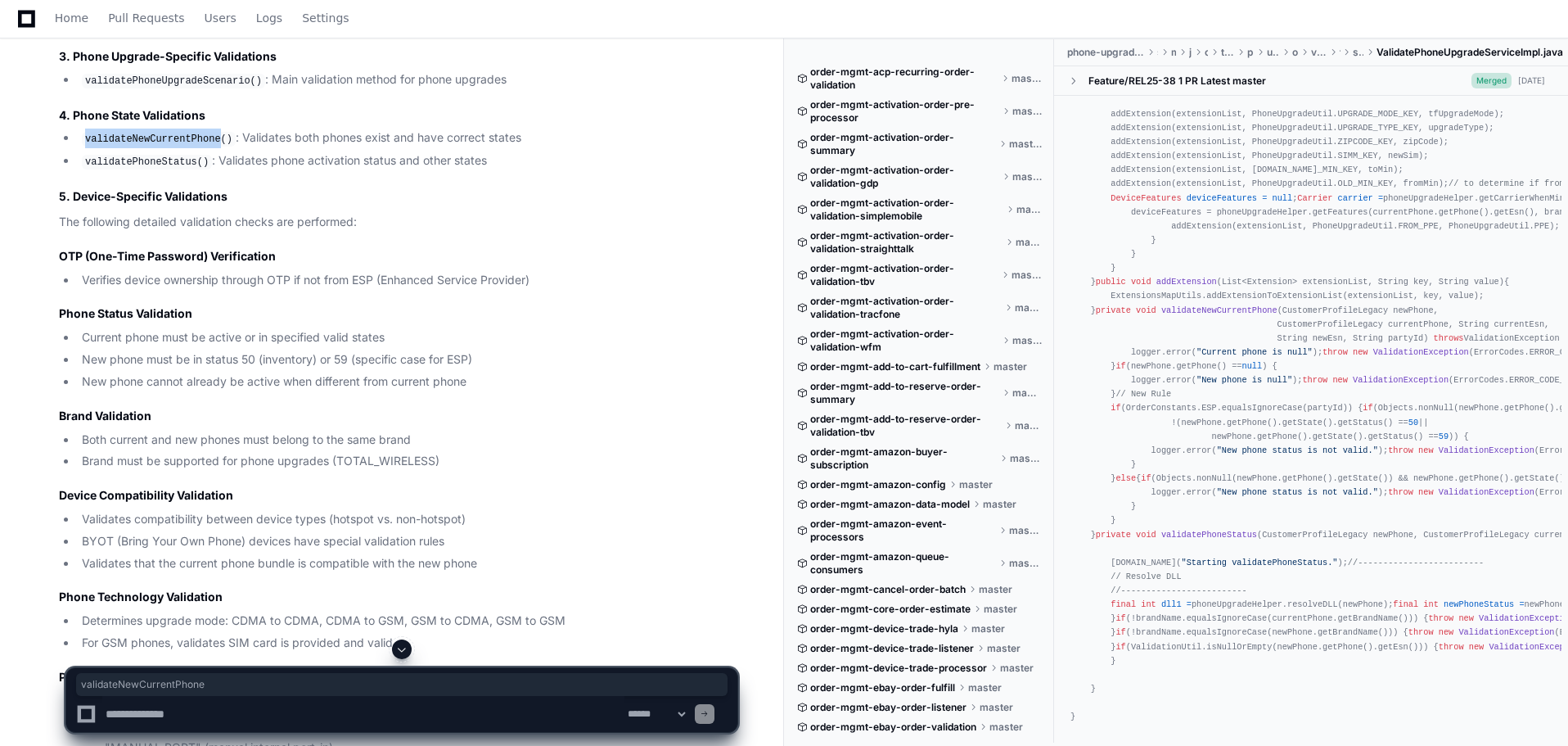
click at [188, 131] on code "validateNewCurrentPhone()" at bounding box center [158, 139] width 154 height 15
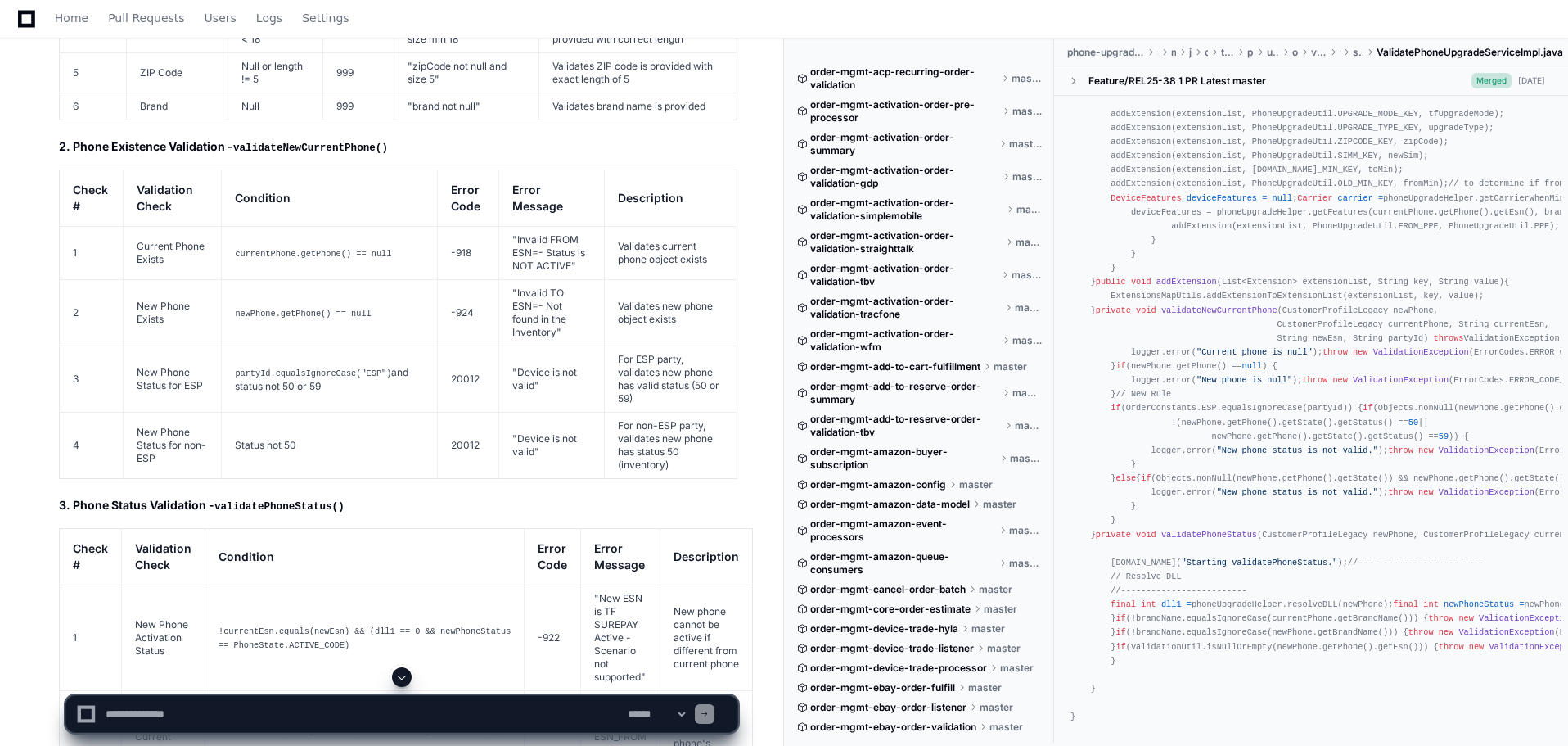
scroll to position [7106, 0]
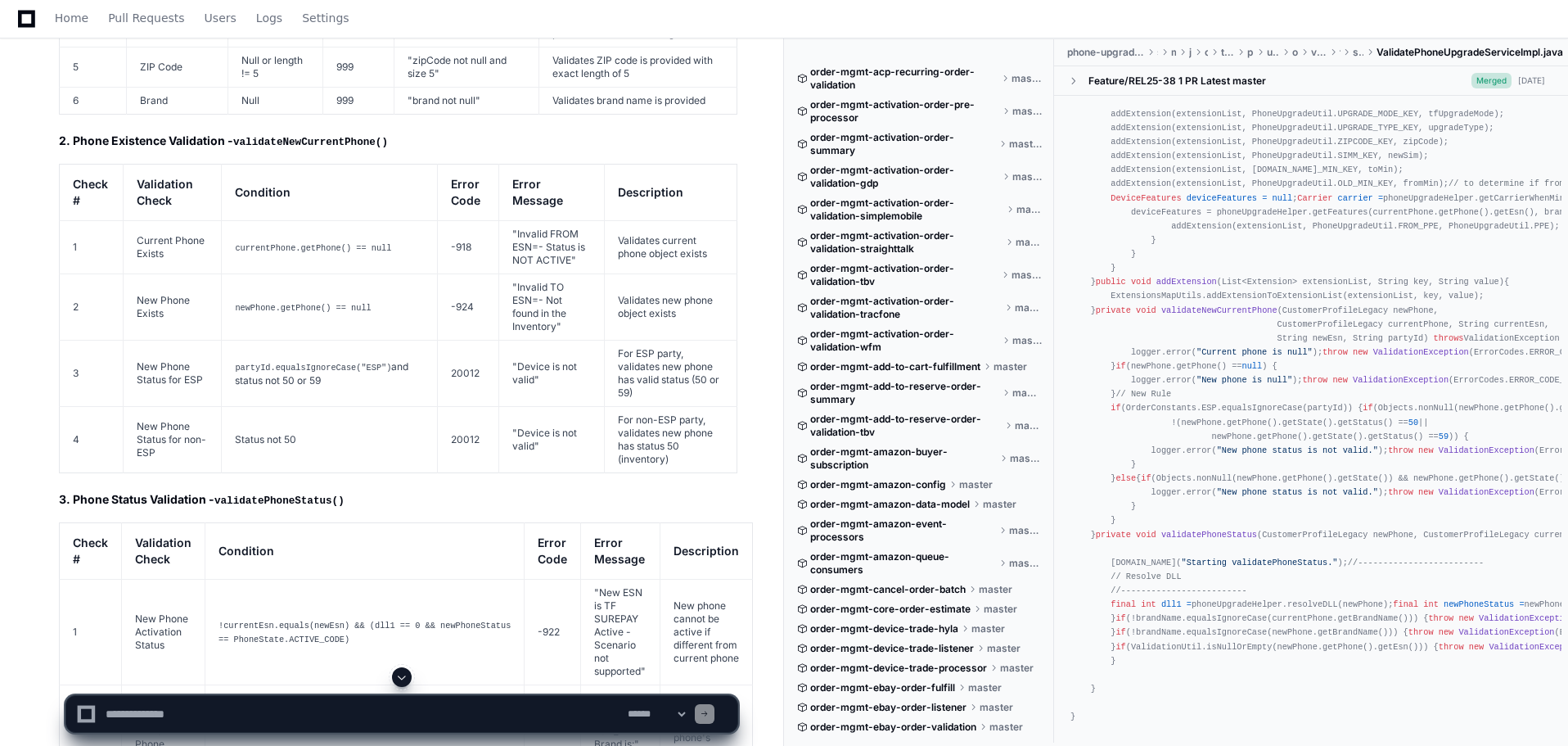
click at [333, 340] on td "partyId.equalsIgnoreCase("ESP") and status not 50 or 59" at bounding box center [329, 373] width 215 height 67
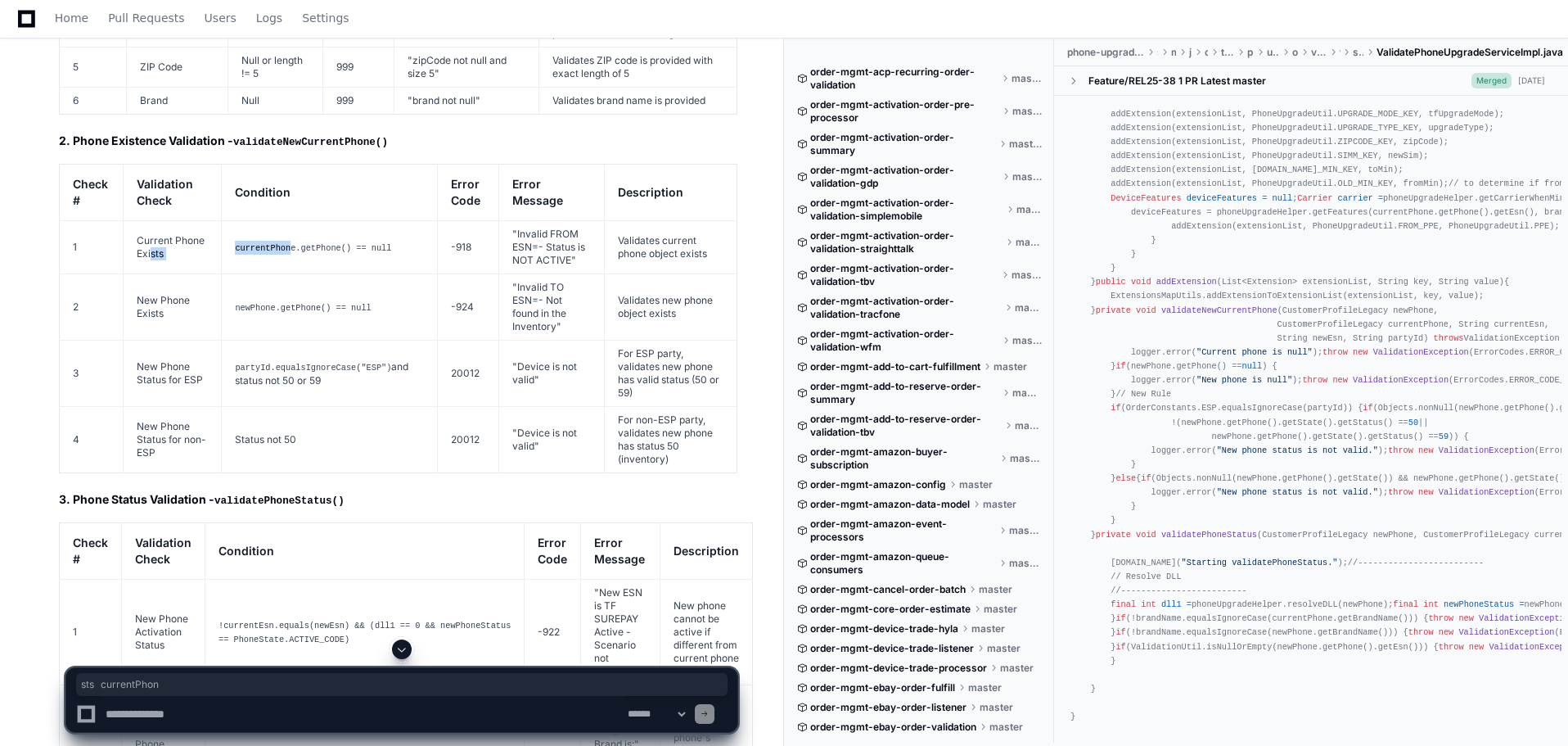
drag, startPoint x: 150, startPoint y: 234, endPoint x: 289, endPoint y: 248, distance: 139.7
click at [289, 248] on tr "1 Current Phone Exists currentPhone.getPhone() == null -918 "Invalid FROM ESN= …" at bounding box center [398, 248] width 678 height 53
click at [437, 274] on td "-924" at bounding box center [468, 308] width 62 height 67
